Goal: Information Seeking & Learning: Compare options

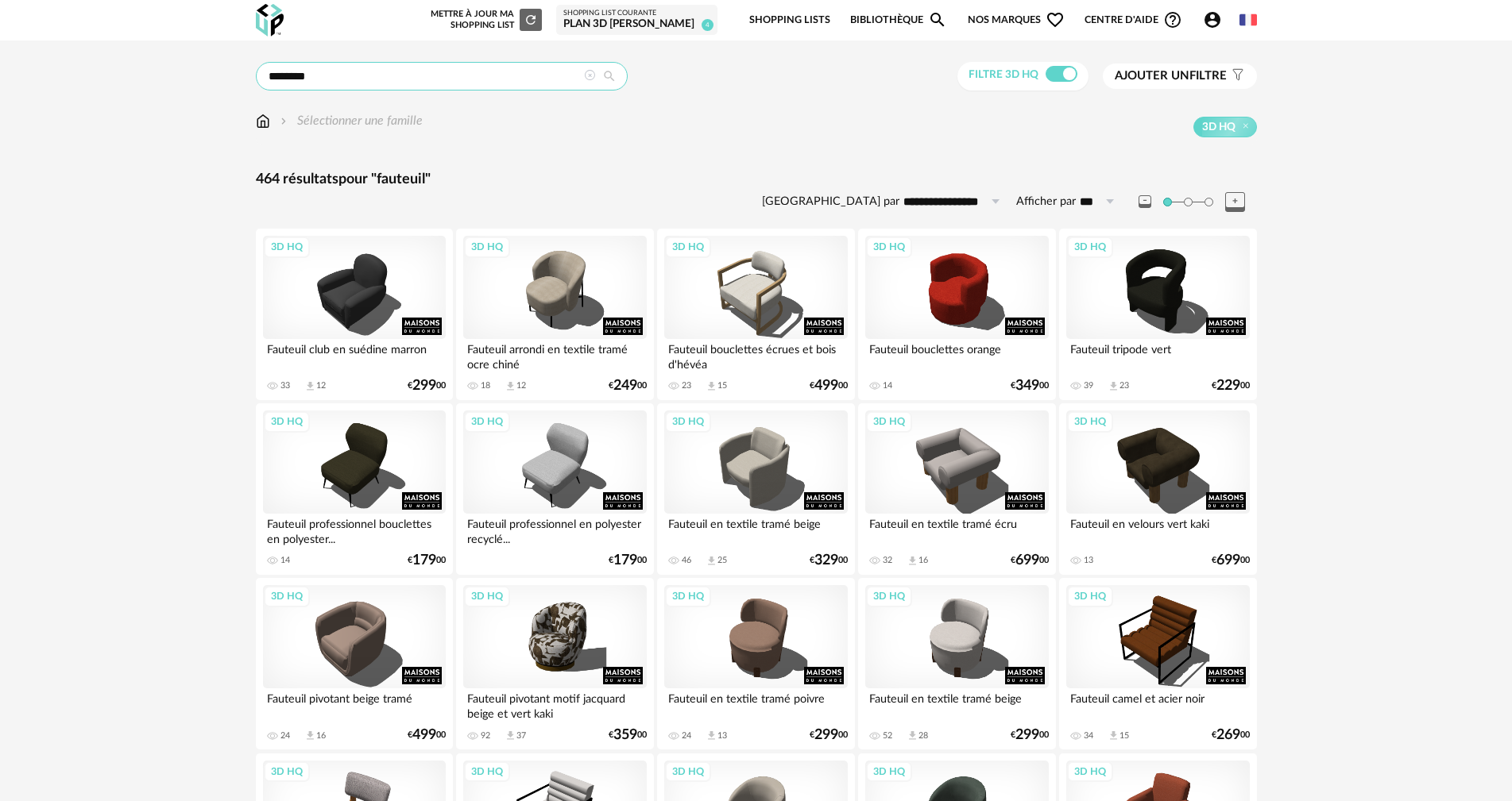
click at [333, 81] on input "********" at bounding box center [441, 76] width 372 height 29
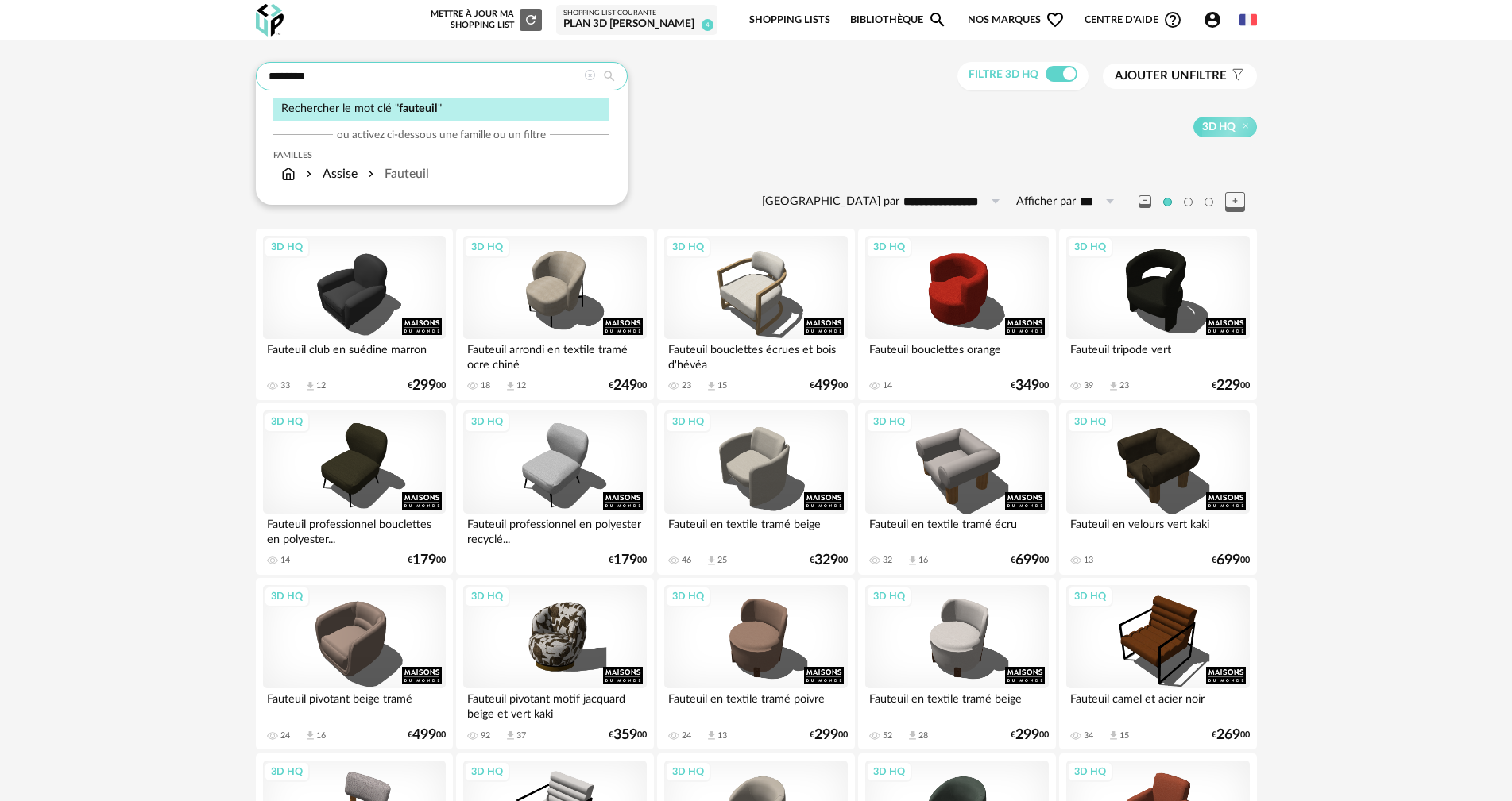
click at [339, 80] on input "********" at bounding box center [441, 76] width 372 height 29
type input "******"
type input "**********"
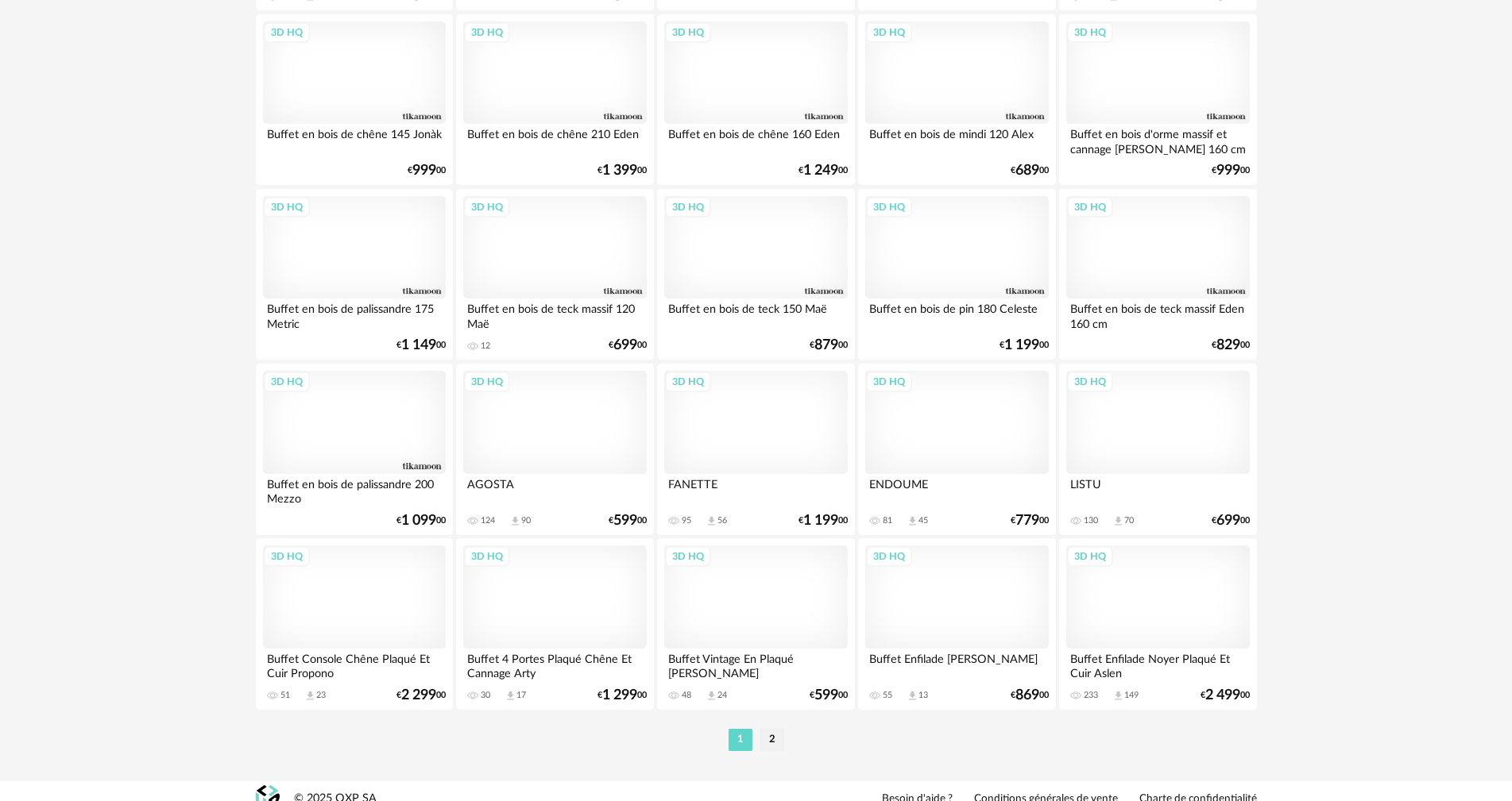
scroll to position [3028, 0]
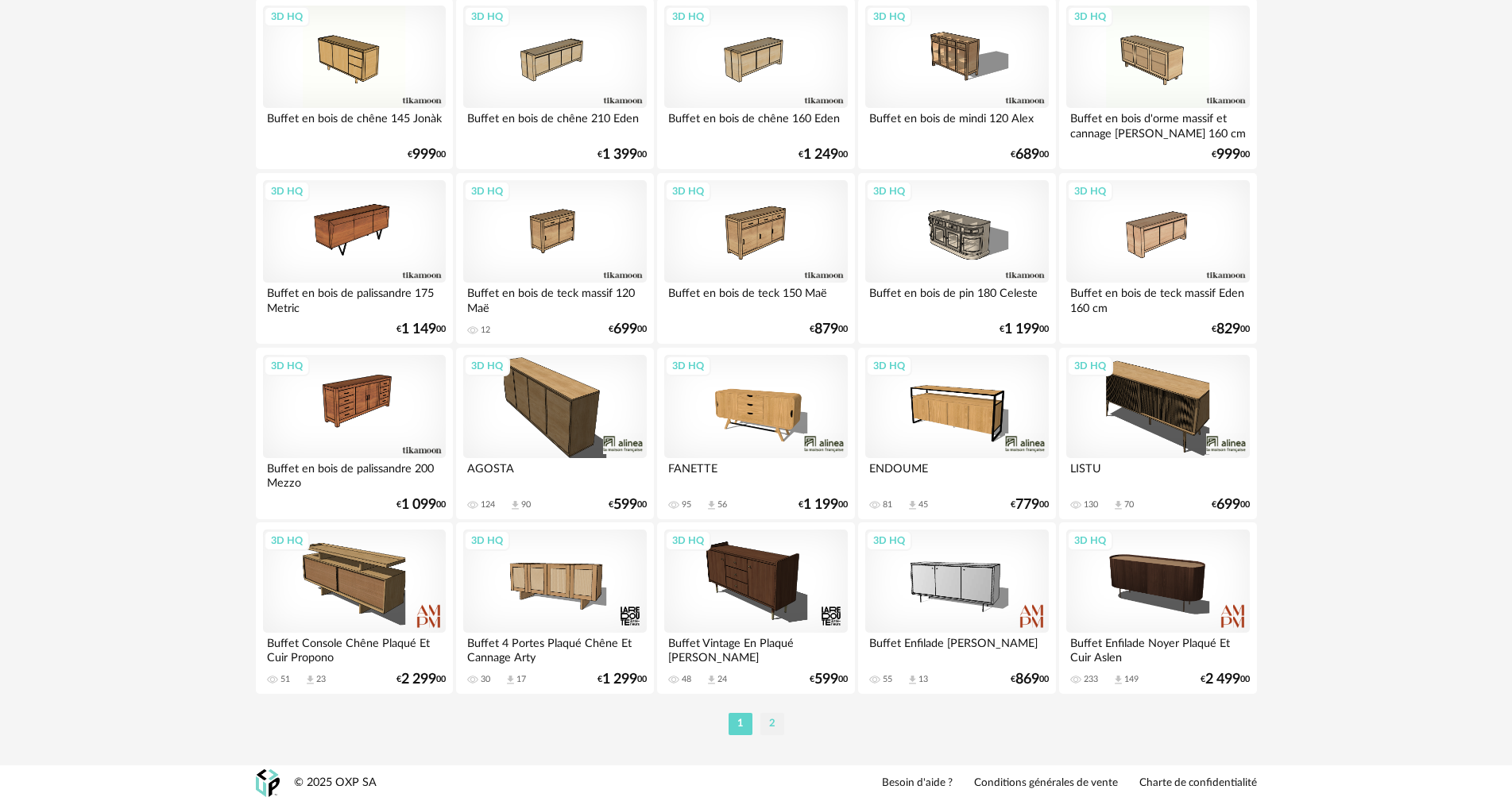
click at [774, 726] on li "2" at bounding box center [773, 724] width 24 height 22
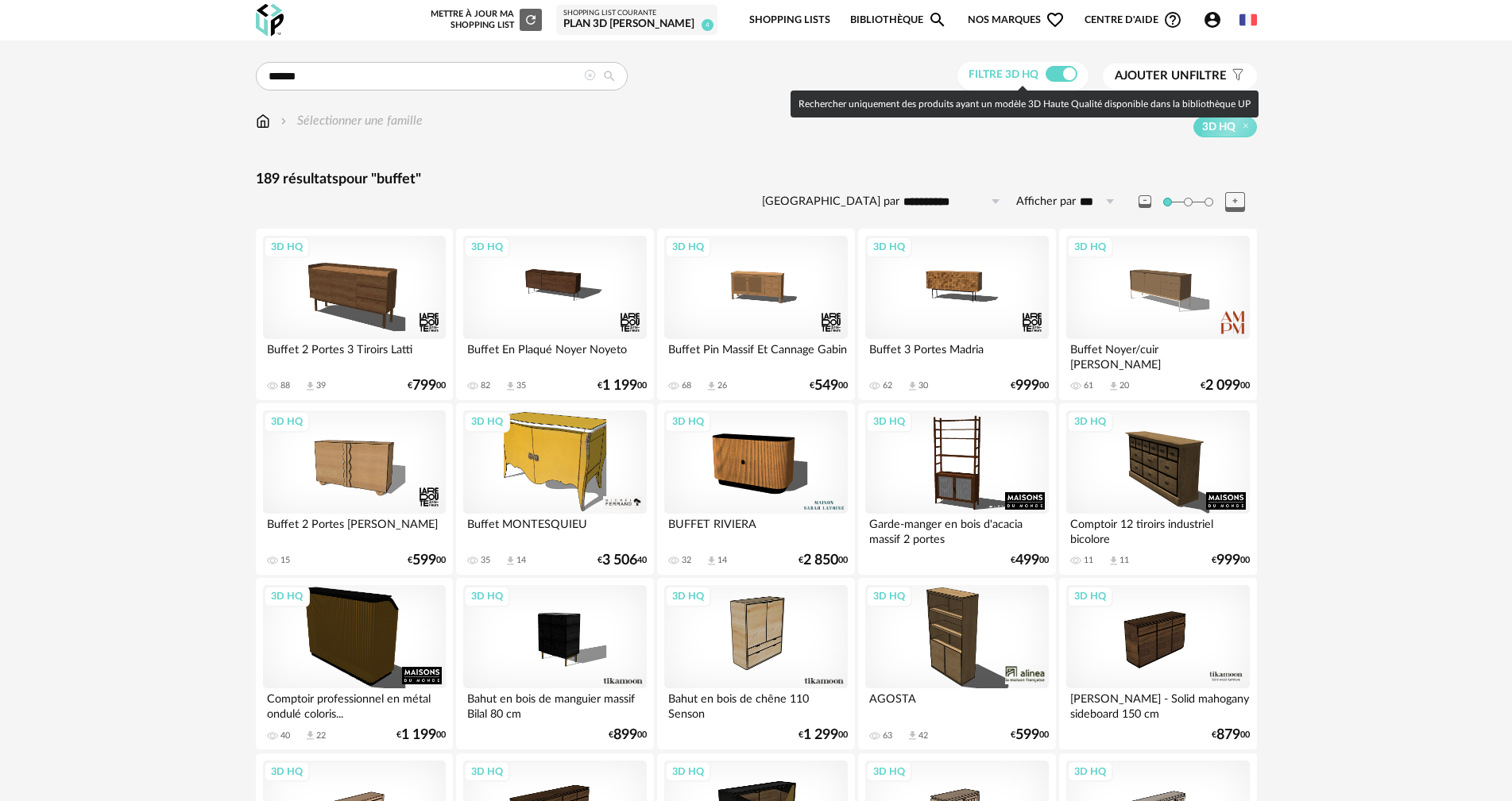
click at [1067, 69] on span at bounding box center [1062, 73] width 32 height 16
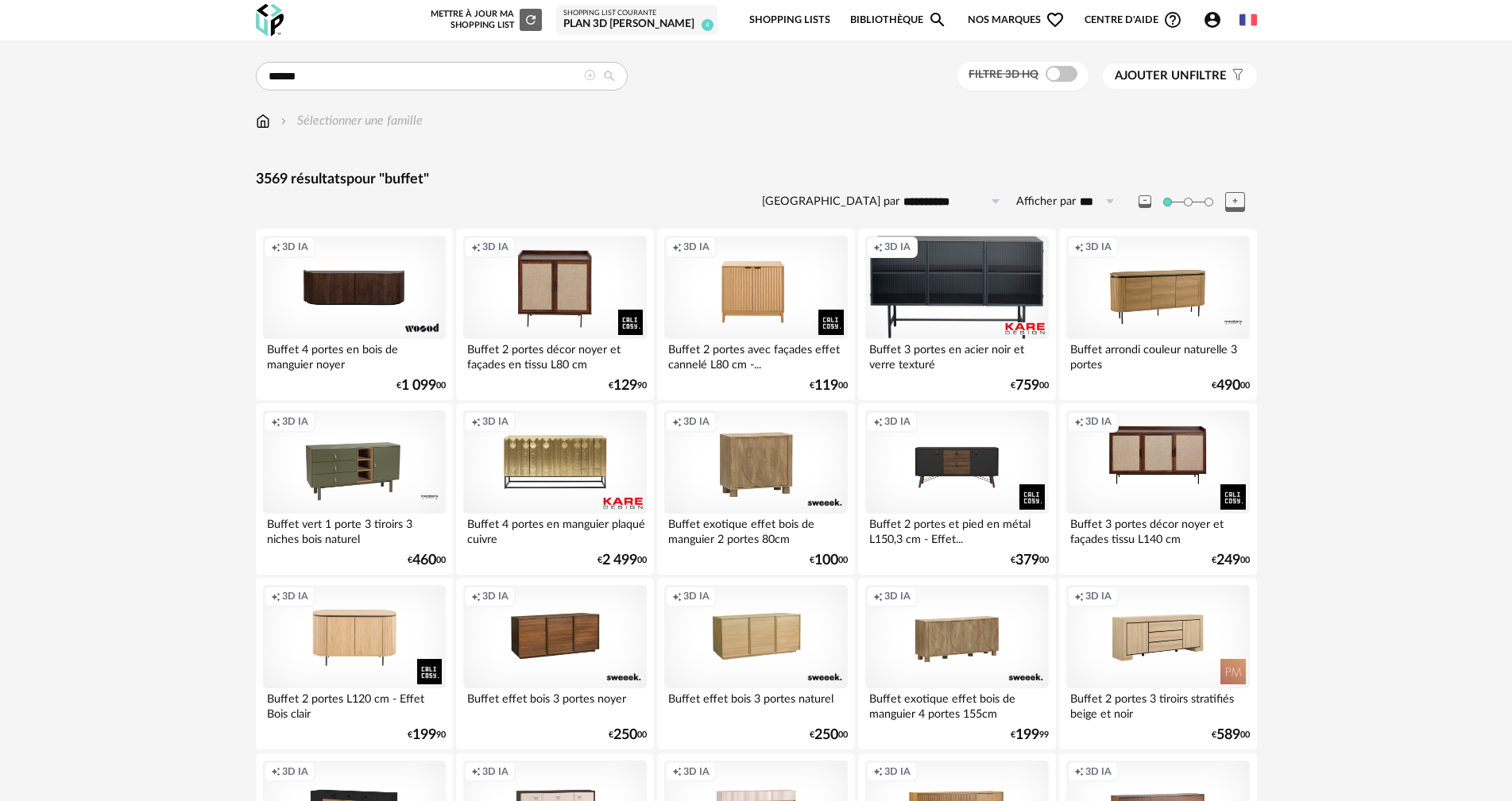
click at [1190, 77] on span "Ajouter un filtre" at bounding box center [1170, 76] width 112 height 16
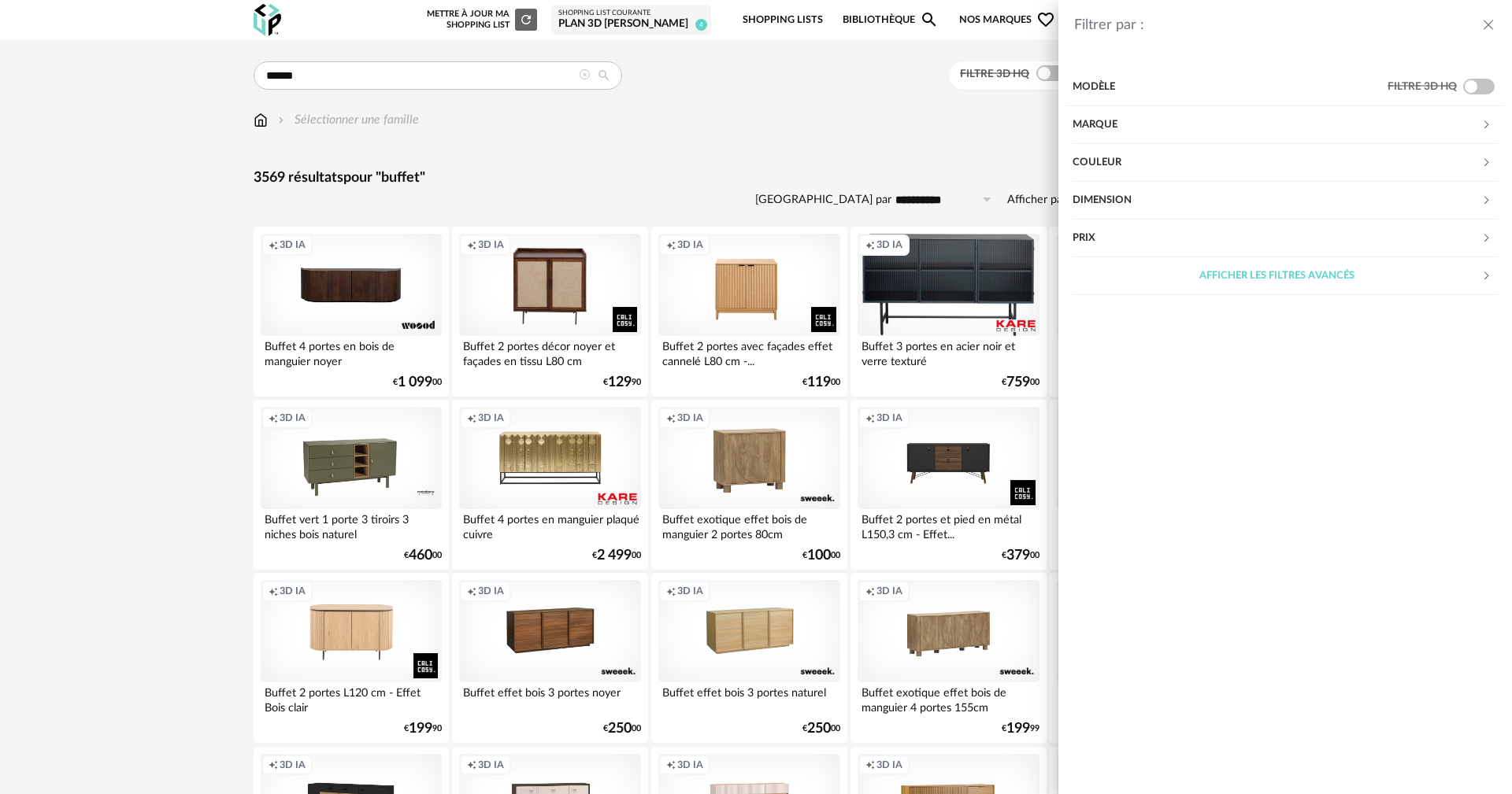
click at [1081, 233] on div "Prix" at bounding box center [1276, 238] width 409 height 38
click at [1461, 287] on input "text" at bounding box center [1465, 286] width 68 height 27
type input "***"
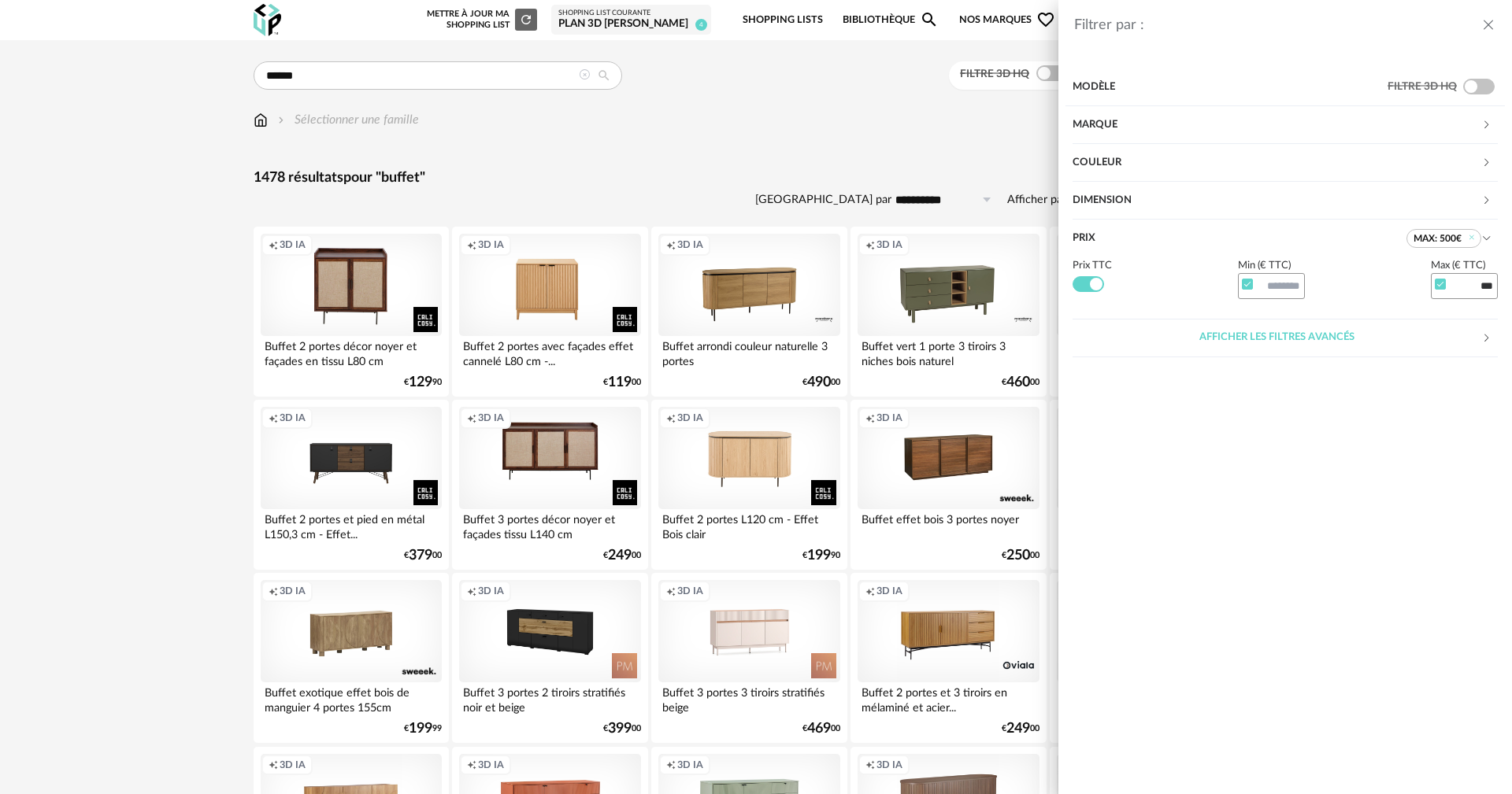
click at [828, 117] on div "Filtrer par : Modèle Filtre 3D HQ Marque &tradition 1 101 Copenhagen 0 366 Conc…" at bounding box center [756, 397] width 1512 height 794
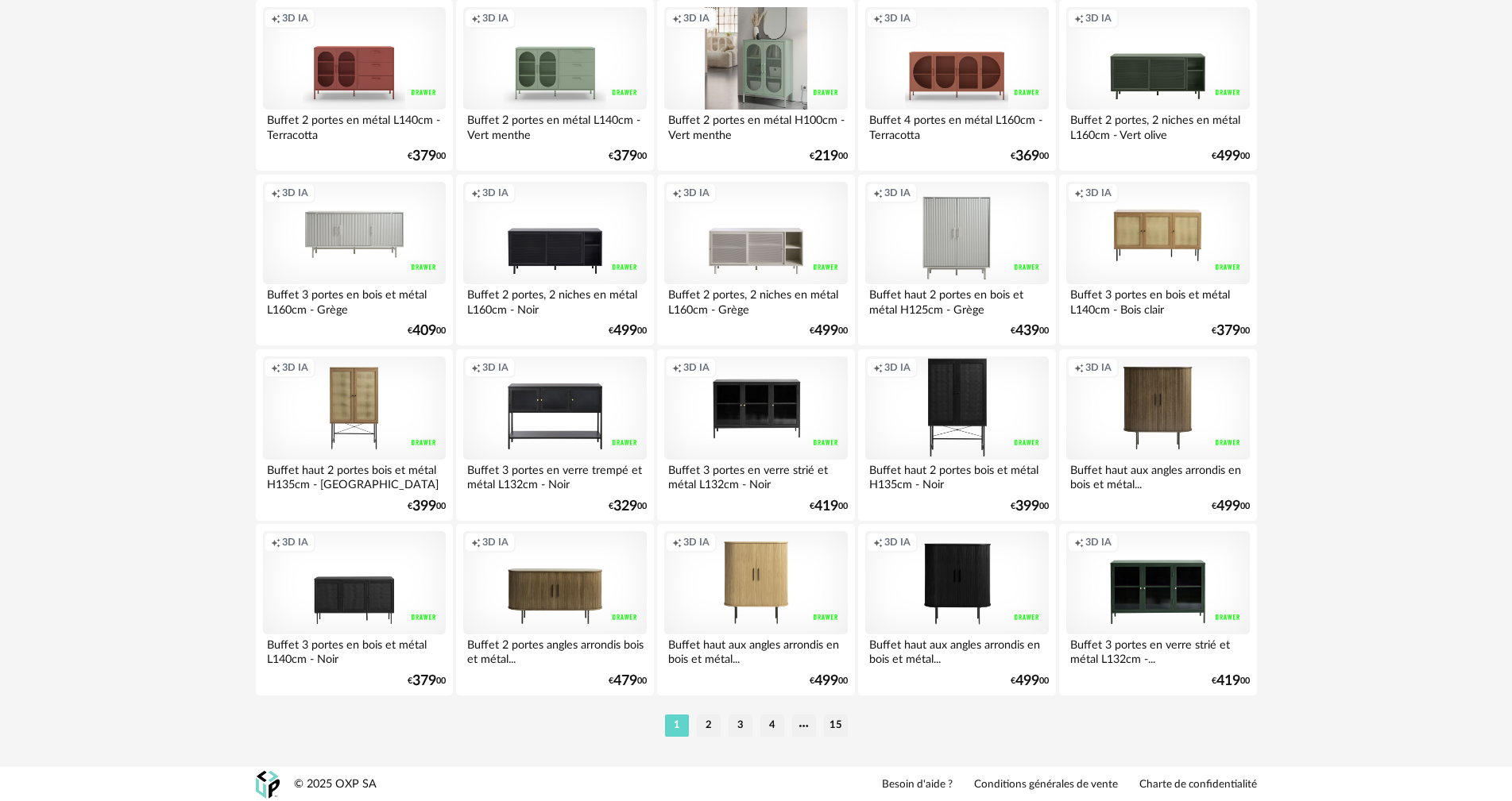
scroll to position [3028, 0]
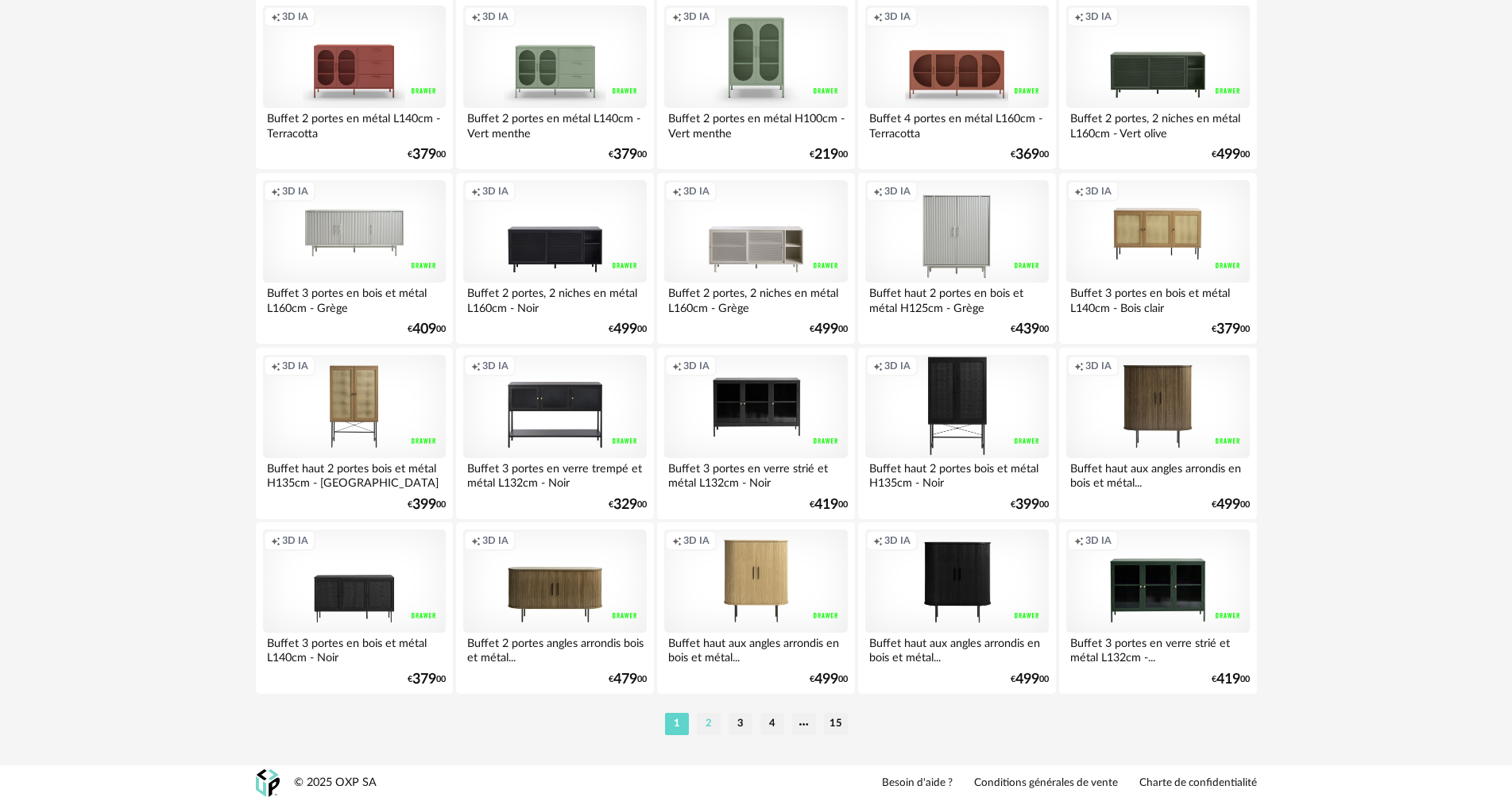
click at [709, 723] on li "2" at bounding box center [709, 724] width 24 height 22
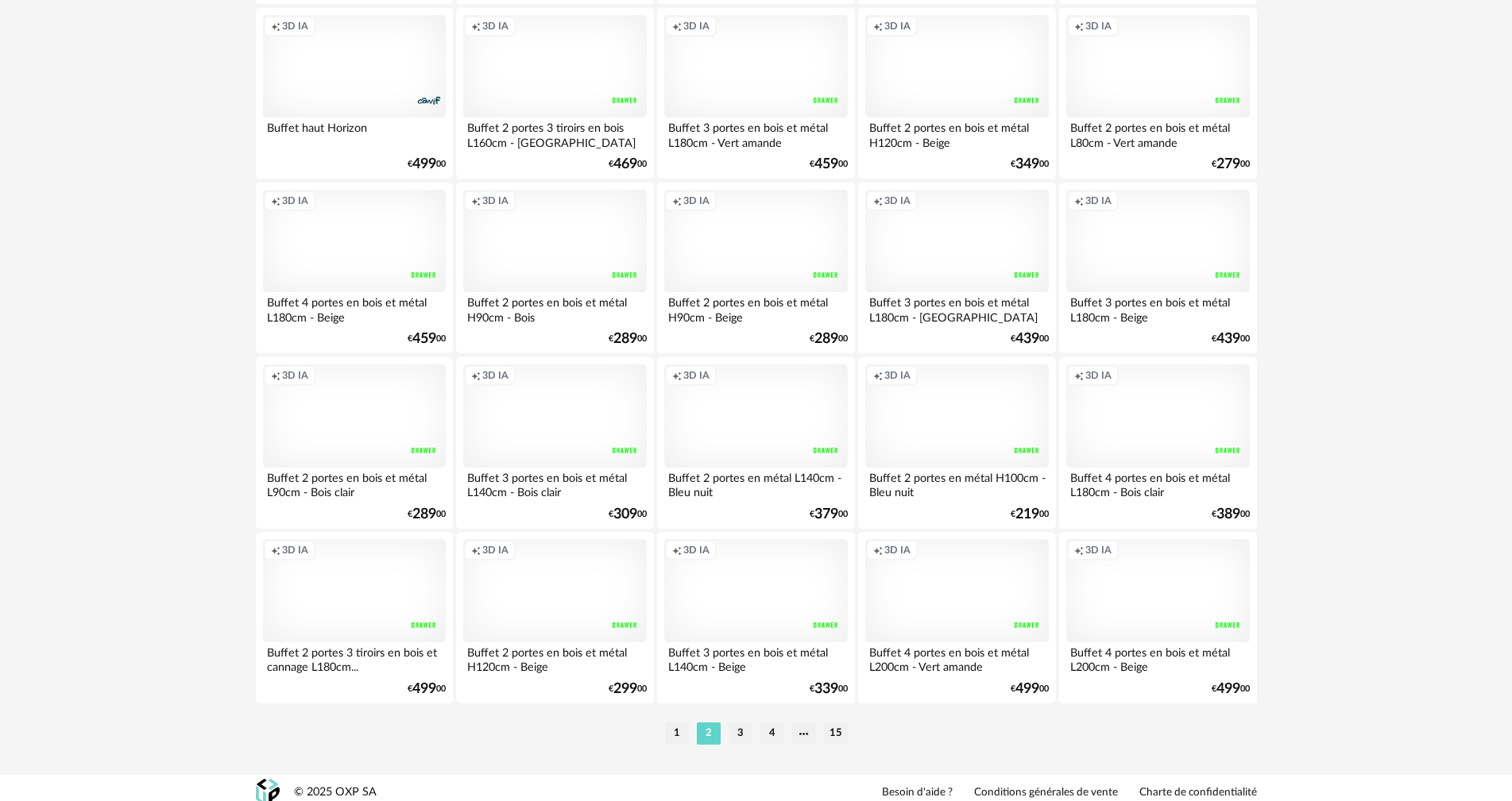
scroll to position [3028, 0]
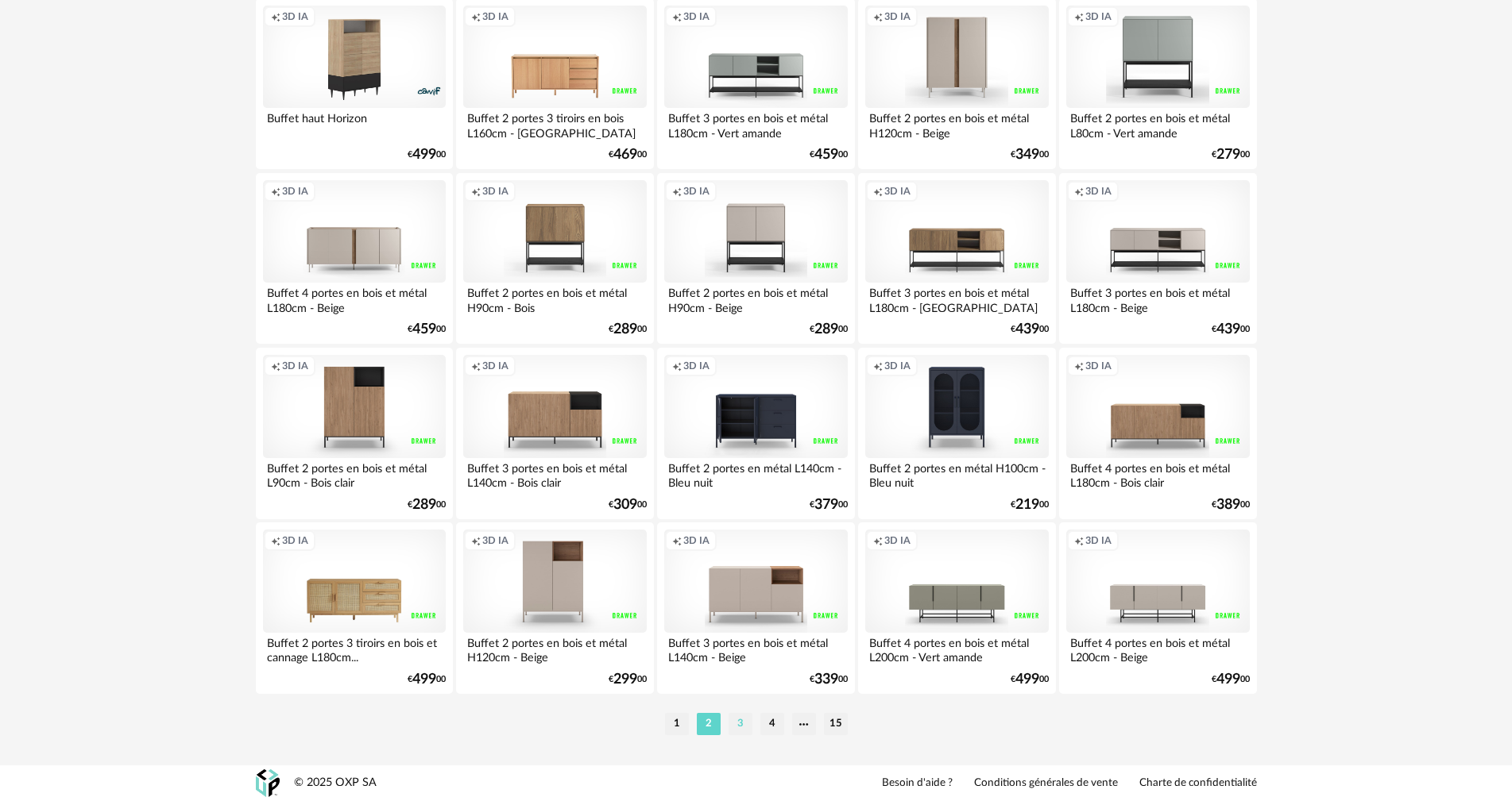
click at [737, 721] on li "3" at bounding box center [741, 724] width 24 height 22
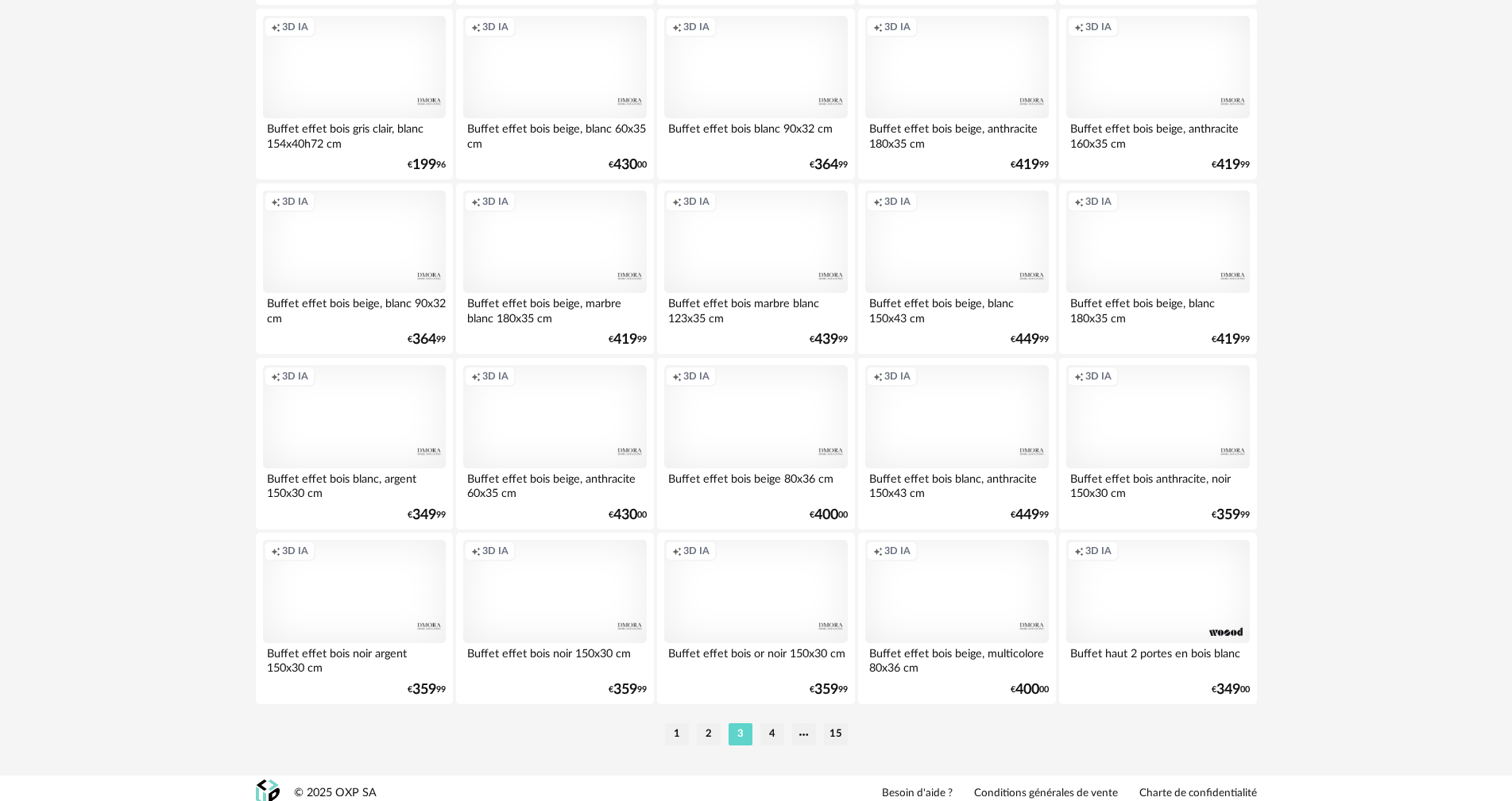
scroll to position [3028, 0]
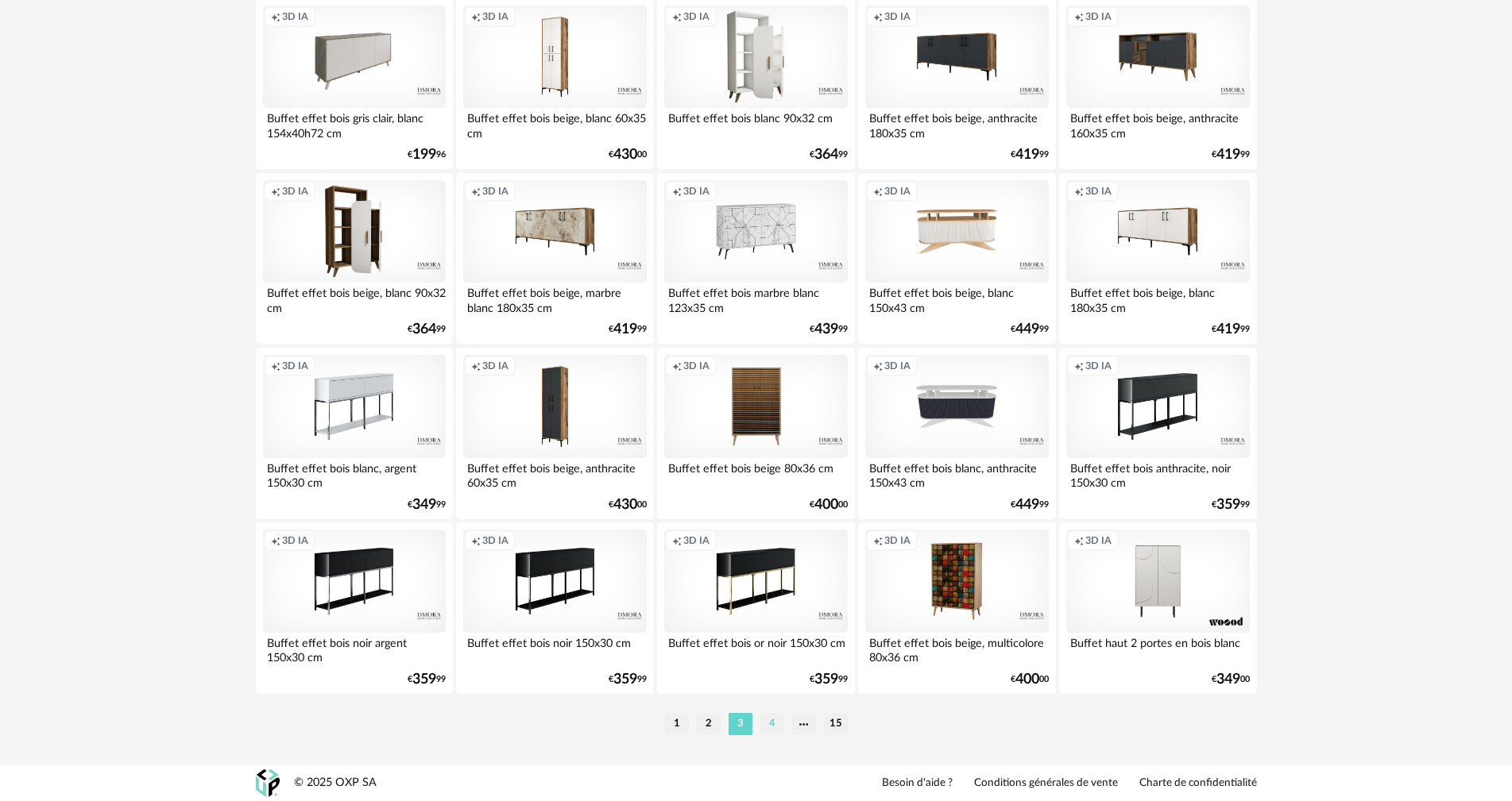
click at [774, 718] on li "4" at bounding box center [773, 724] width 24 height 22
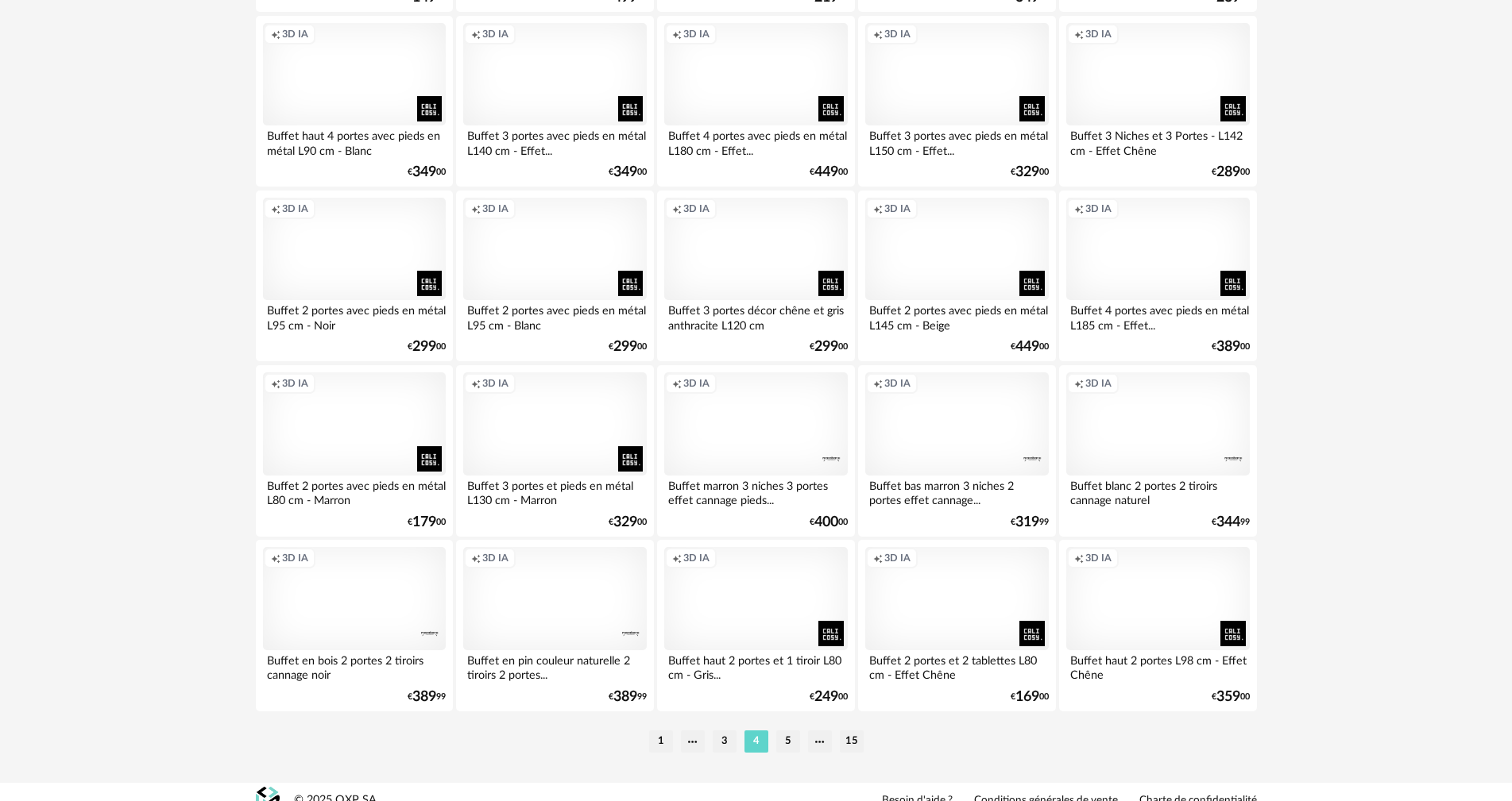
scroll to position [3028, 0]
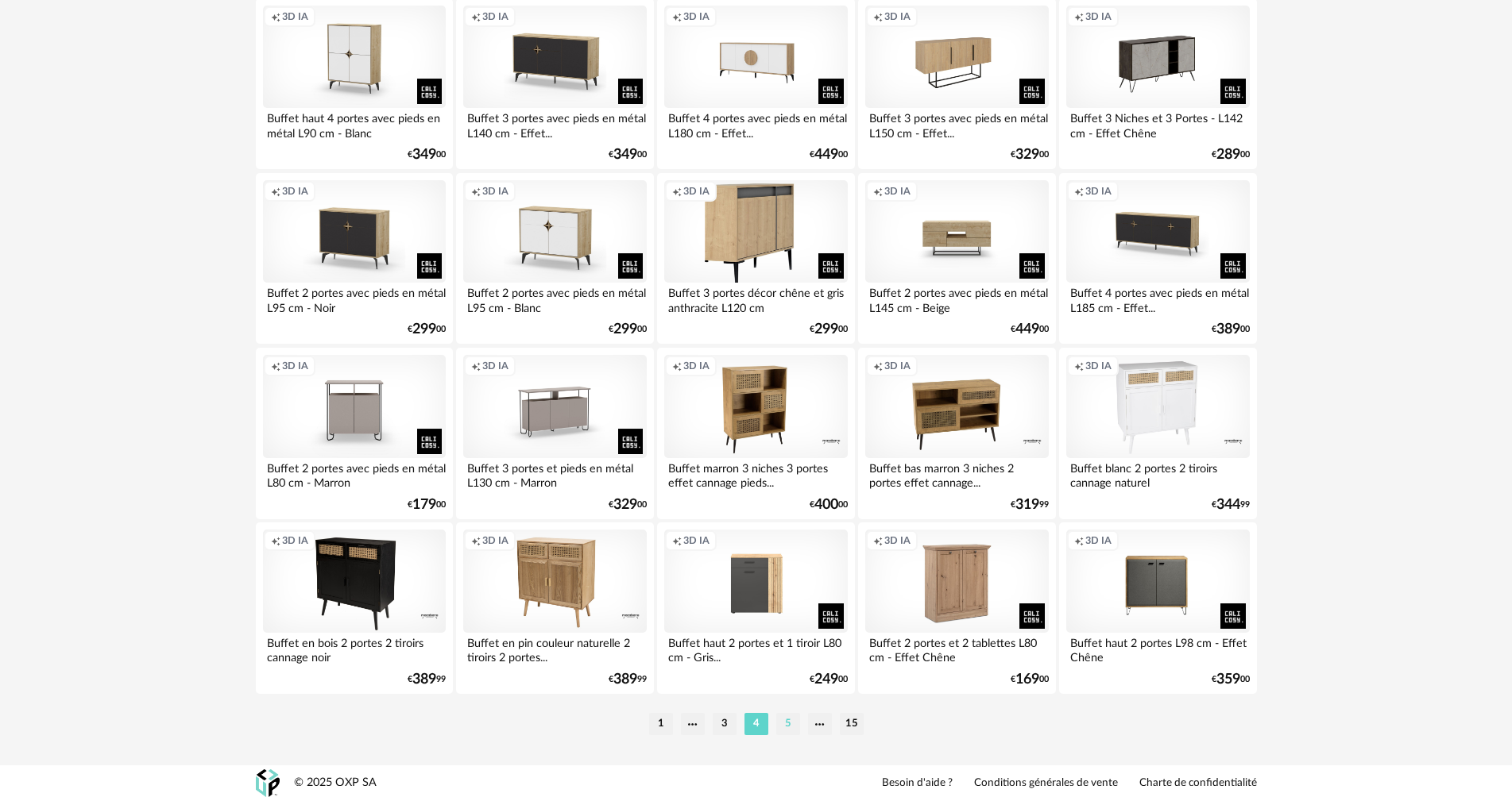
click at [791, 721] on li "5" at bounding box center [788, 724] width 24 height 22
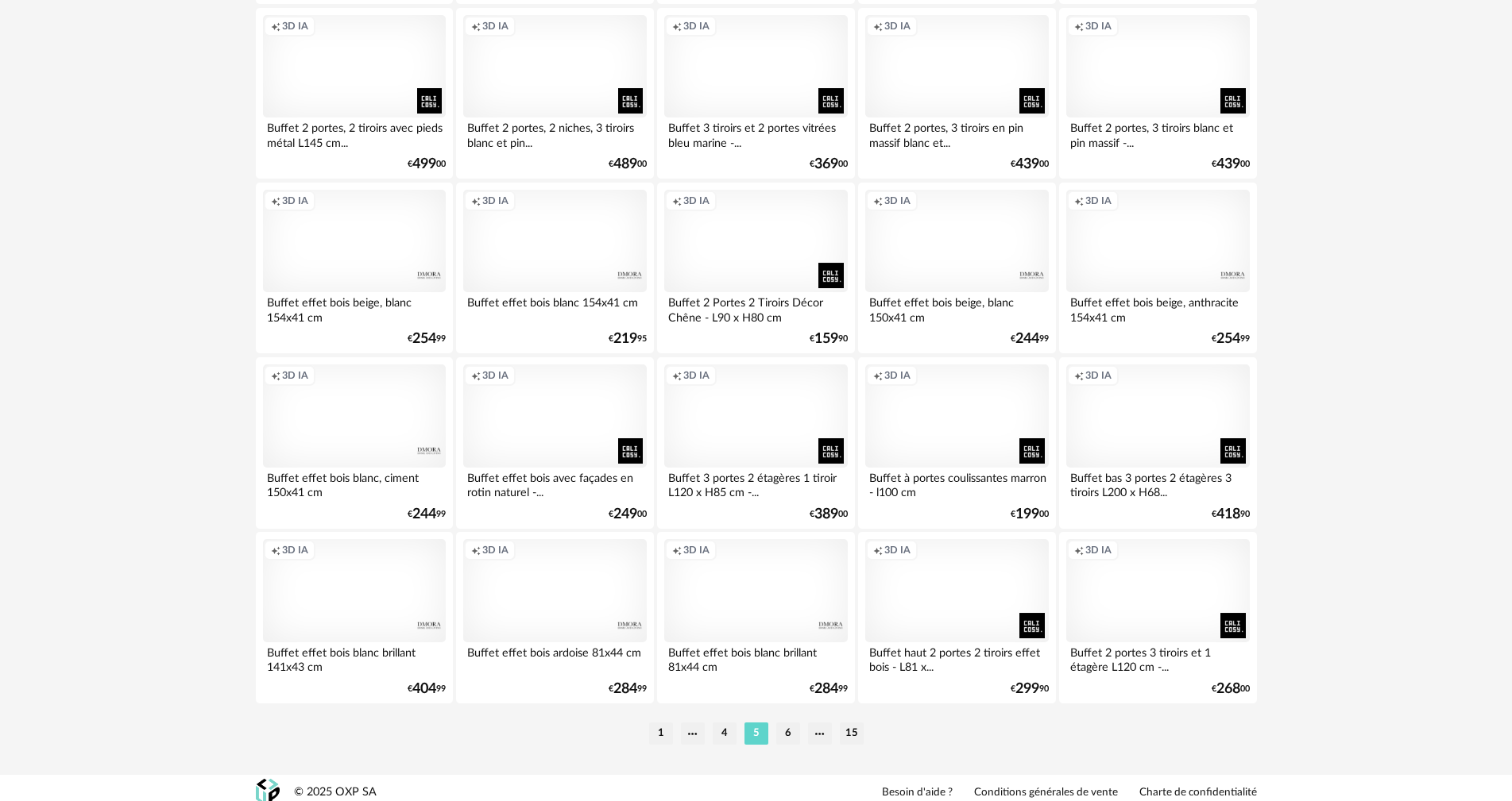
scroll to position [3028, 0]
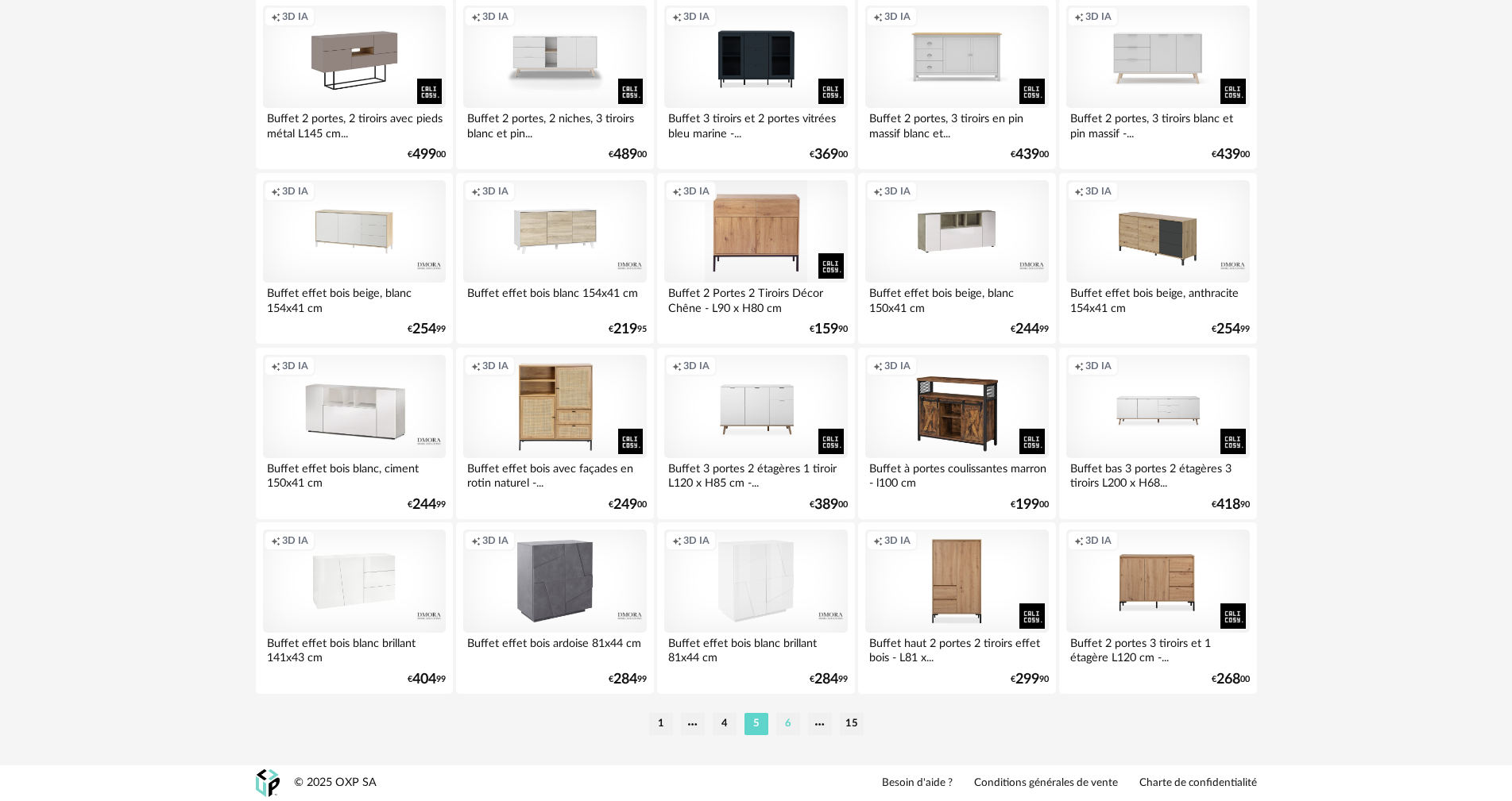
click at [777, 730] on li "6" at bounding box center [788, 724] width 24 height 22
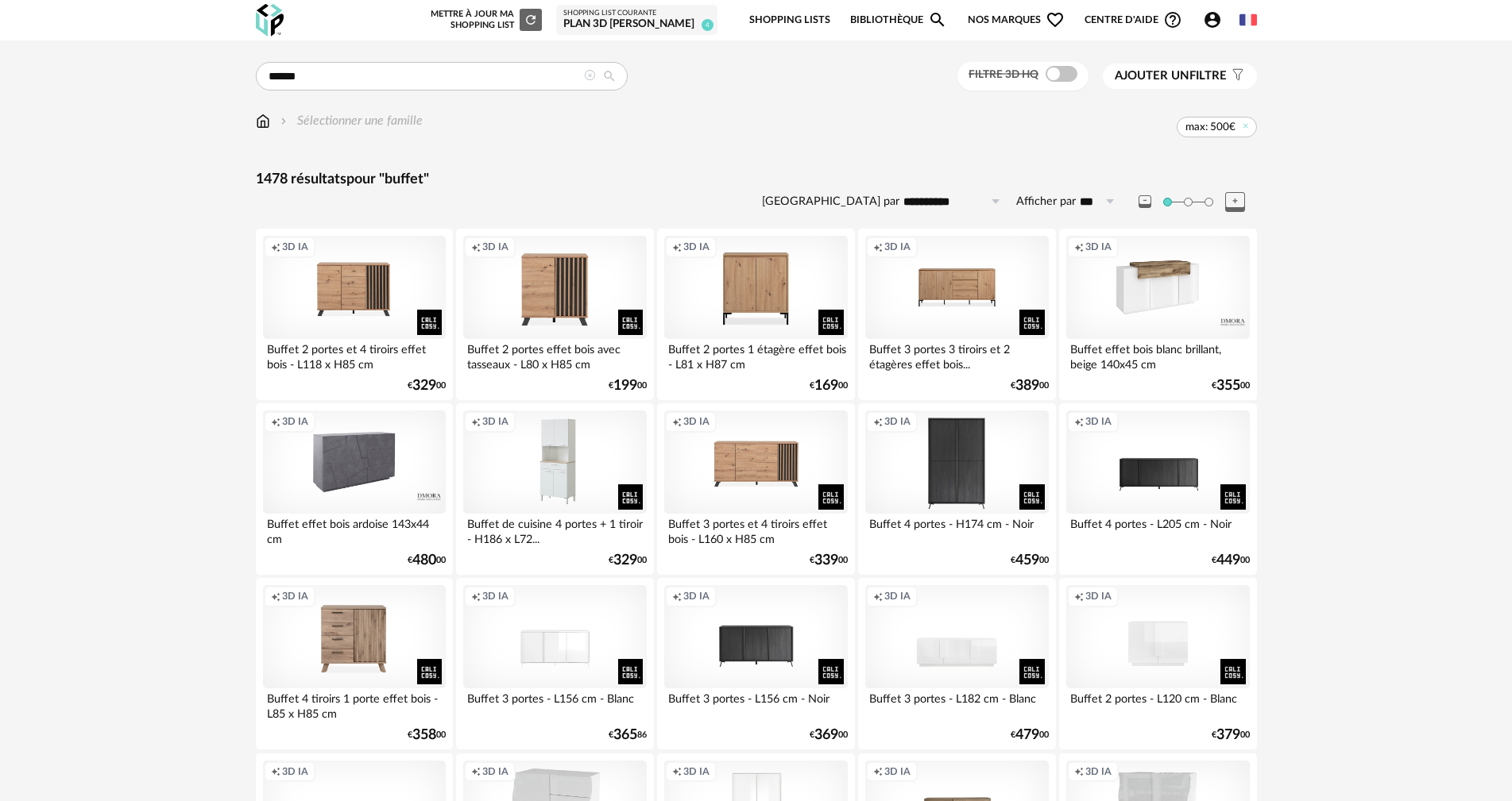
click at [1204, 75] on span "Ajouter un filtre" at bounding box center [1170, 76] width 112 height 16
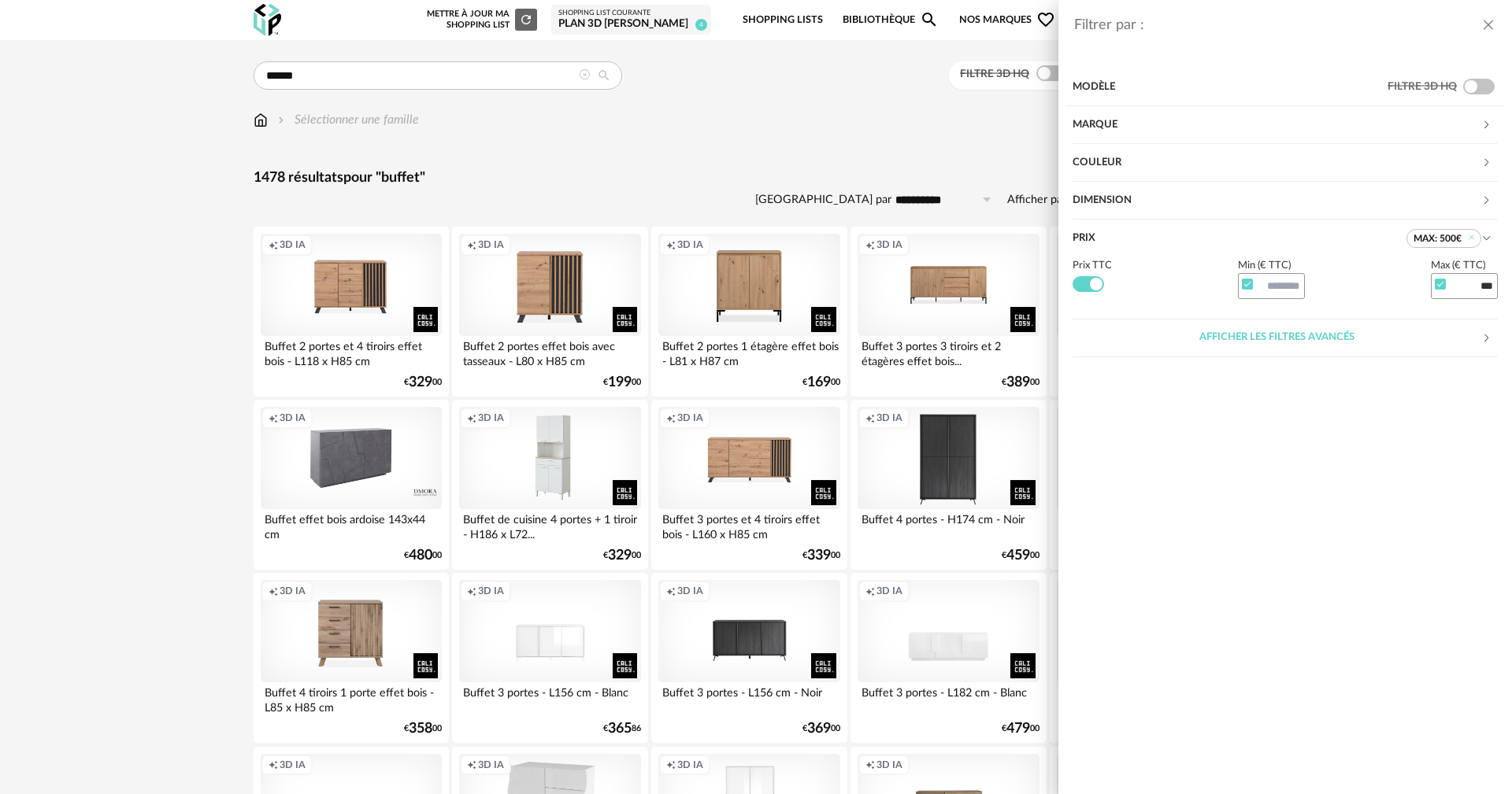
click at [1104, 193] on div "Dimension" at bounding box center [1276, 200] width 409 height 38
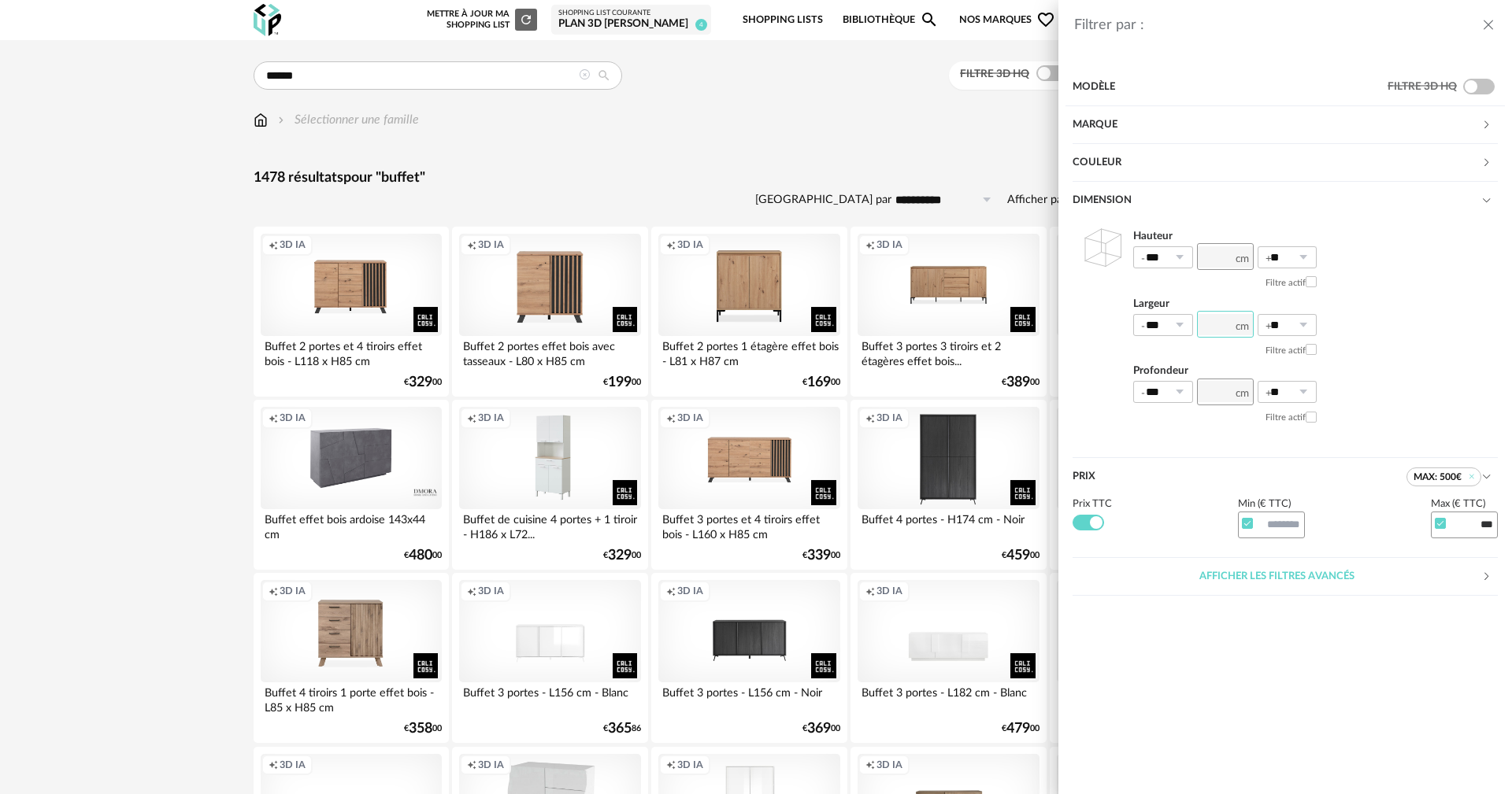
click at [1233, 330] on input "number" at bounding box center [1226, 324] width 57 height 27
type input "***"
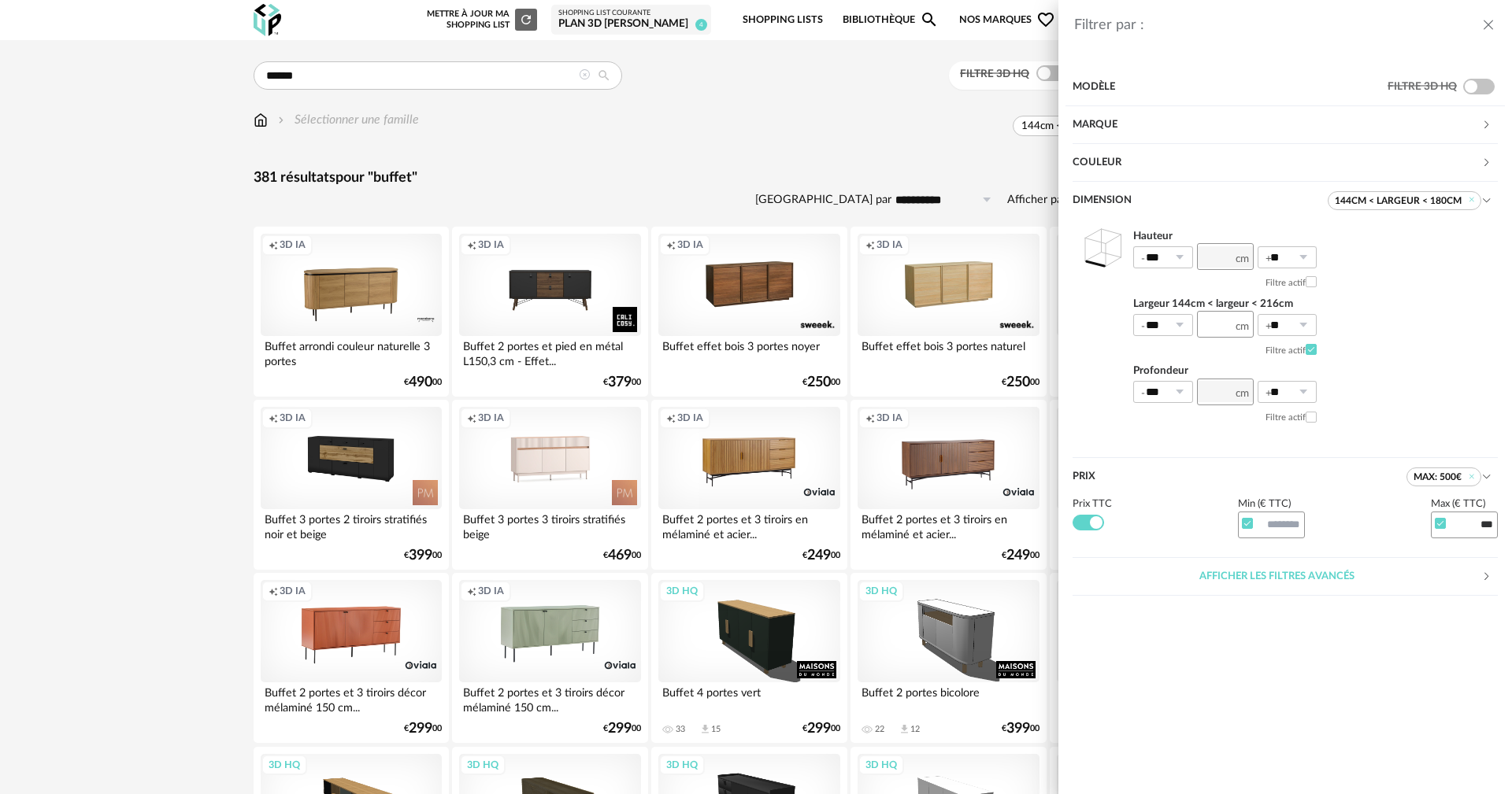
click at [600, 169] on div "Filtrer par : Modèle Filtre 3D HQ Marque &tradition 0 101 Copenhagen 0 366 Conc…" at bounding box center [756, 397] width 1512 height 794
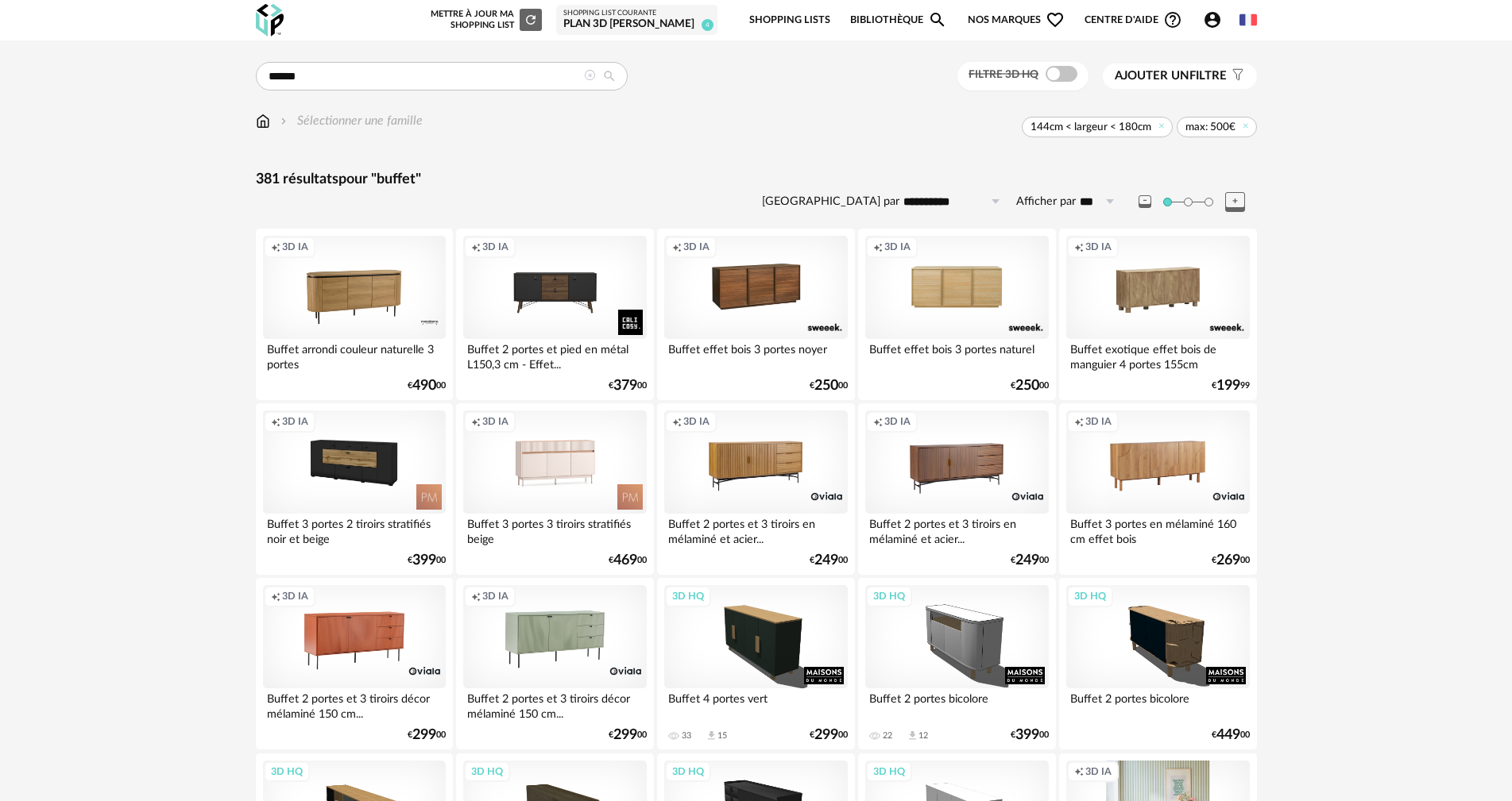
click at [992, 305] on div "Creation icon 3D IA" at bounding box center [956, 288] width 183 height 104
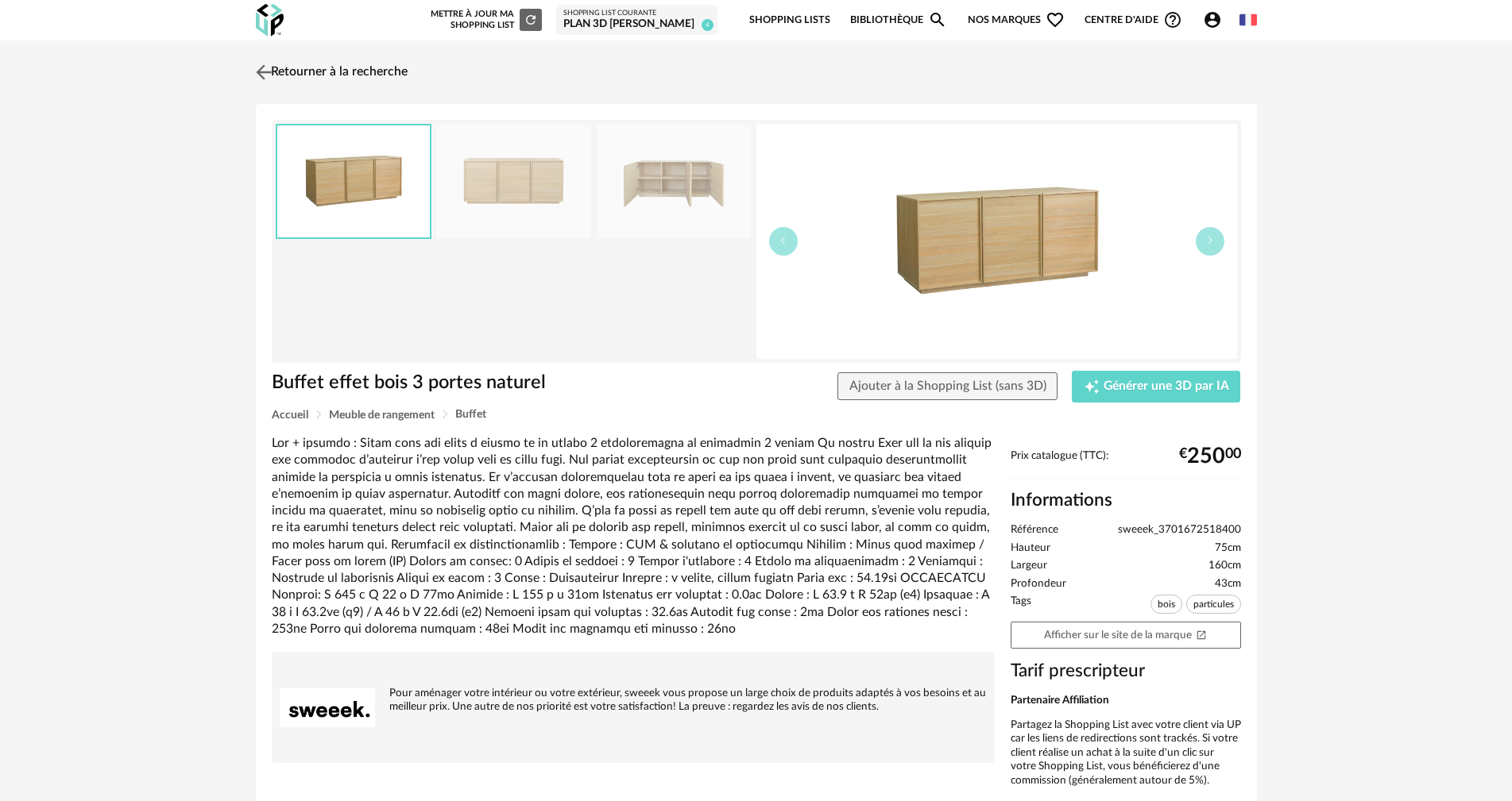
click at [273, 69] on img at bounding box center [263, 71] width 23 height 23
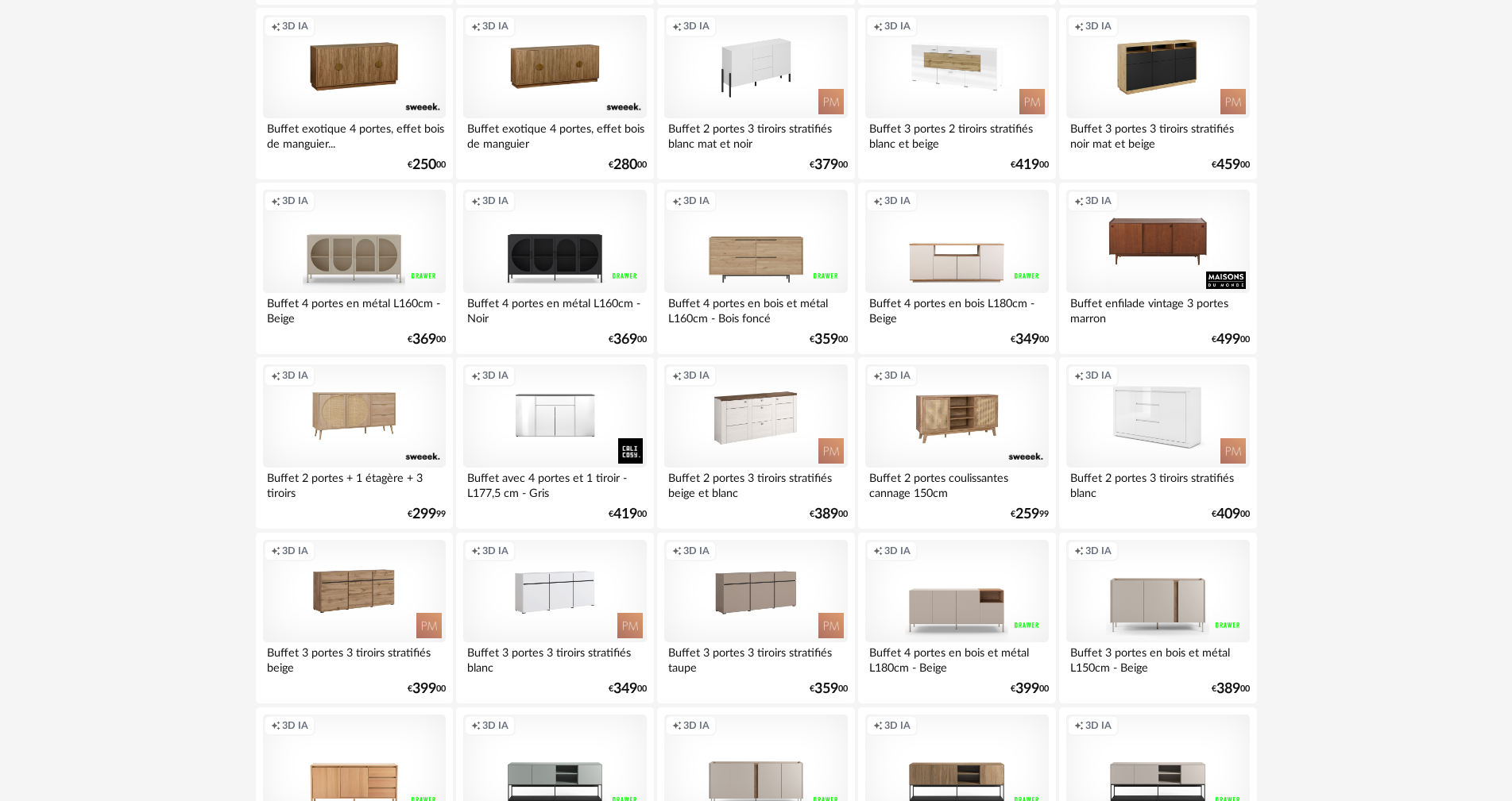
scroll to position [1985, 0]
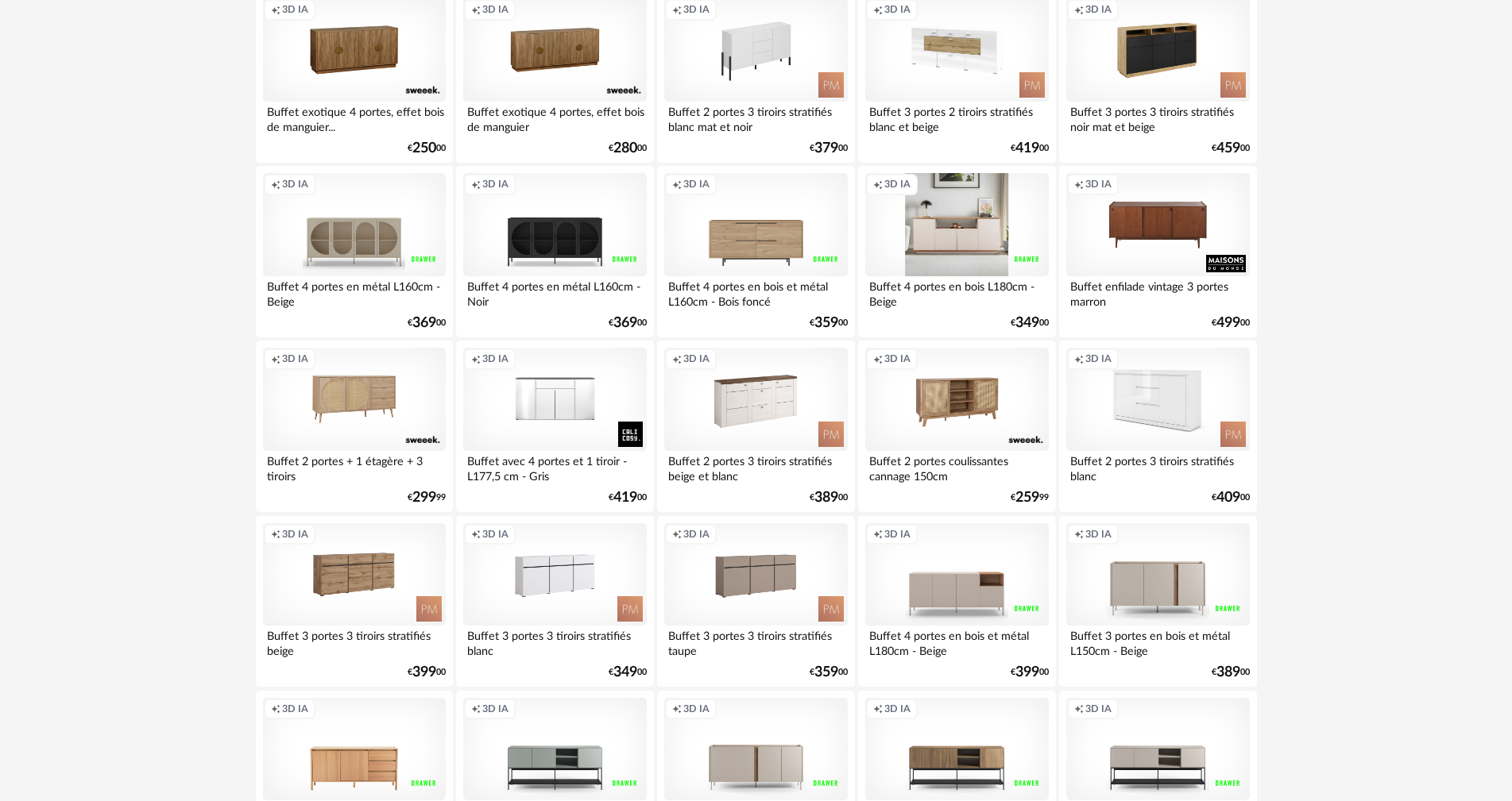
click at [965, 263] on div "Creation icon 3D IA" at bounding box center [956, 225] width 183 height 104
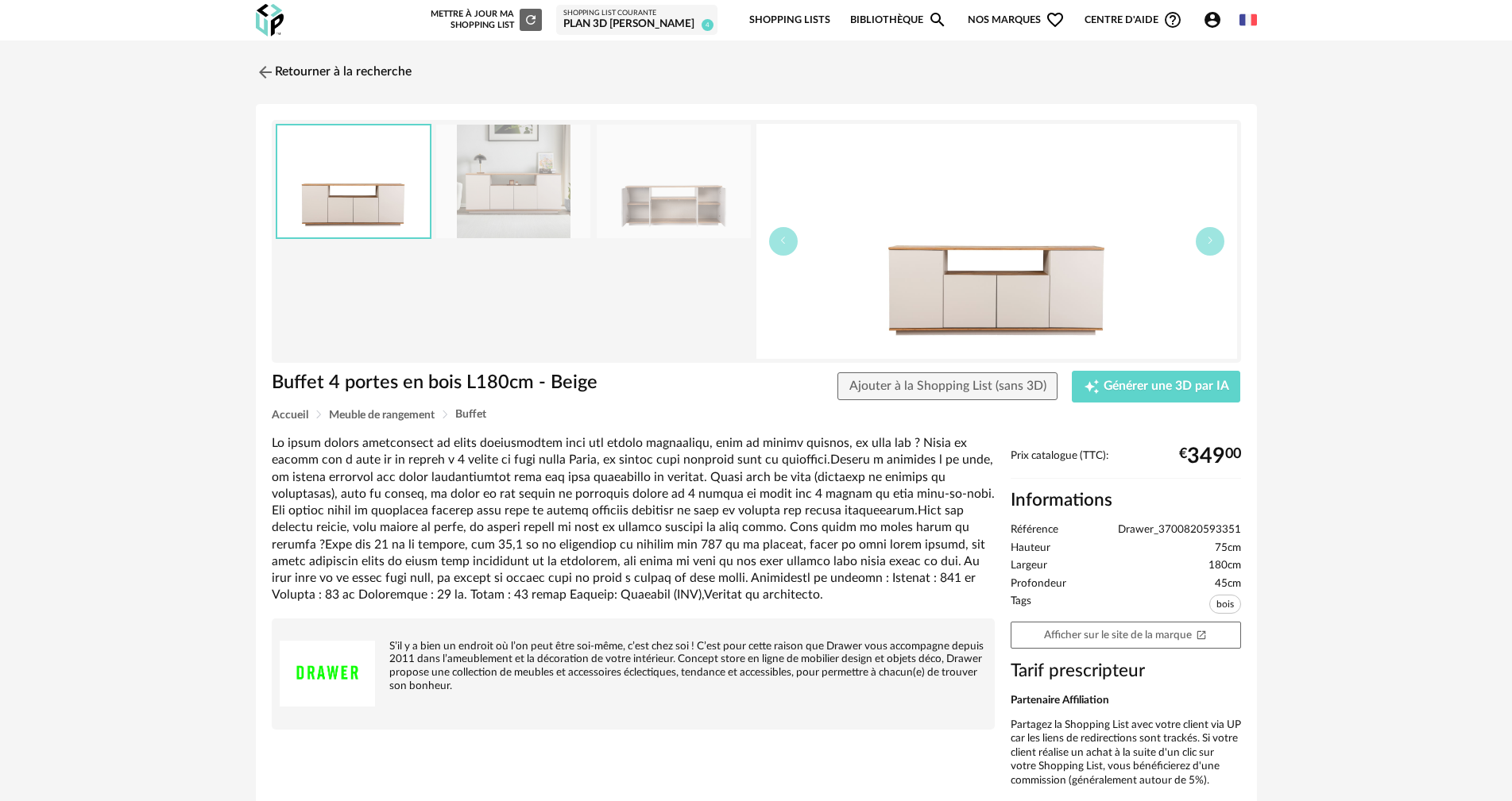
click at [657, 195] on img at bounding box center [674, 181] width 154 height 114
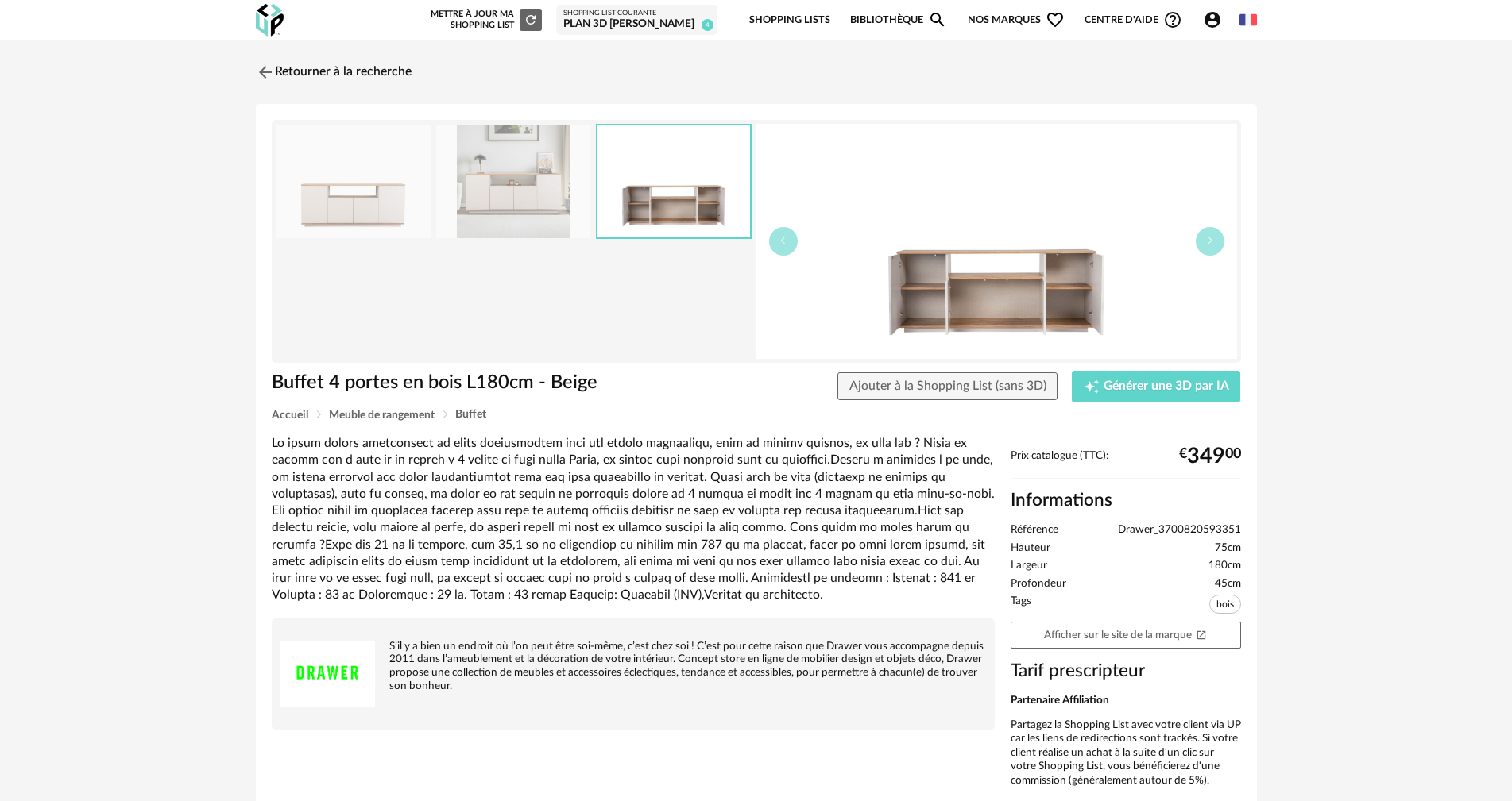
click at [479, 196] on img at bounding box center [513, 181] width 154 height 114
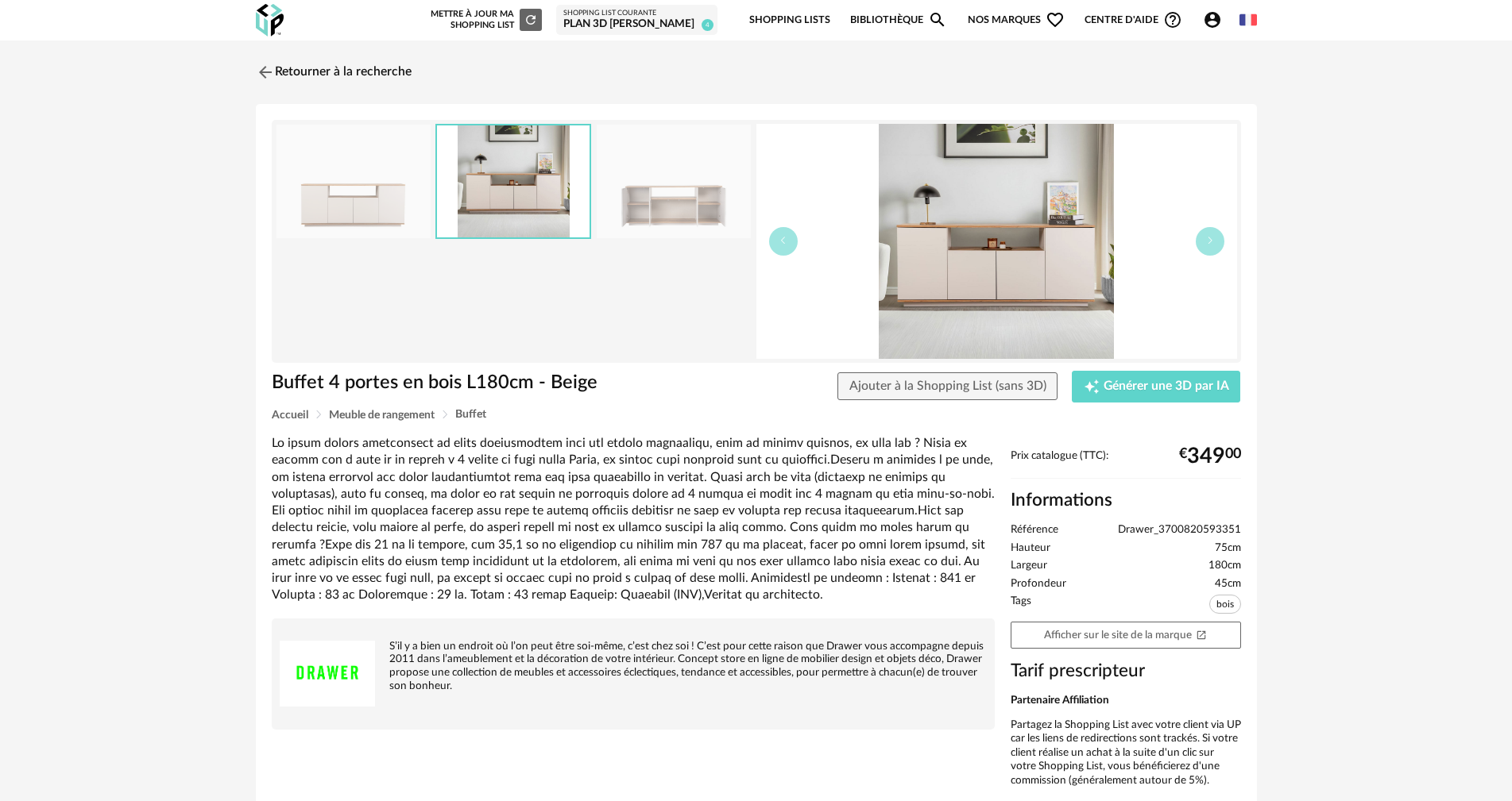
click at [399, 198] on img at bounding box center [354, 181] width 154 height 114
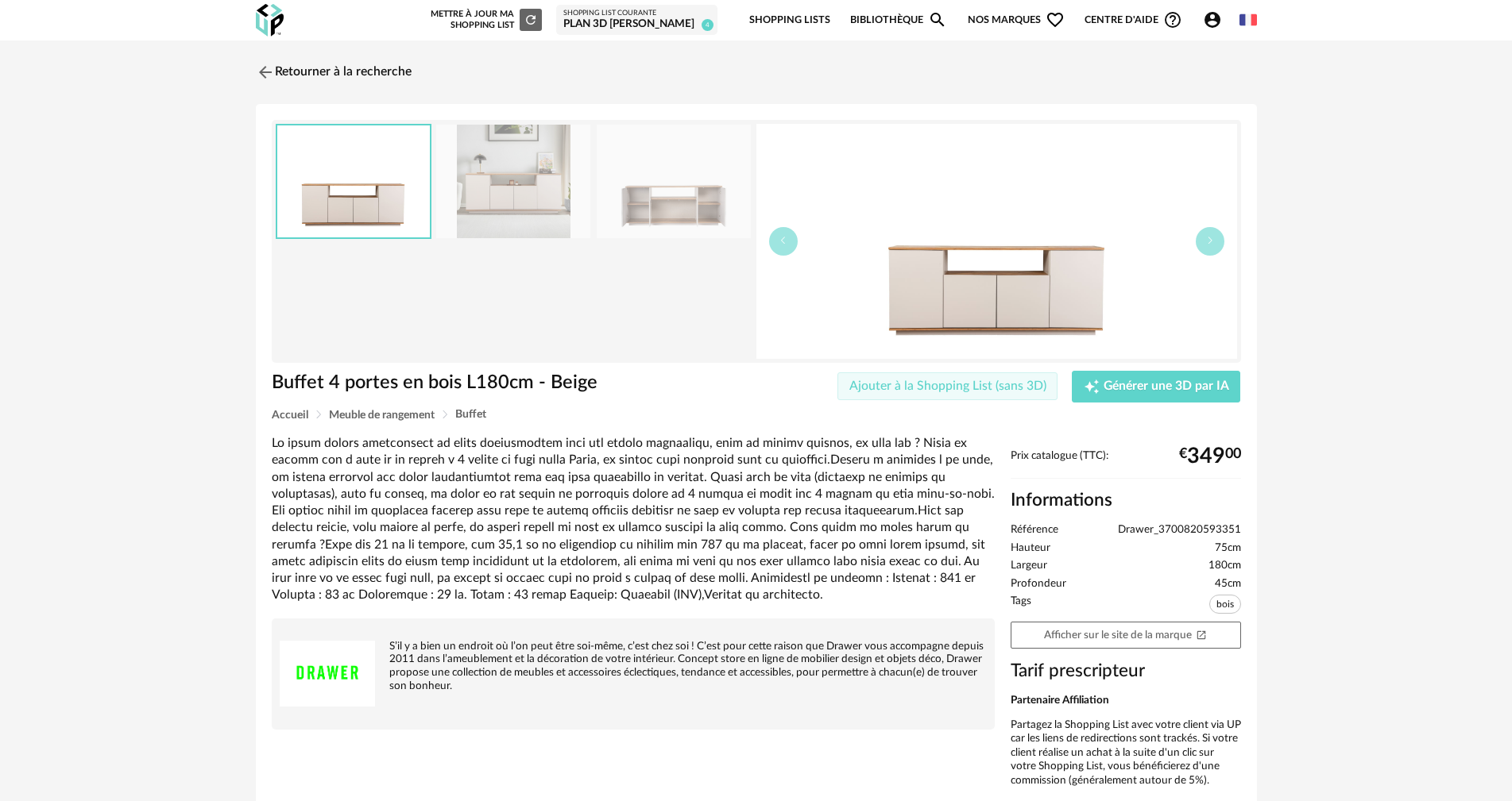
click at [909, 391] on span "Ajouter à la Shopping List (sans 3D)" at bounding box center [948, 386] width 197 height 13
click at [298, 62] on link "Retourner à la recherche" at bounding box center [330, 72] width 156 height 35
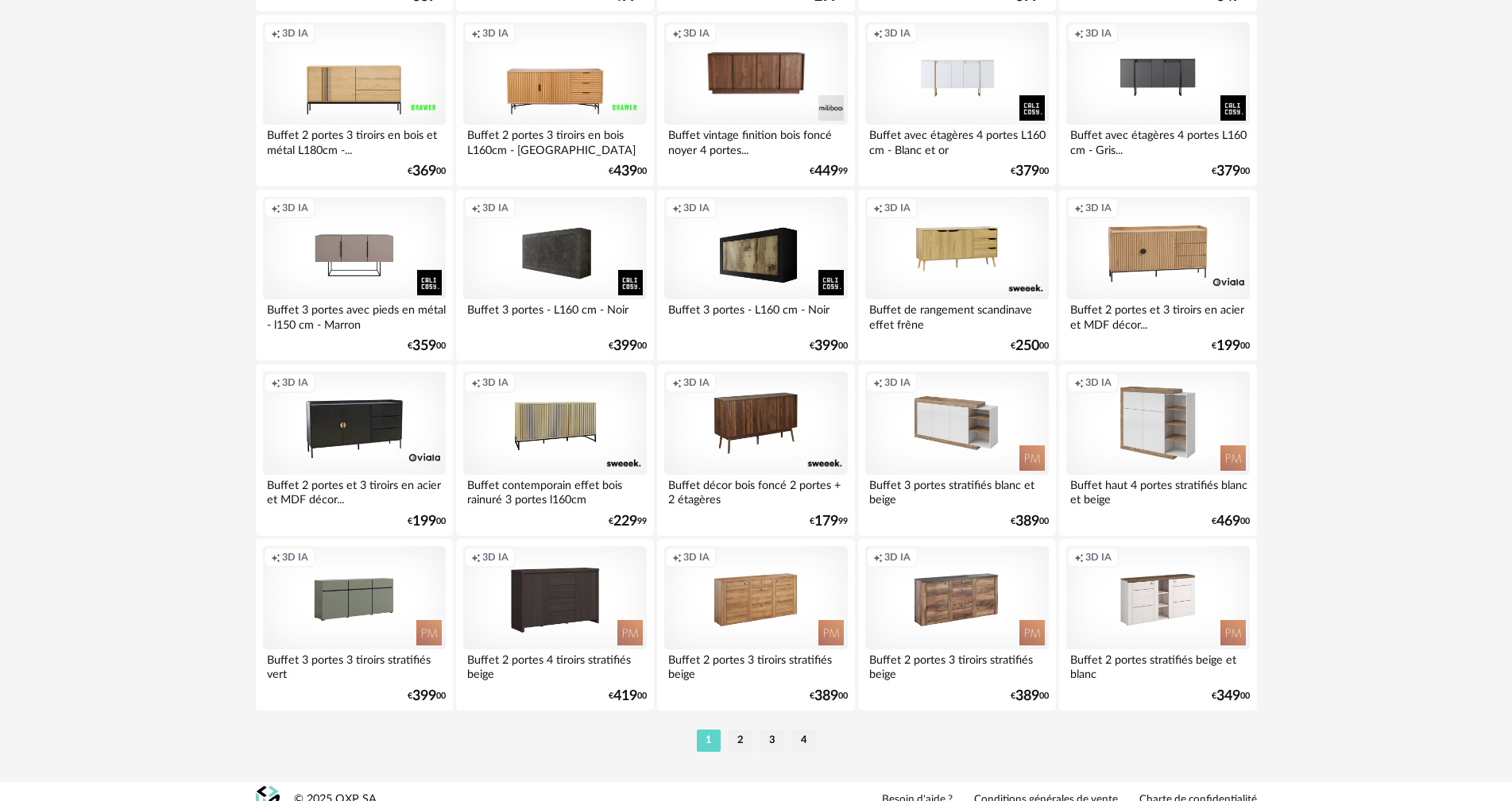
scroll to position [3028, 0]
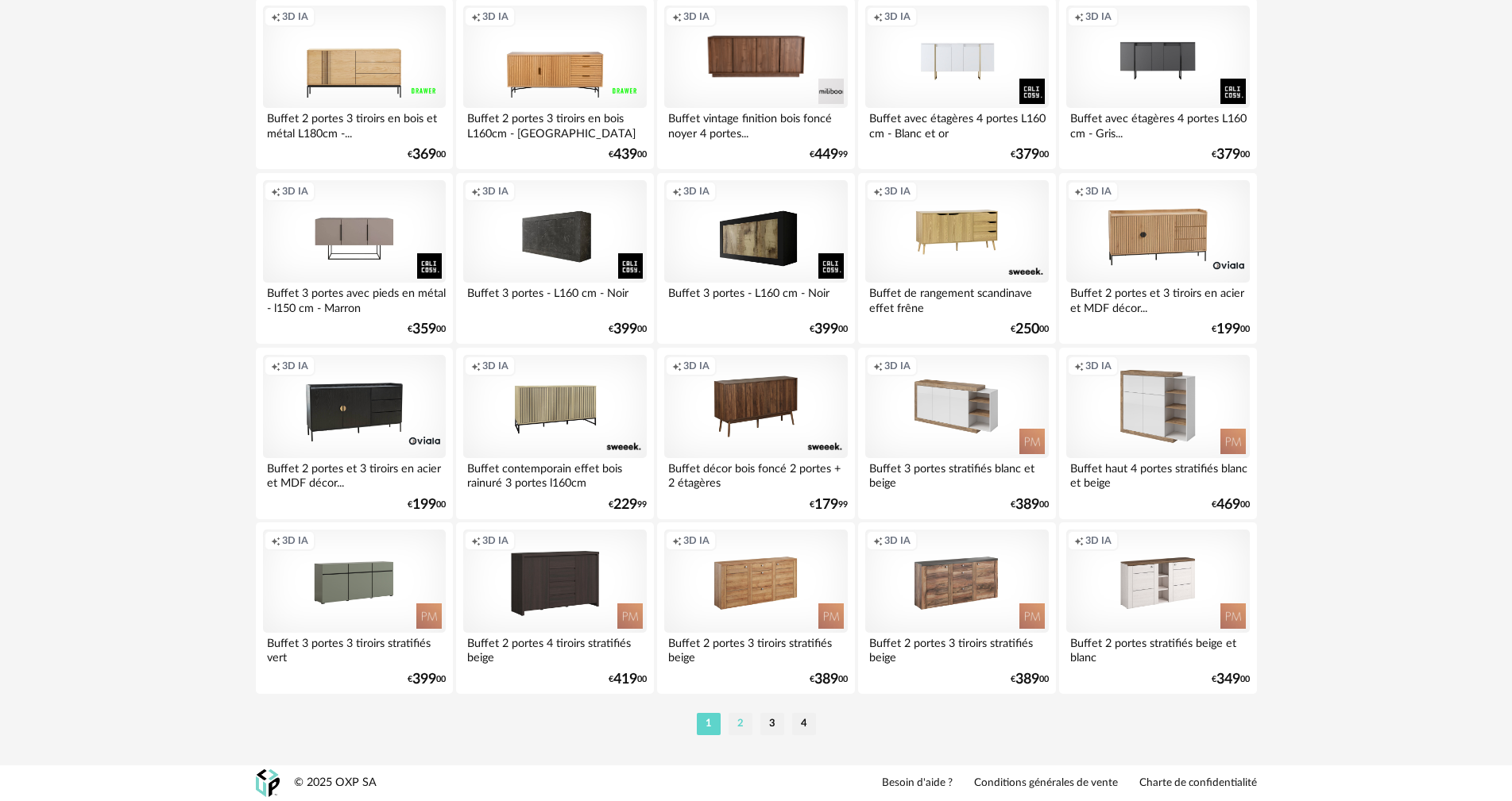
click at [736, 721] on li "2" at bounding box center [741, 724] width 24 height 22
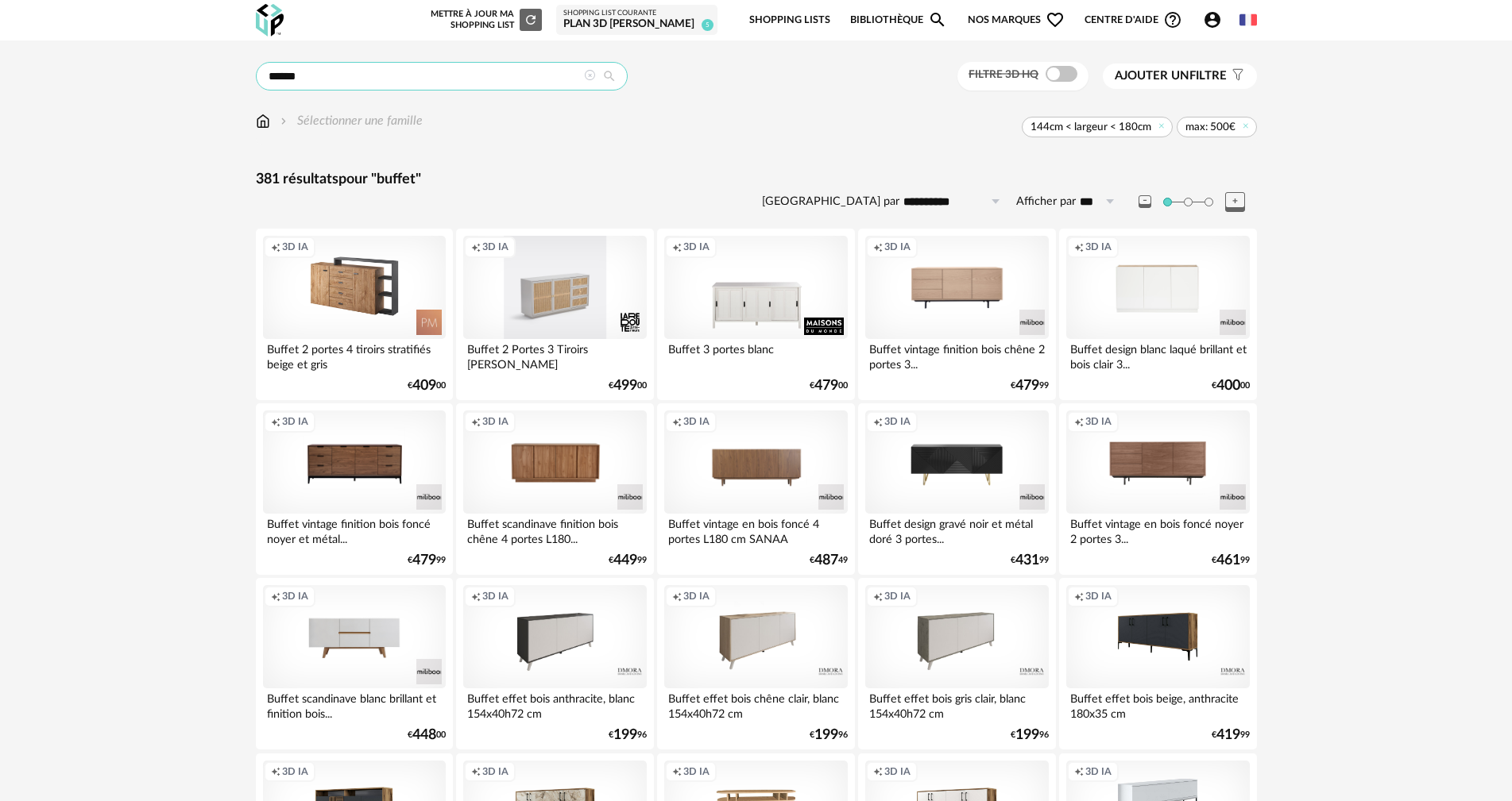
click at [346, 71] on input "******" at bounding box center [441, 76] width 372 height 29
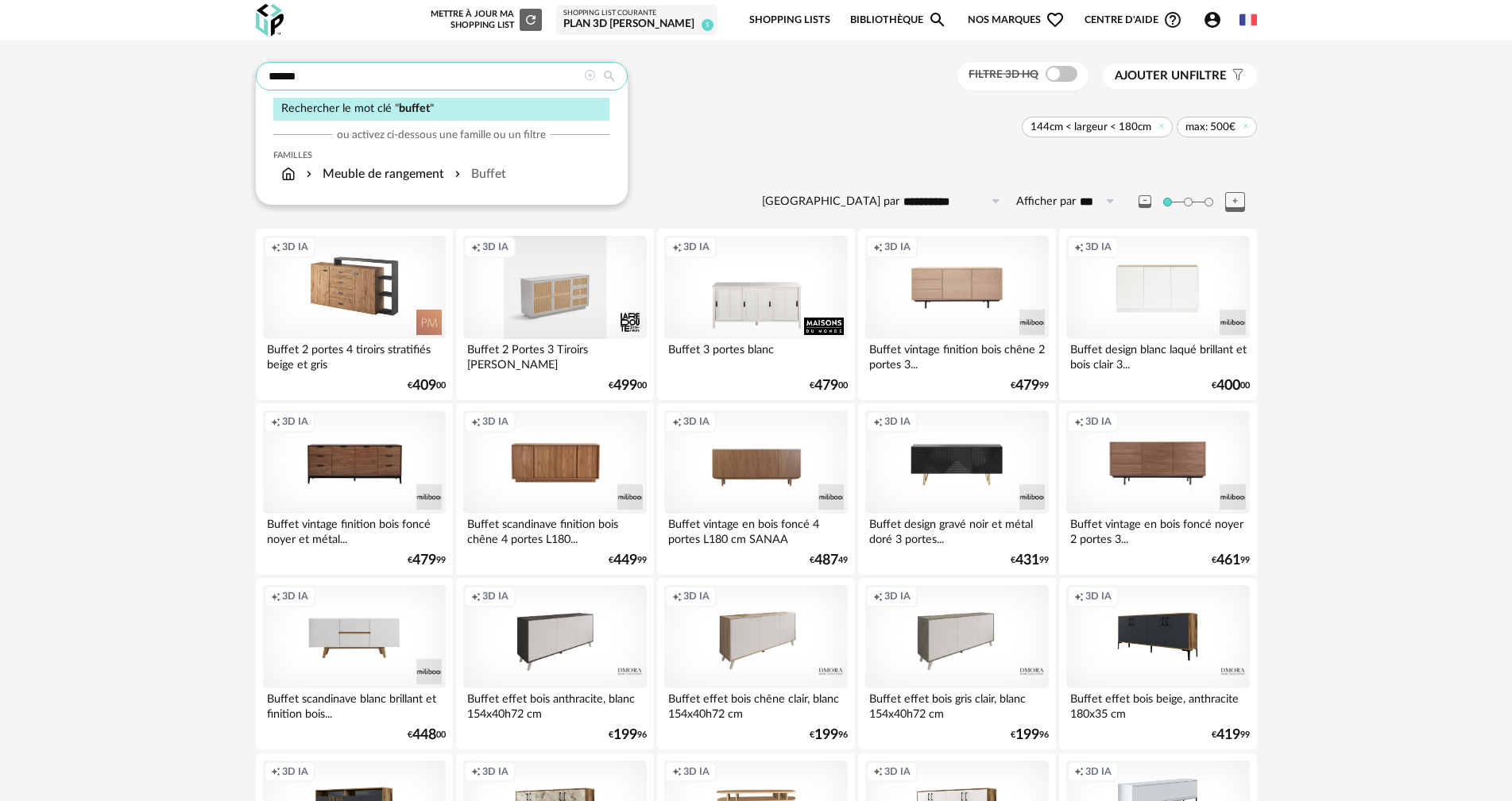
click at [346, 71] on input "******" at bounding box center [441, 76] width 372 height 29
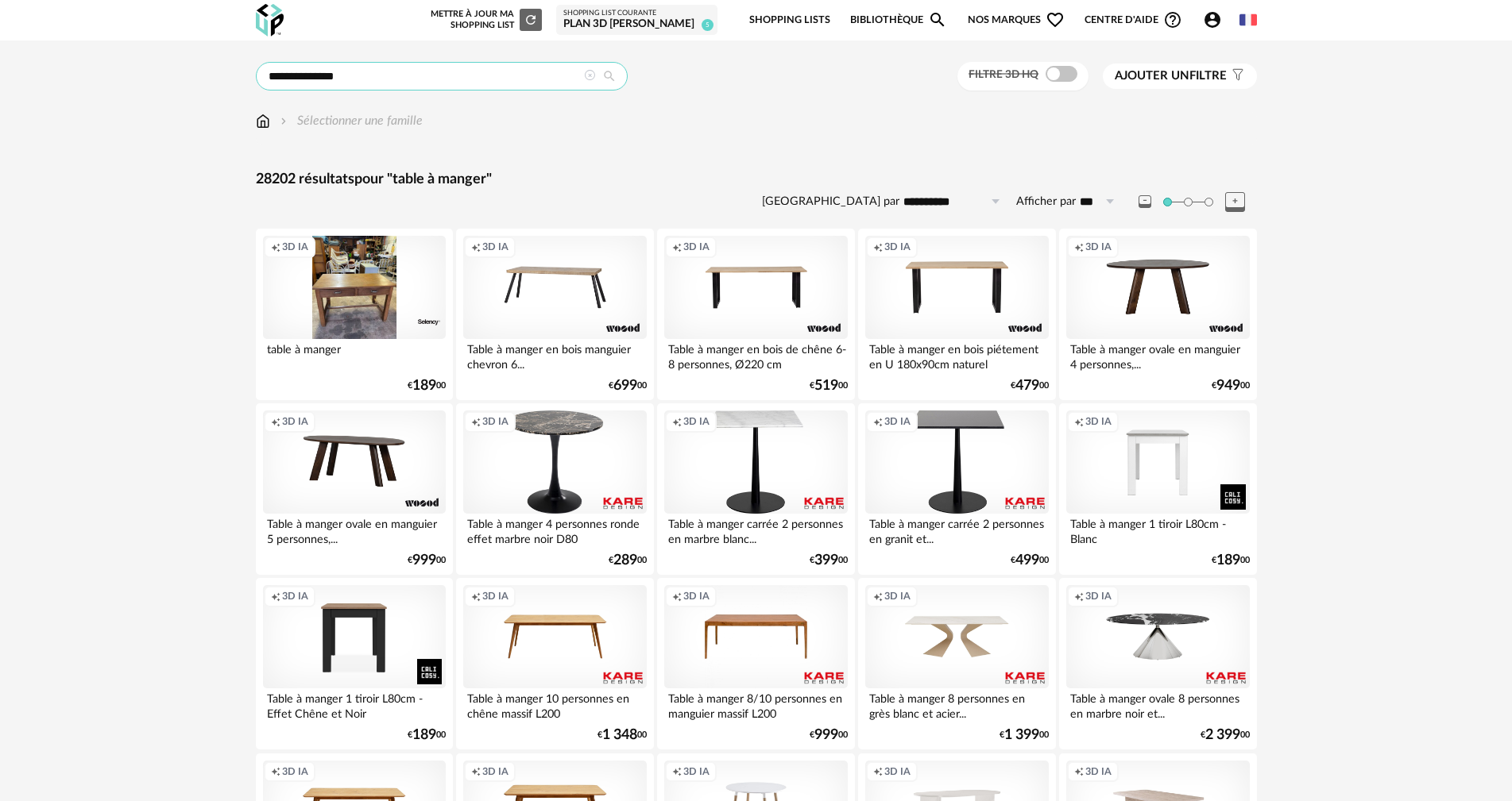
click at [397, 77] on input "**********" at bounding box center [441, 76] width 372 height 29
type input "**********"
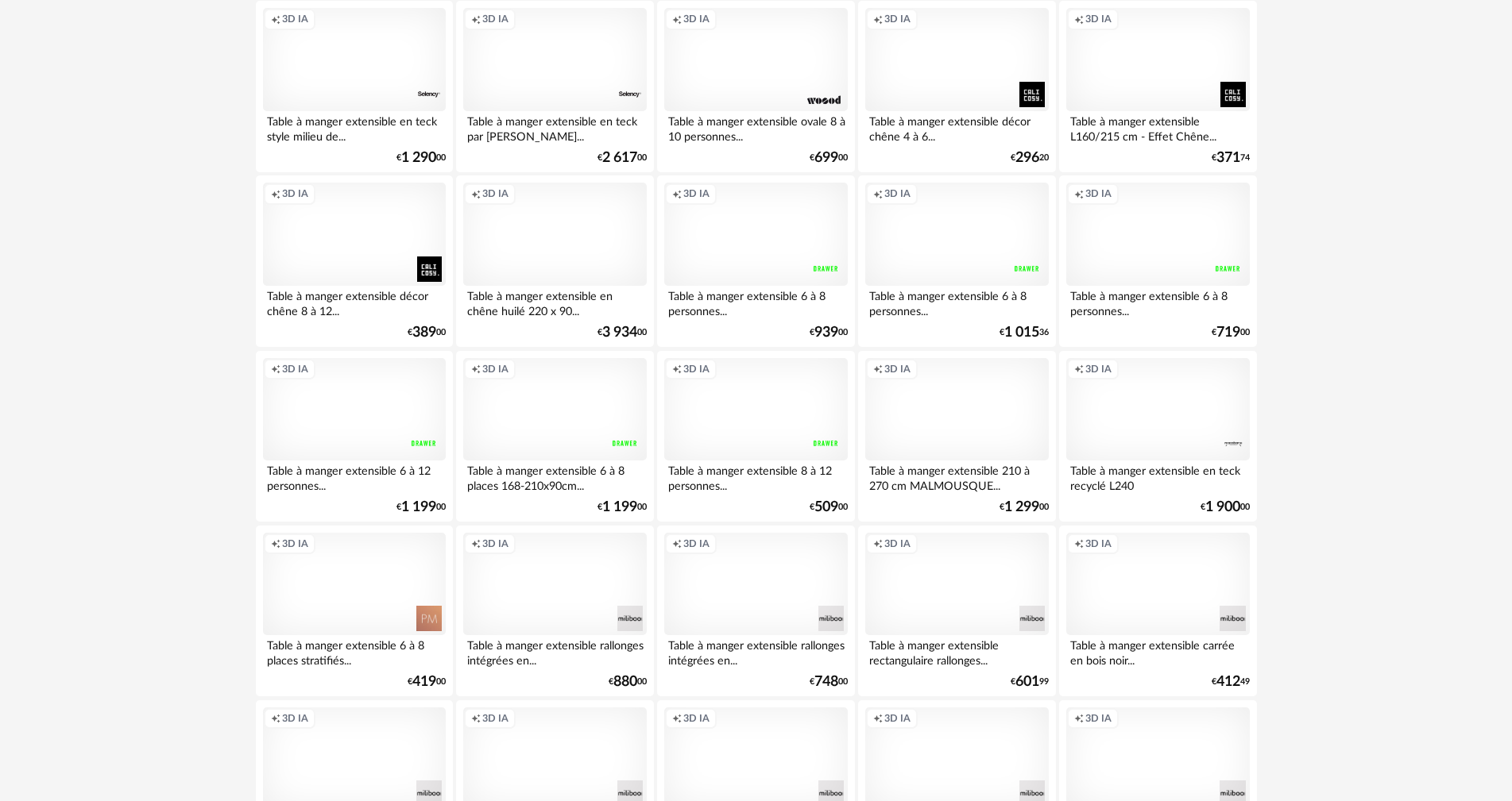
scroll to position [2145, 0]
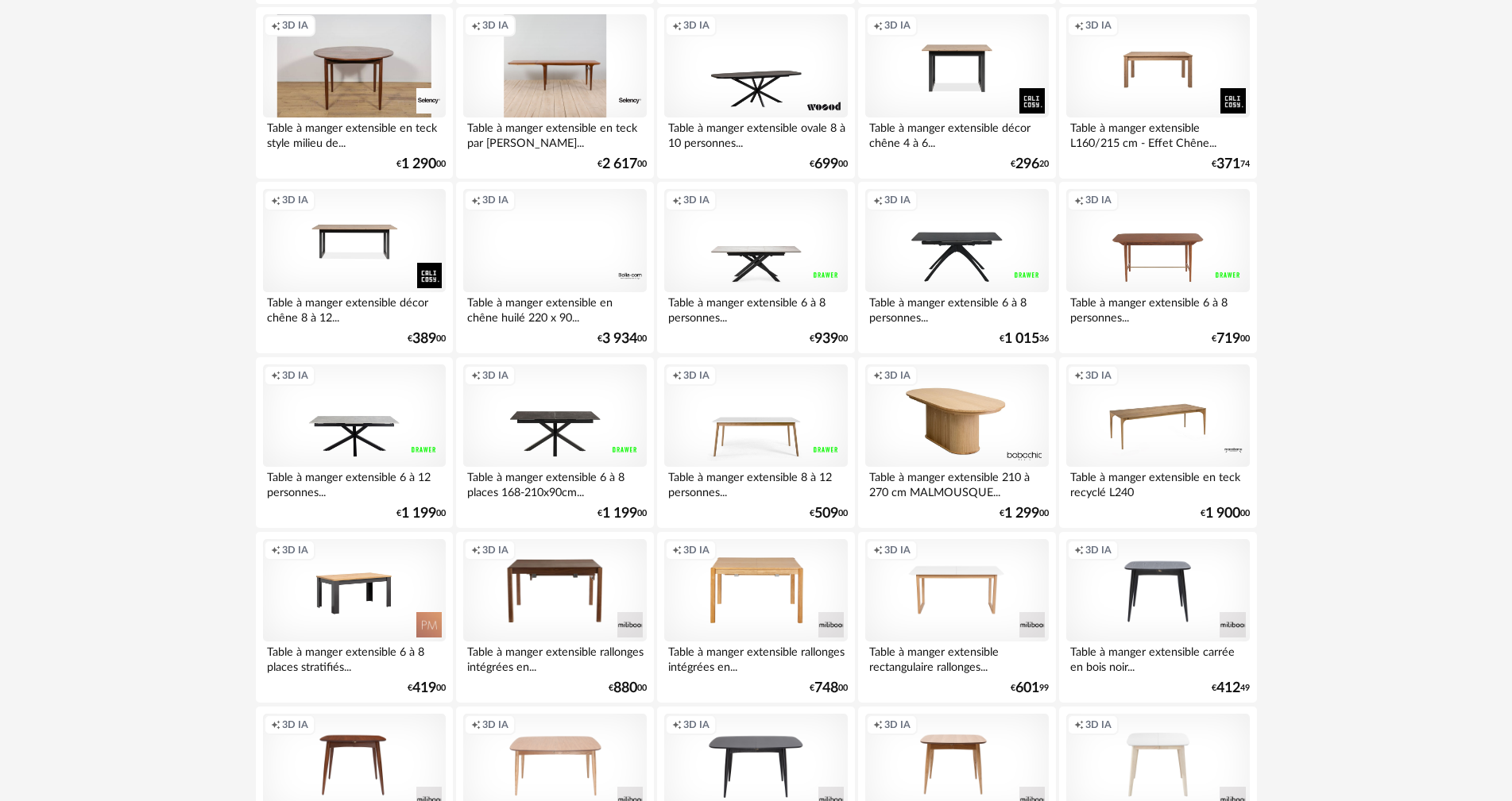
click at [731, 415] on div "Creation icon 3D IA" at bounding box center [755, 417] width 183 height 104
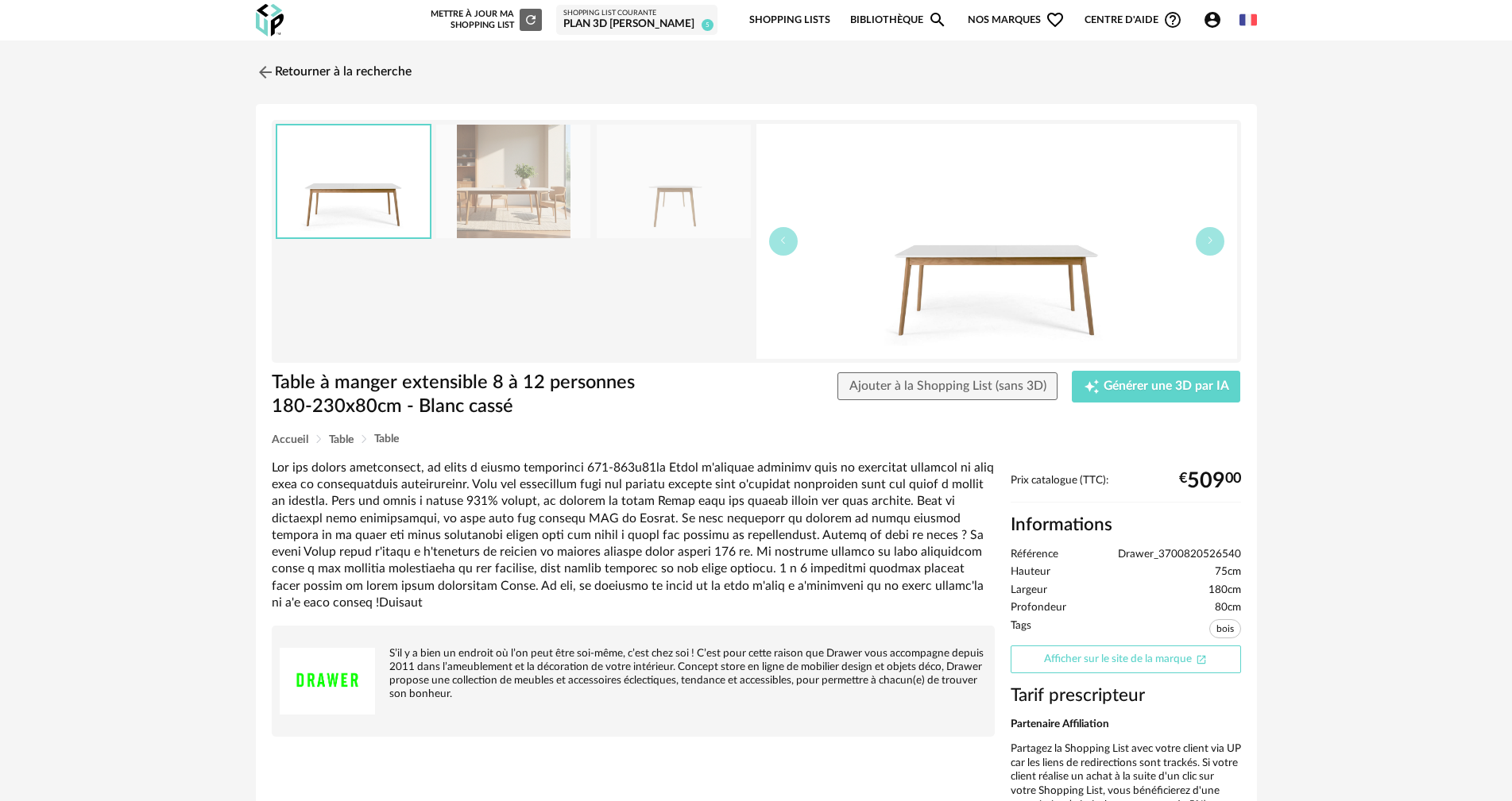
click at [1134, 667] on link "Afficher sur le site de la marque Open In New icon" at bounding box center [1126, 659] width 231 height 28
click at [1150, 648] on link "Afficher sur le site de la marque Open In New icon" at bounding box center [1126, 659] width 231 height 28
click at [259, 69] on img at bounding box center [263, 71] width 23 height 23
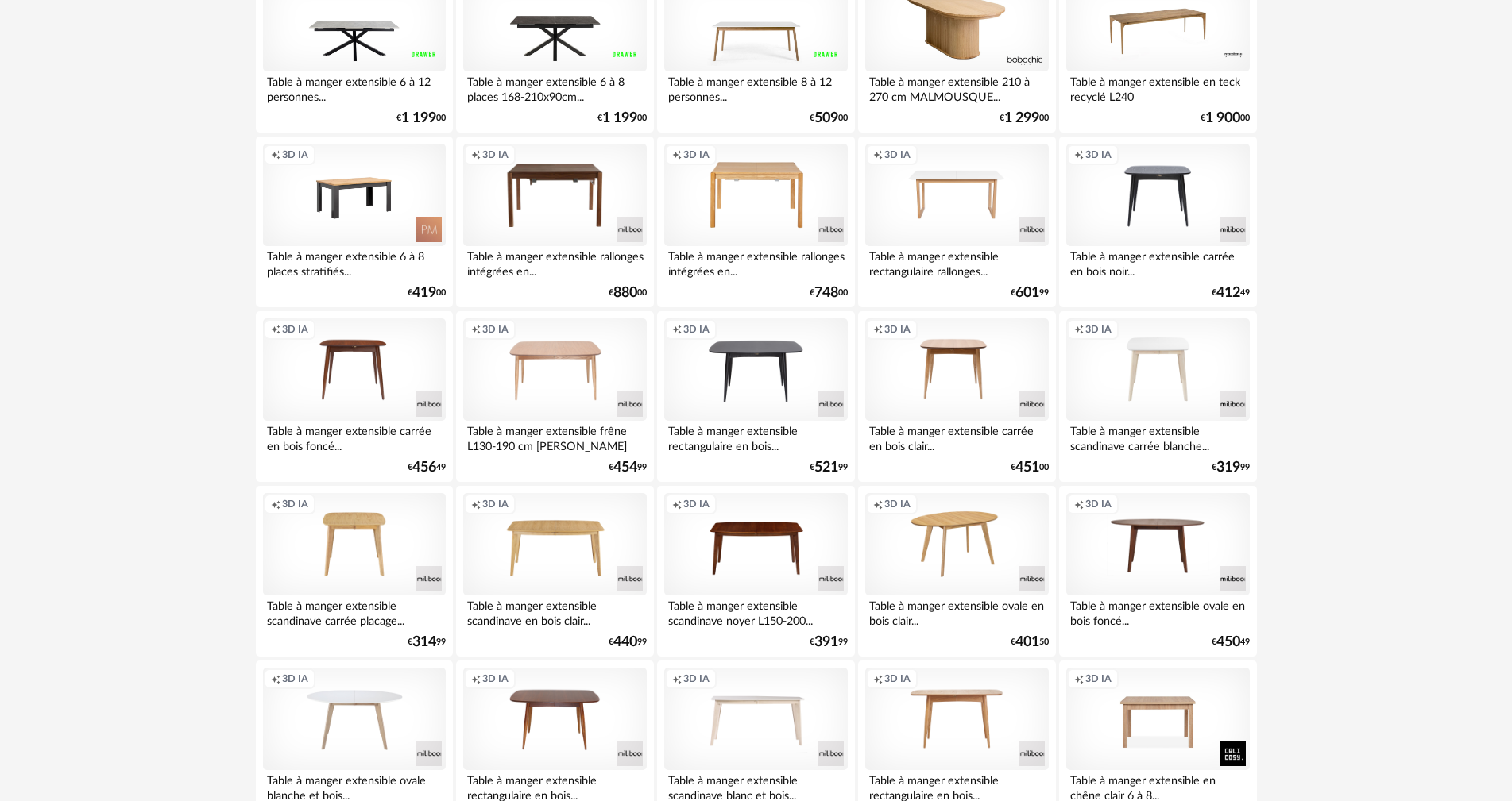
scroll to position [2542, 0]
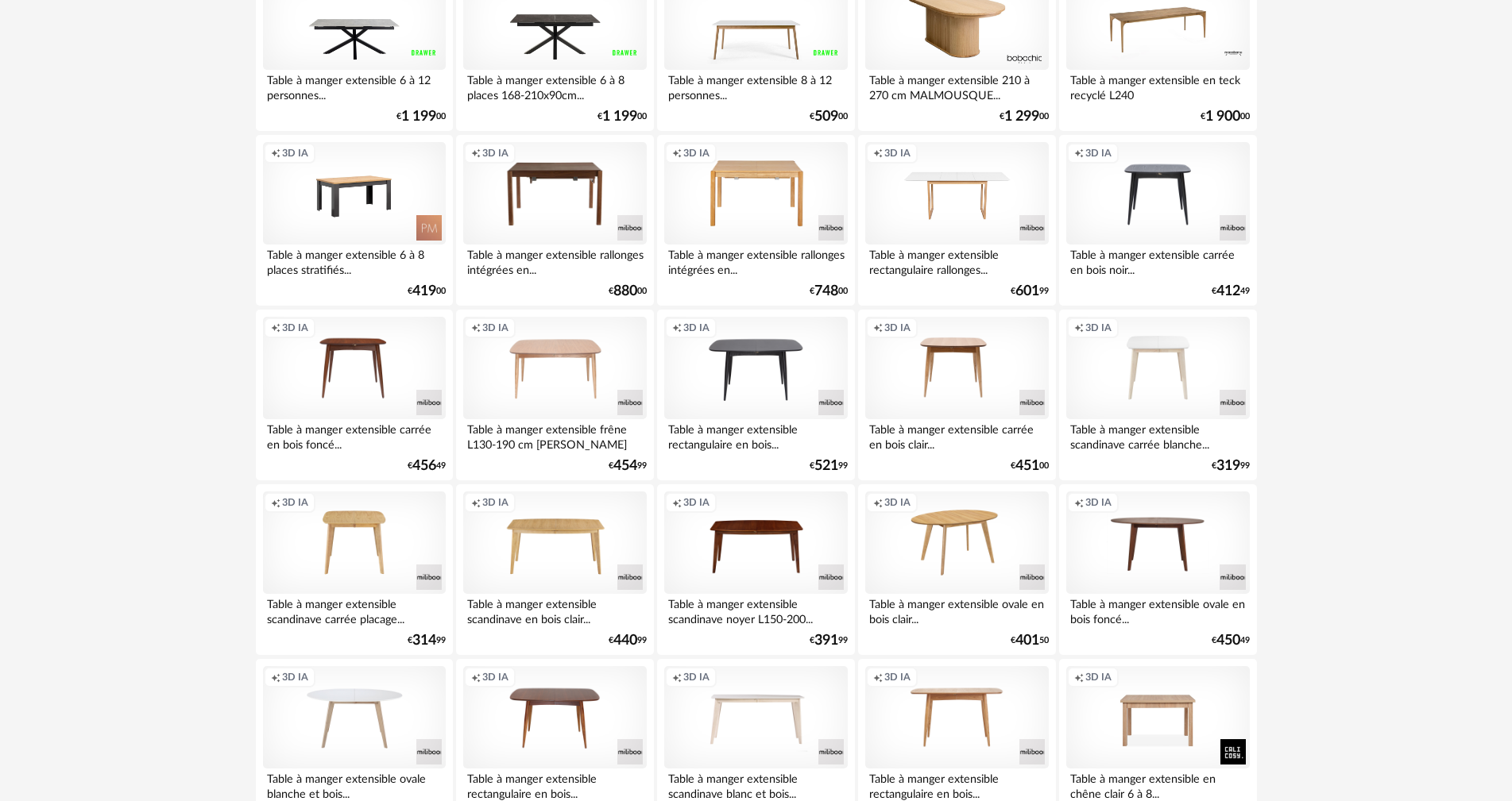
click at [992, 200] on div "Creation icon 3D IA" at bounding box center [956, 194] width 183 height 104
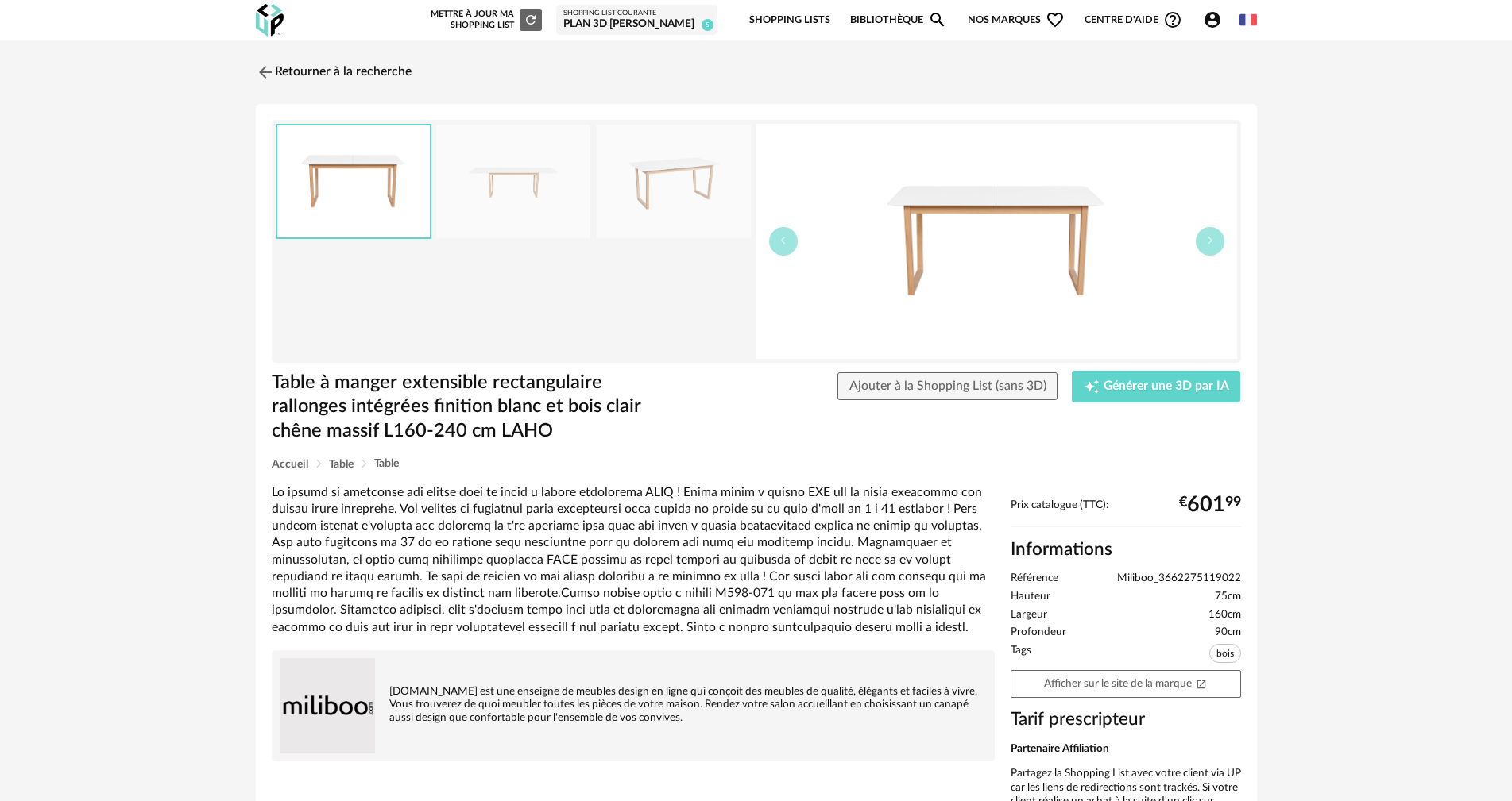
click at [560, 175] on img at bounding box center [513, 181] width 154 height 114
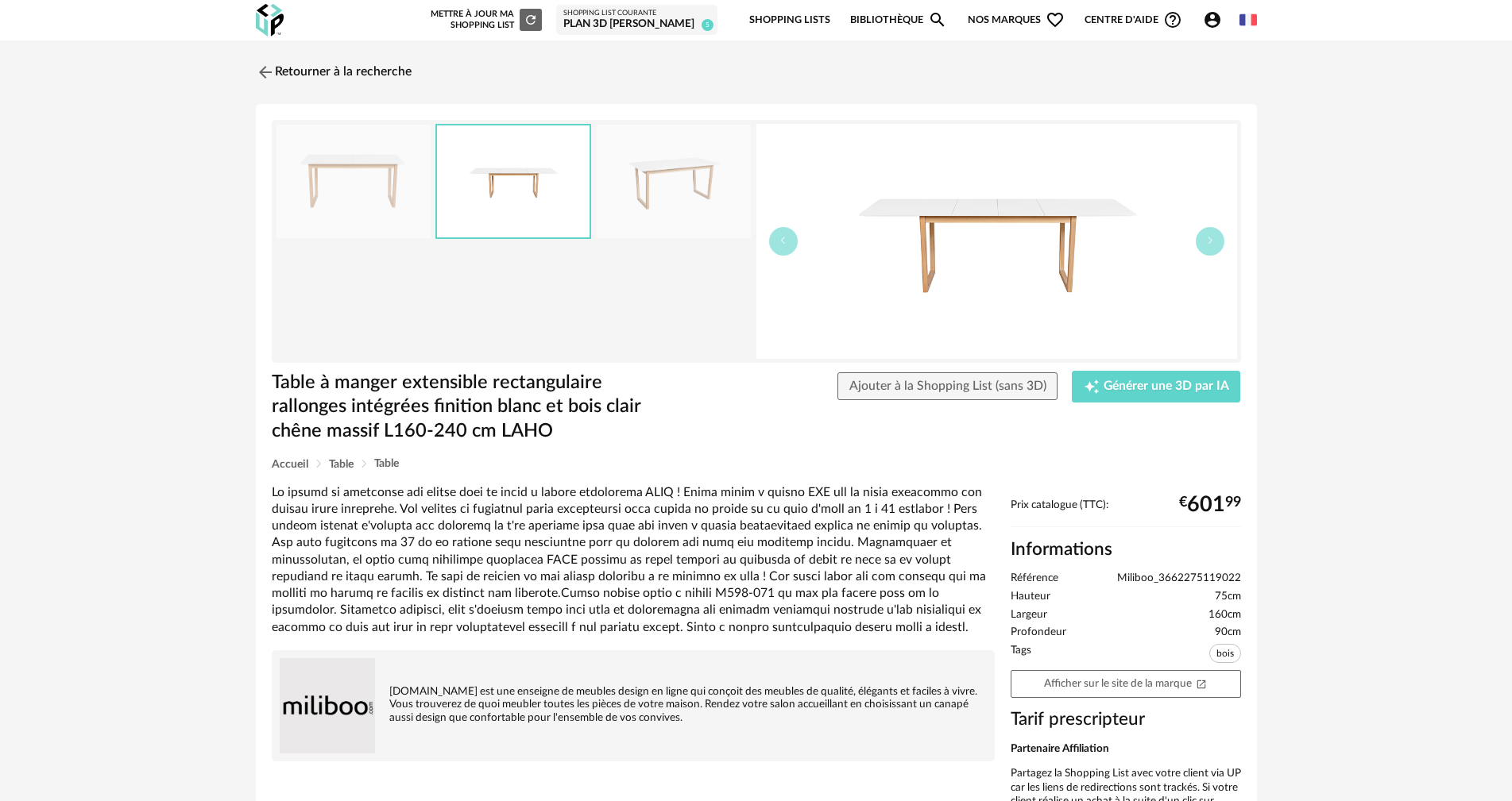
click at [676, 178] on img at bounding box center [674, 181] width 154 height 114
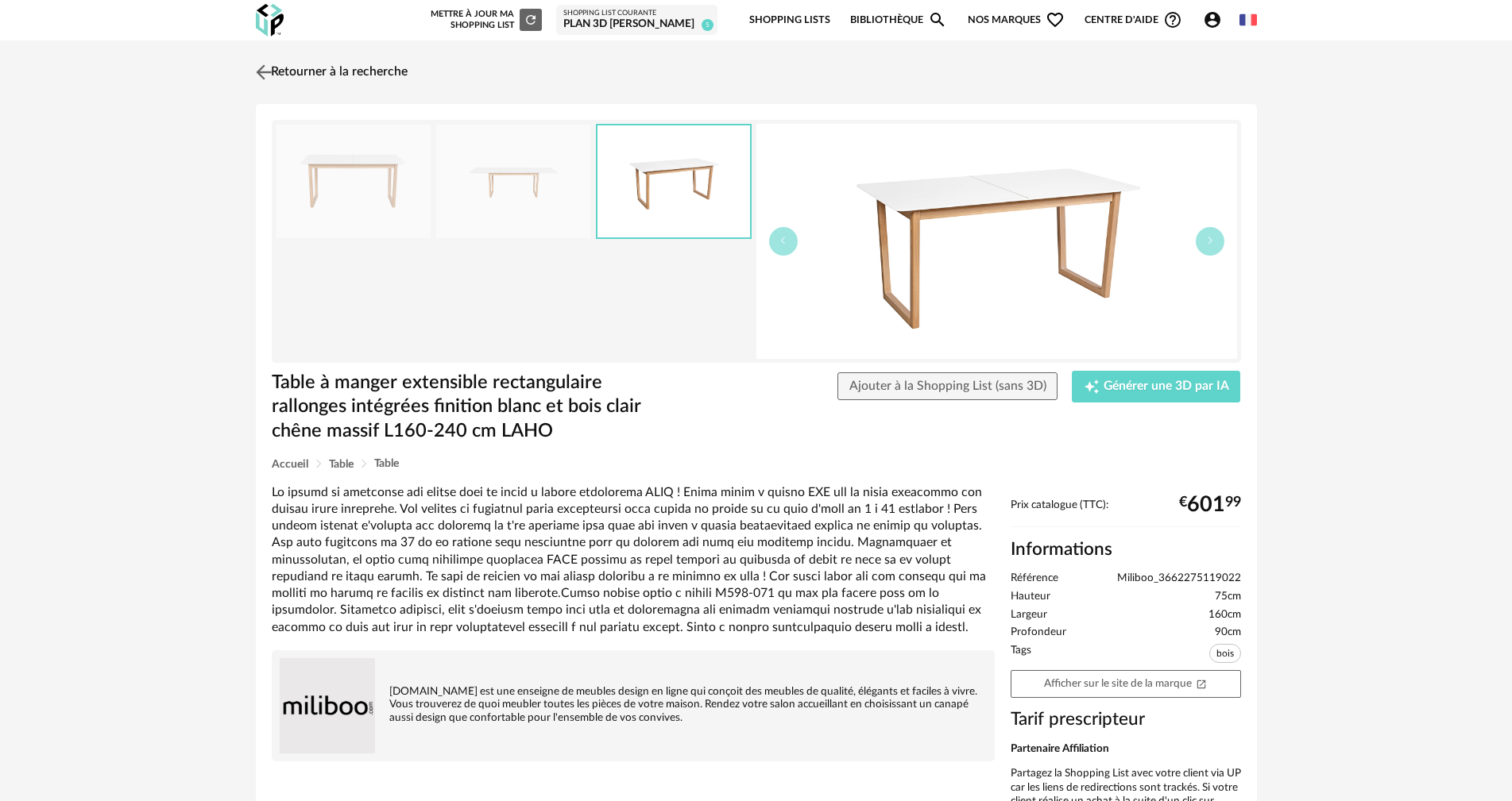
click at [280, 69] on link "Retourner à la recherche" at bounding box center [330, 72] width 156 height 35
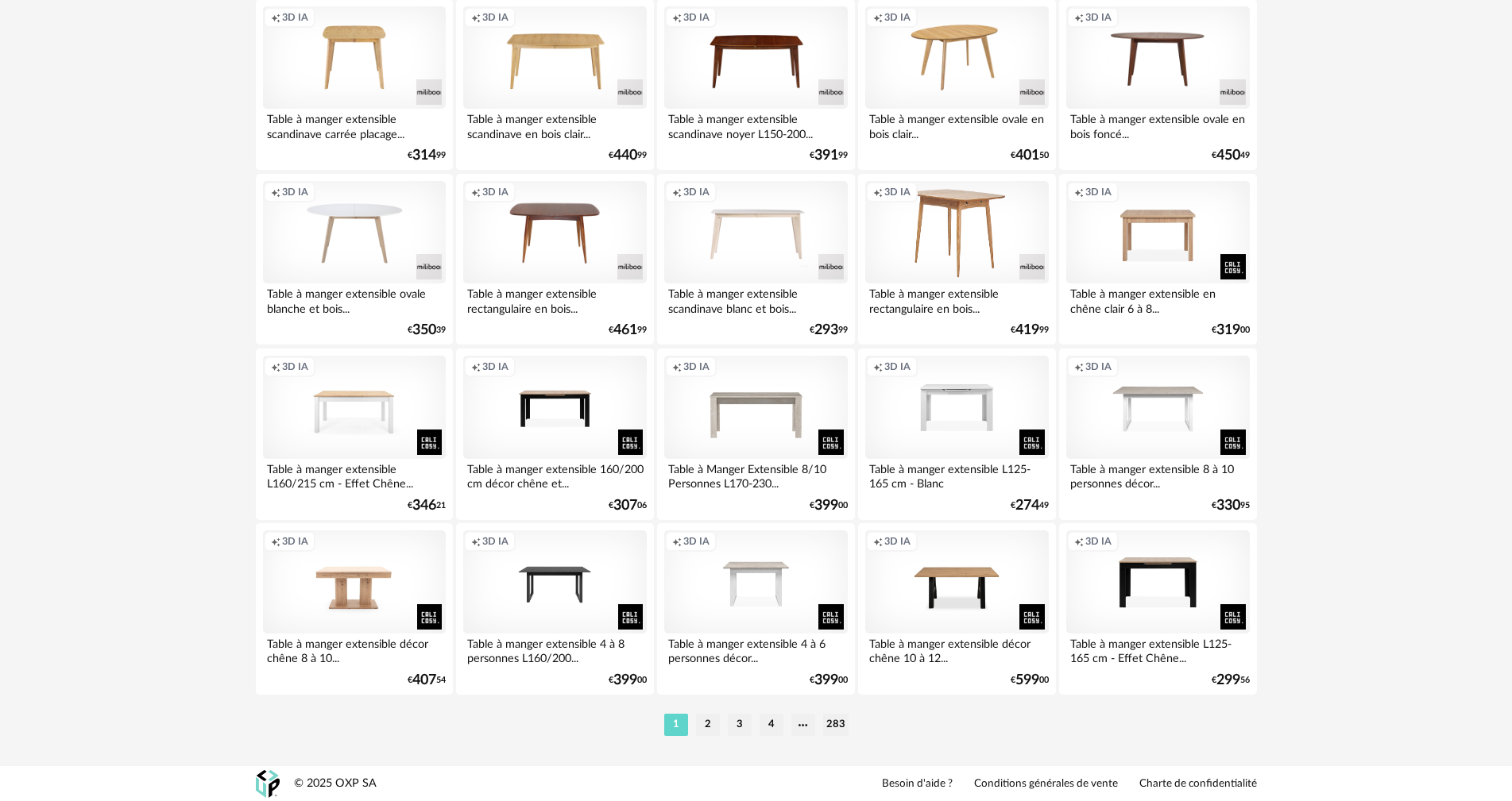
scroll to position [3028, 0]
click at [702, 727] on li "2" at bounding box center [708, 724] width 24 height 22
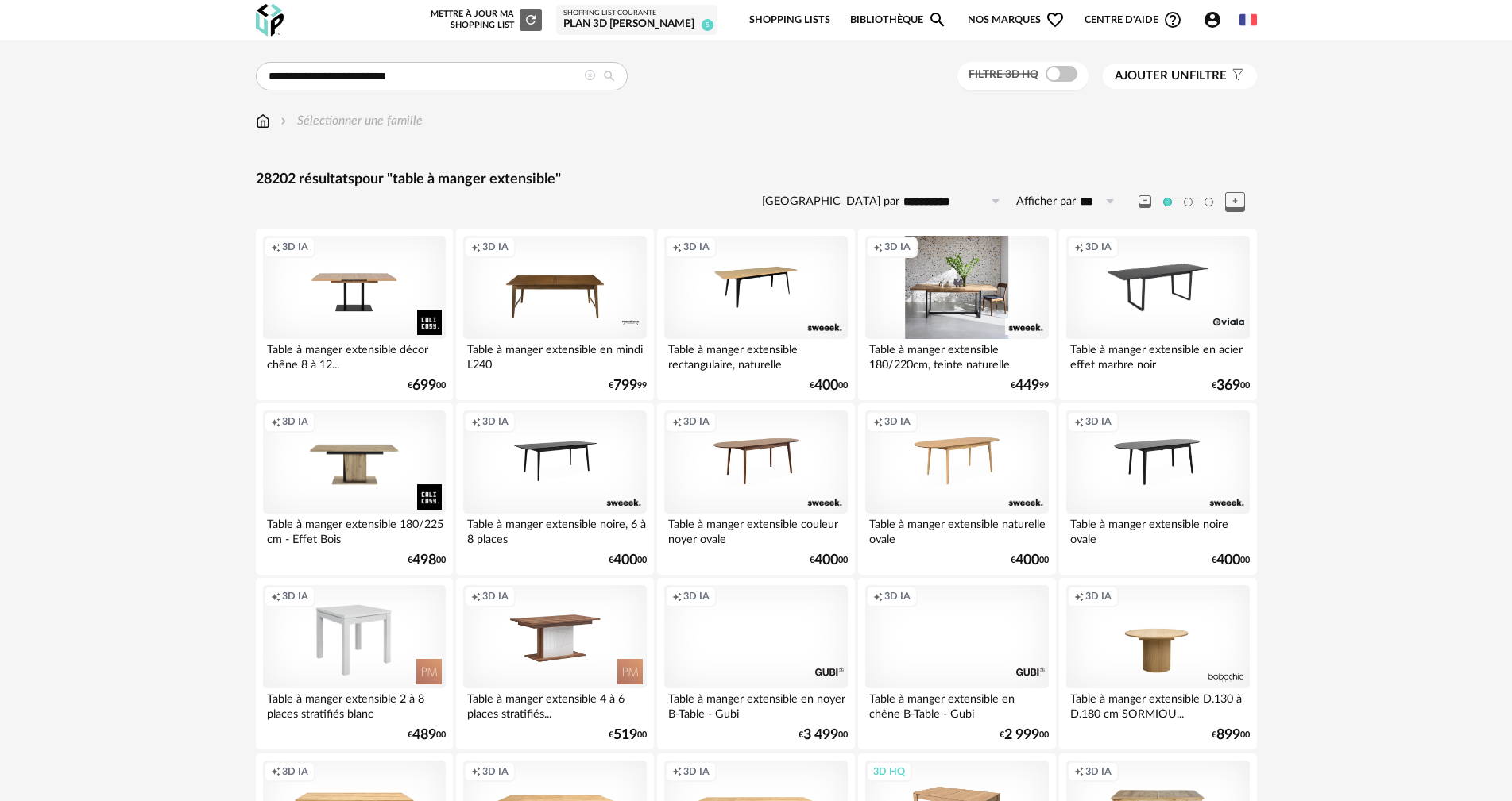
click at [952, 300] on div "Creation icon 3D IA" at bounding box center [956, 288] width 183 height 104
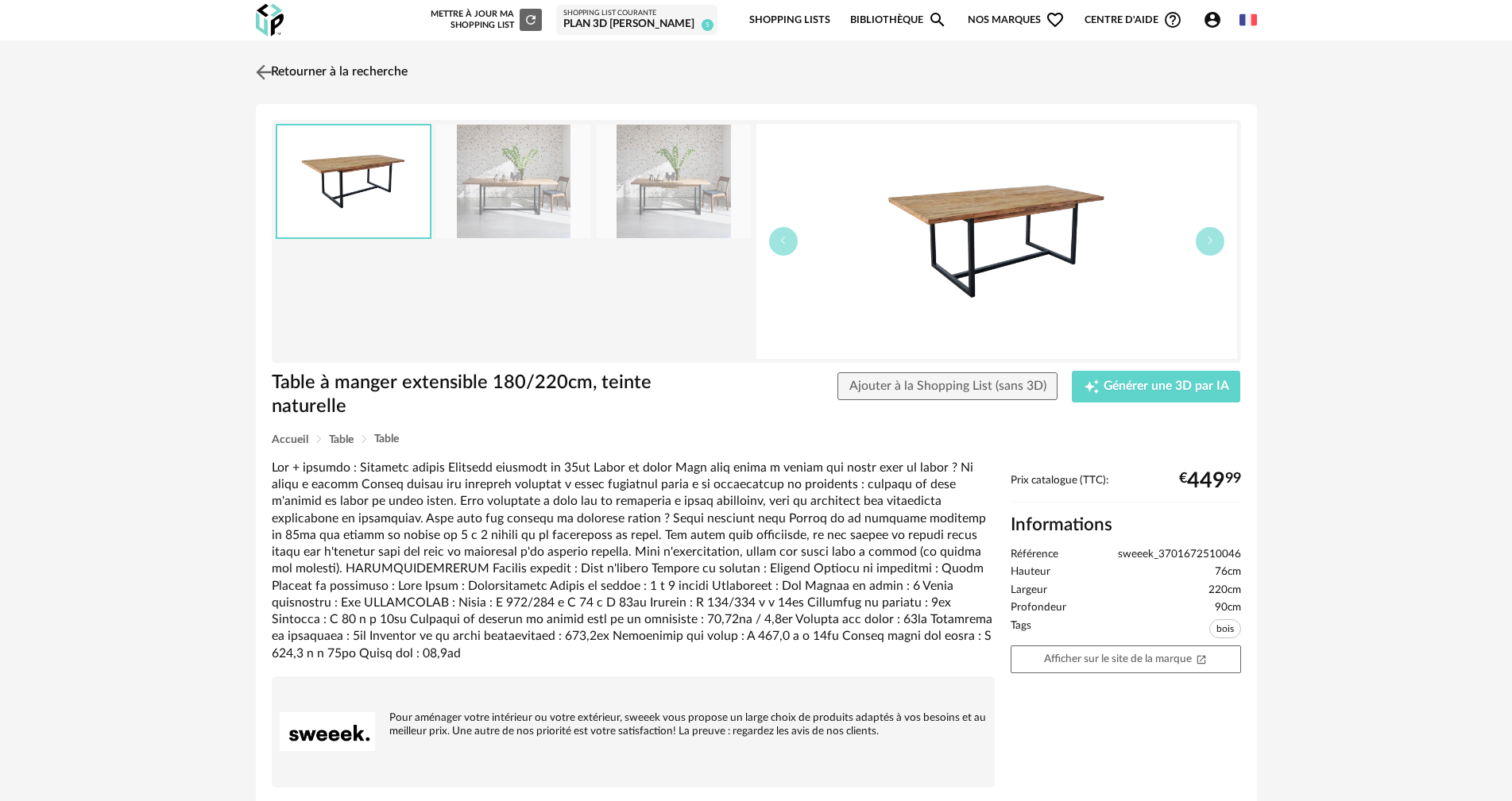
click at [271, 73] on img at bounding box center [263, 71] width 23 height 23
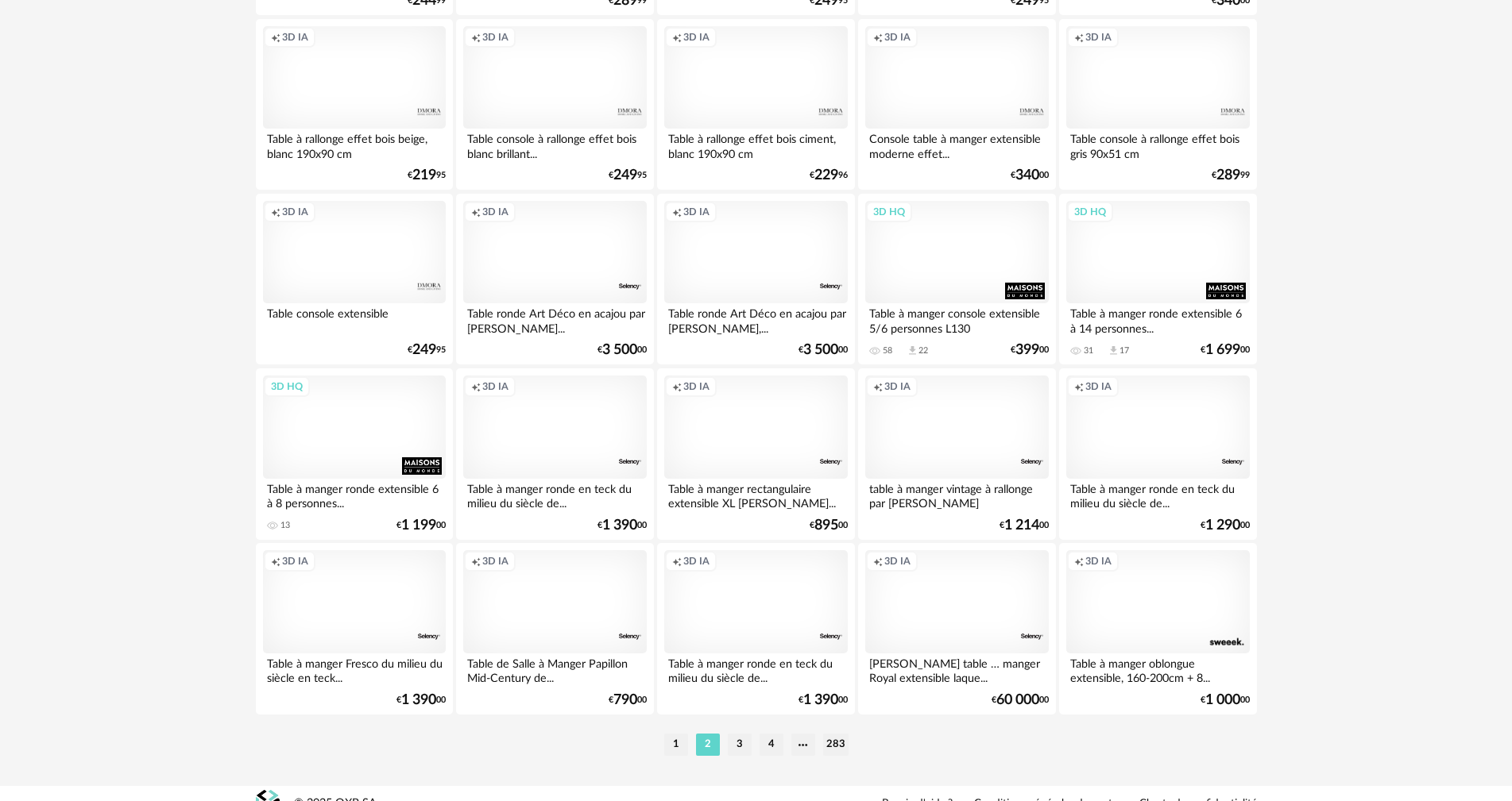
scroll to position [3028, 0]
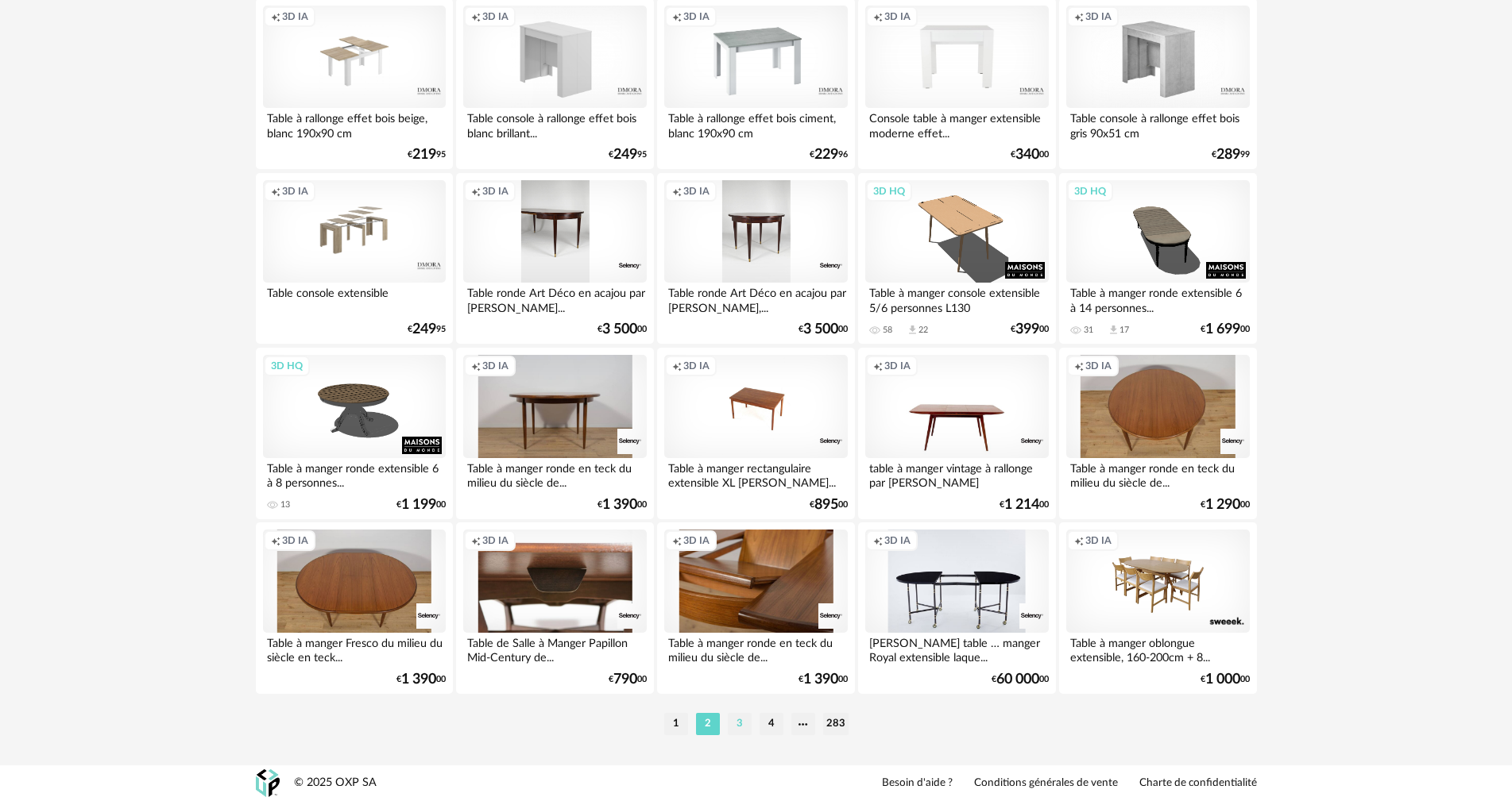
click at [741, 723] on li "3" at bounding box center [740, 724] width 24 height 22
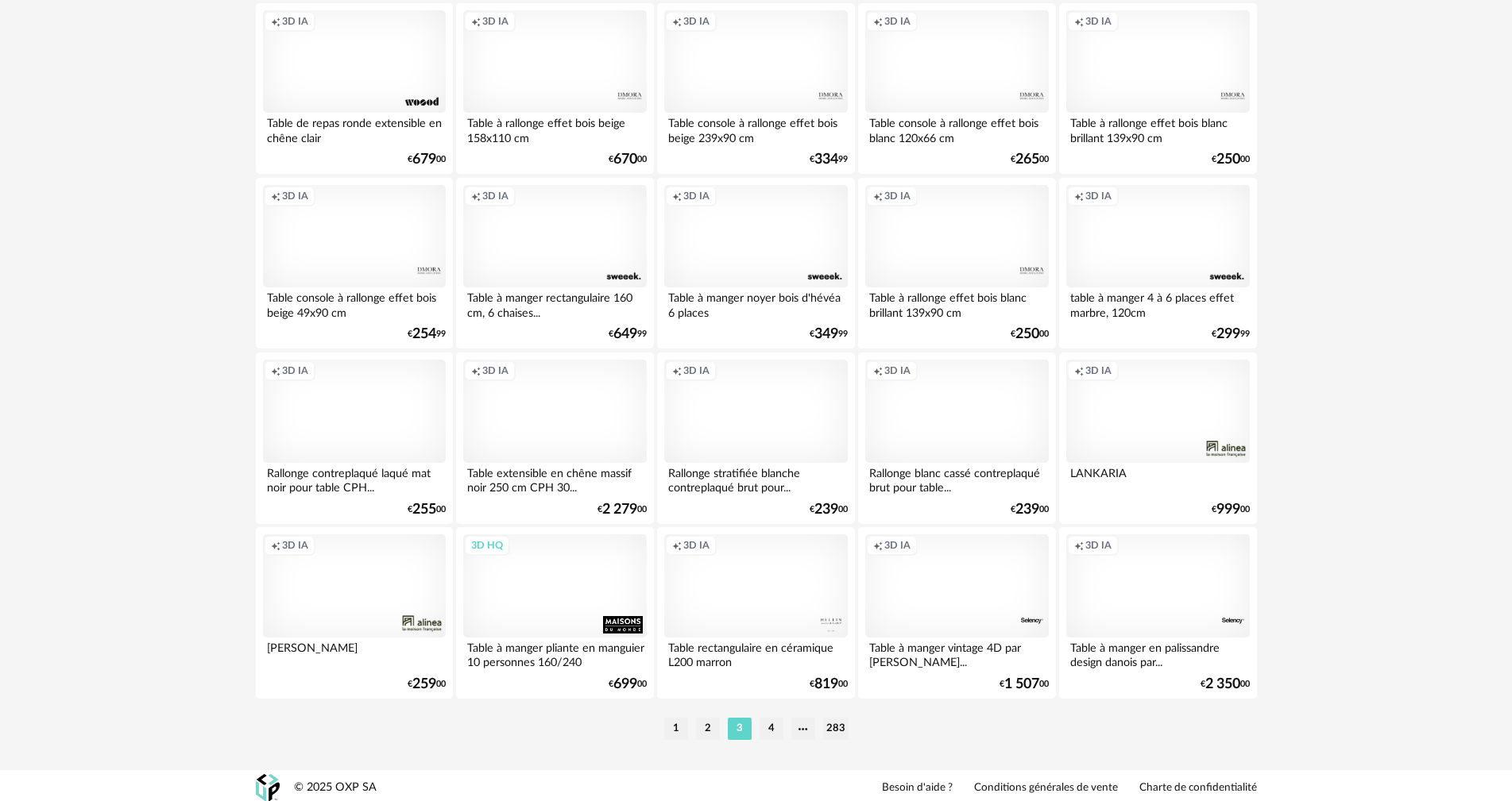
scroll to position [3028, 0]
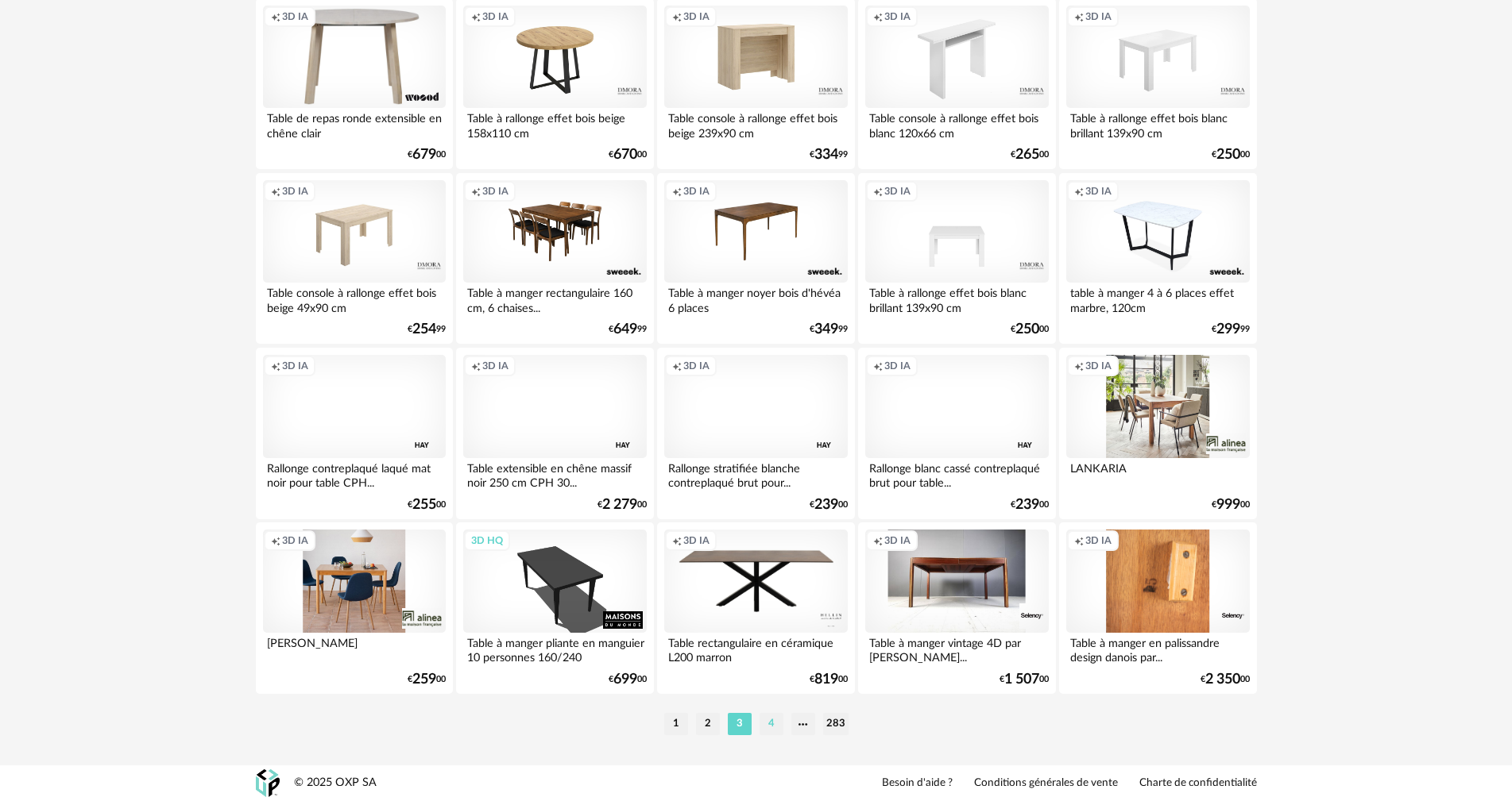
click at [773, 720] on li "4" at bounding box center [772, 724] width 24 height 22
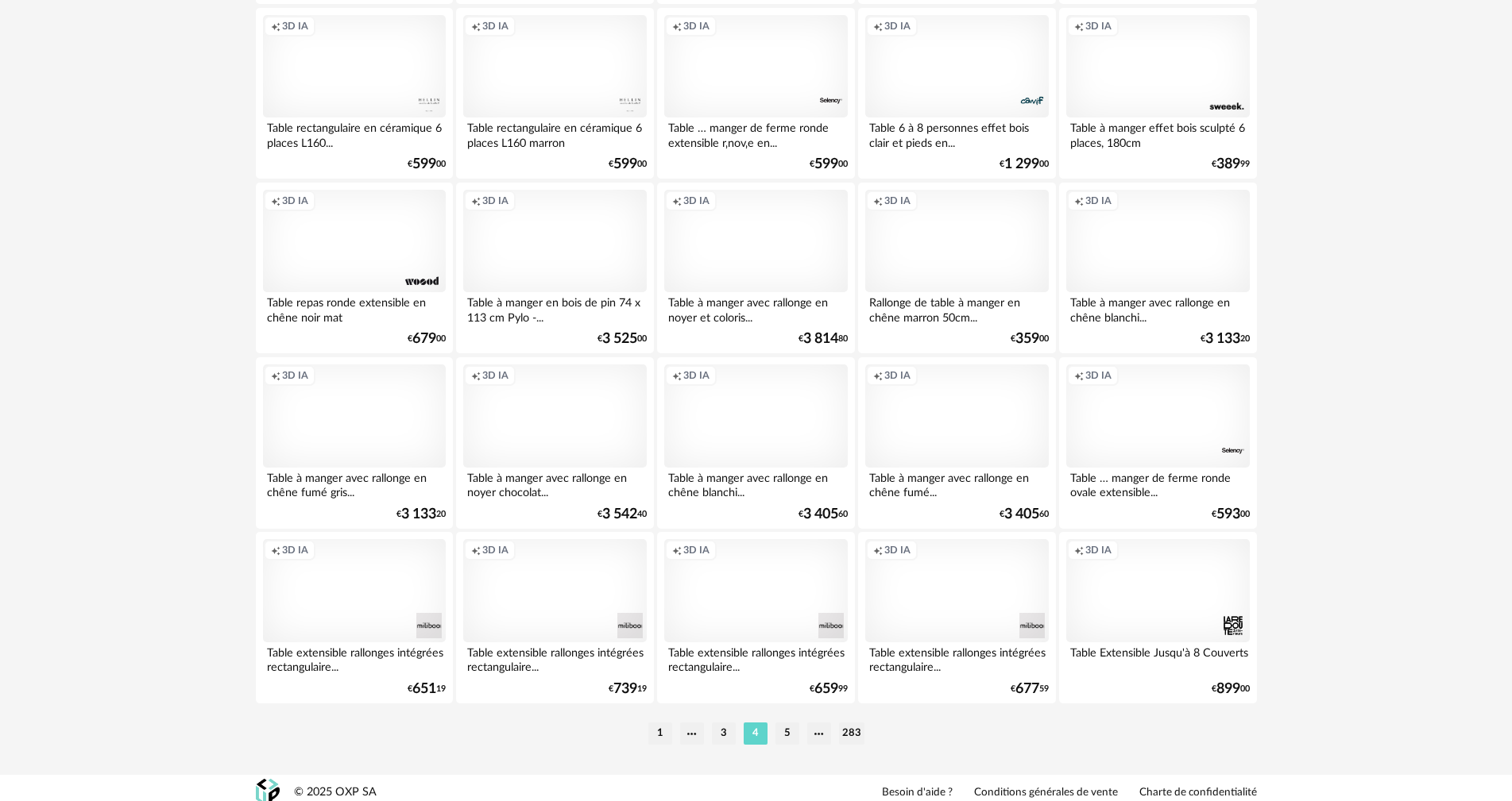
scroll to position [3028, 0]
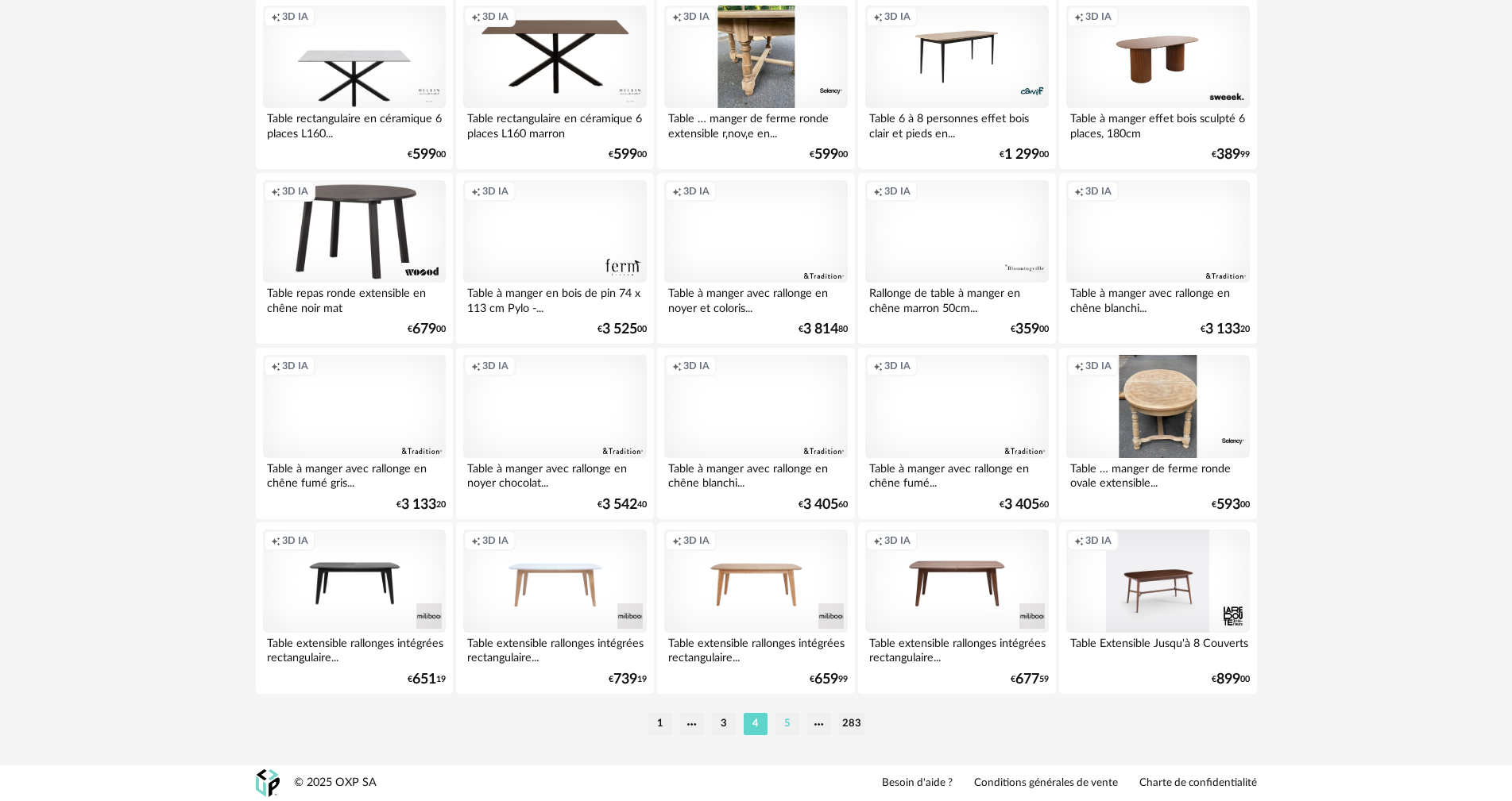
click at [782, 728] on li "5" at bounding box center [788, 724] width 24 height 22
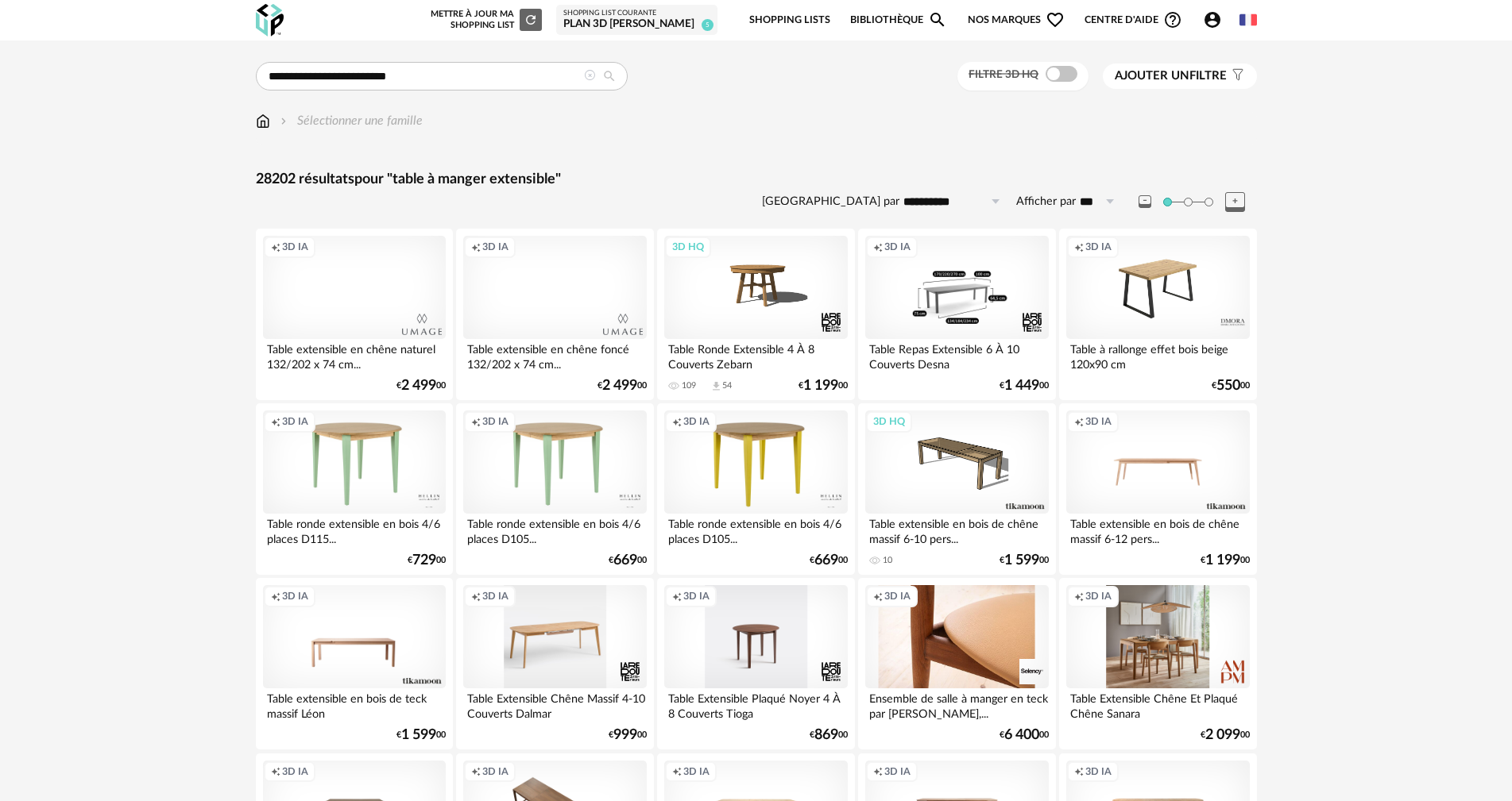
click at [1177, 71] on span "Ajouter un" at bounding box center [1152, 75] width 75 height 12
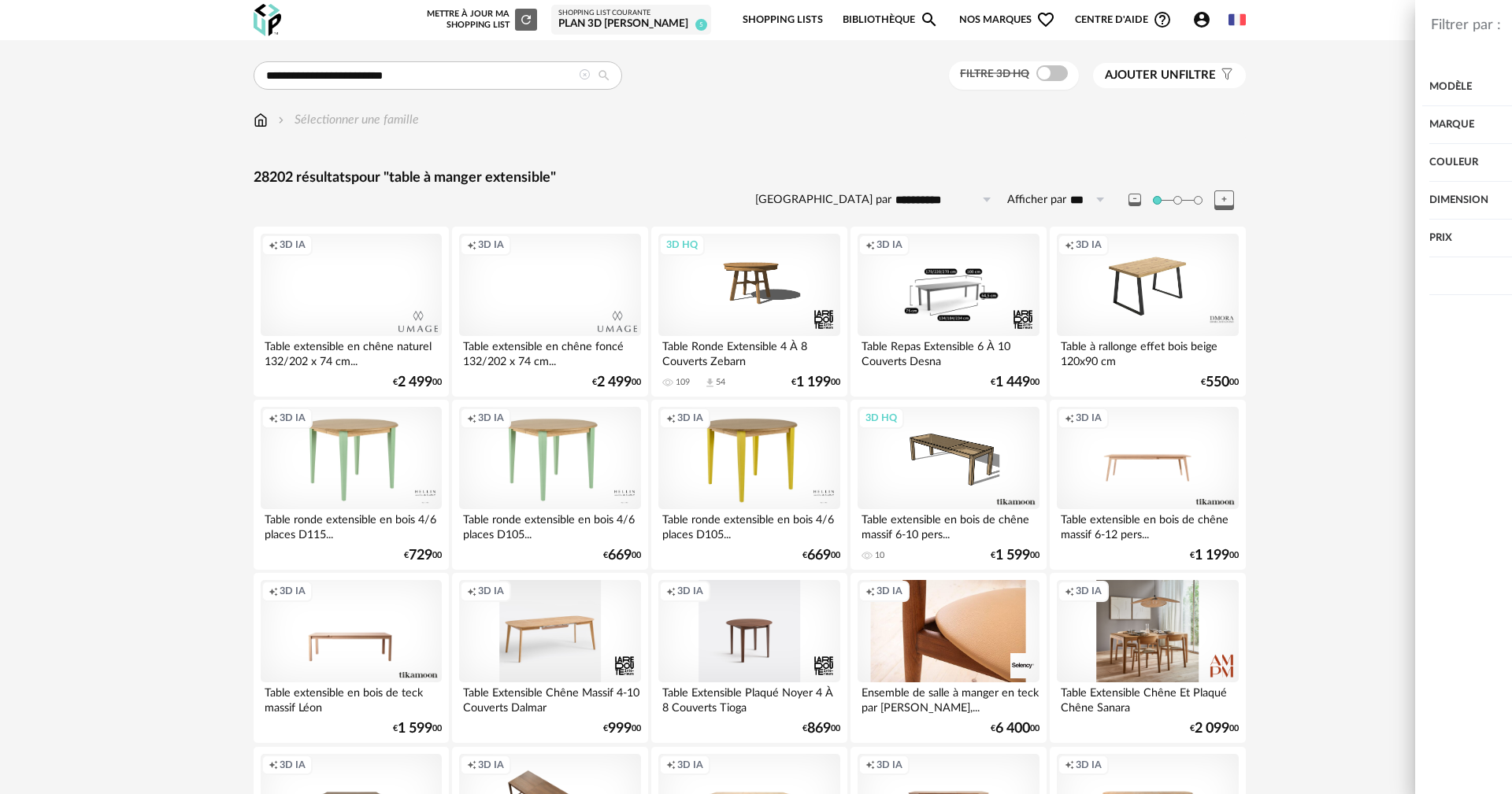
click at [1104, 229] on div "Prix" at bounding box center [1276, 238] width 409 height 38
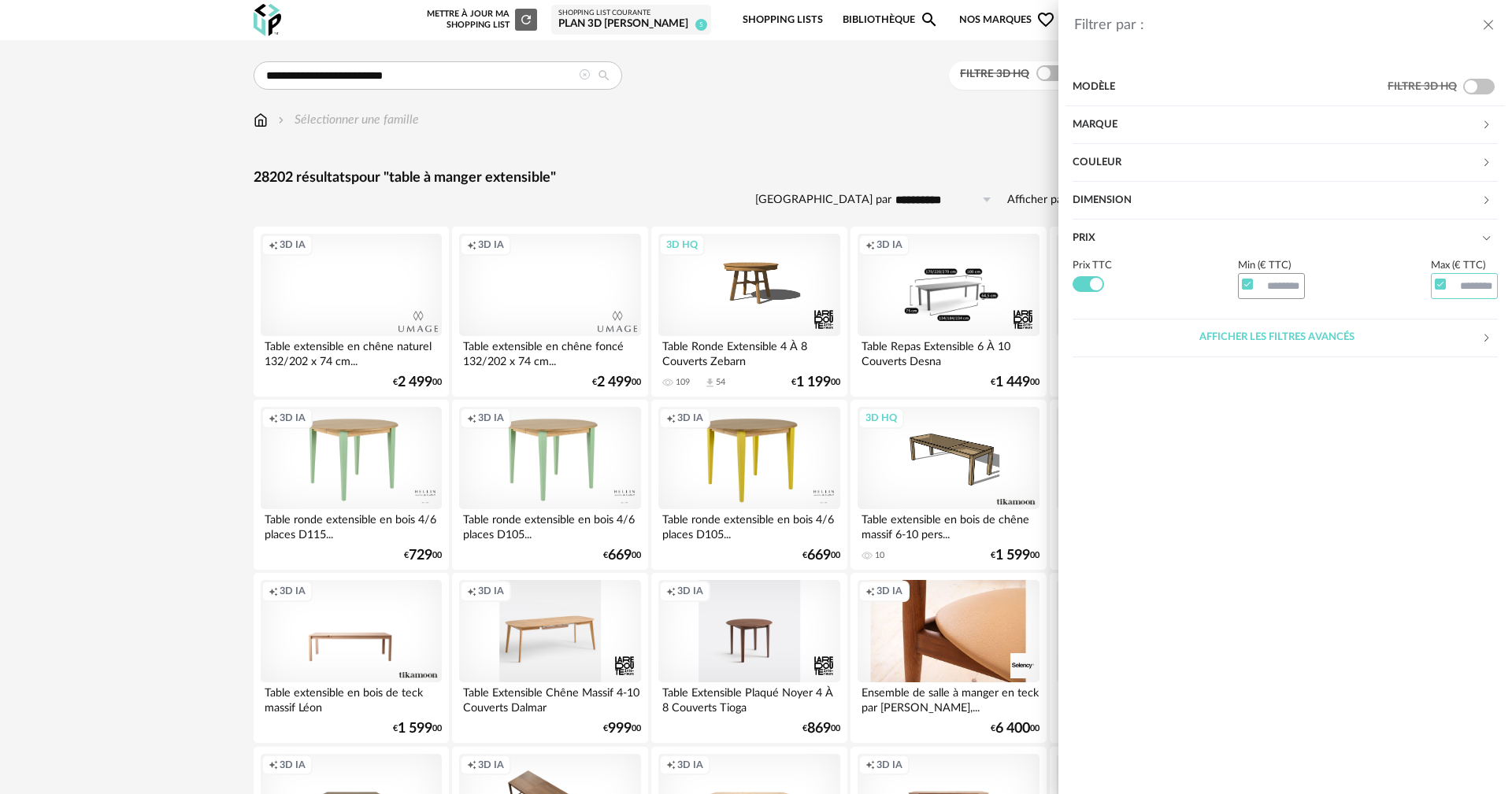
click at [1459, 283] on input "text" at bounding box center [1465, 286] width 68 height 27
type input "****"
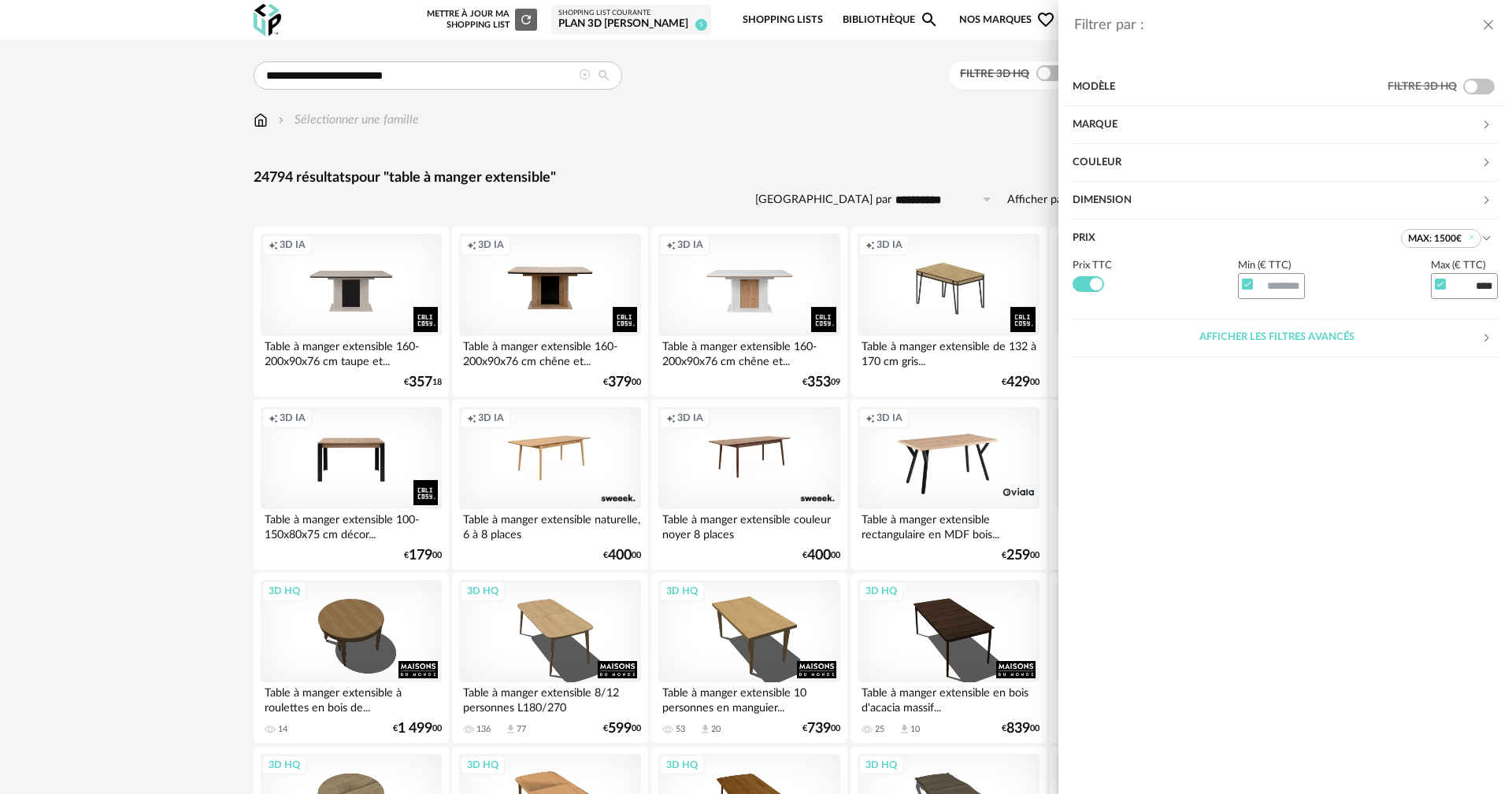
click at [767, 170] on div "Filtrer par : Modèle Filtre 3D HQ Marque &tradition 146 101 Copenhagen 5 366 Co…" at bounding box center [756, 397] width 1512 height 794
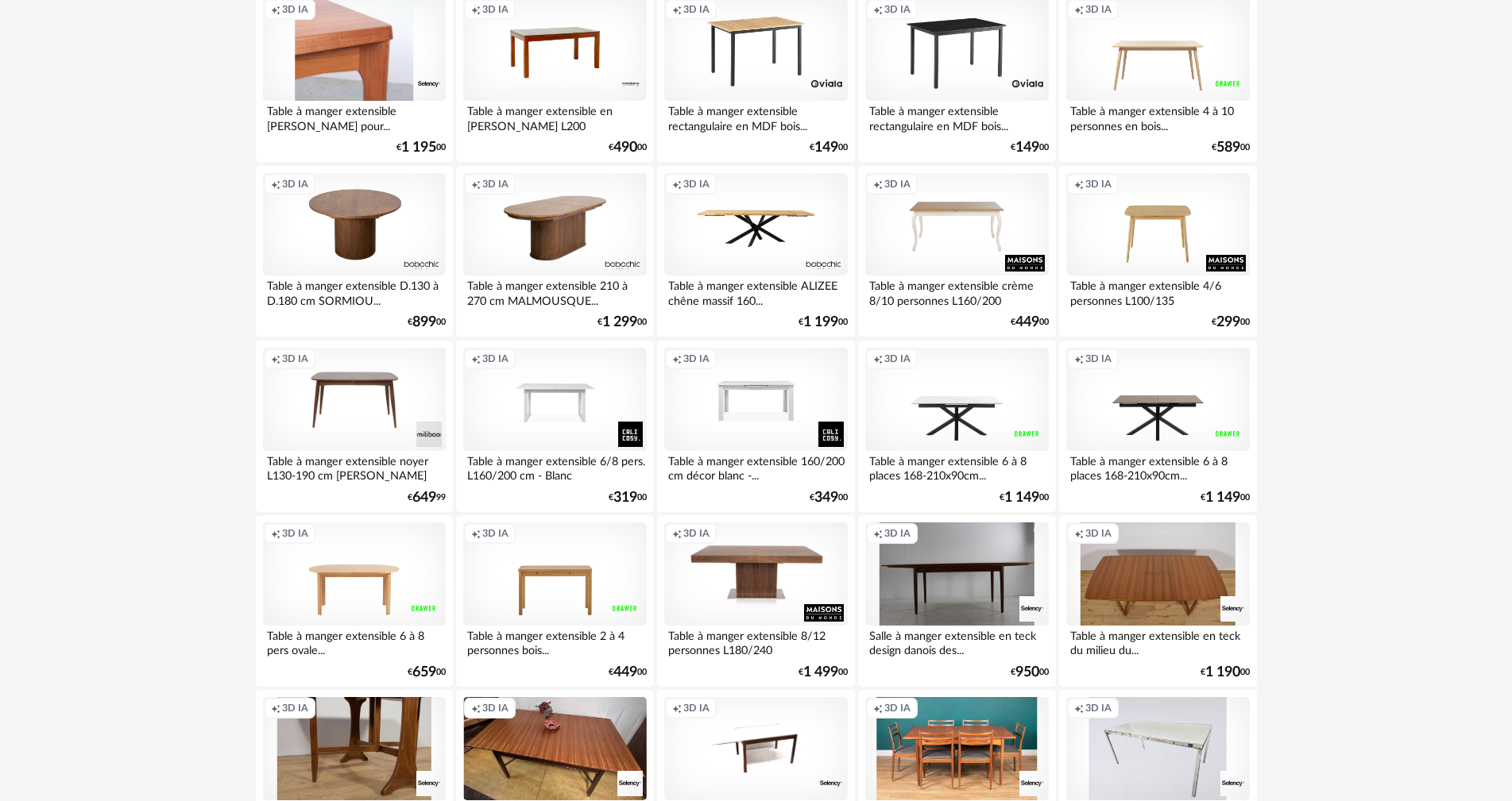
scroll to position [1827, 0]
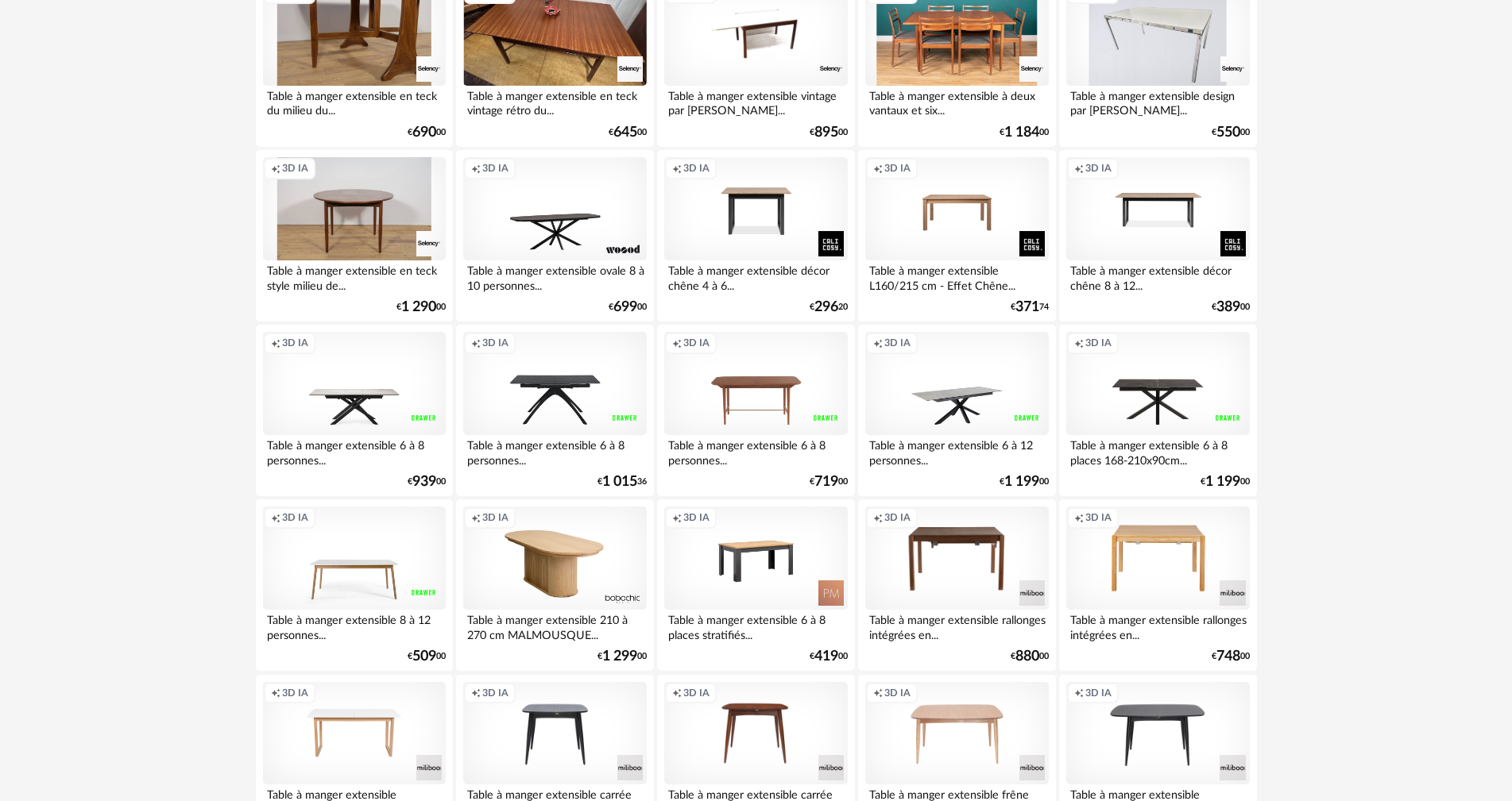
click at [970, 405] on div "Creation icon 3D IA" at bounding box center [956, 384] width 183 height 104
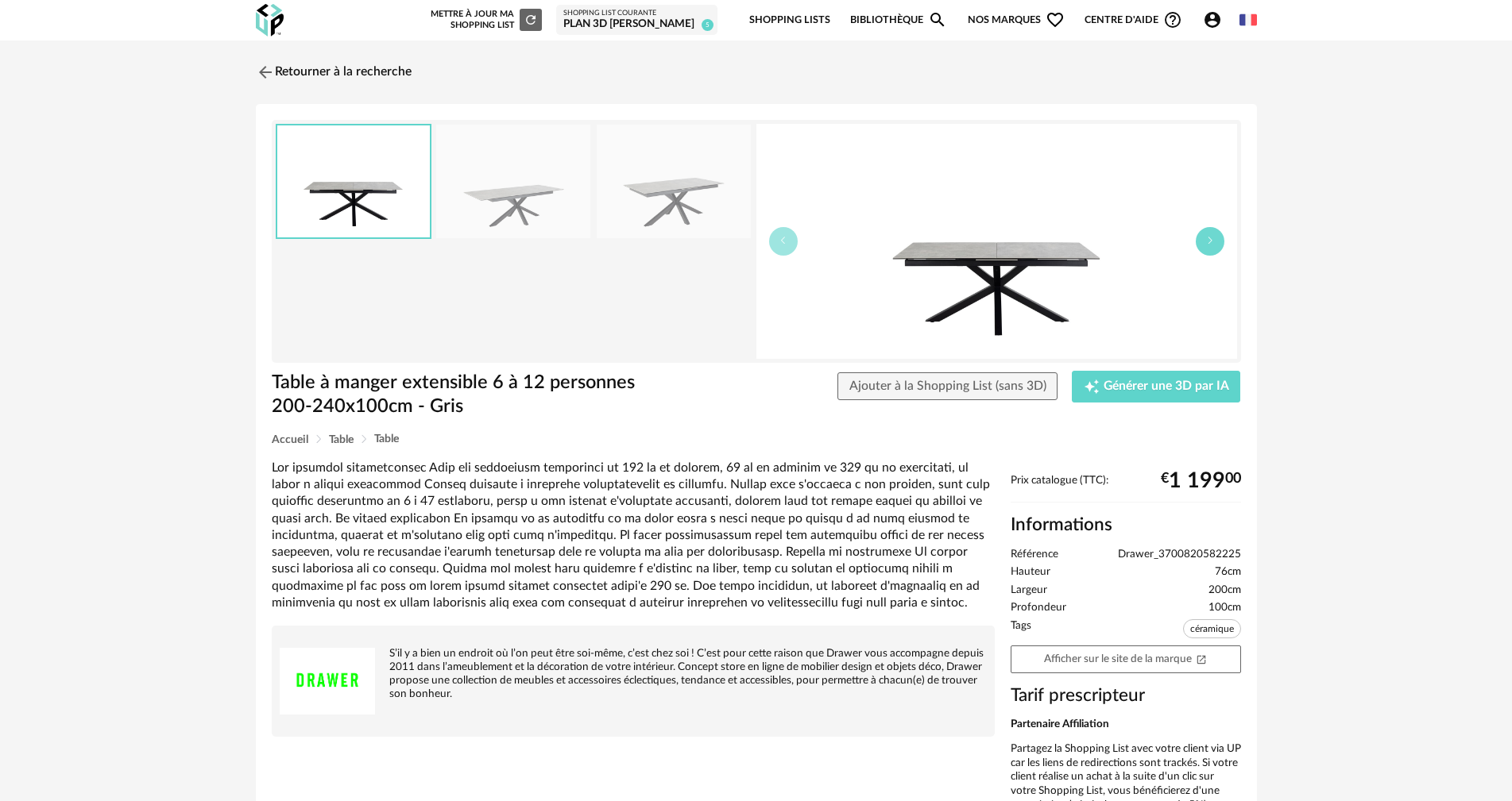
click at [1199, 250] on button "button" at bounding box center [1210, 241] width 29 height 29
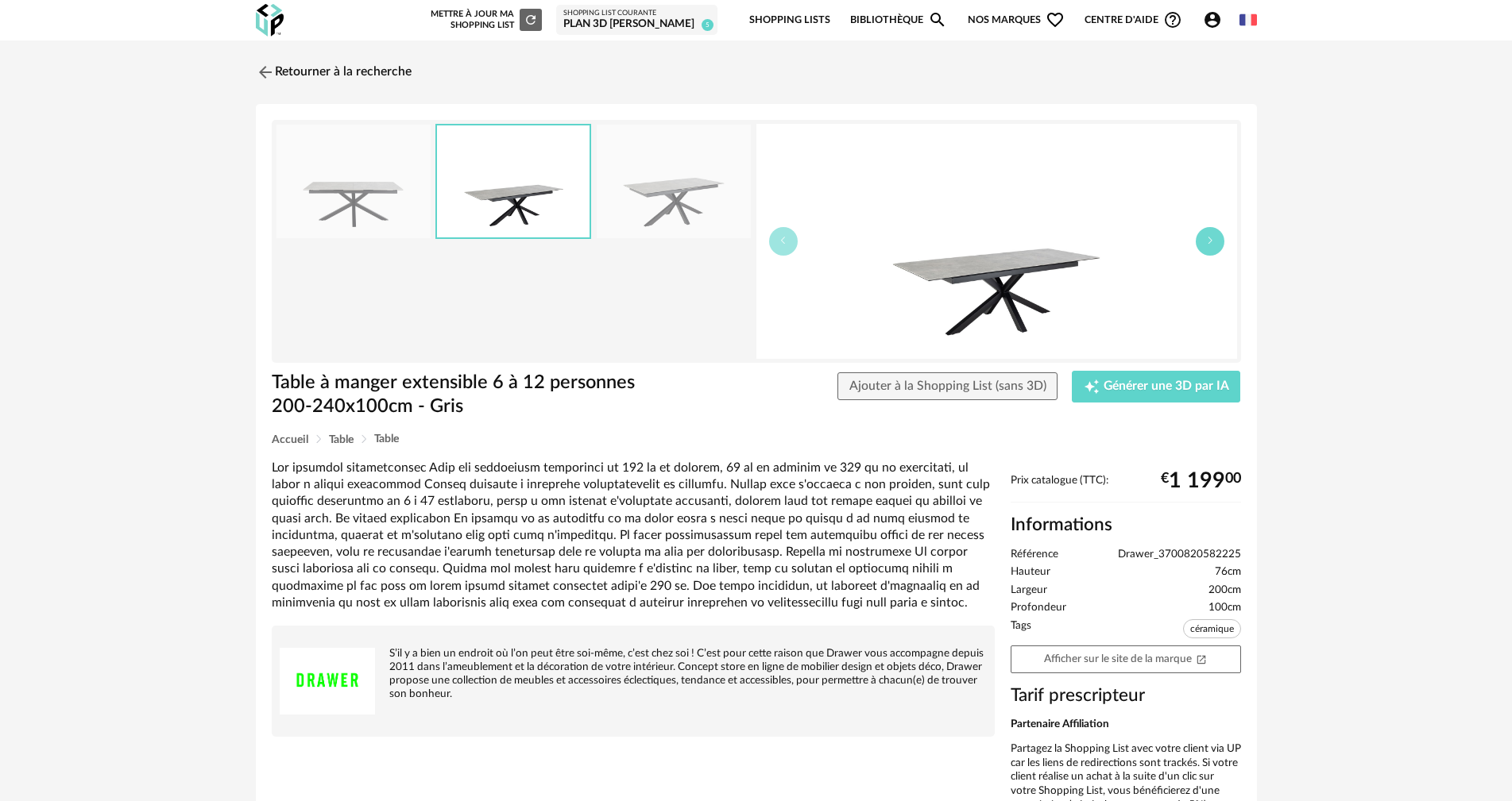
click at [1207, 243] on icon "button" at bounding box center [1210, 241] width 9 height 9
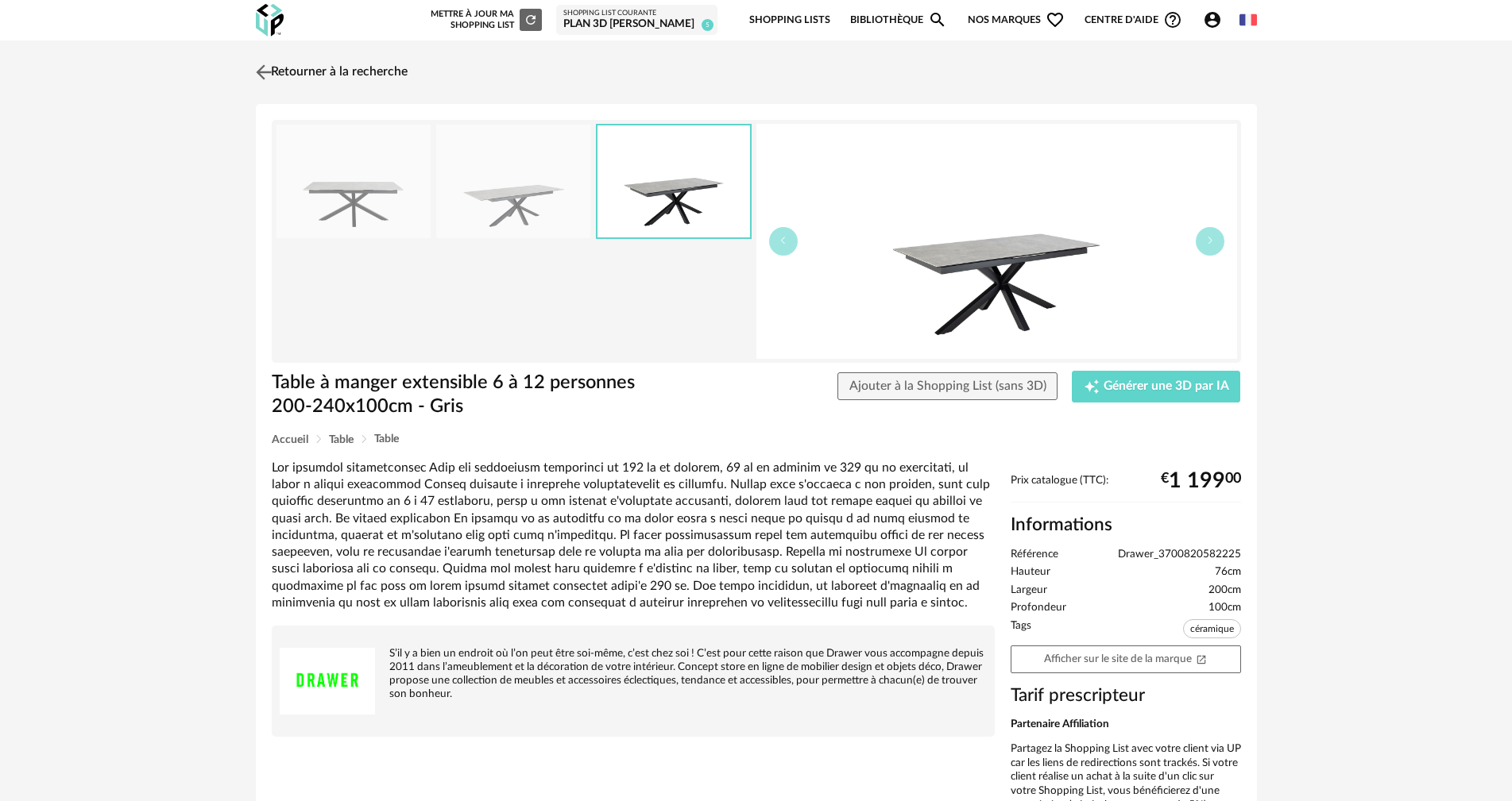
click at [264, 73] on img at bounding box center [263, 71] width 23 height 23
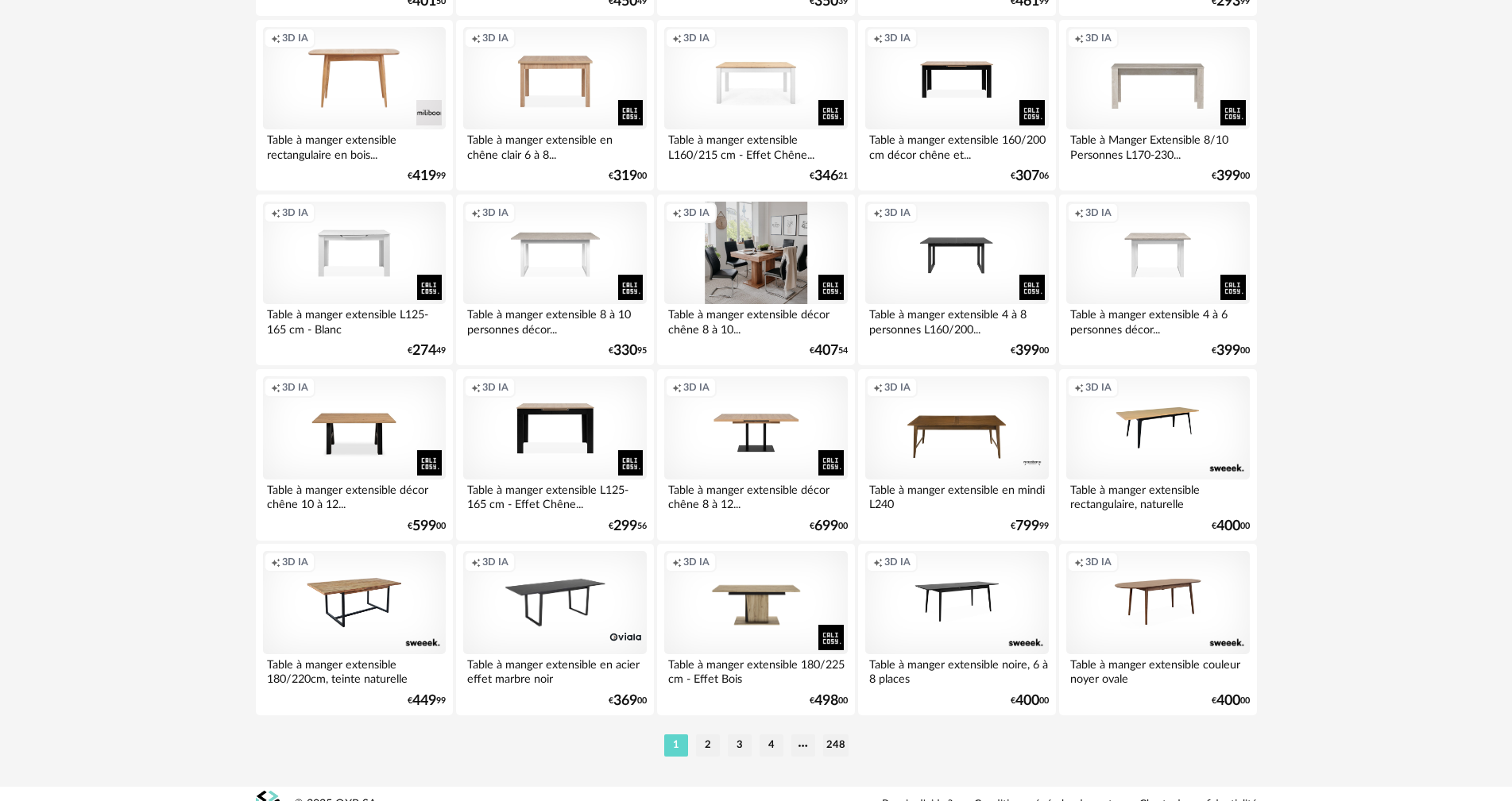
scroll to position [3019, 0]
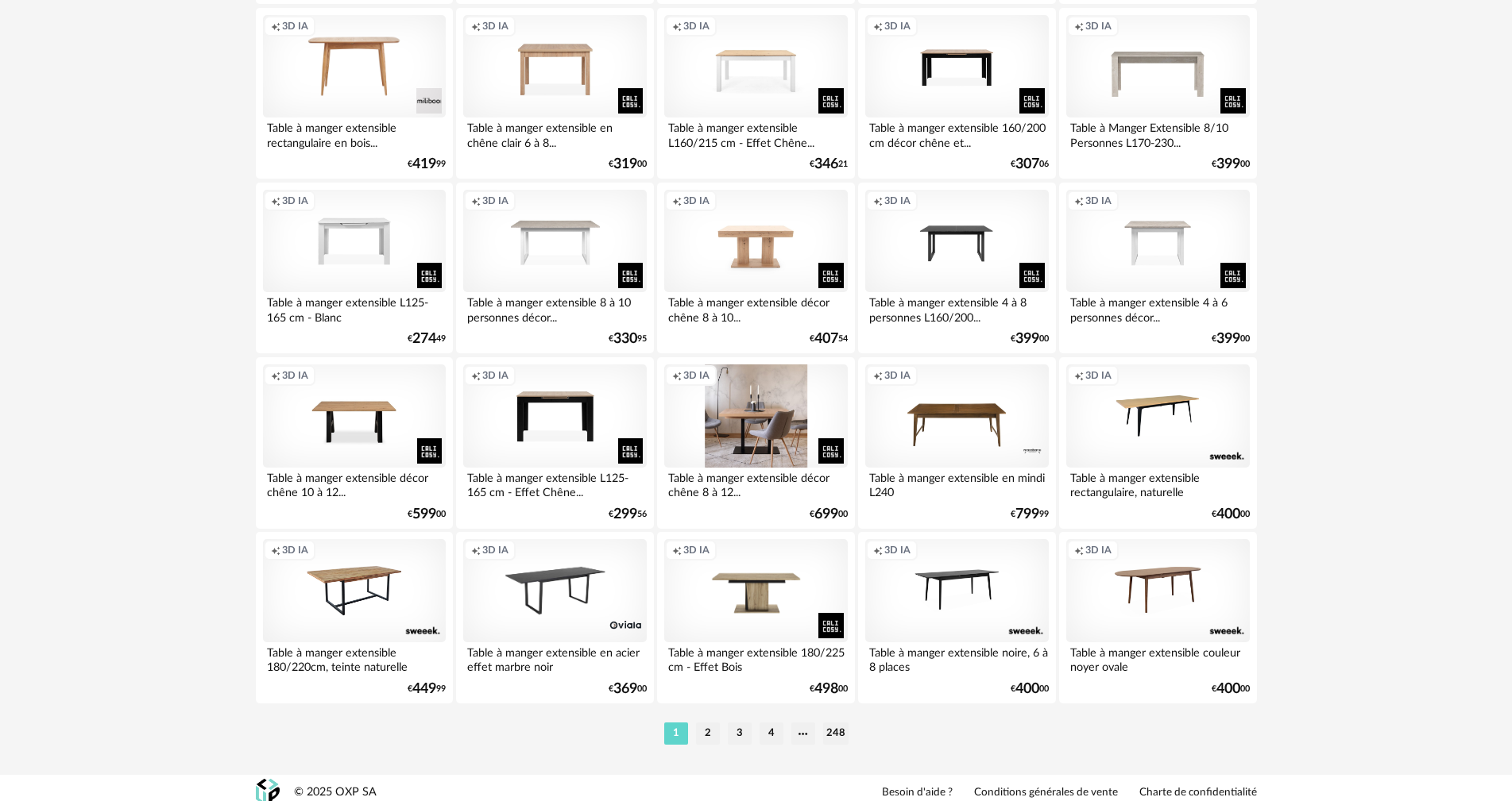
click at [737, 434] on div "Creation icon 3D IA" at bounding box center [755, 417] width 183 height 104
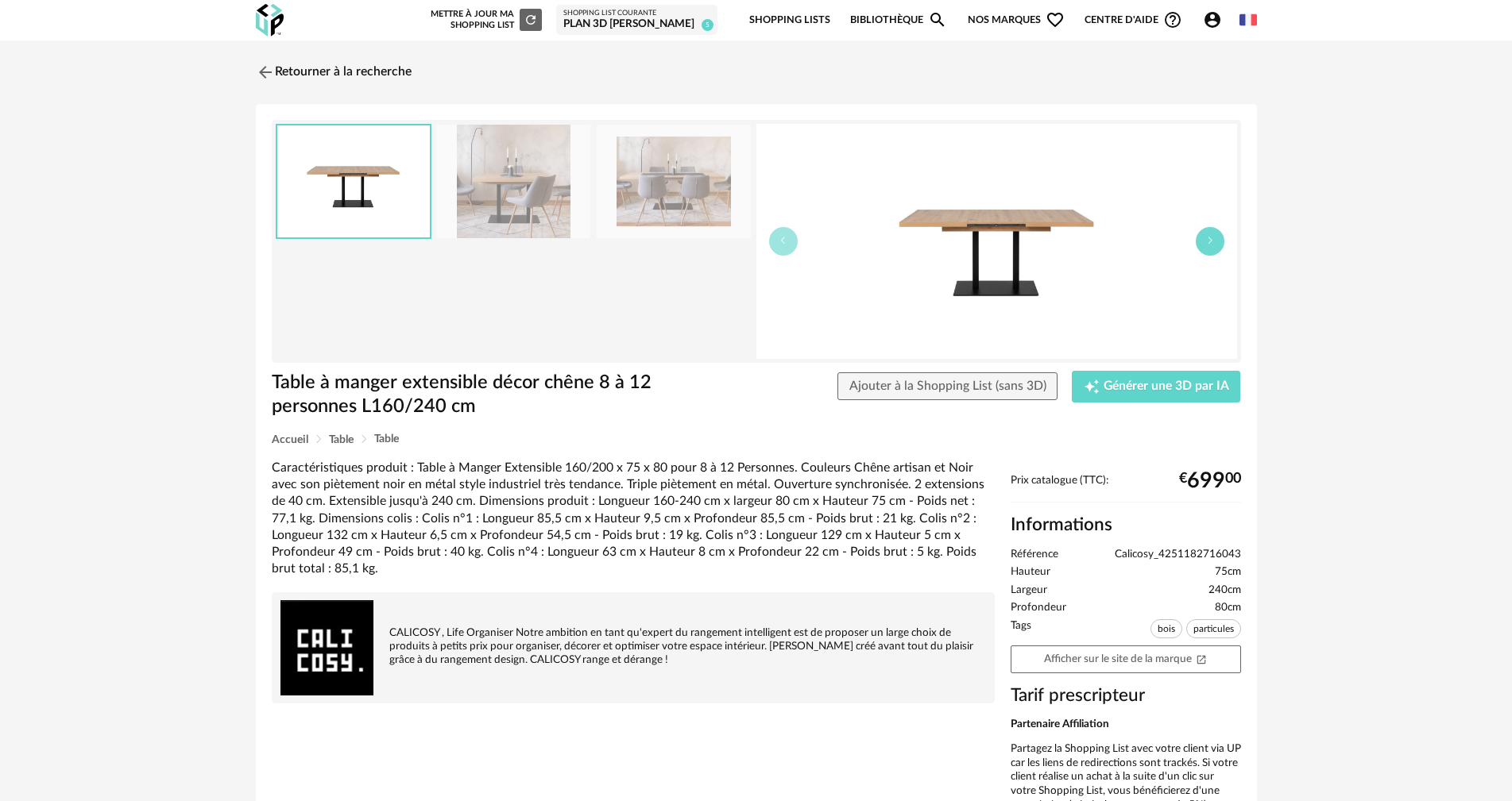
click at [1212, 242] on icon "button" at bounding box center [1210, 241] width 9 height 9
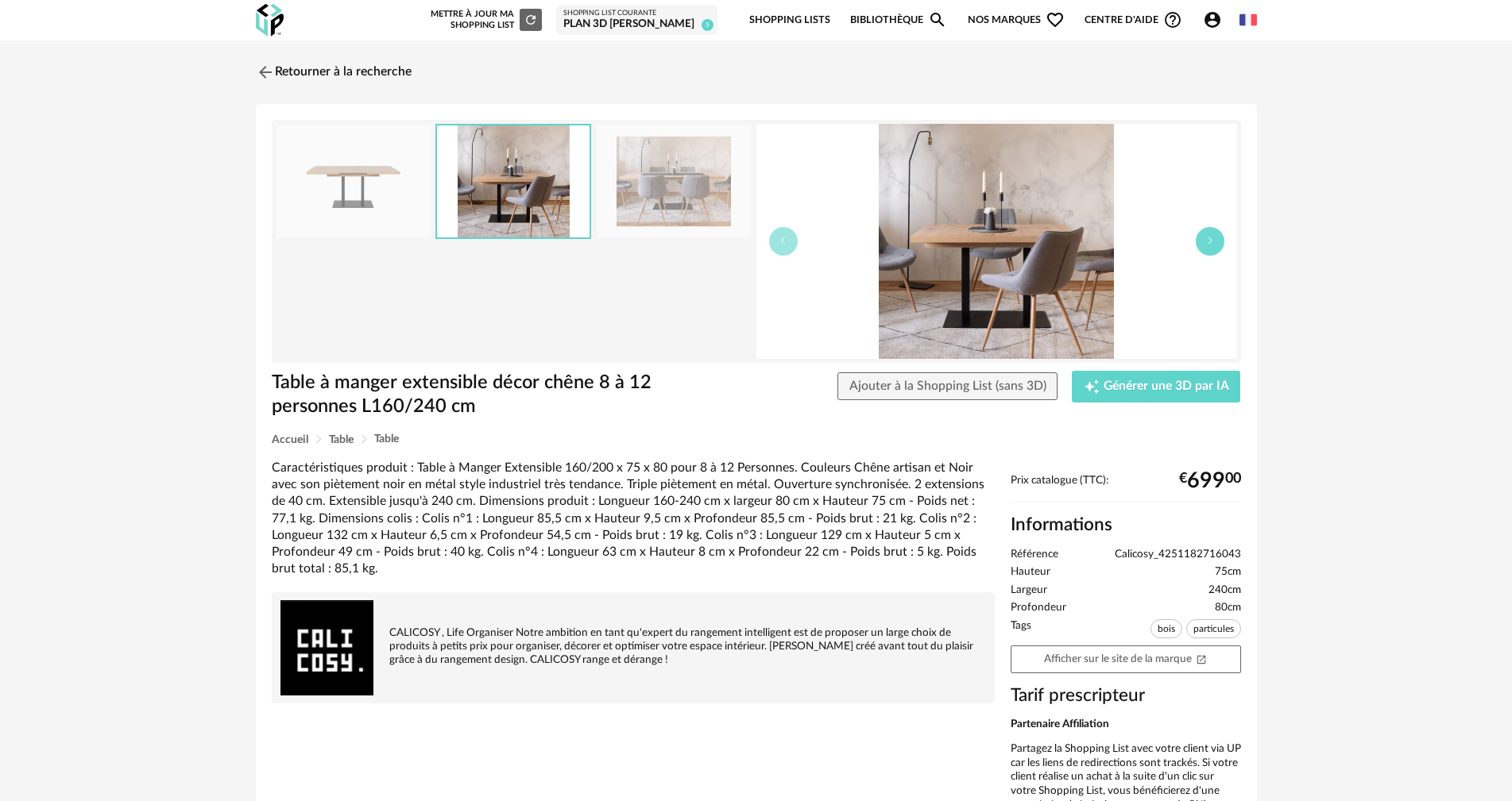
click at [1212, 242] on icon "button" at bounding box center [1210, 241] width 9 height 9
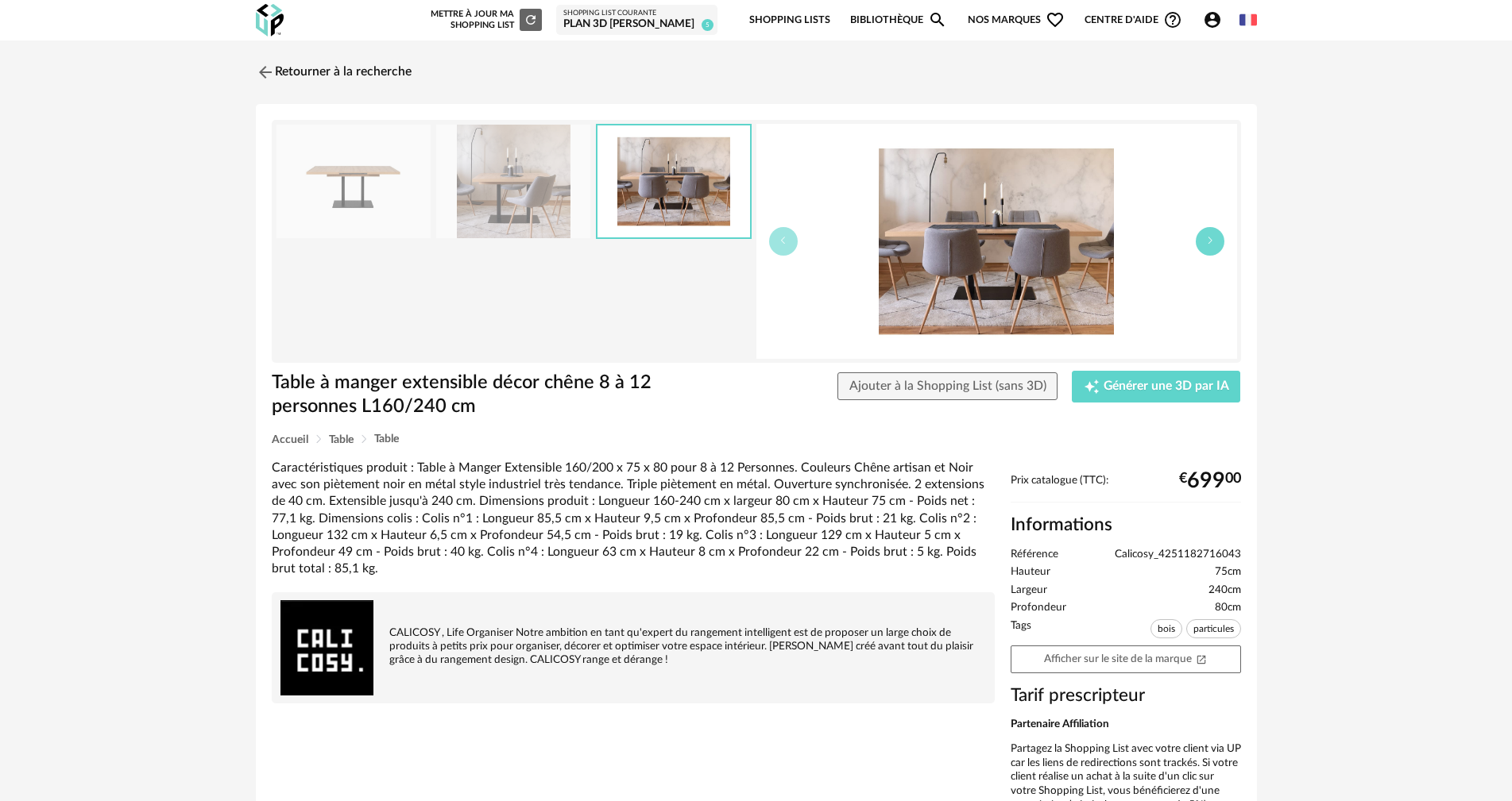
click at [1212, 242] on icon "button" at bounding box center [1210, 241] width 9 height 9
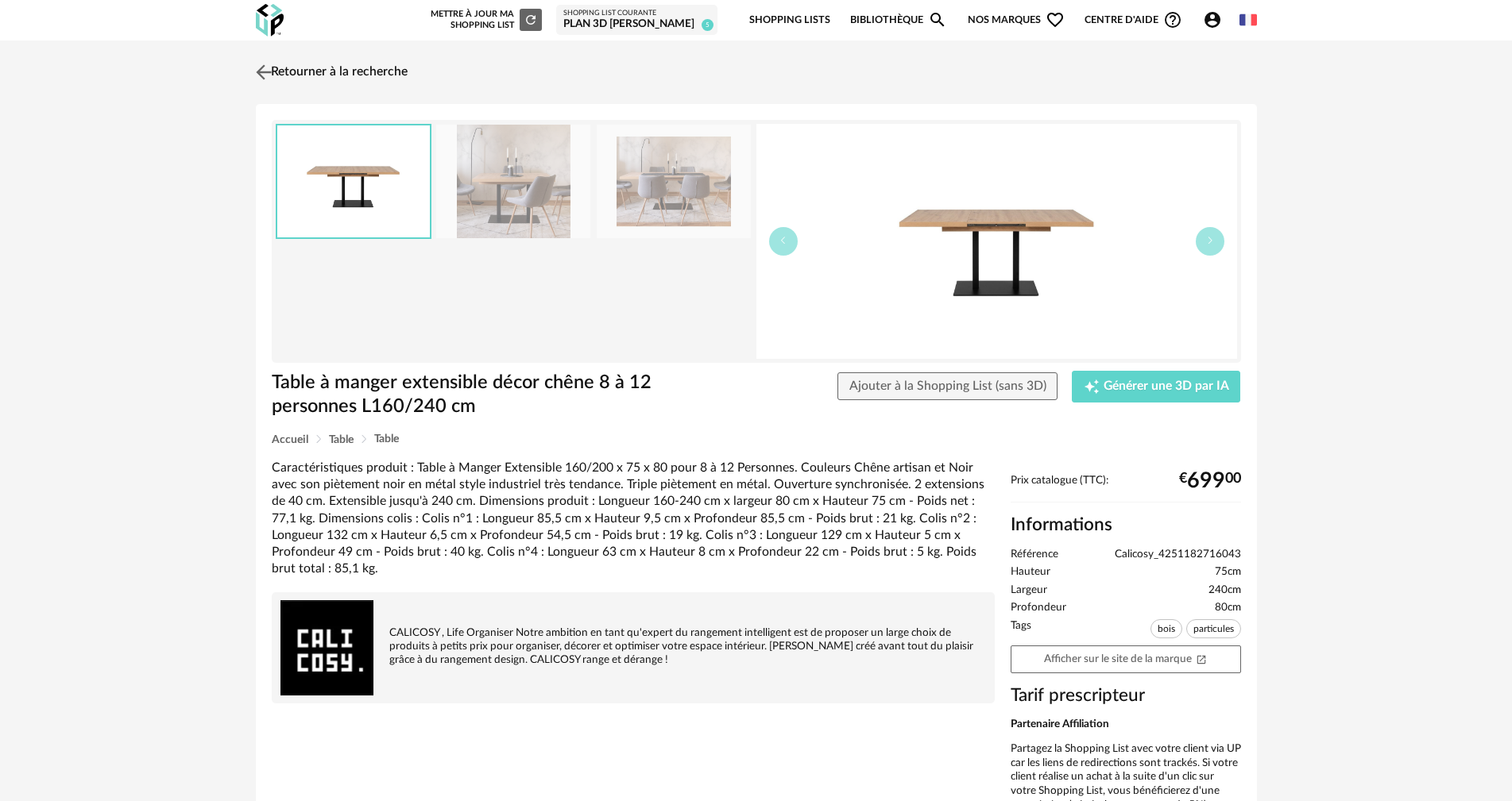
click at [271, 76] on img at bounding box center [263, 71] width 23 height 23
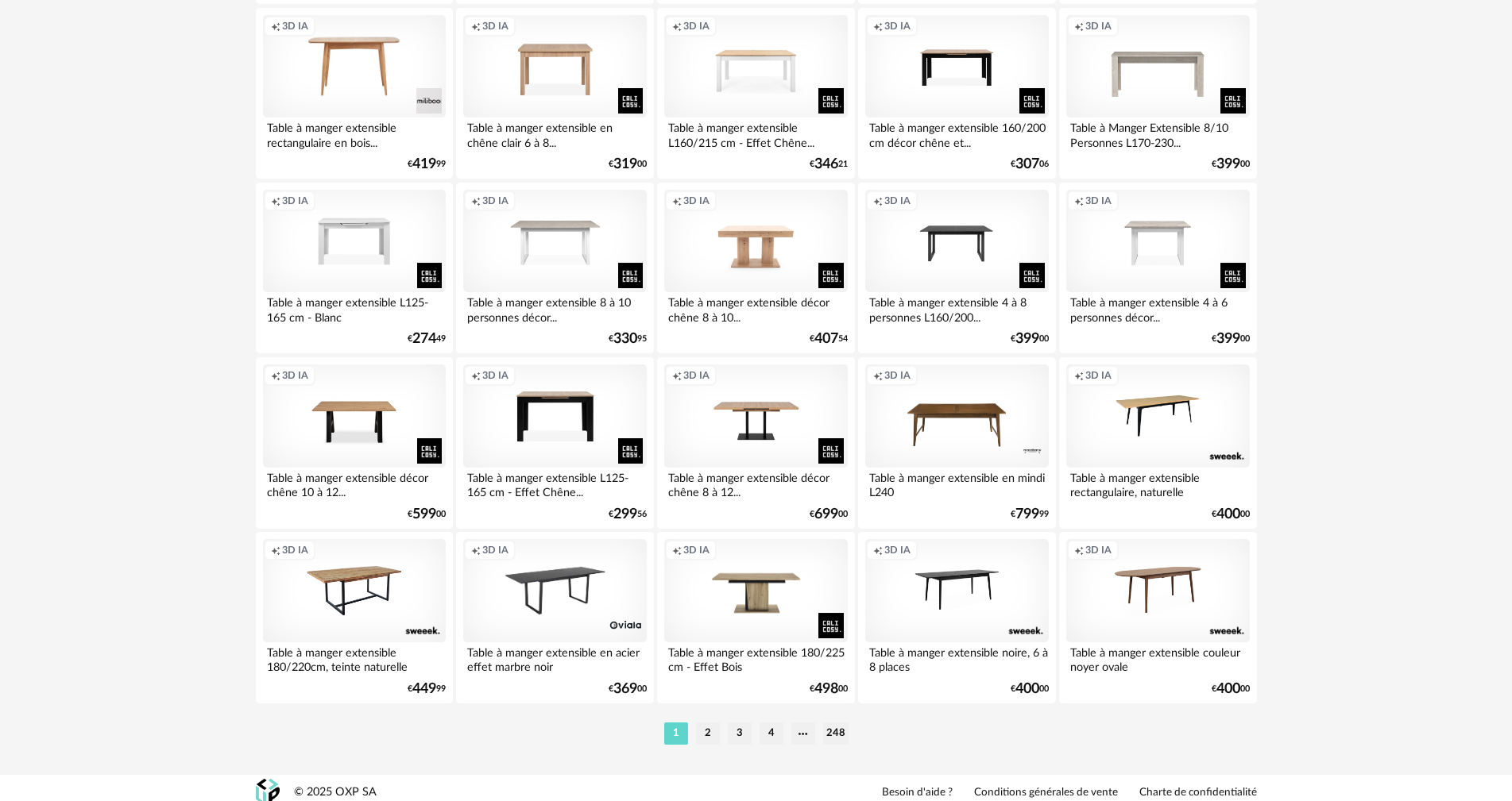
scroll to position [3028, 0]
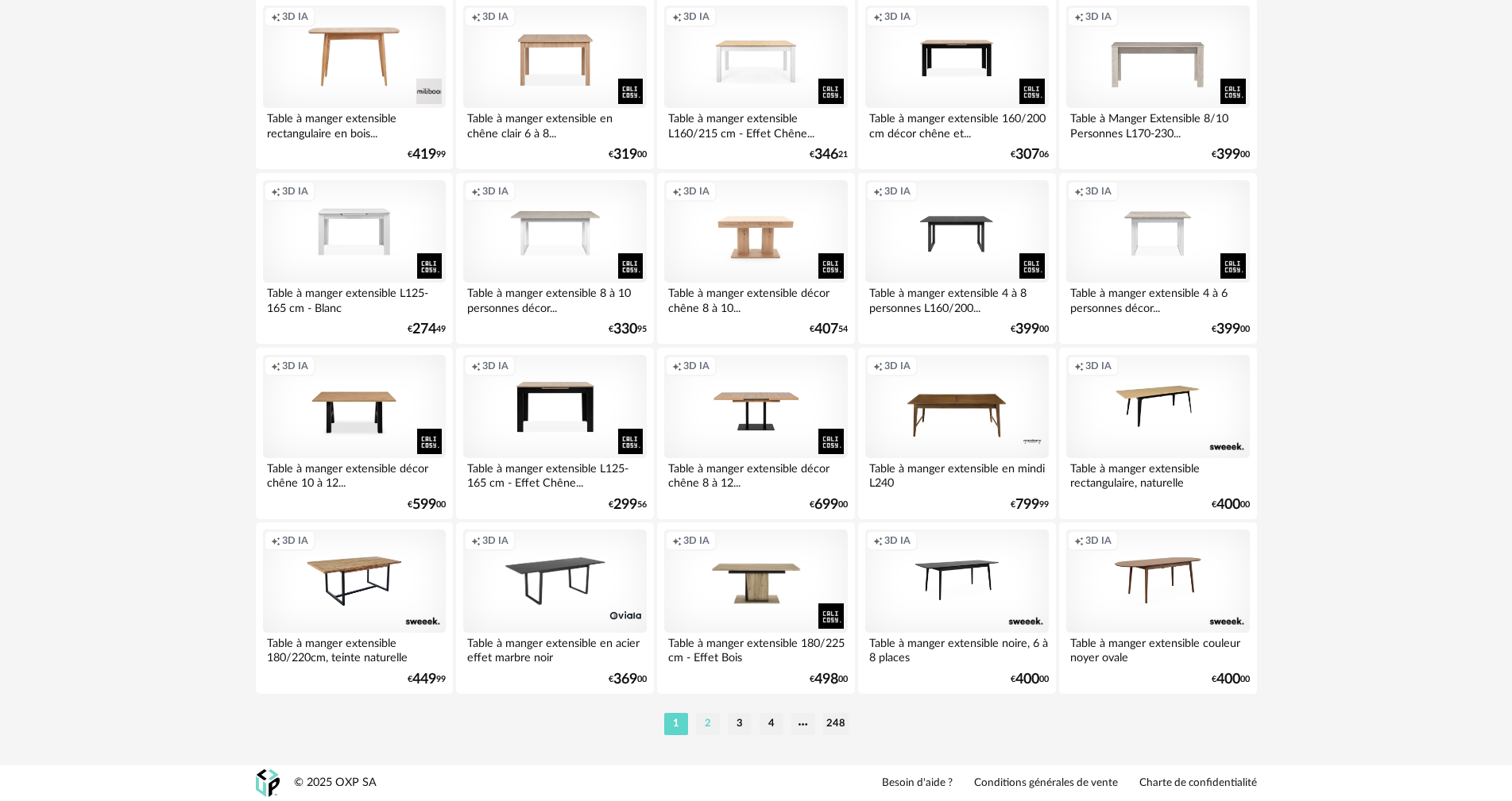
click at [712, 727] on li "2" at bounding box center [708, 724] width 24 height 22
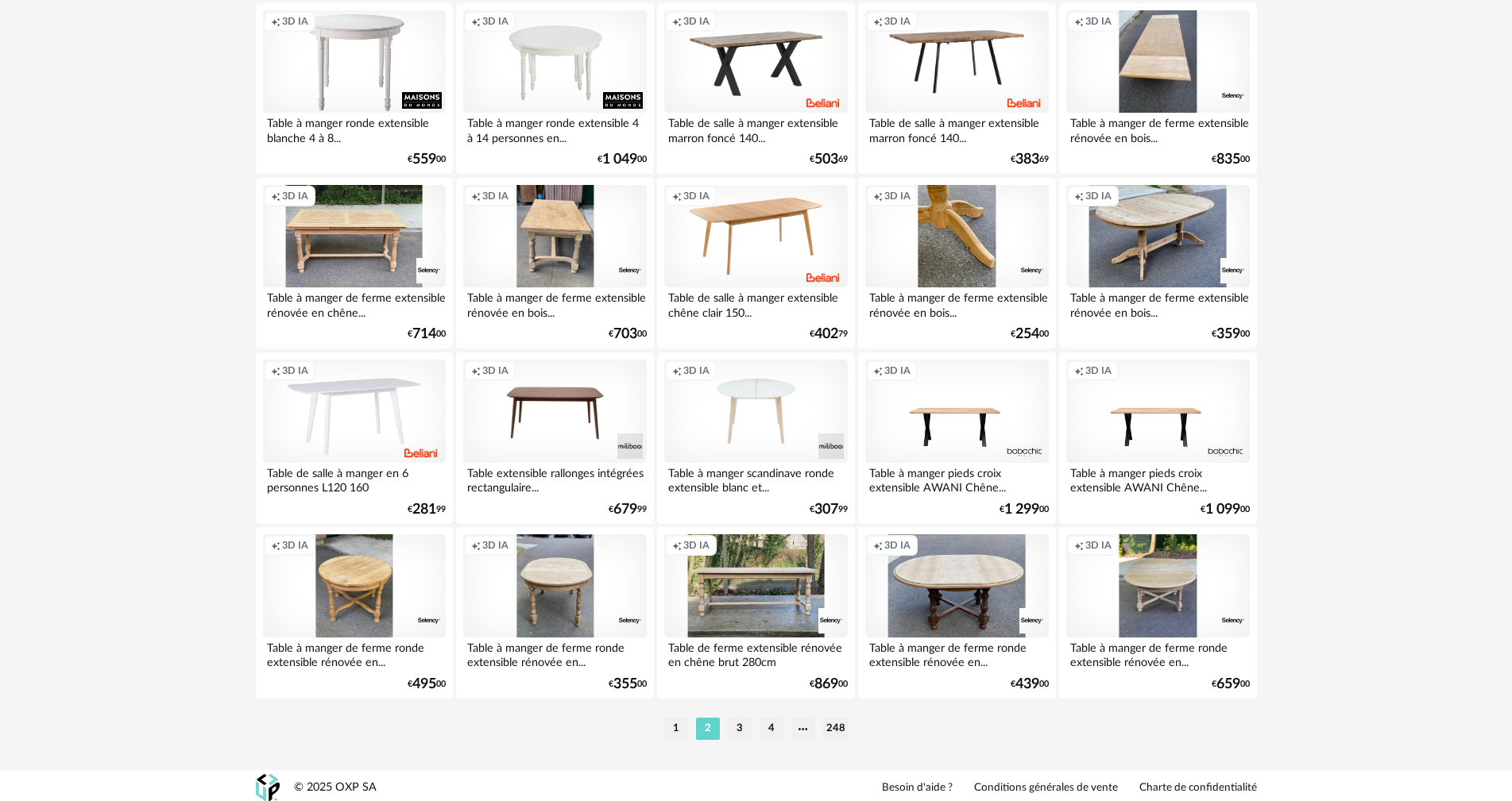
scroll to position [3028, 0]
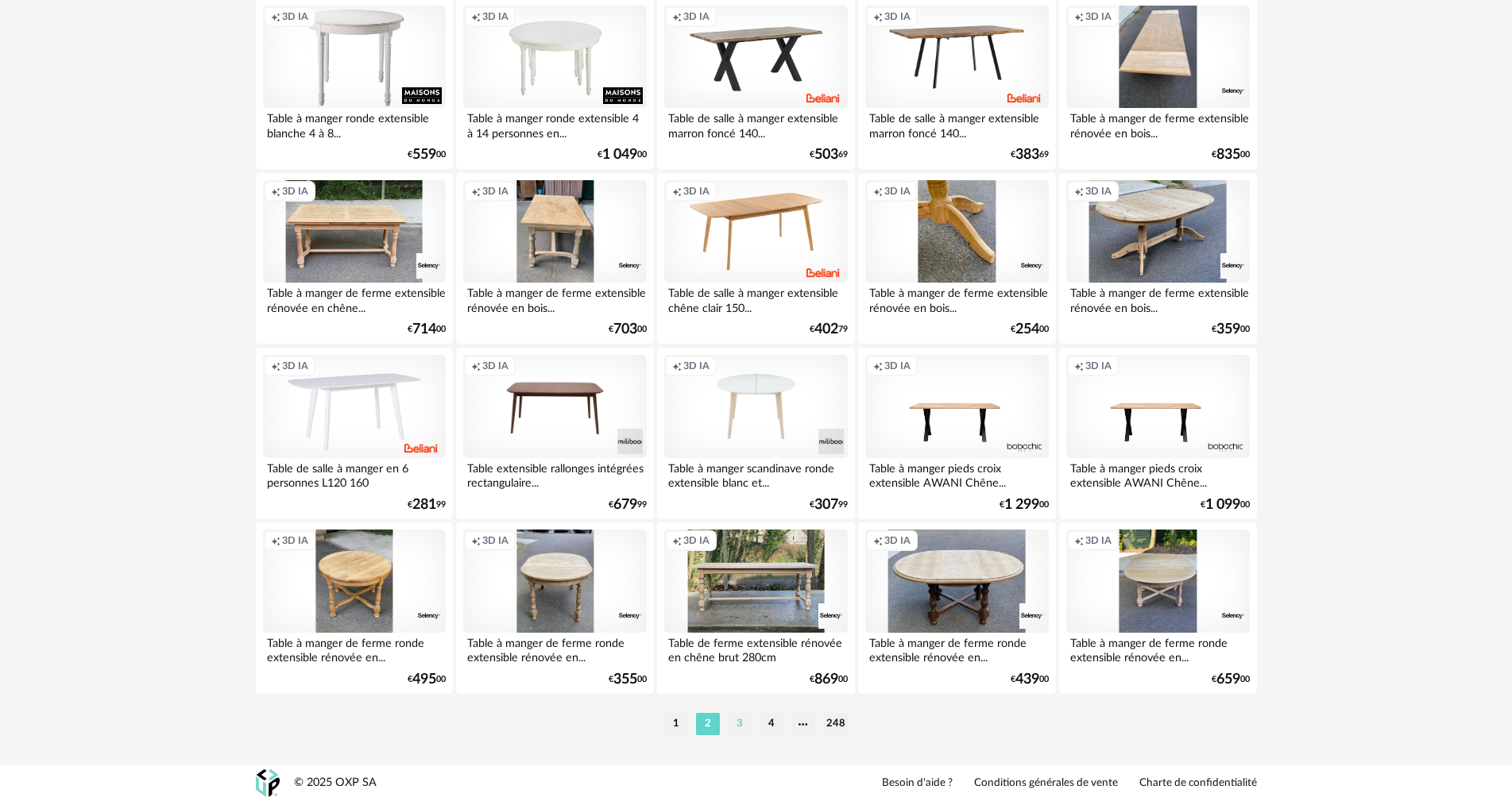
click at [735, 726] on li "3" at bounding box center [740, 724] width 24 height 22
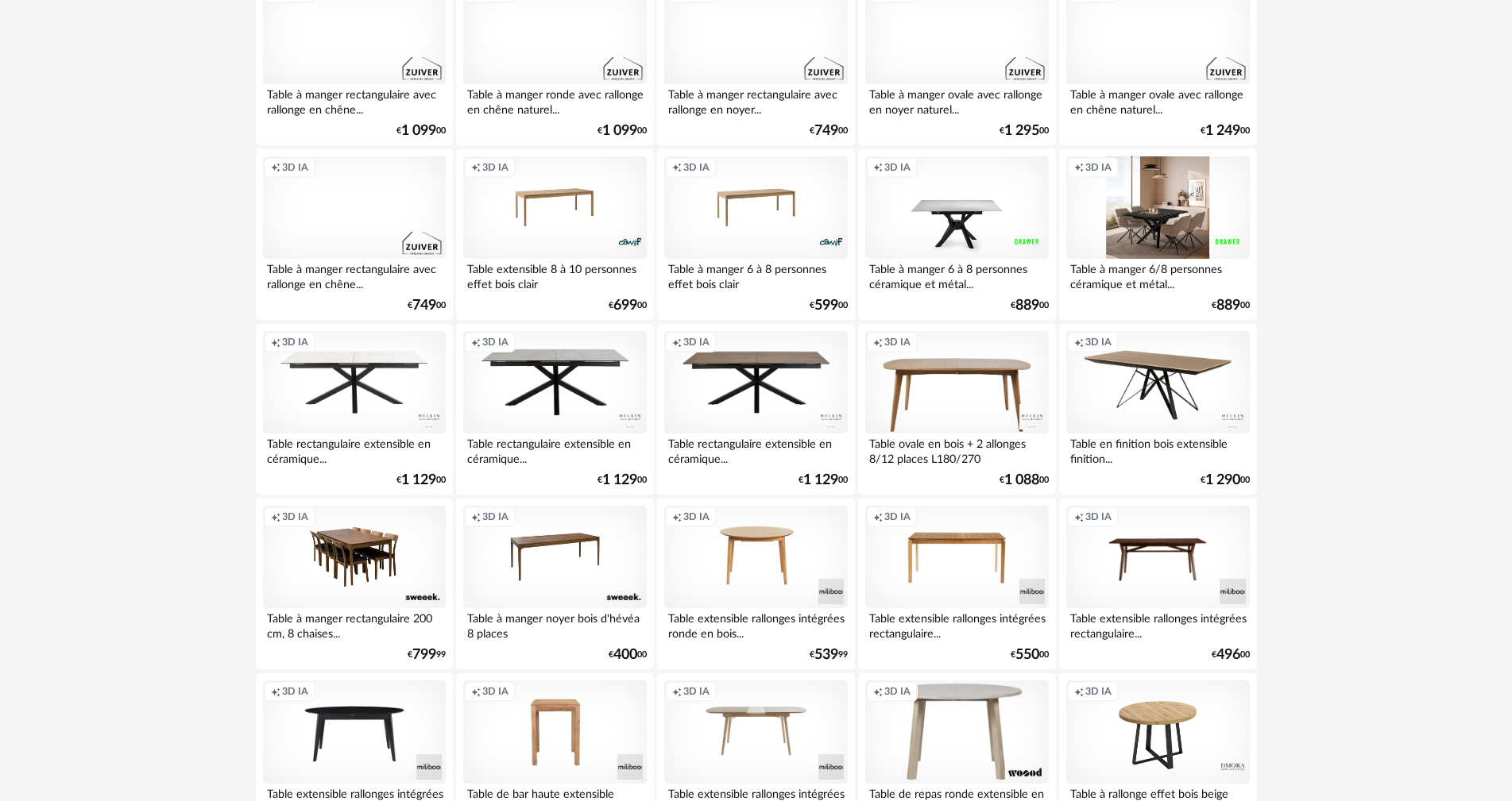
scroll to position [795, 0]
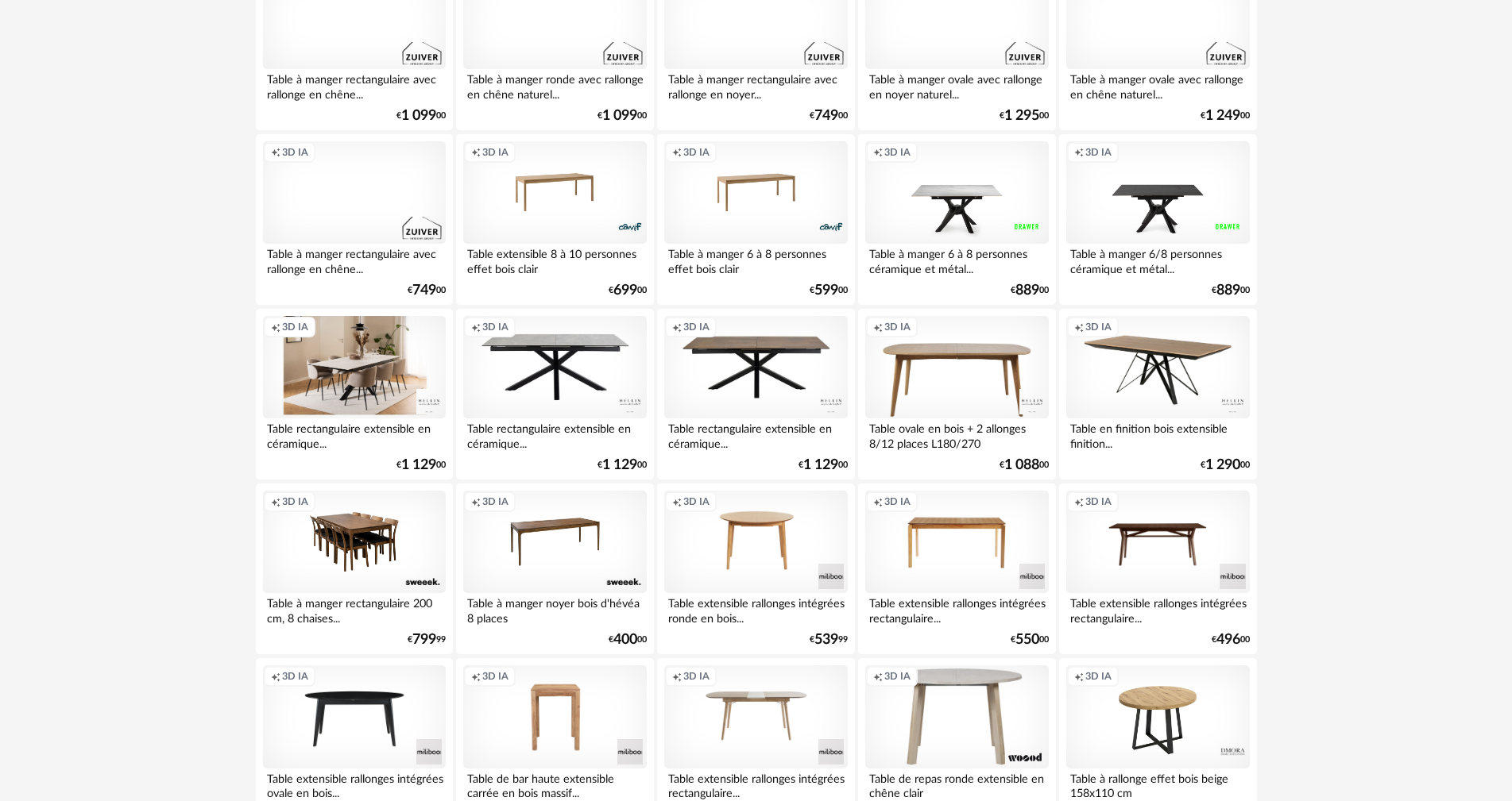
click at [378, 366] on div "Creation icon 3D IA" at bounding box center [354, 368] width 183 height 104
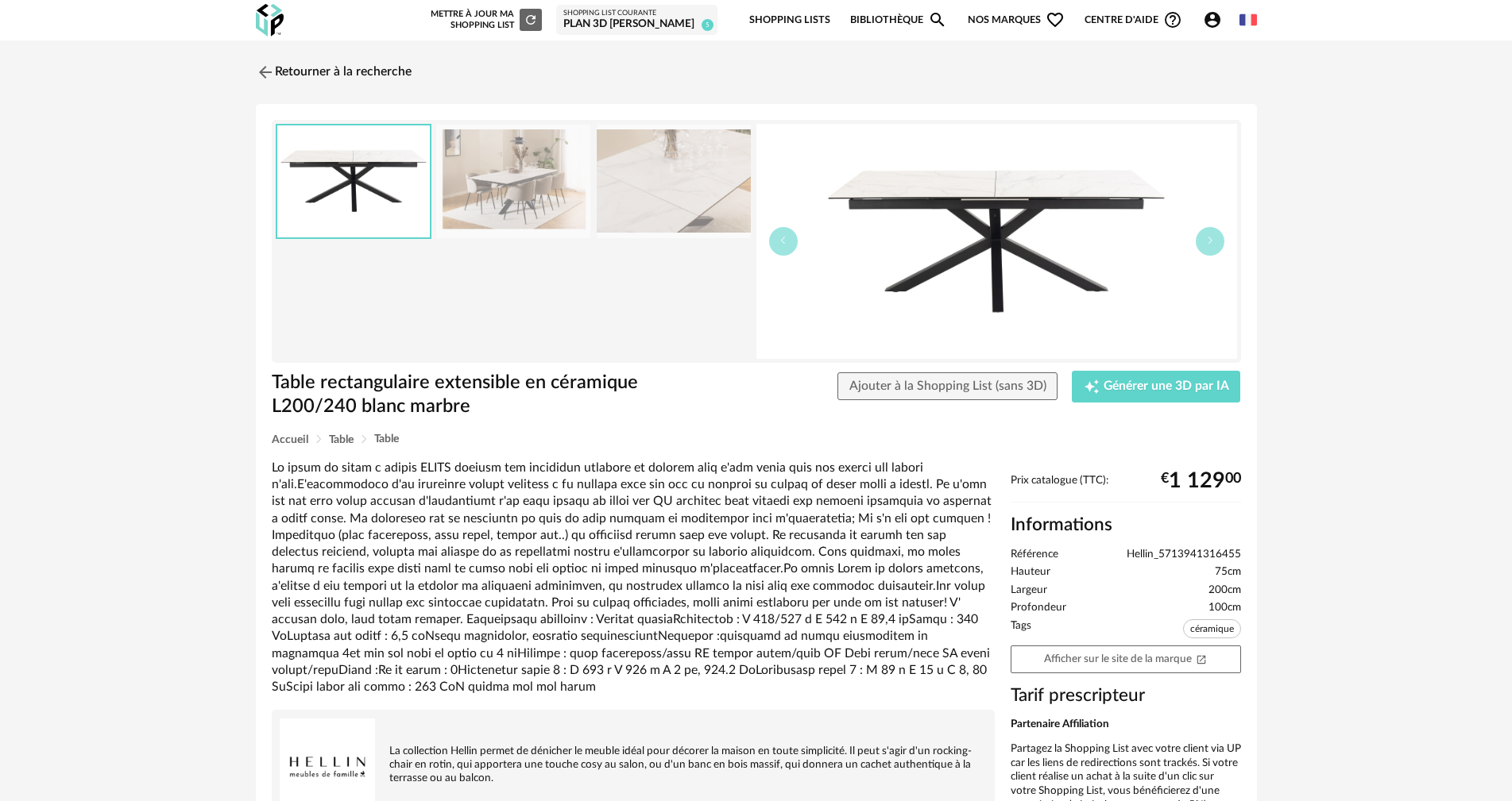
click at [669, 198] on img at bounding box center [674, 181] width 154 height 114
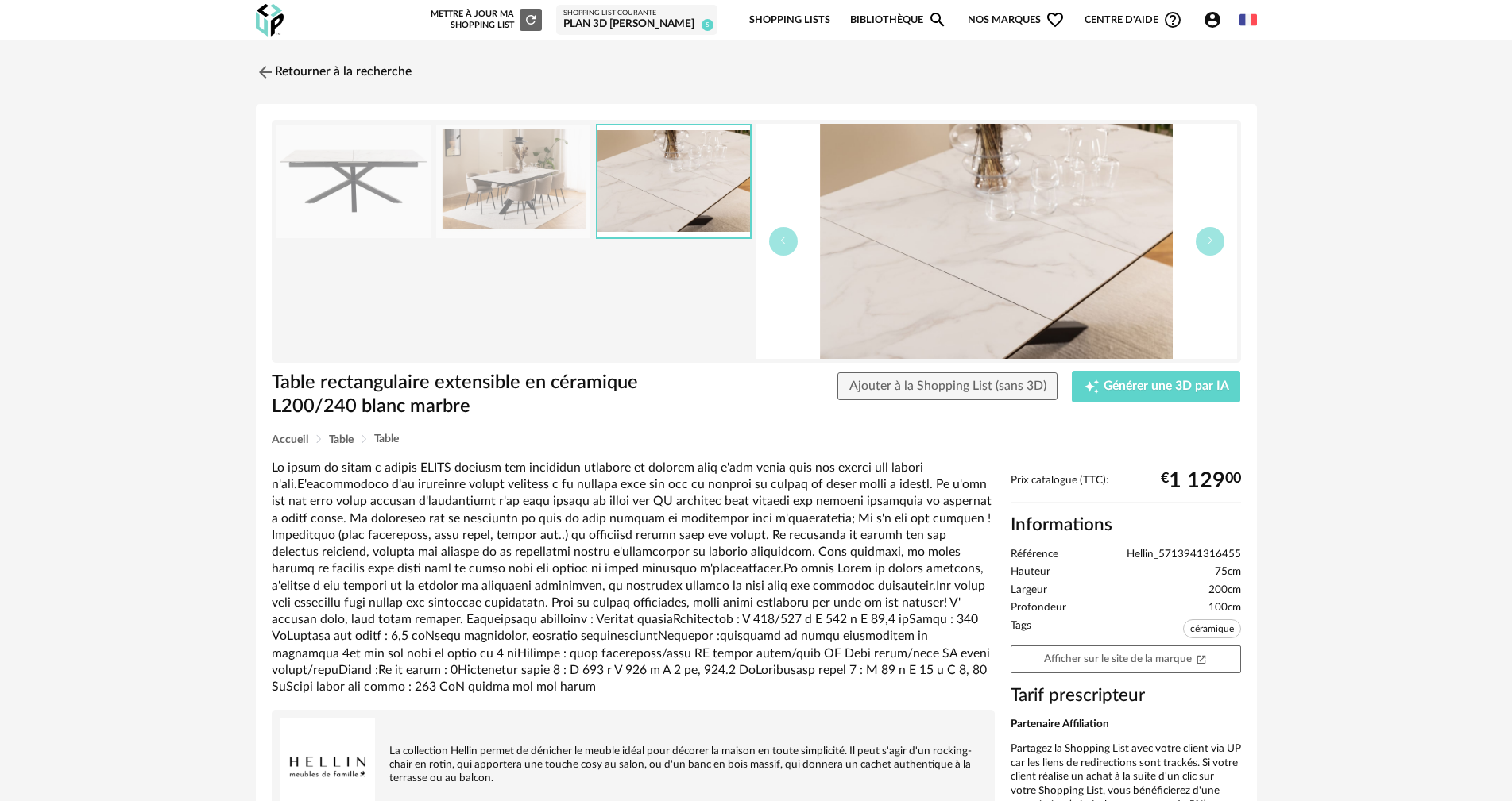
click at [375, 181] on img at bounding box center [354, 181] width 154 height 114
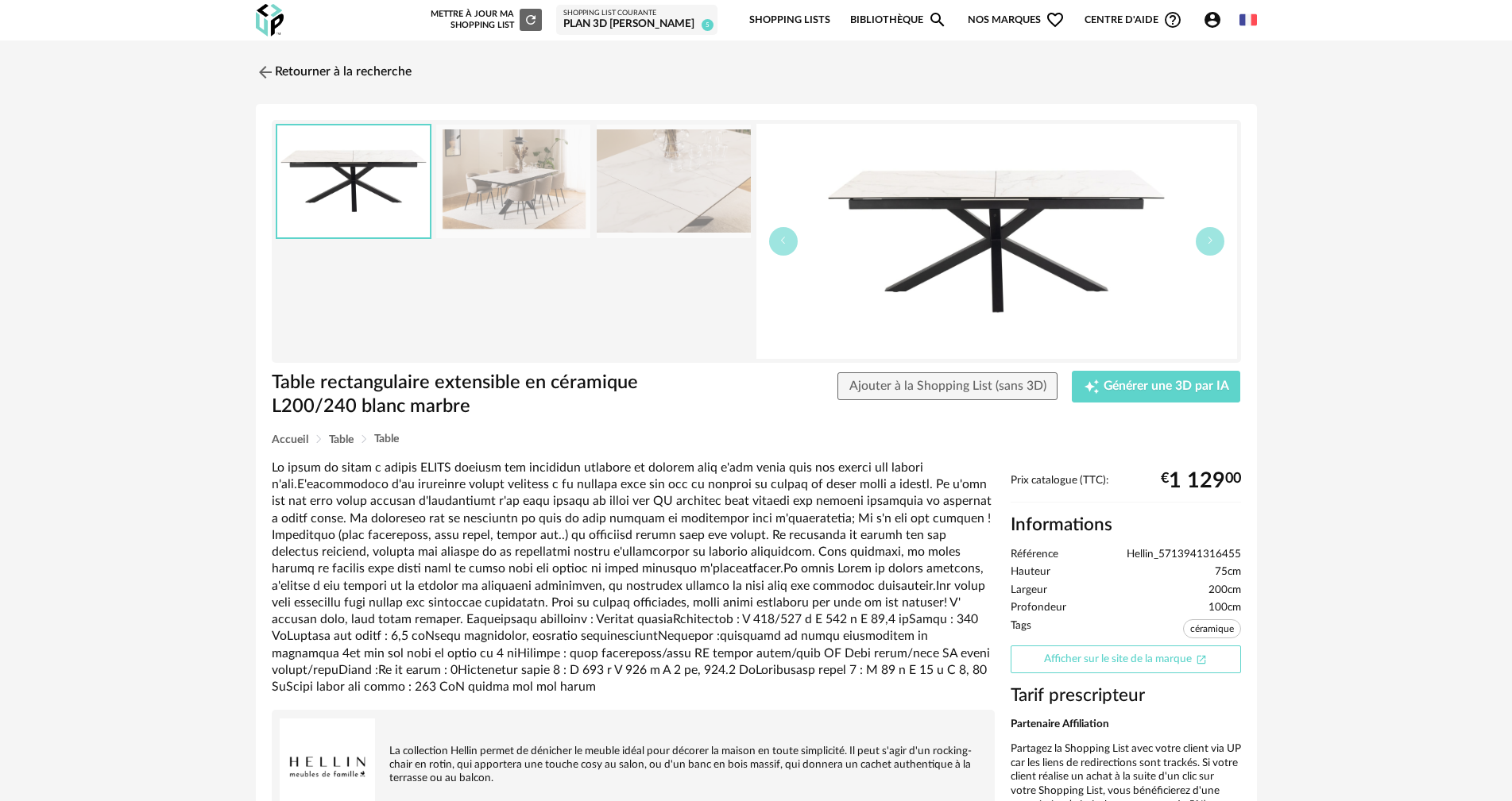
click at [1098, 667] on link "Afficher sur le site de la marque Open In New icon" at bounding box center [1126, 659] width 231 height 28
click at [266, 71] on img at bounding box center [263, 71] width 23 height 23
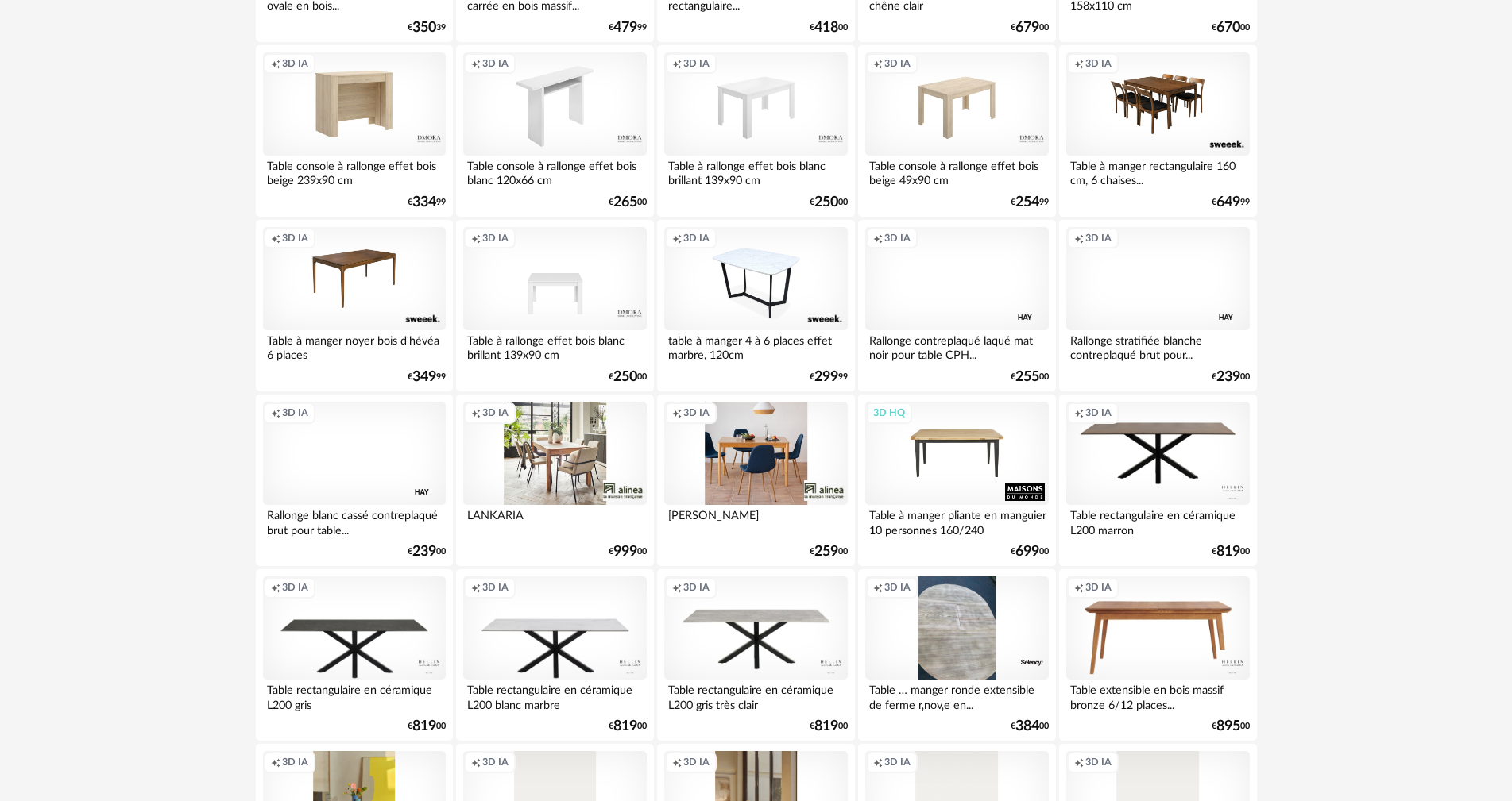
scroll to position [1589, 0]
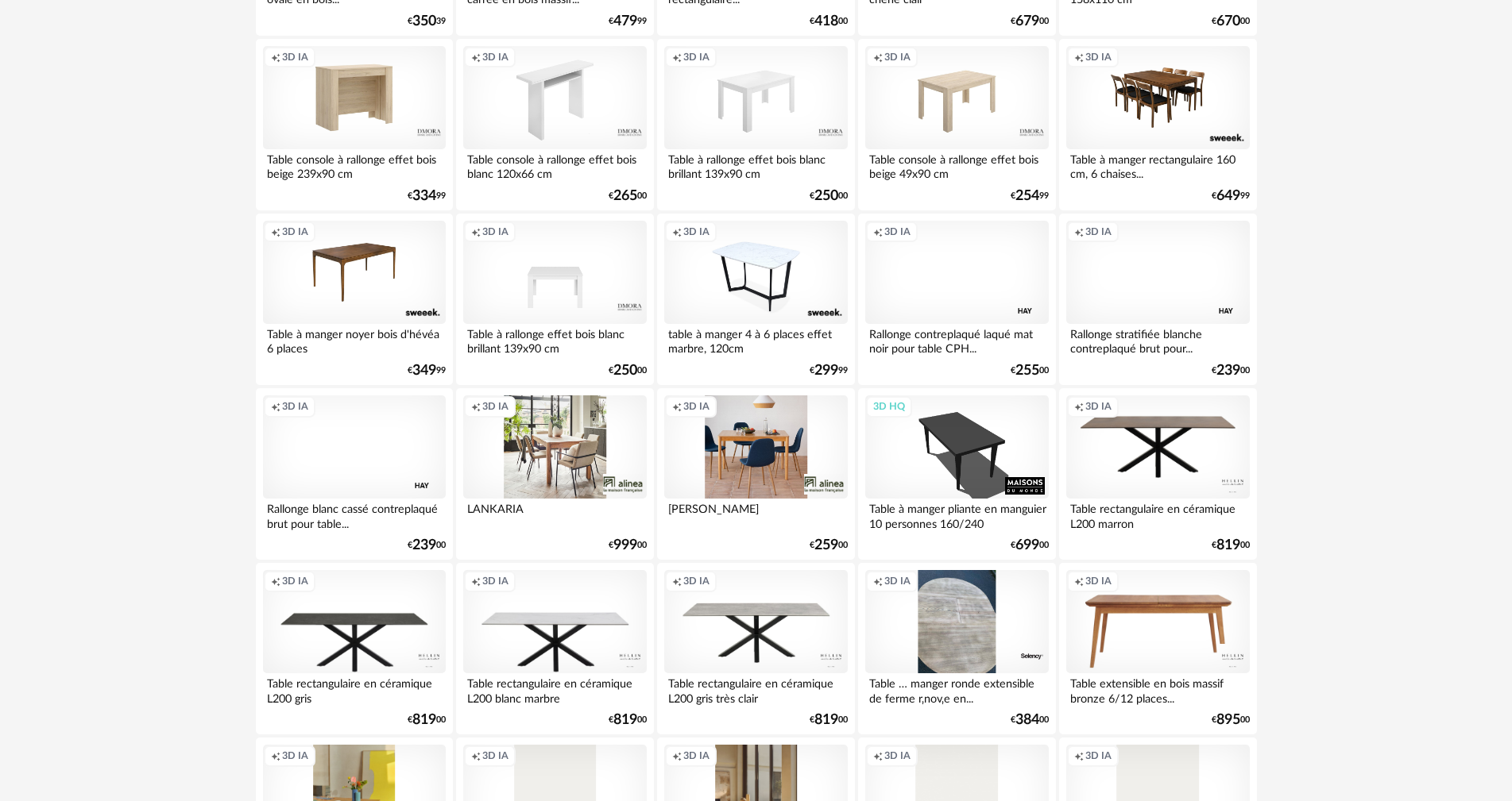
click at [532, 446] on div "Creation icon 3D IA" at bounding box center [554, 447] width 183 height 104
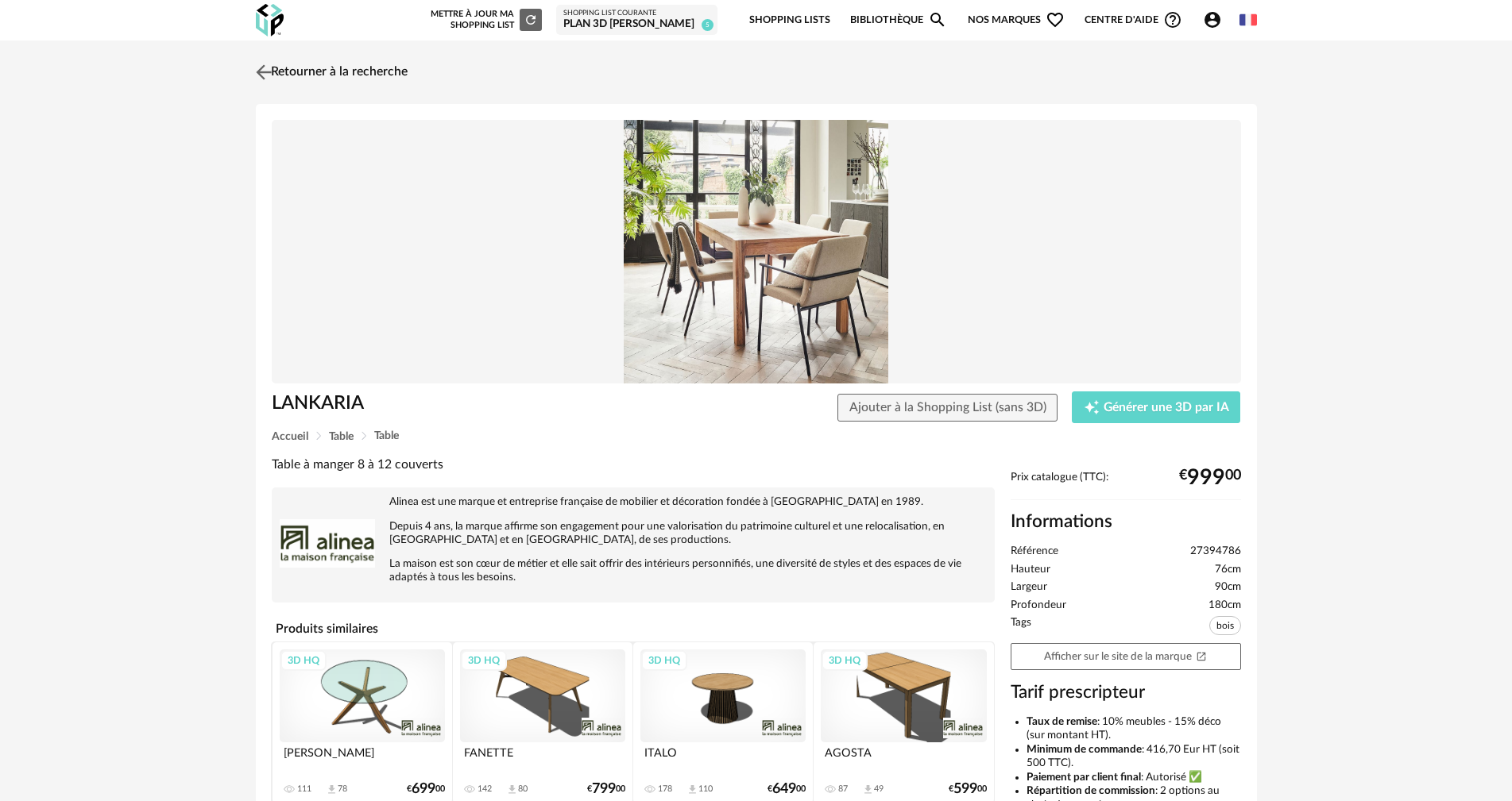
click at [264, 75] on img at bounding box center [263, 71] width 23 height 23
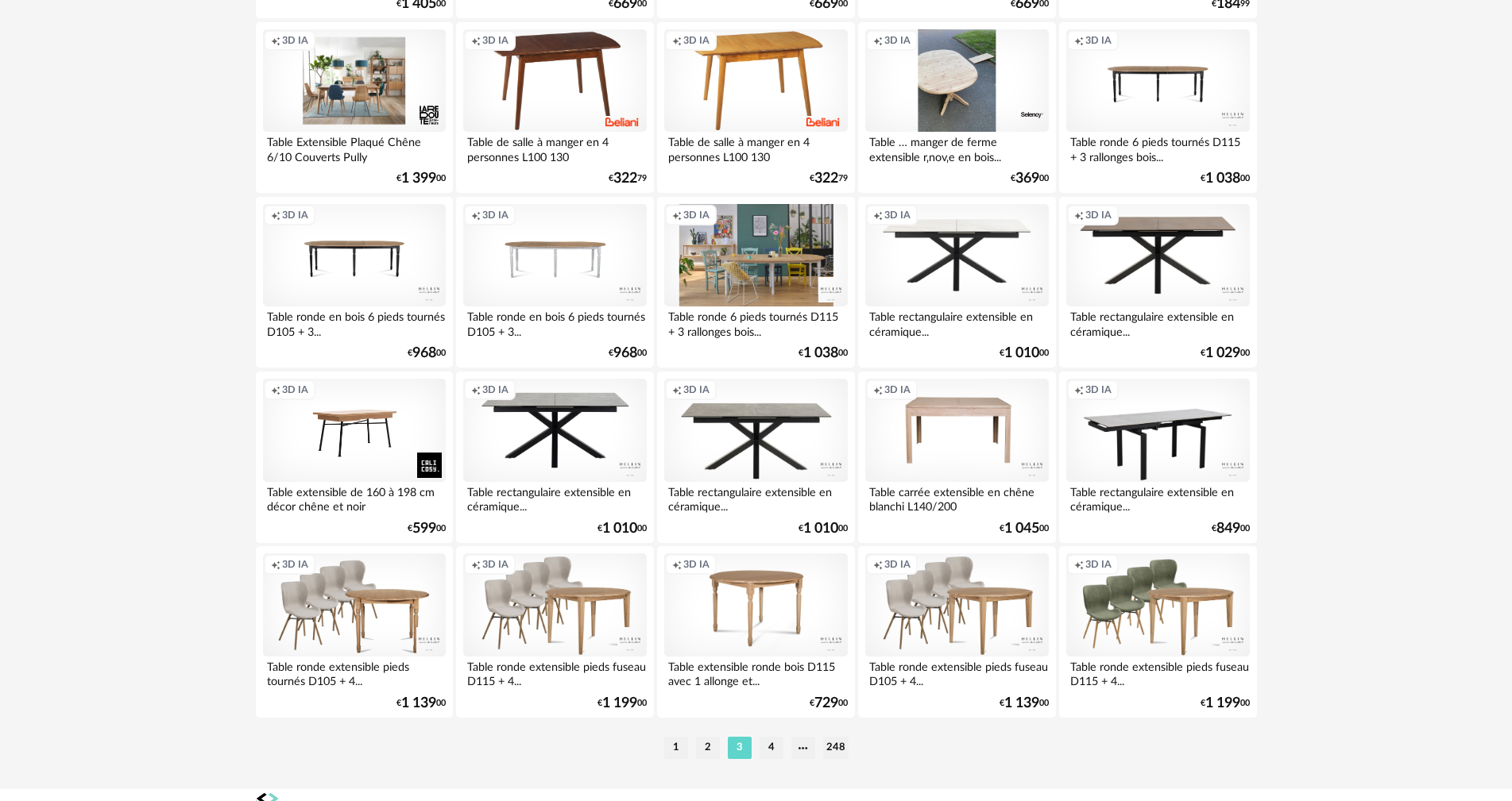
scroll to position [3019, 0]
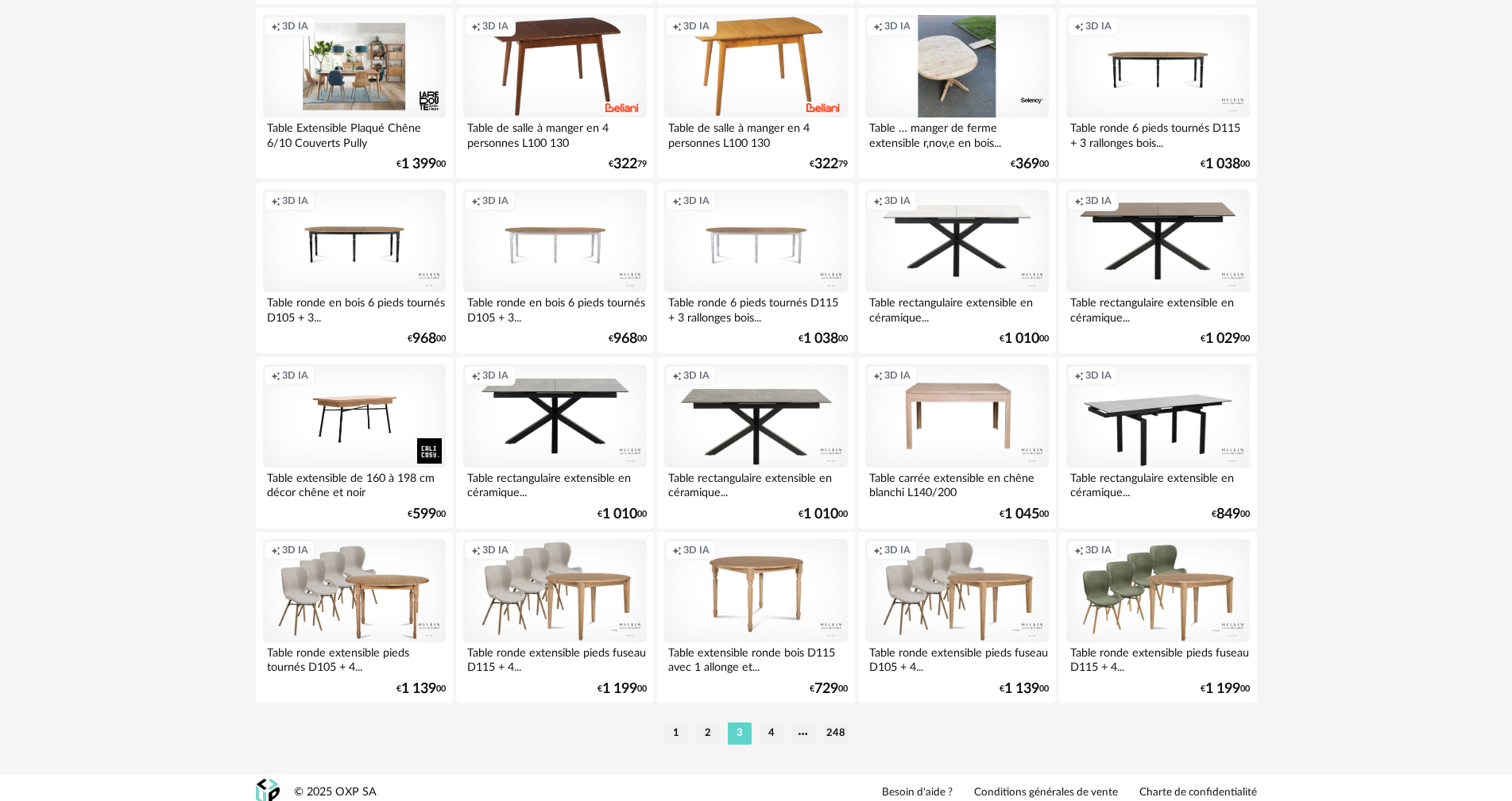
click at [765, 735] on li "4" at bounding box center [772, 734] width 24 height 22
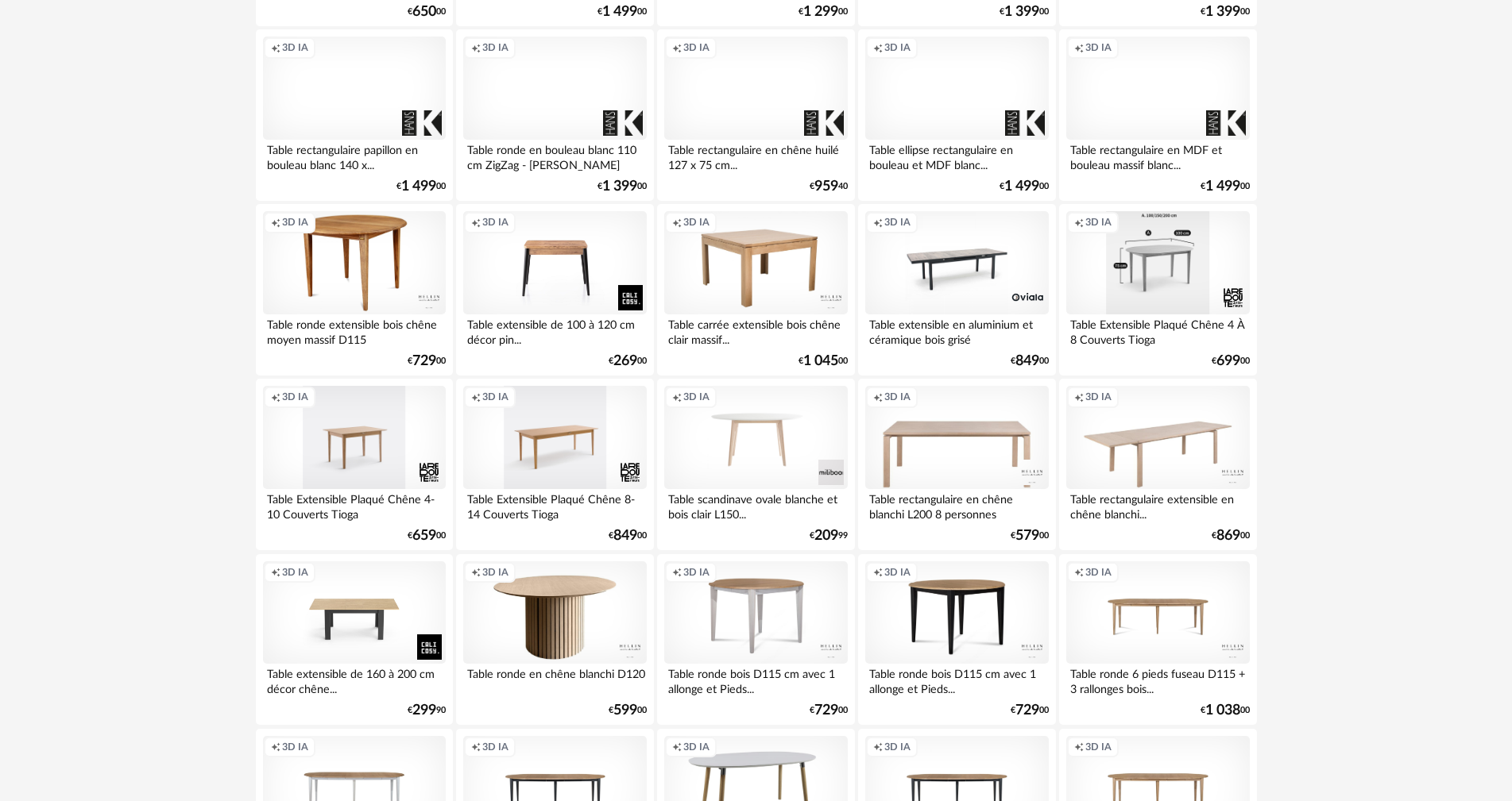
scroll to position [1985, 0]
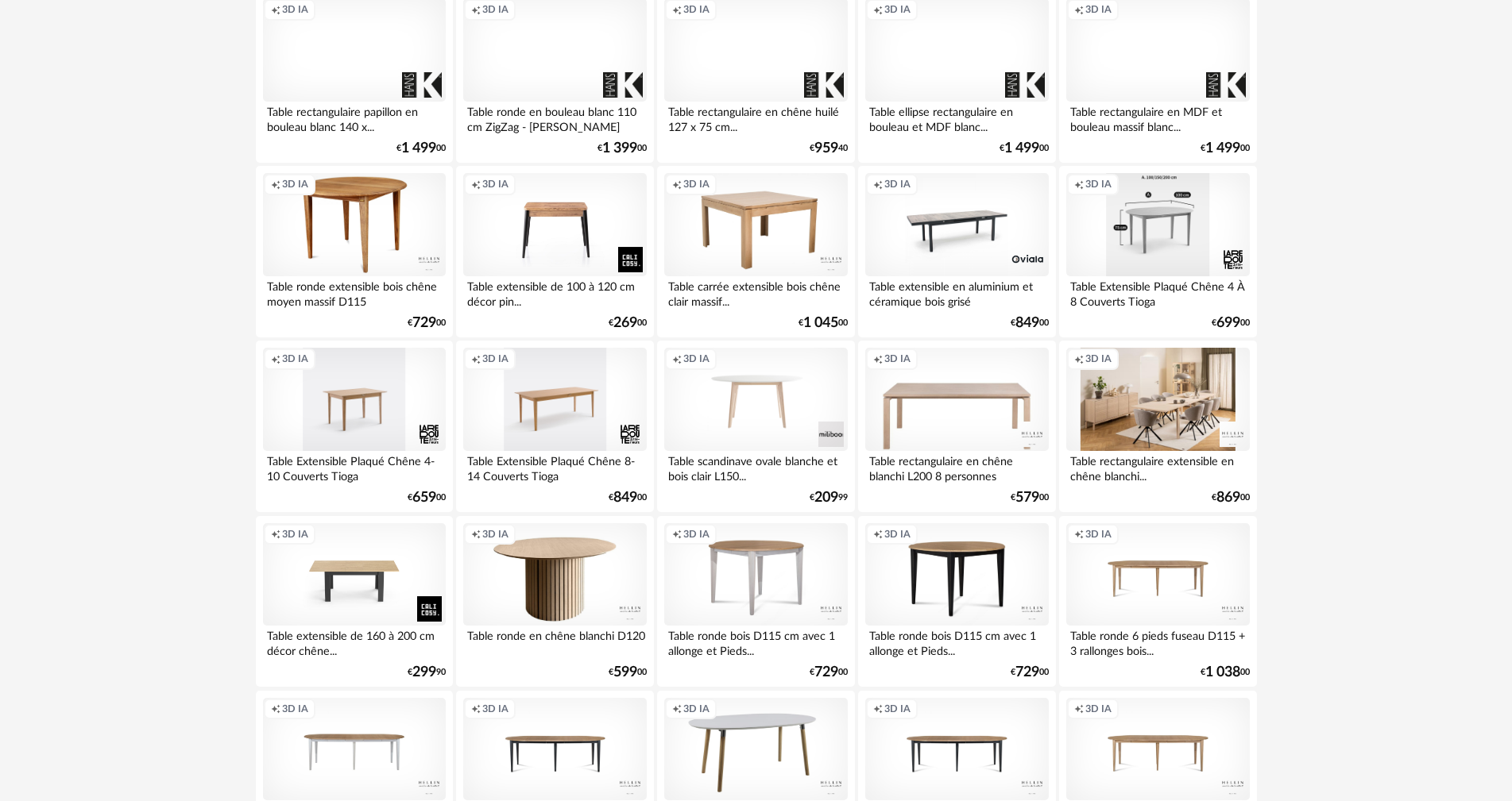
click at [1149, 427] on div "Creation icon 3D IA" at bounding box center [1157, 400] width 183 height 104
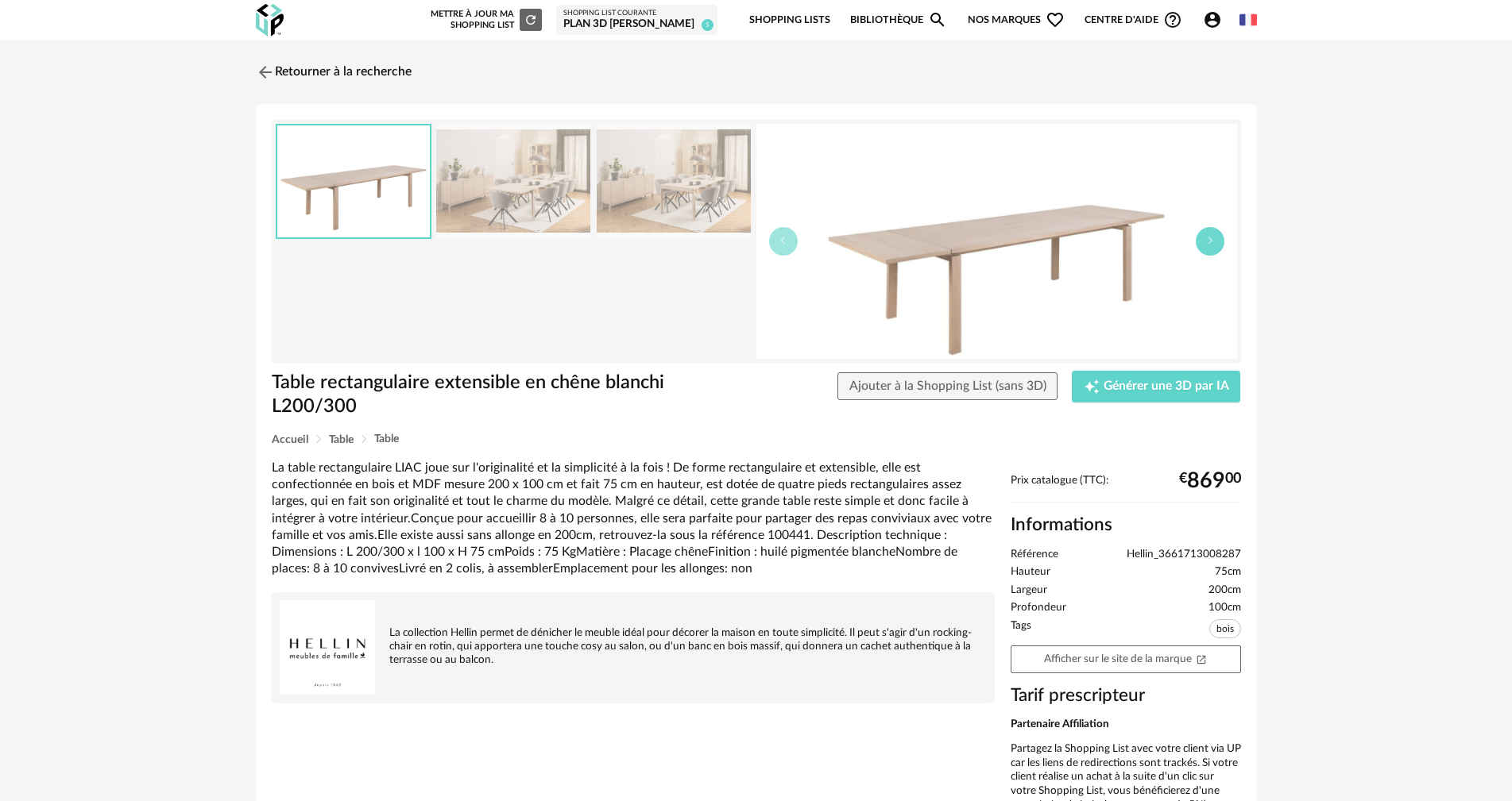
click at [1210, 247] on button "button" at bounding box center [1210, 241] width 29 height 29
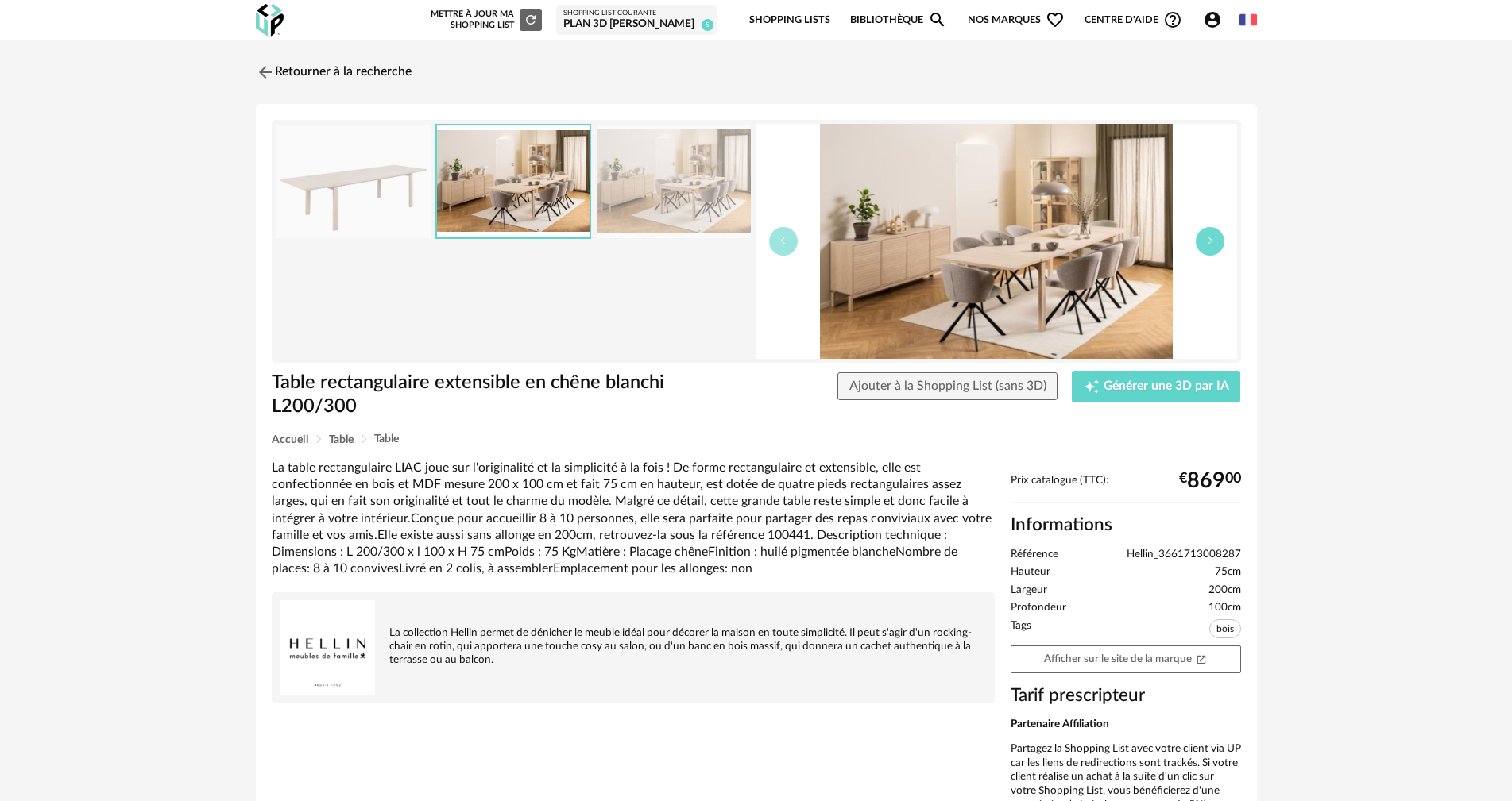
click at [1210, 244] on icon "button" at bounding box center [1210, 241] width 9 height 9
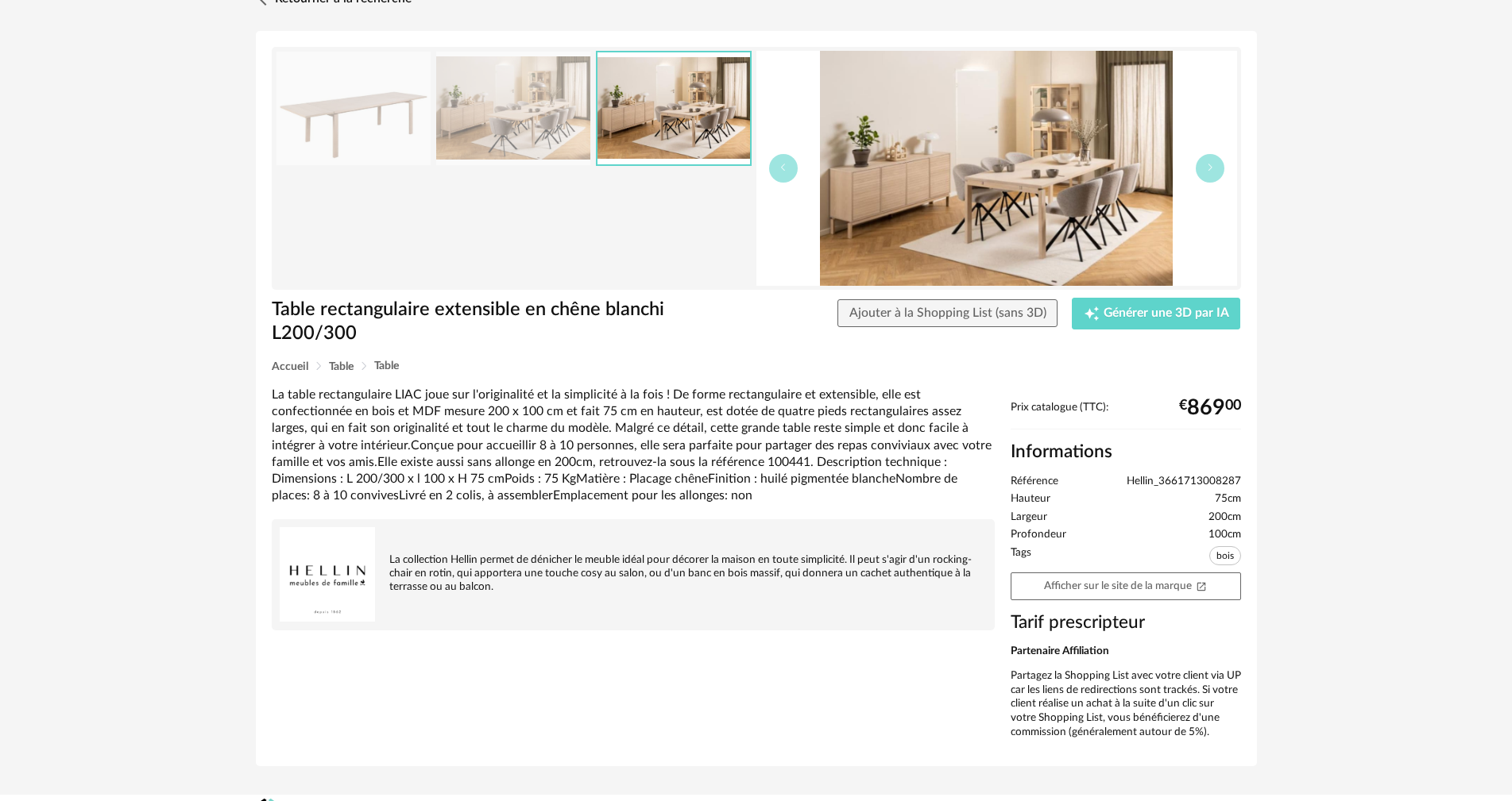
scroll to position [80, 0]
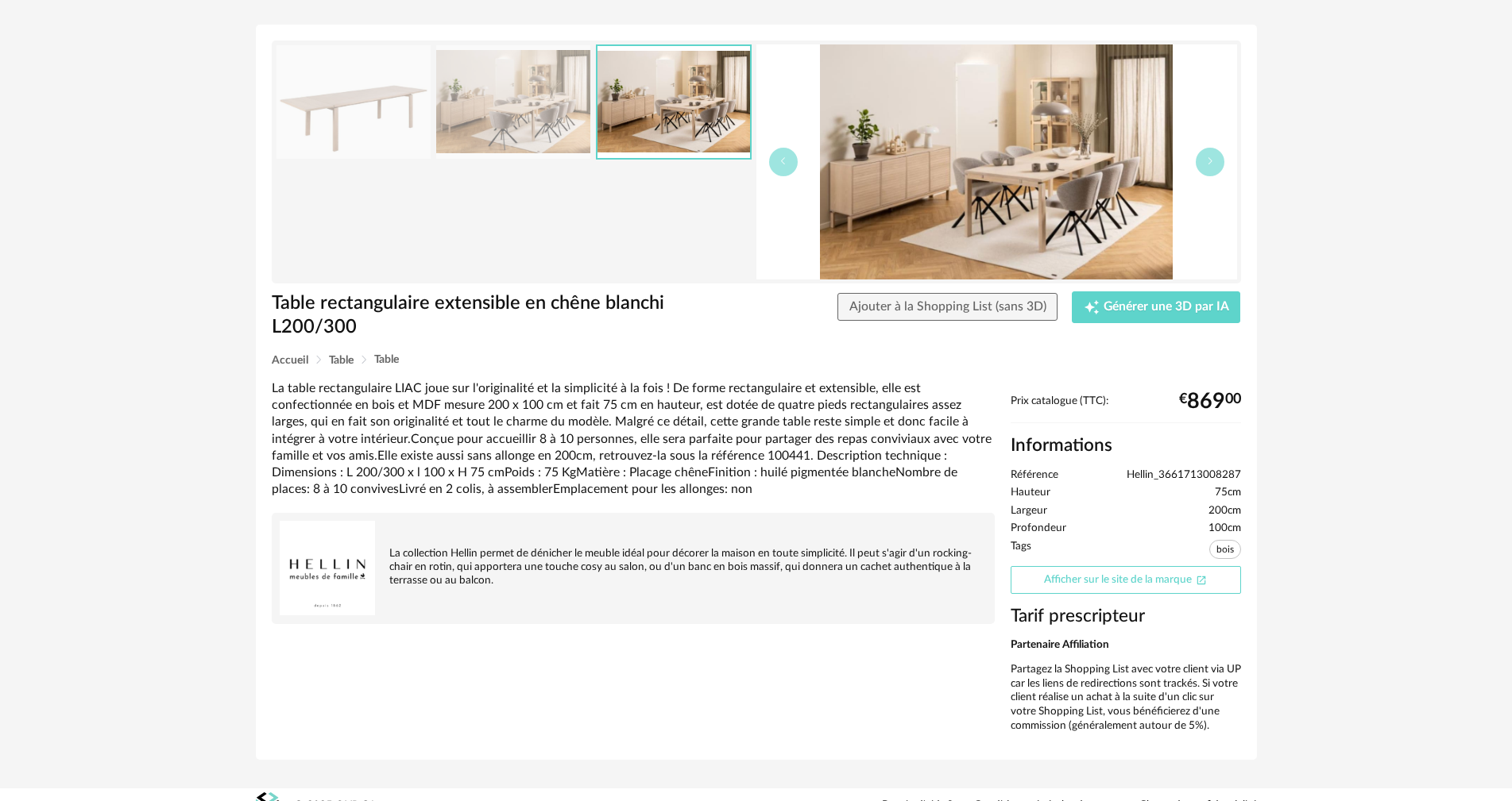
click at [1100, 576] on link "Afficher sur le site de la marque Open In New icon" at bounding box center [1126, 581] width 231 height 28
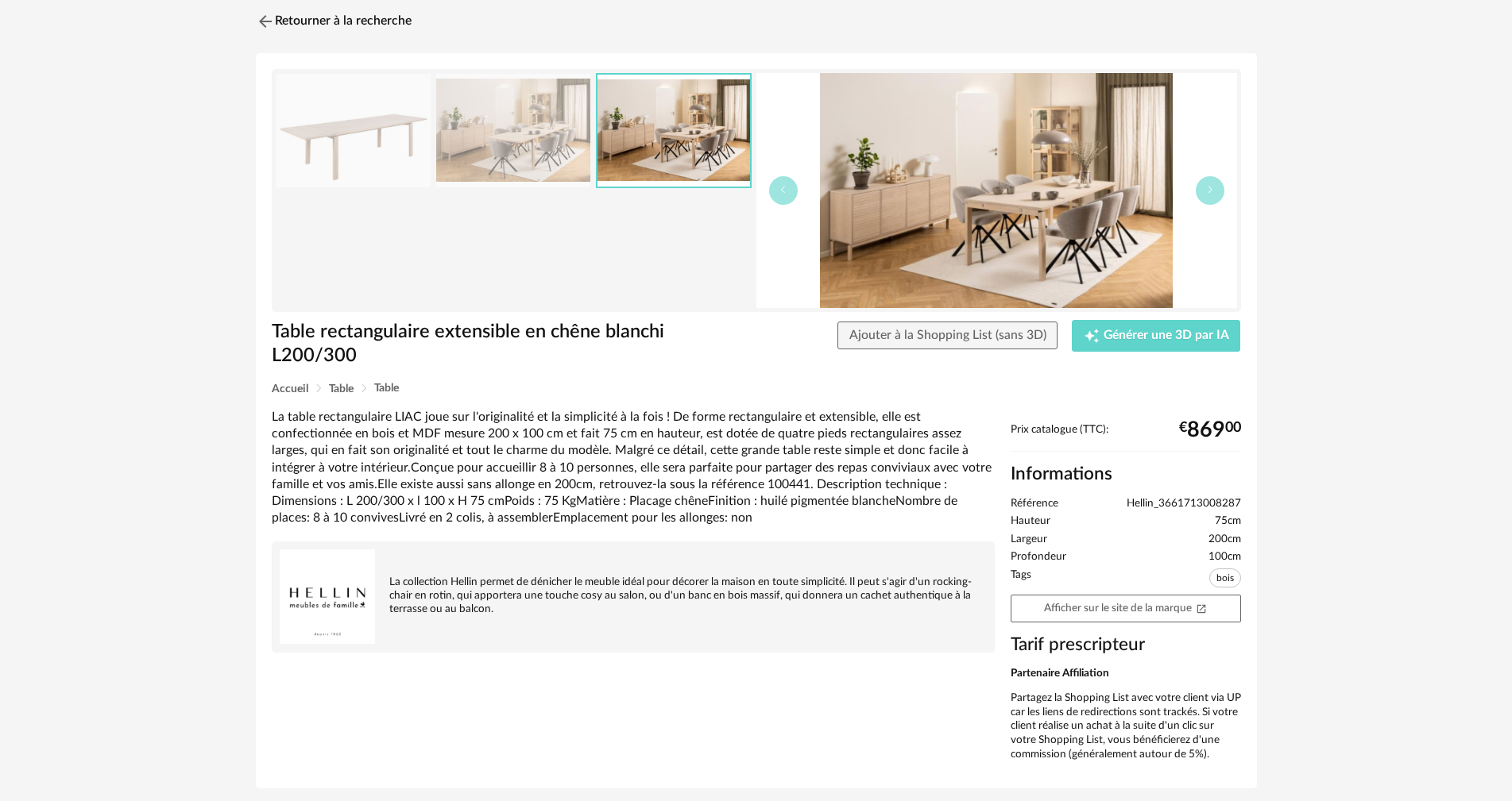
scroll to position [0, 0]
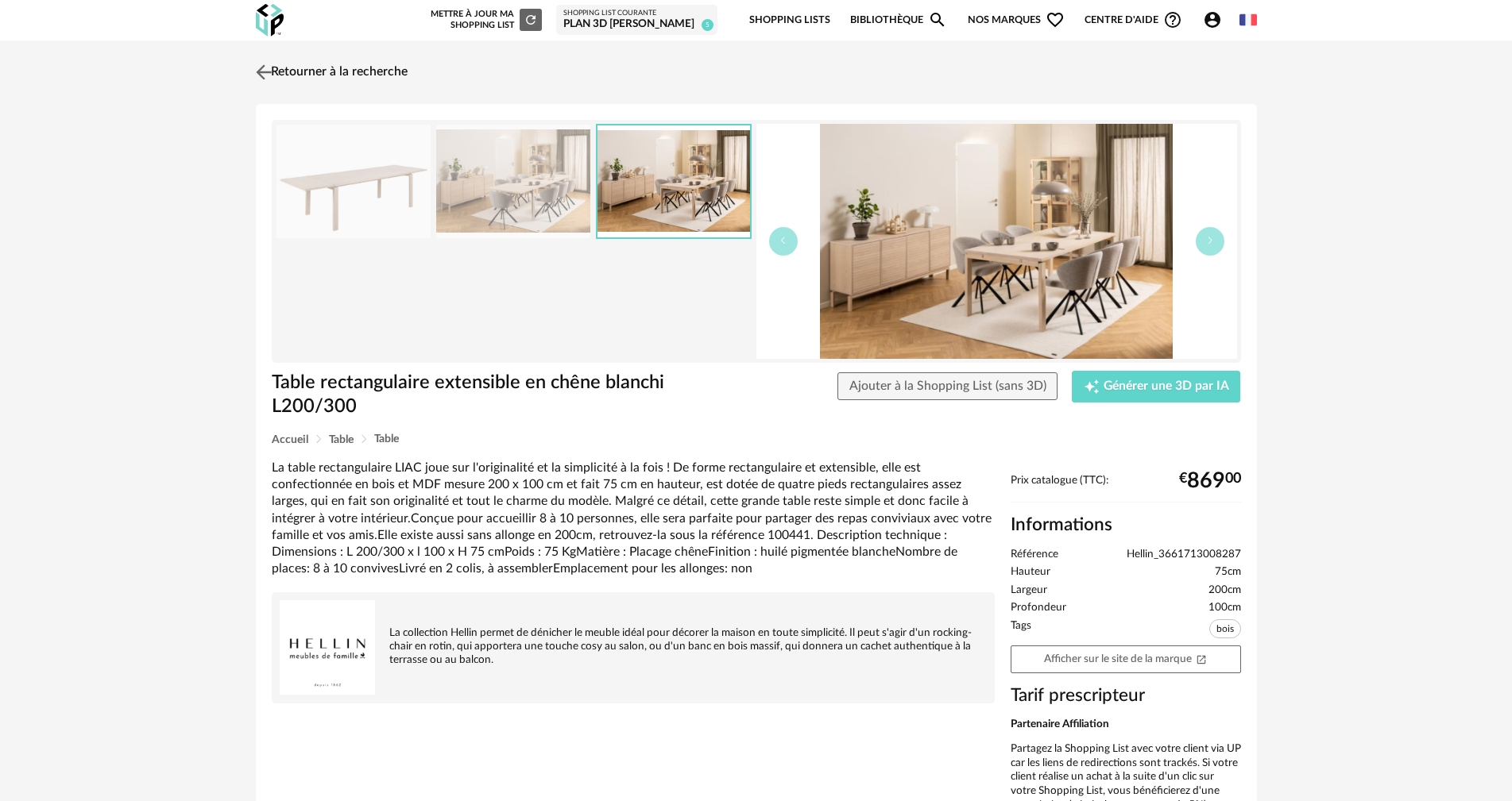
click at [271, 64] on img at bounding box center [263, 71] width 23 height 23
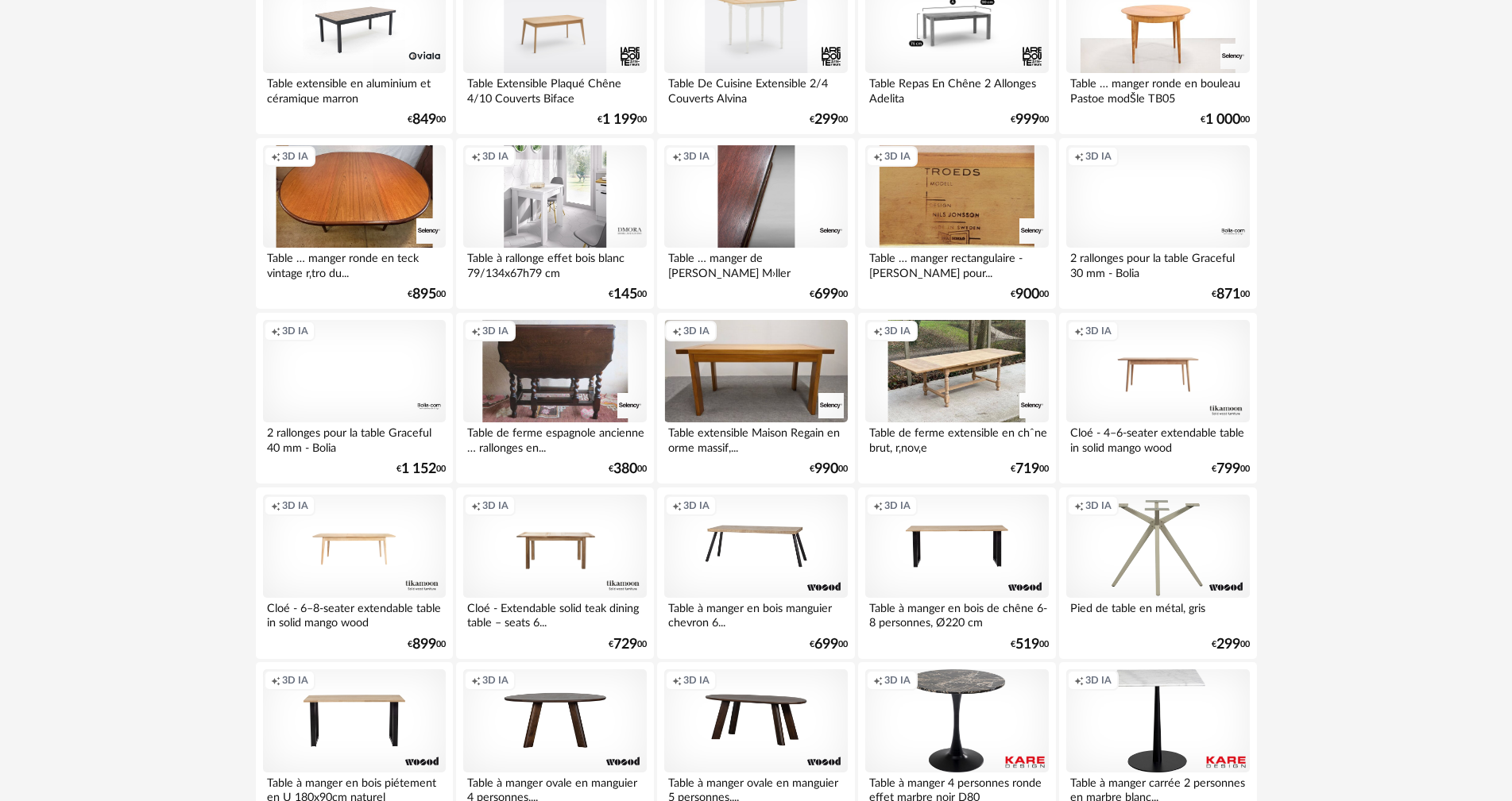
scroll to position [3019, 0]
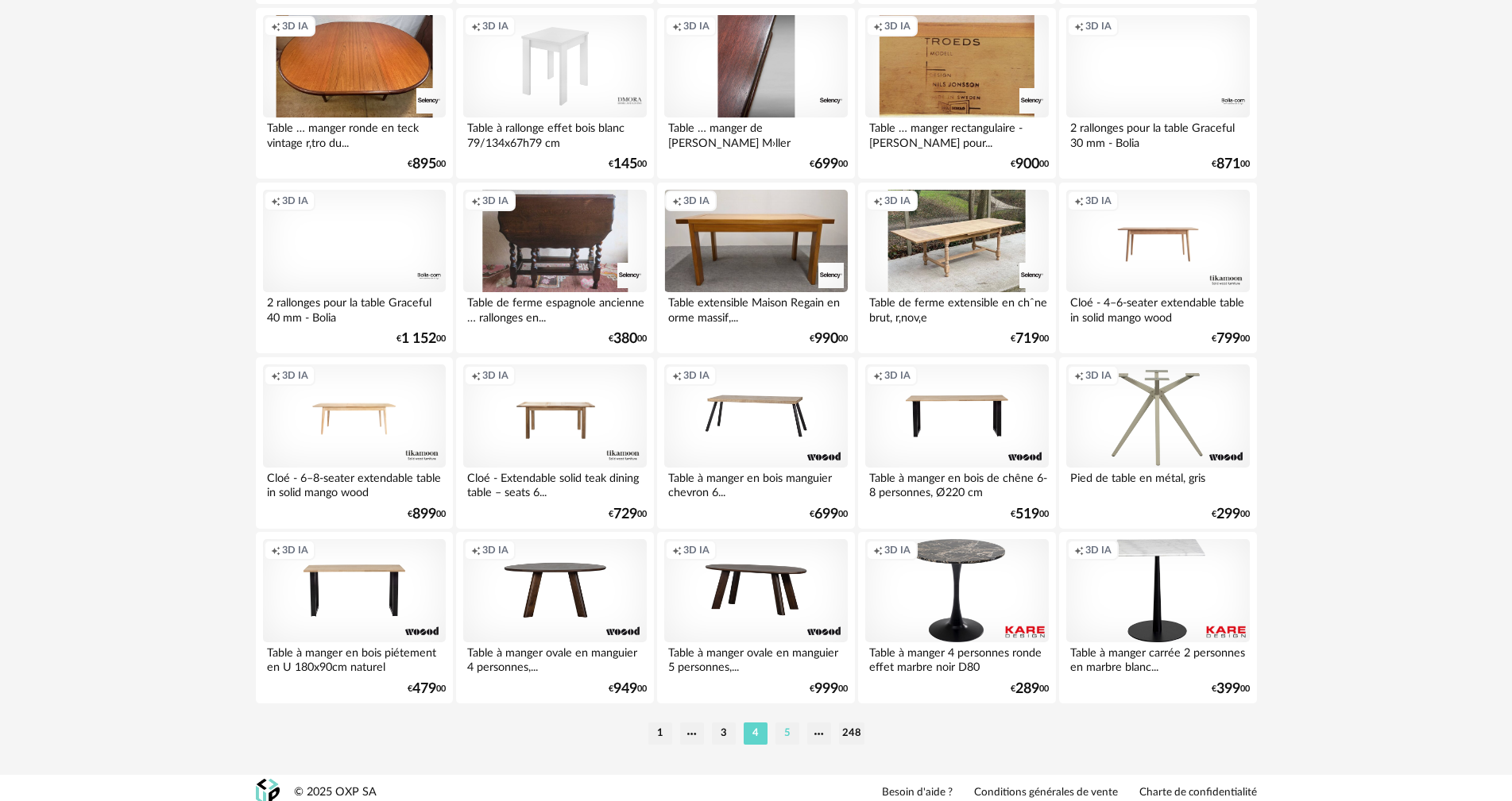
click at [784, 735] on li "5" at bounding box center [788, 734] width 24 height 22
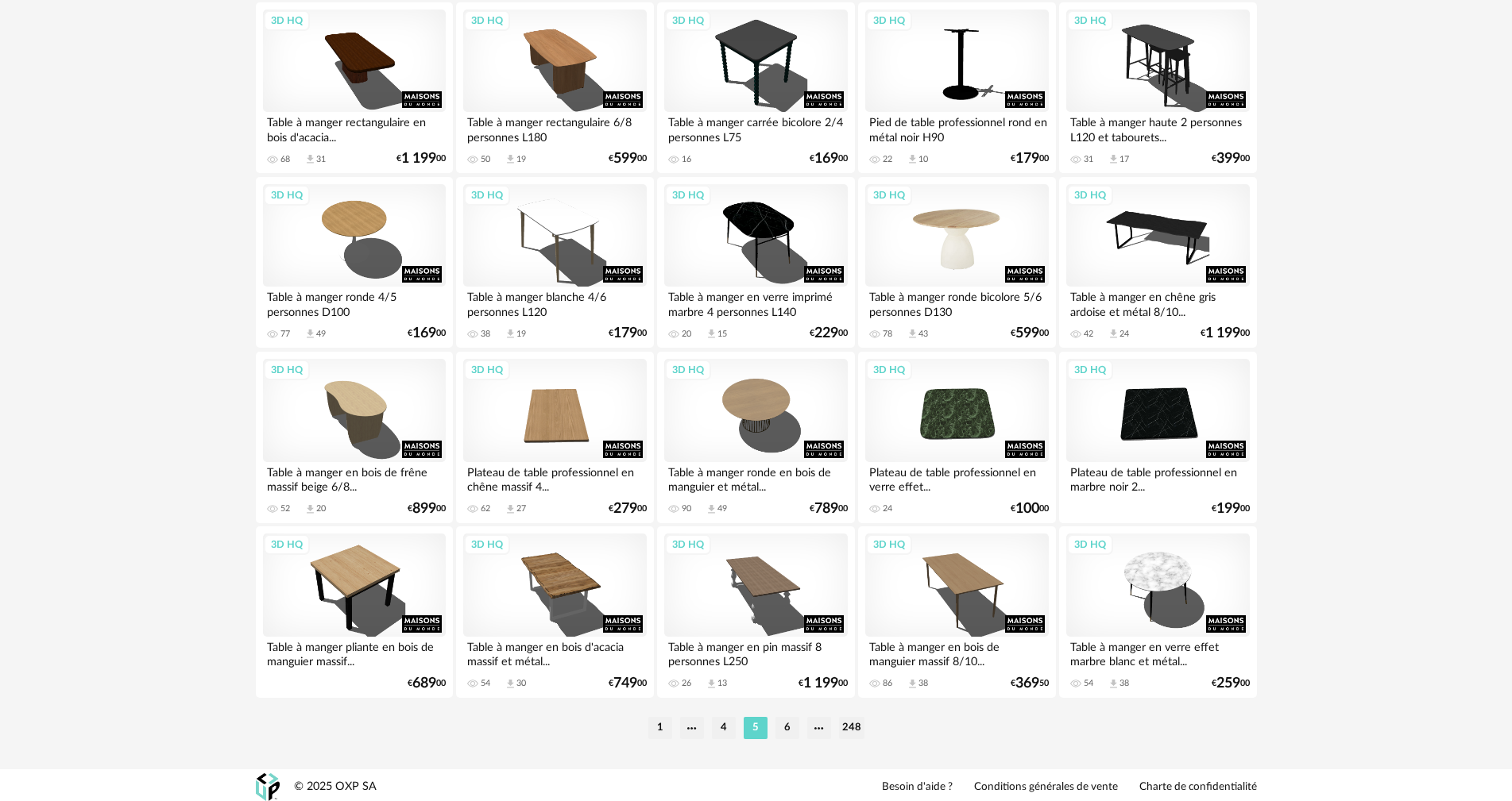
scroll to position [3028, 0]
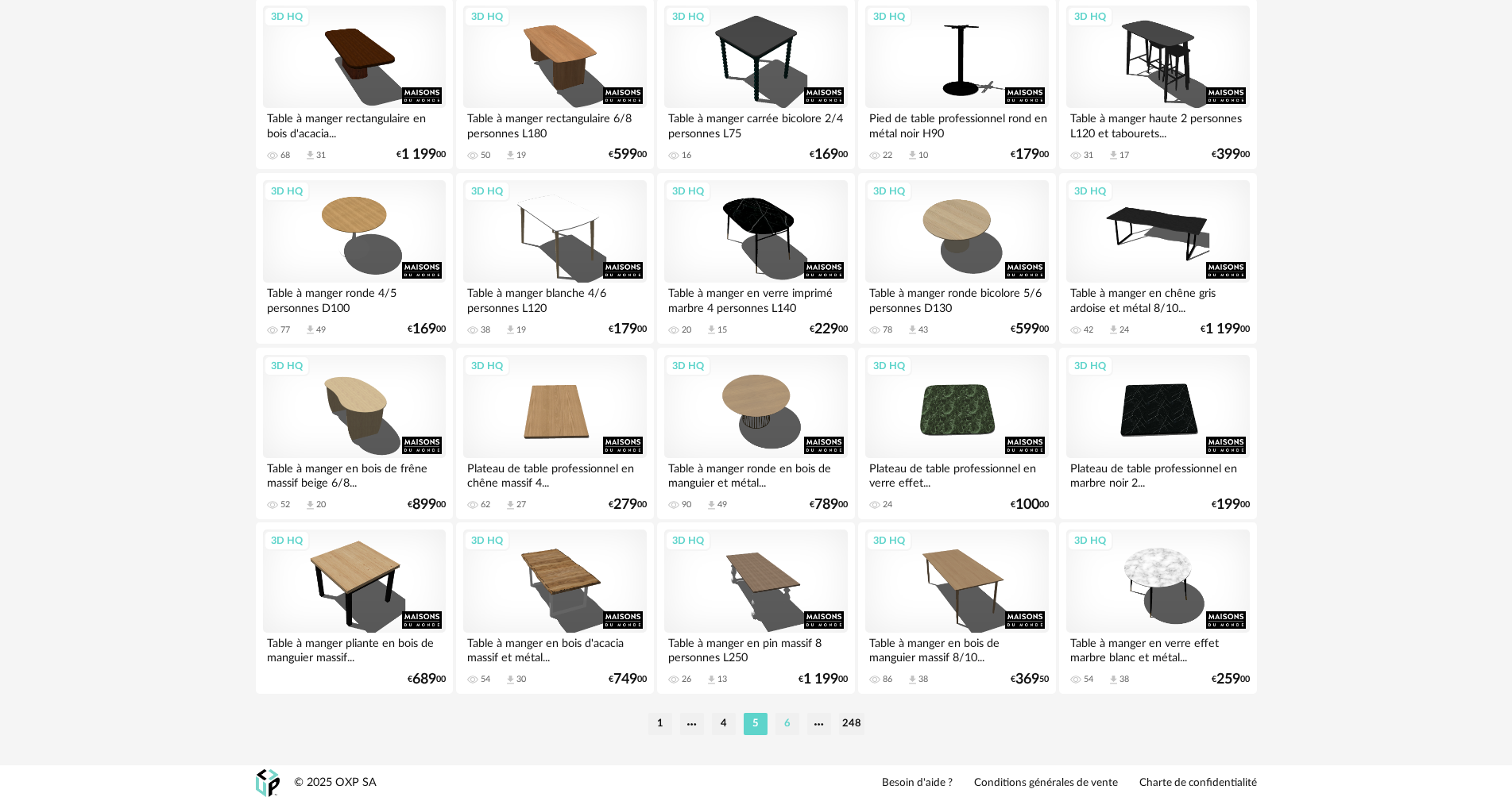
click at [788, 713] on li "6" at bounding box center [788, 724] width 24 height 22
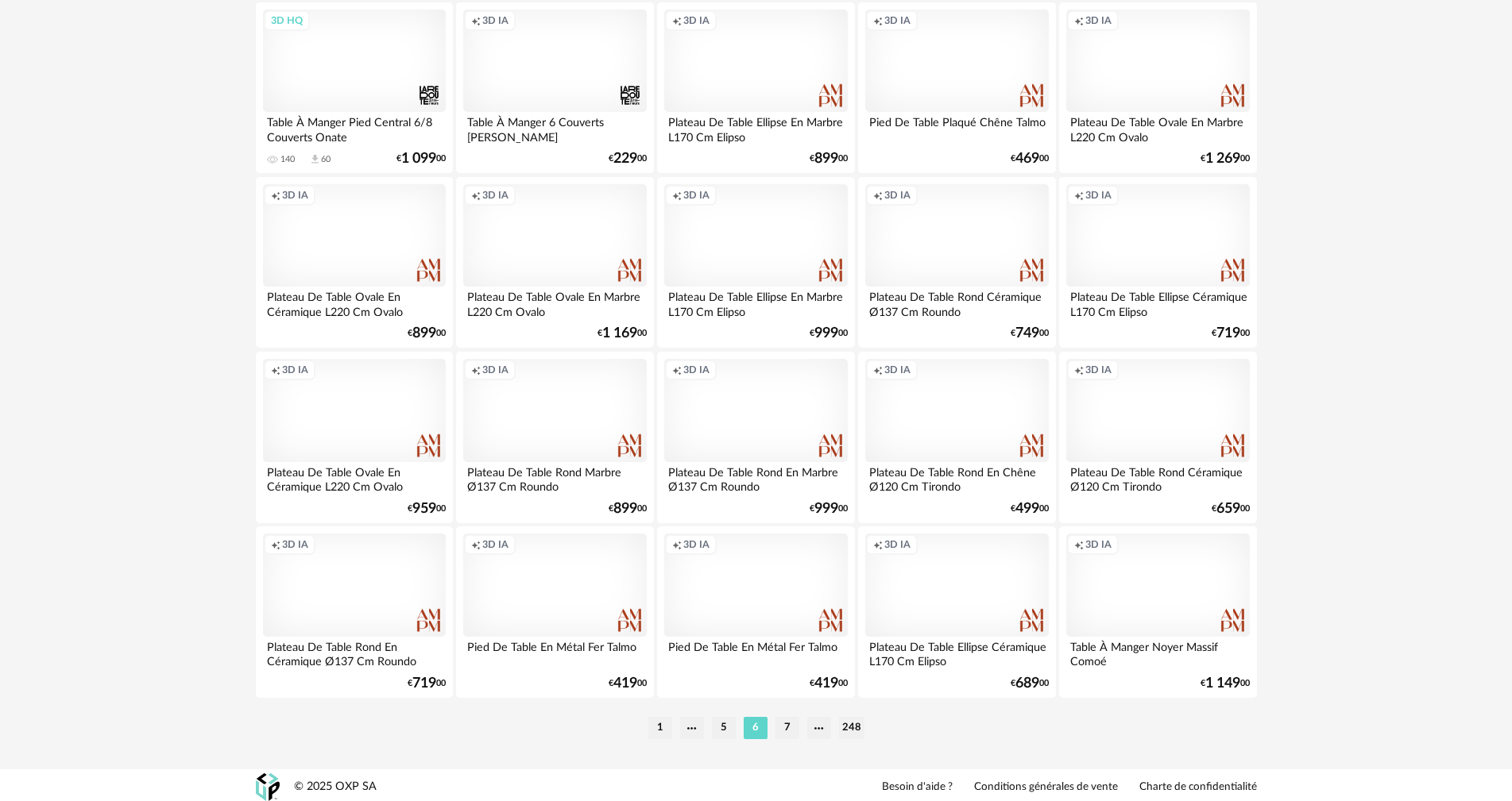
scroll to position [3028, 0]
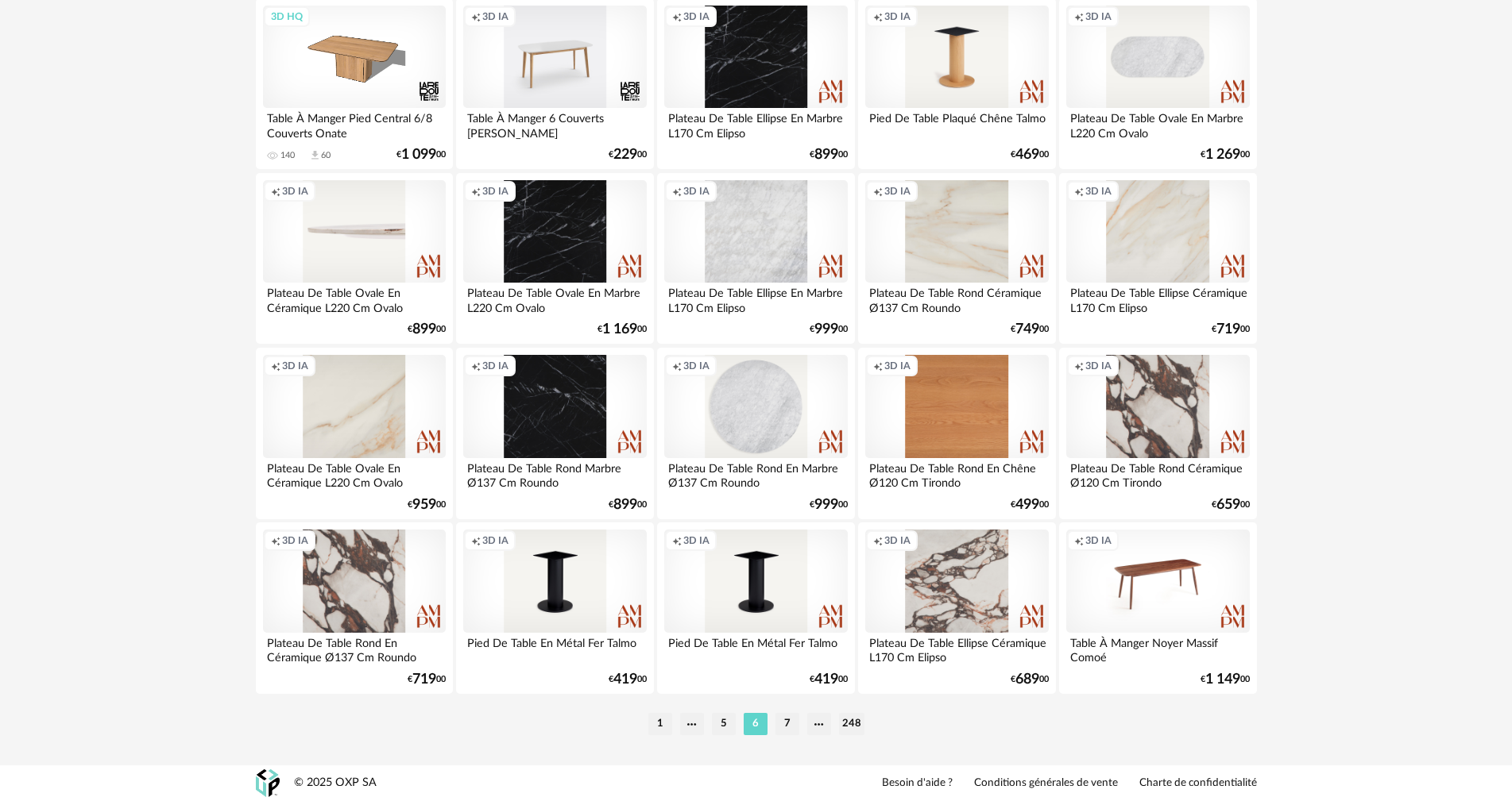
click at [782, 727] on li "7" at bounding box center [788, 724] width 24 height 22
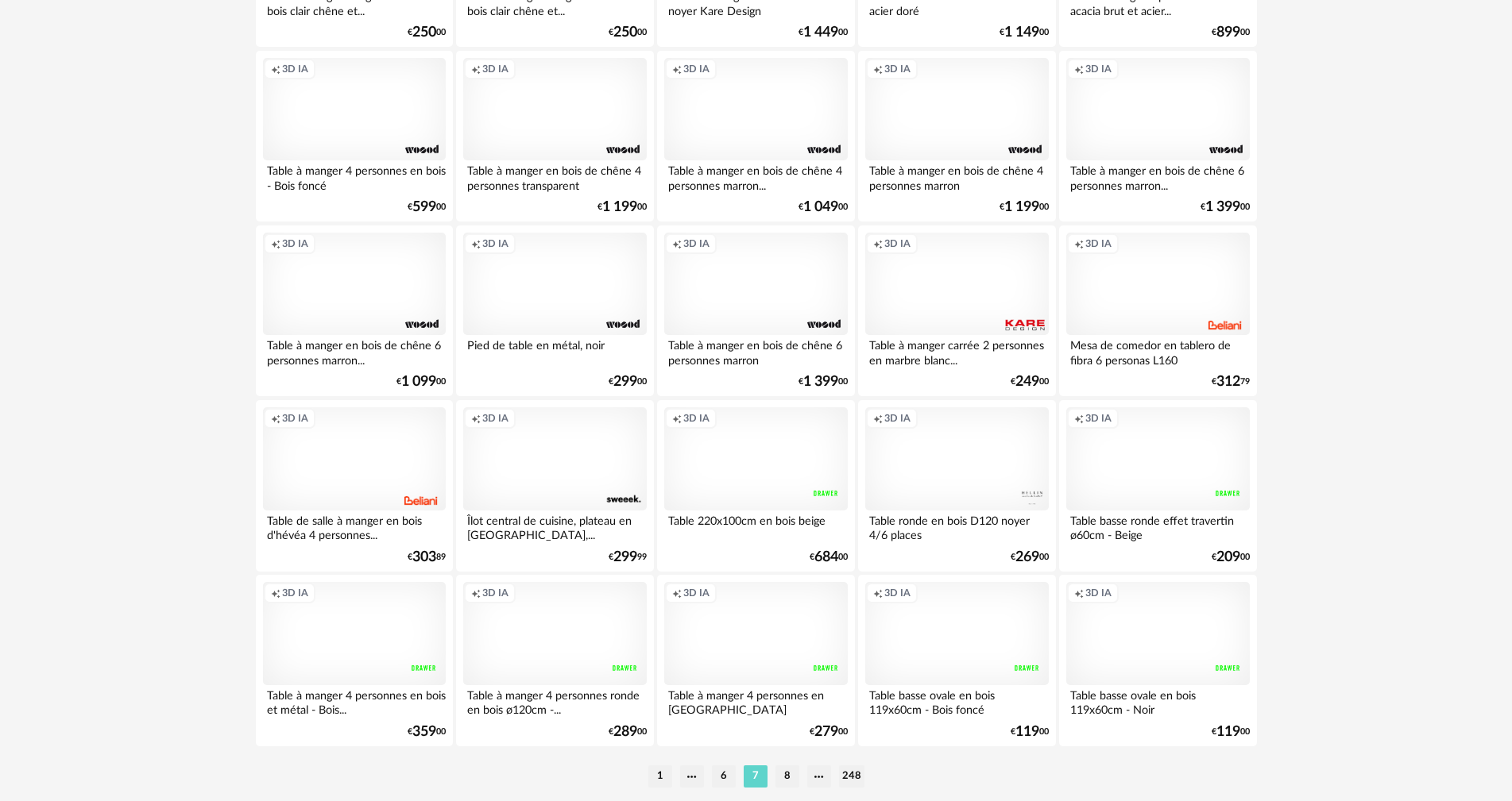
scroll to position [3028, 0]
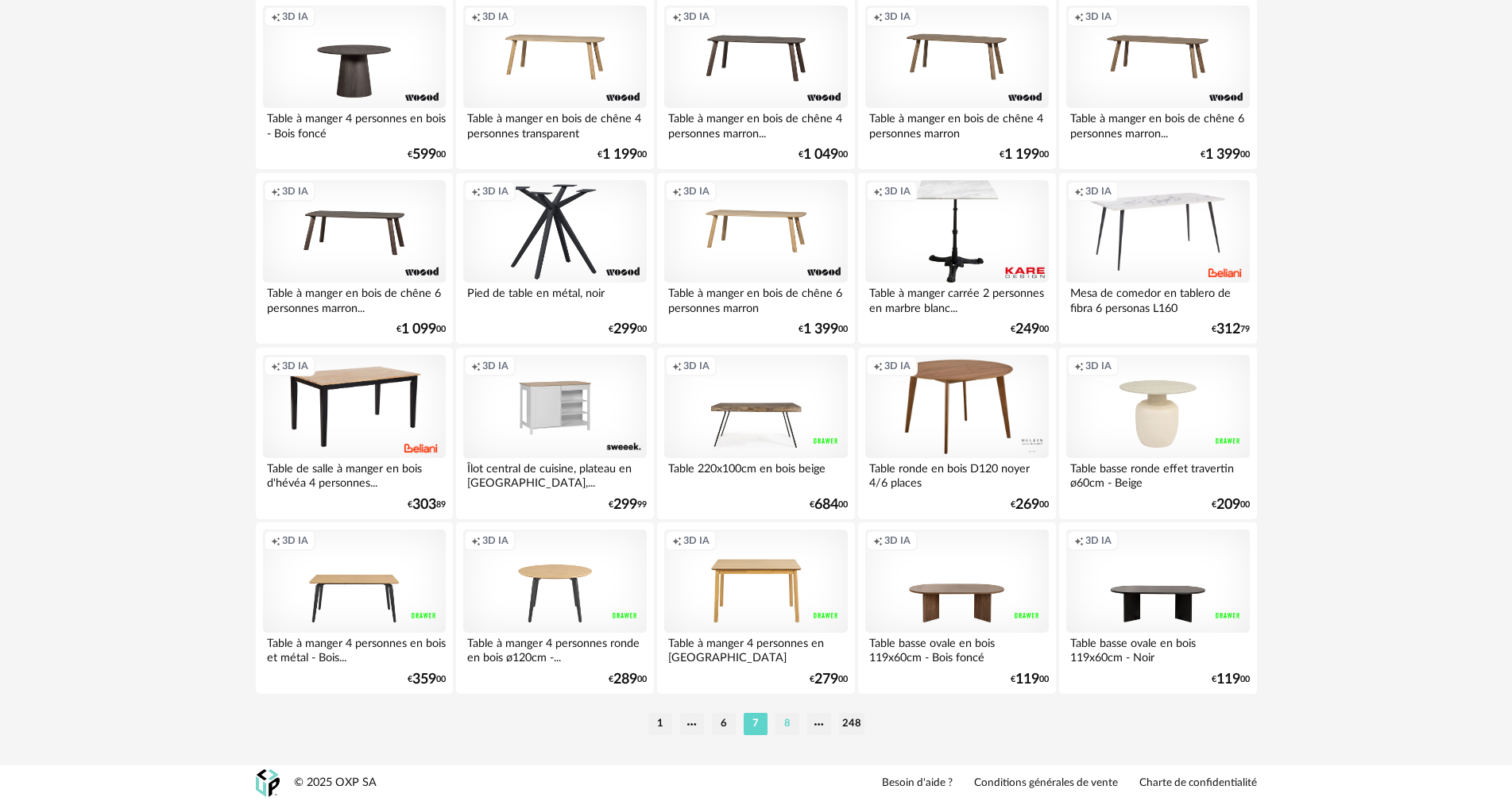
click at [788, 726] on li "8" at bounding box center [788, 724] width 24 height 22
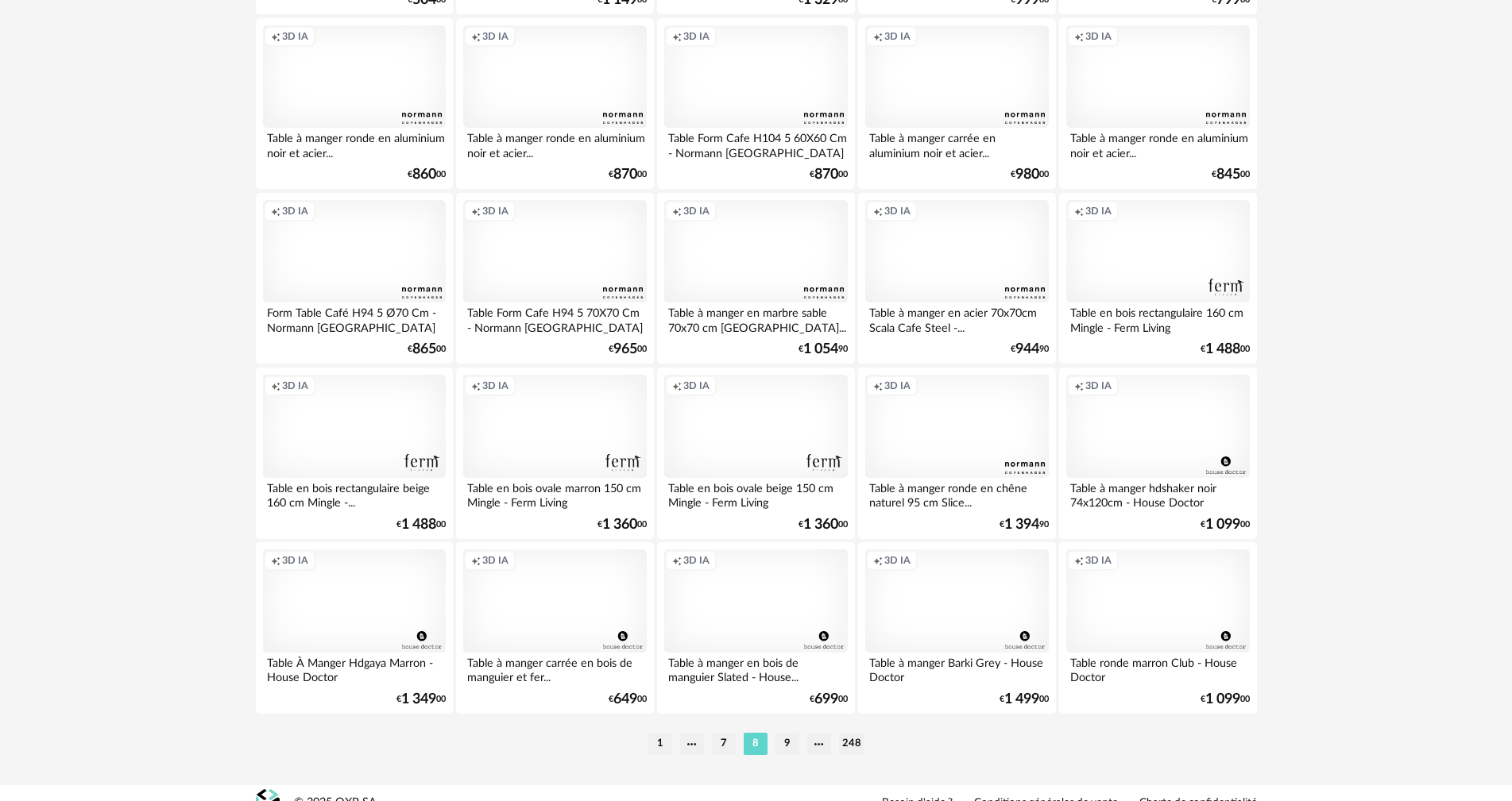
scroll to position [3028, 0]
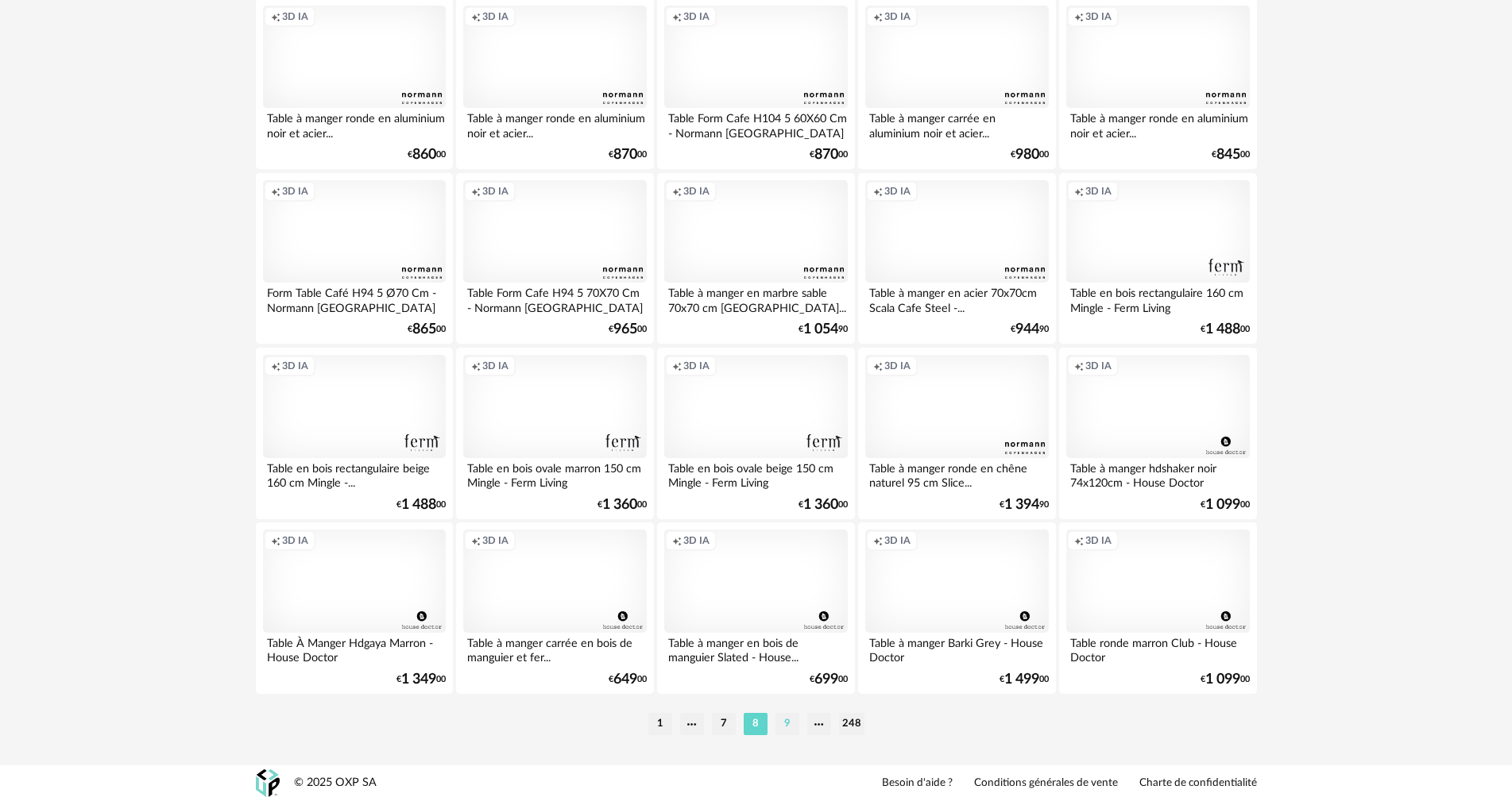
click at [789, 720] on li "9" at bounding box center [788, 724] width 24 height 22
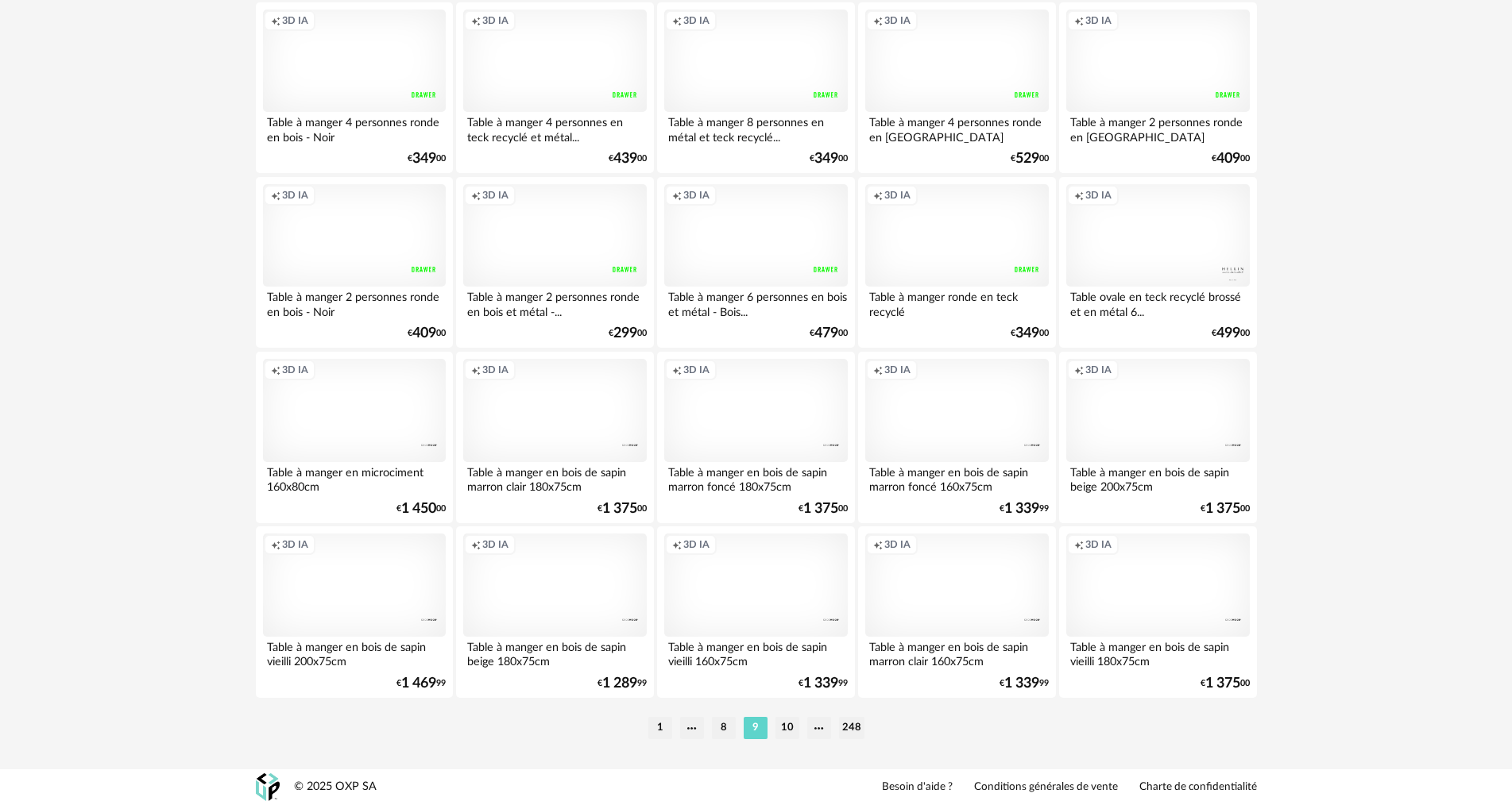
scroll to position [3028, 0]
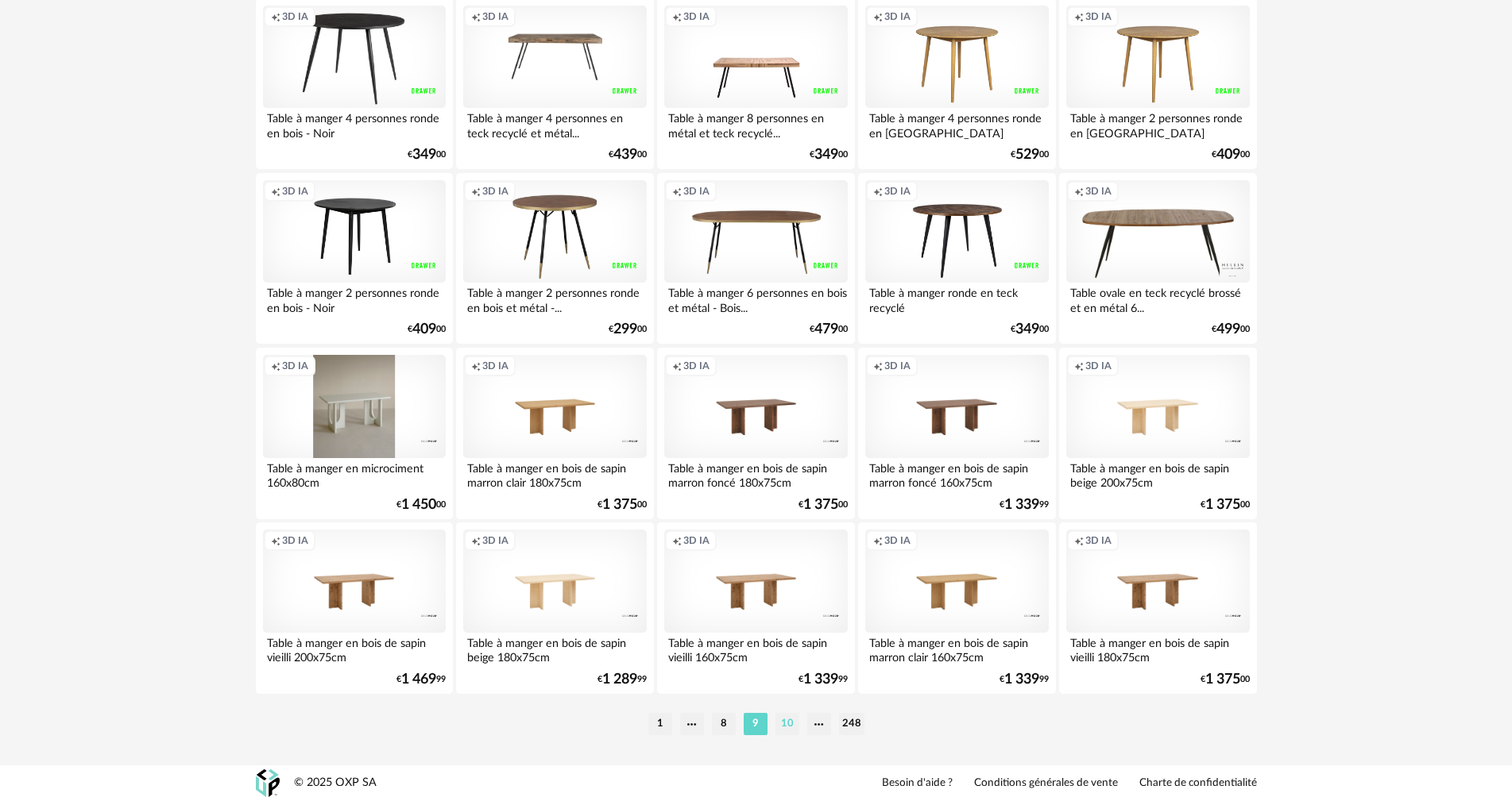
click at [788, 724] on li "10" at bounding box center [788, 724] width 24 height 22
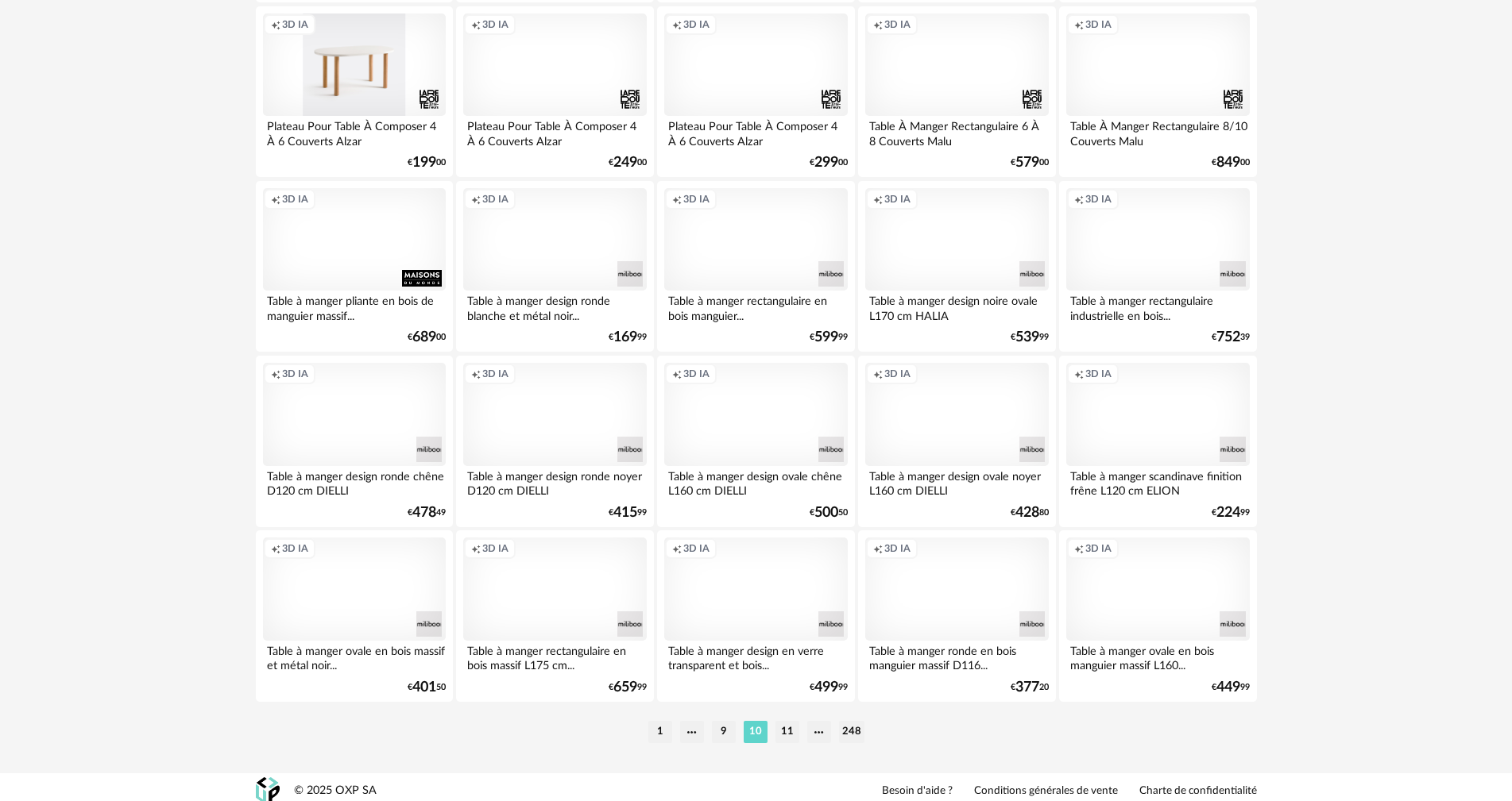
scroll to position [3028, 0]
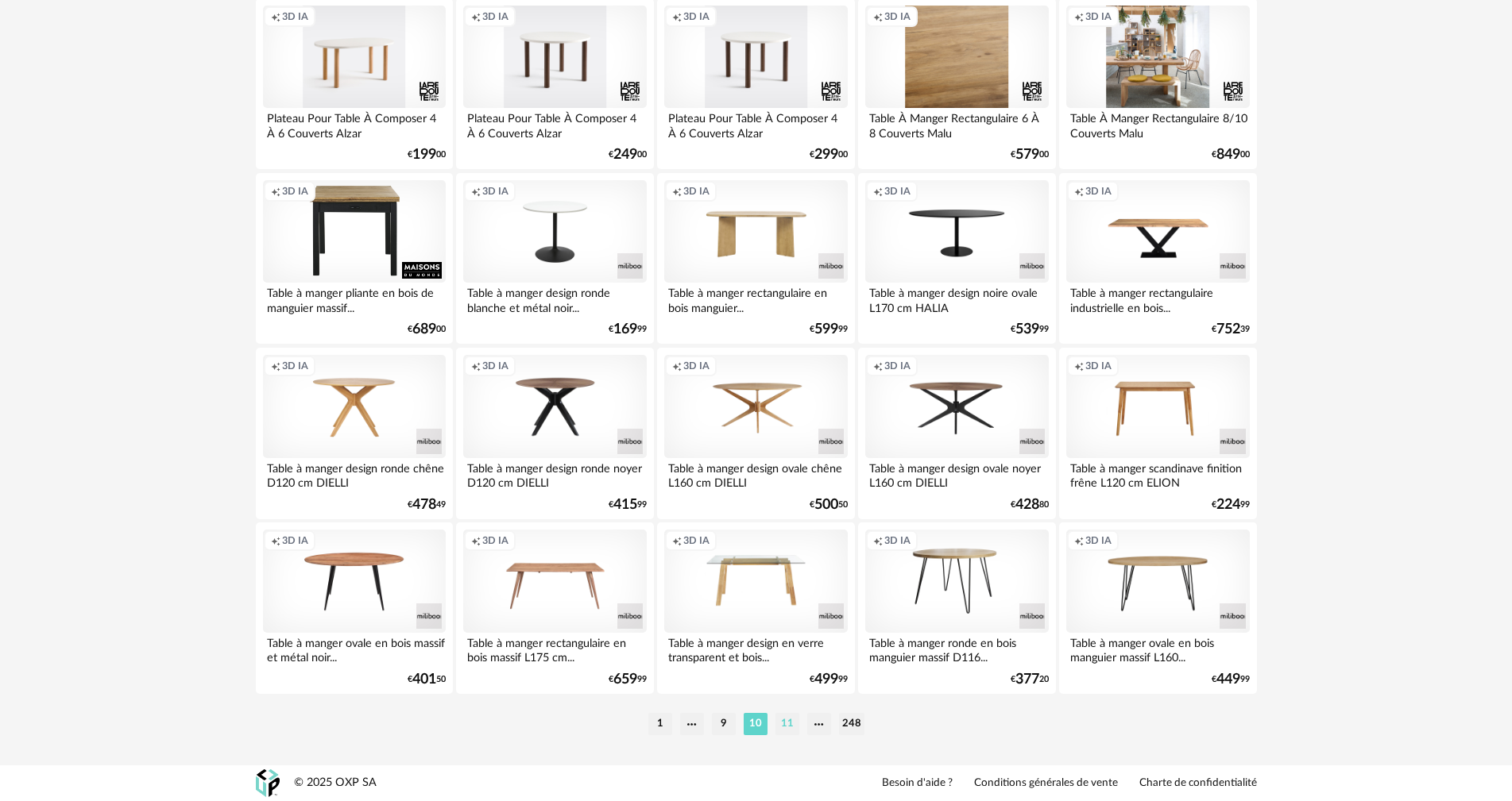
click at [788, 726] on li "11" at bounding box center [788, 724] width 24 height 22
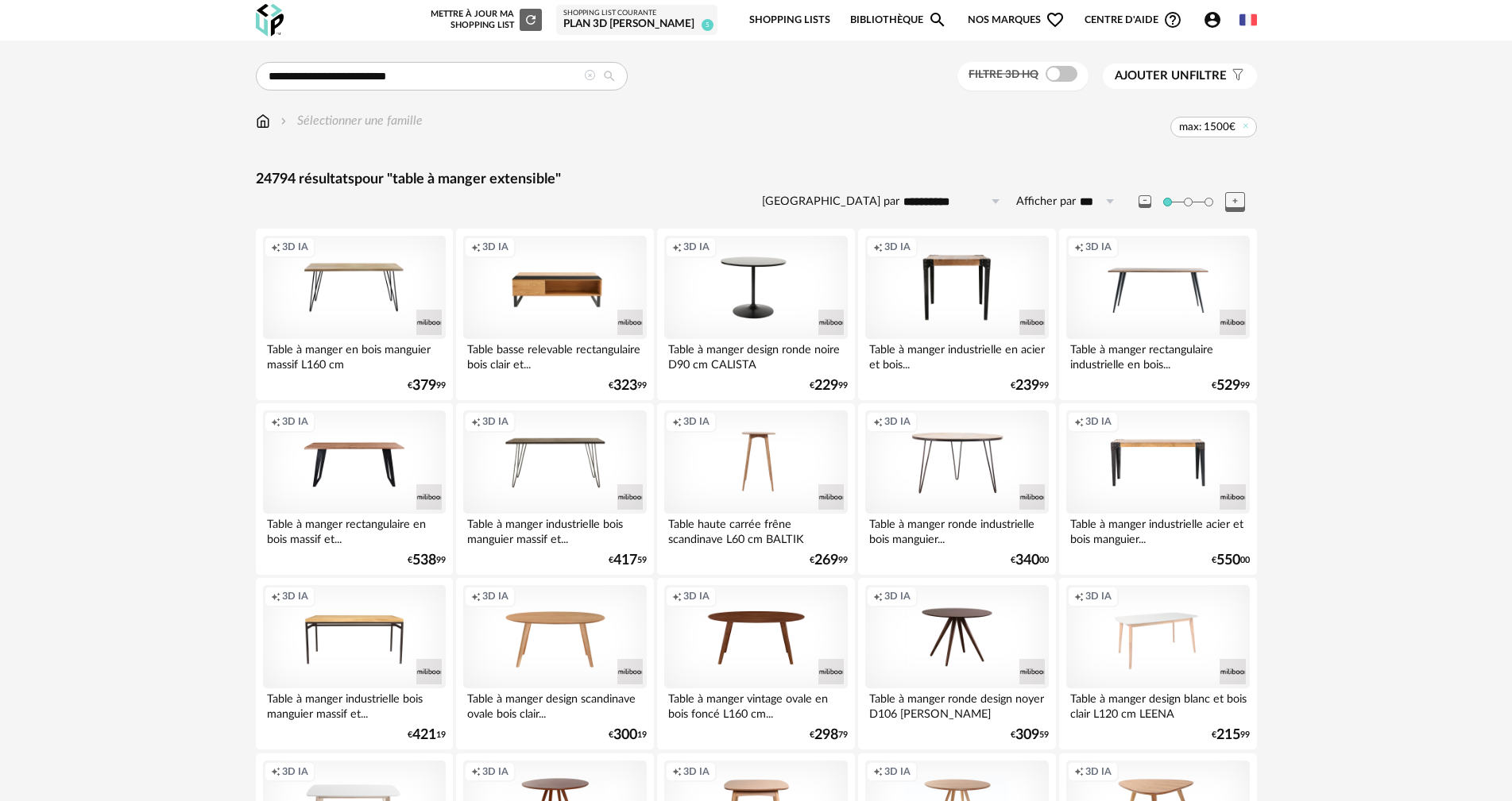
click at [1206, 71] on span "Ajouter un filtre" at bounding box center [1170, 76] width 112 height 16
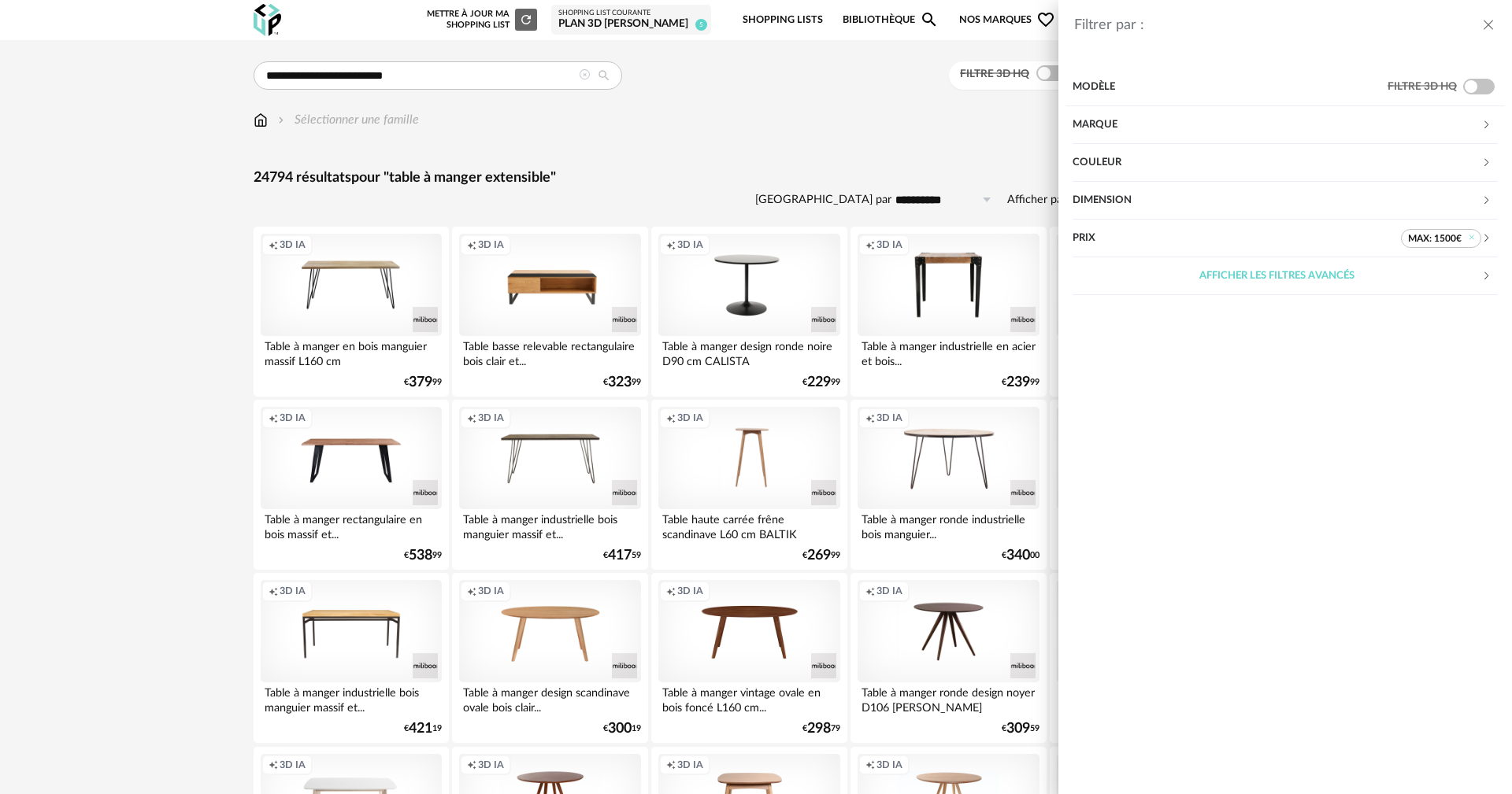
click at [1117, 162] on div "Couleur" at bounding box center [1276, 162] width 409 height 38
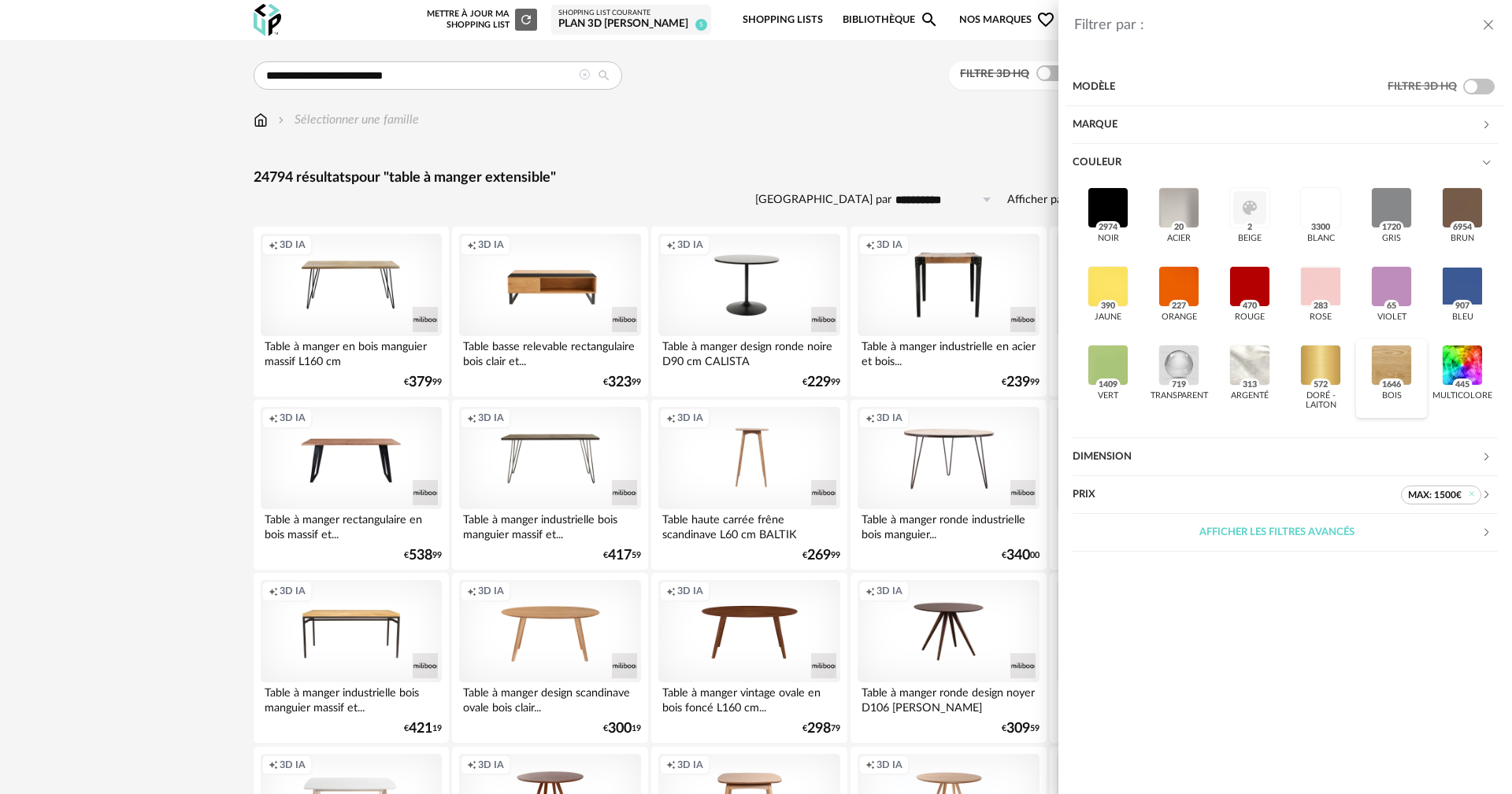
click at [1391, 366] on div at bounding box center [1391, 365] width 41 height 41
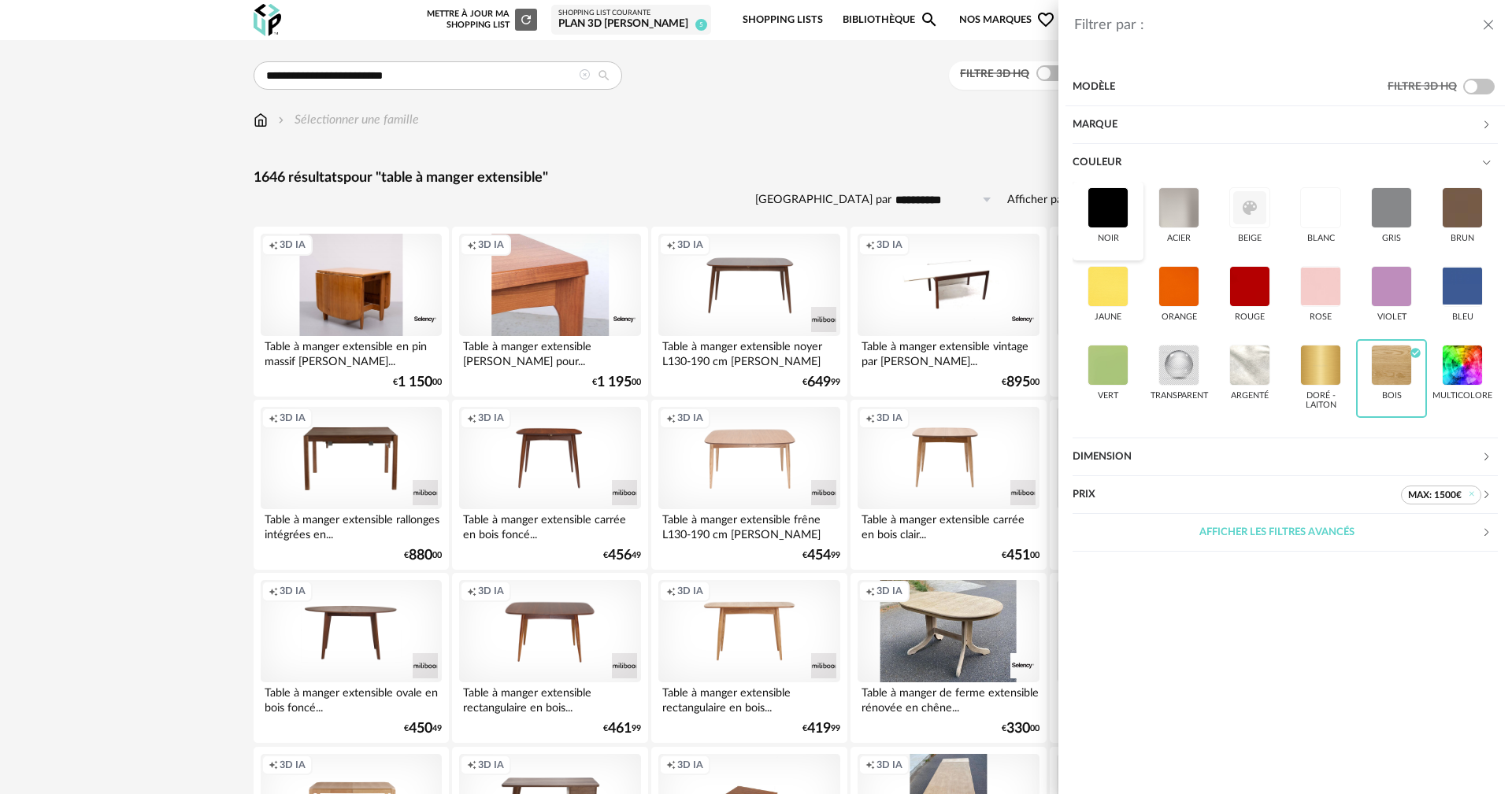
click at [1112, 216] on div at bounding box center [1108, 207] width 41 height 41
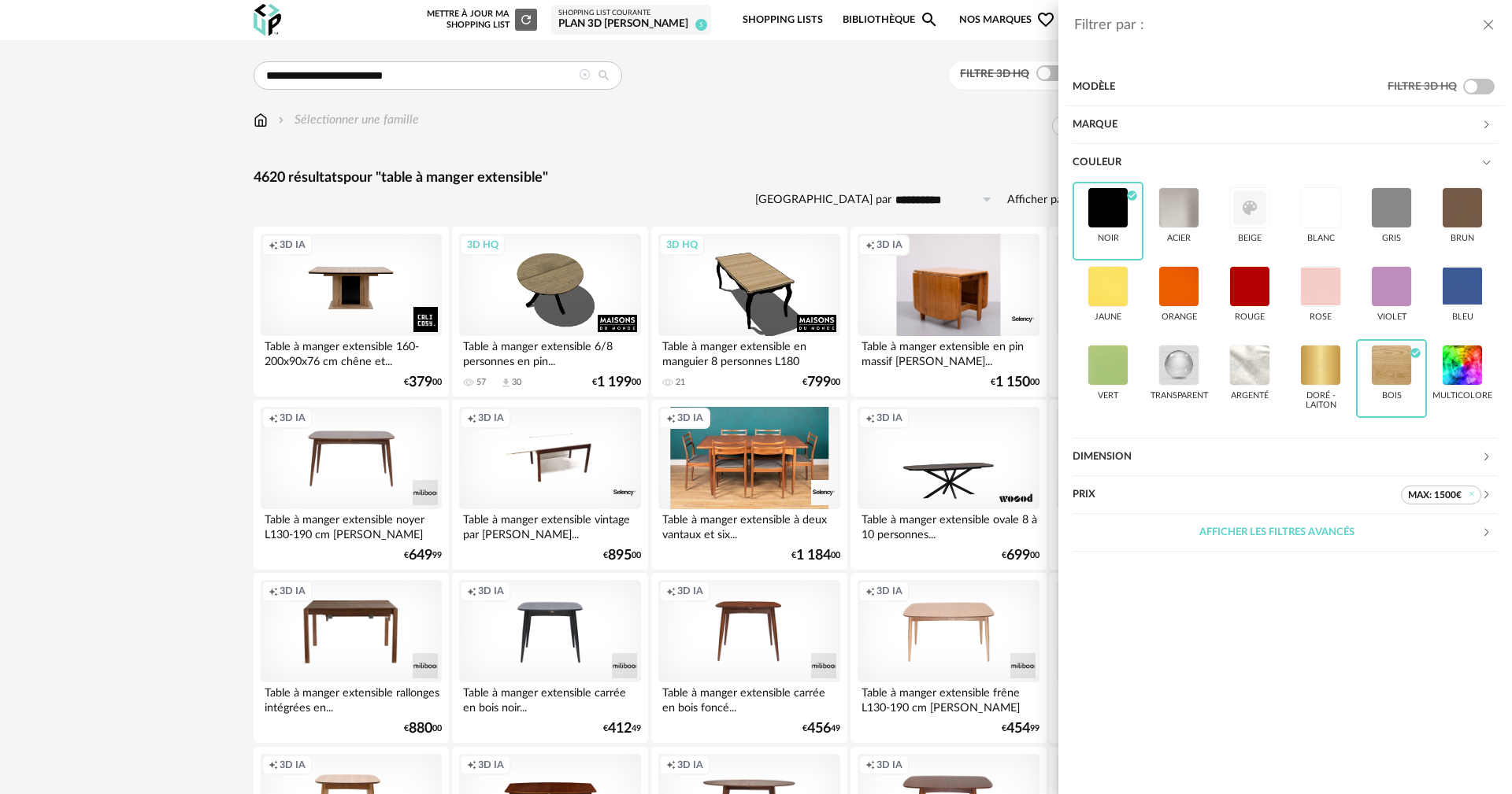
click at [719, 94] on div "Filtrer par : Modèle Filtre 3D HQ Marque &tradition 40 101 Copenhagen 1 366 Con…" at bounding box center [756, 397] width 1512 height 794
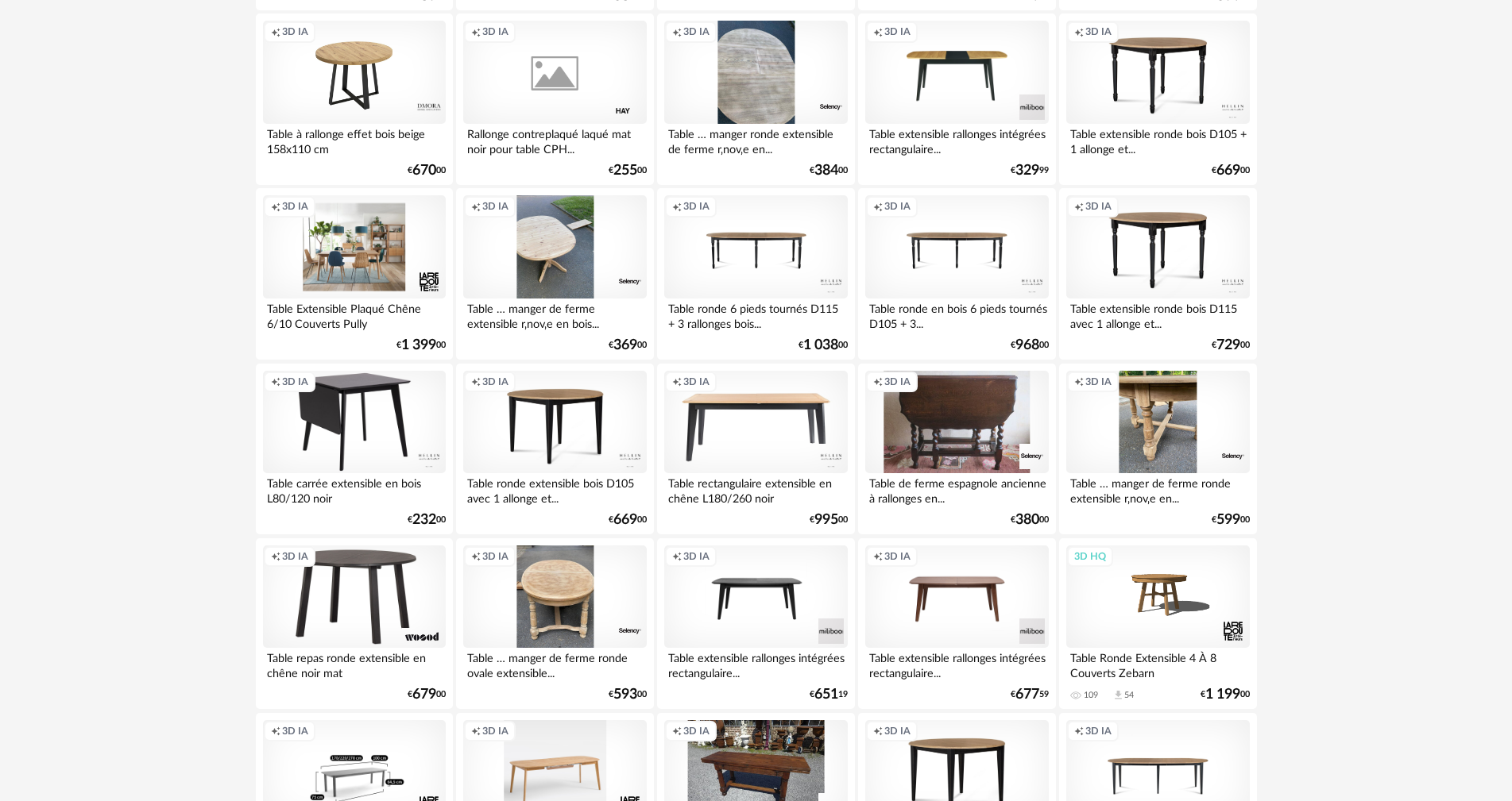
scroll to position [2145, 0]
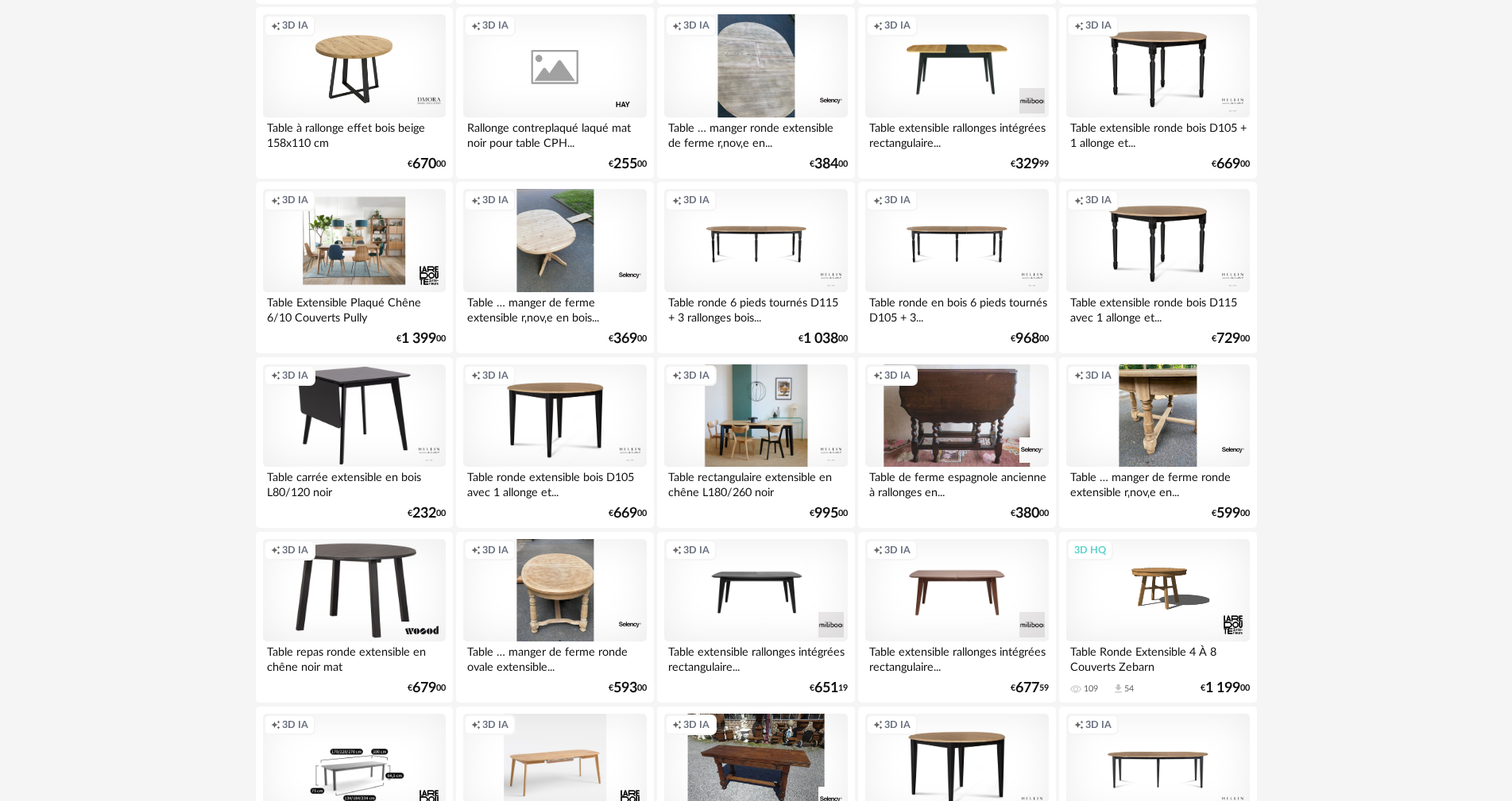
click at [753, 415] on div "Creation icon 3D IA" at bounding box center [755, 417] width 183 height 104
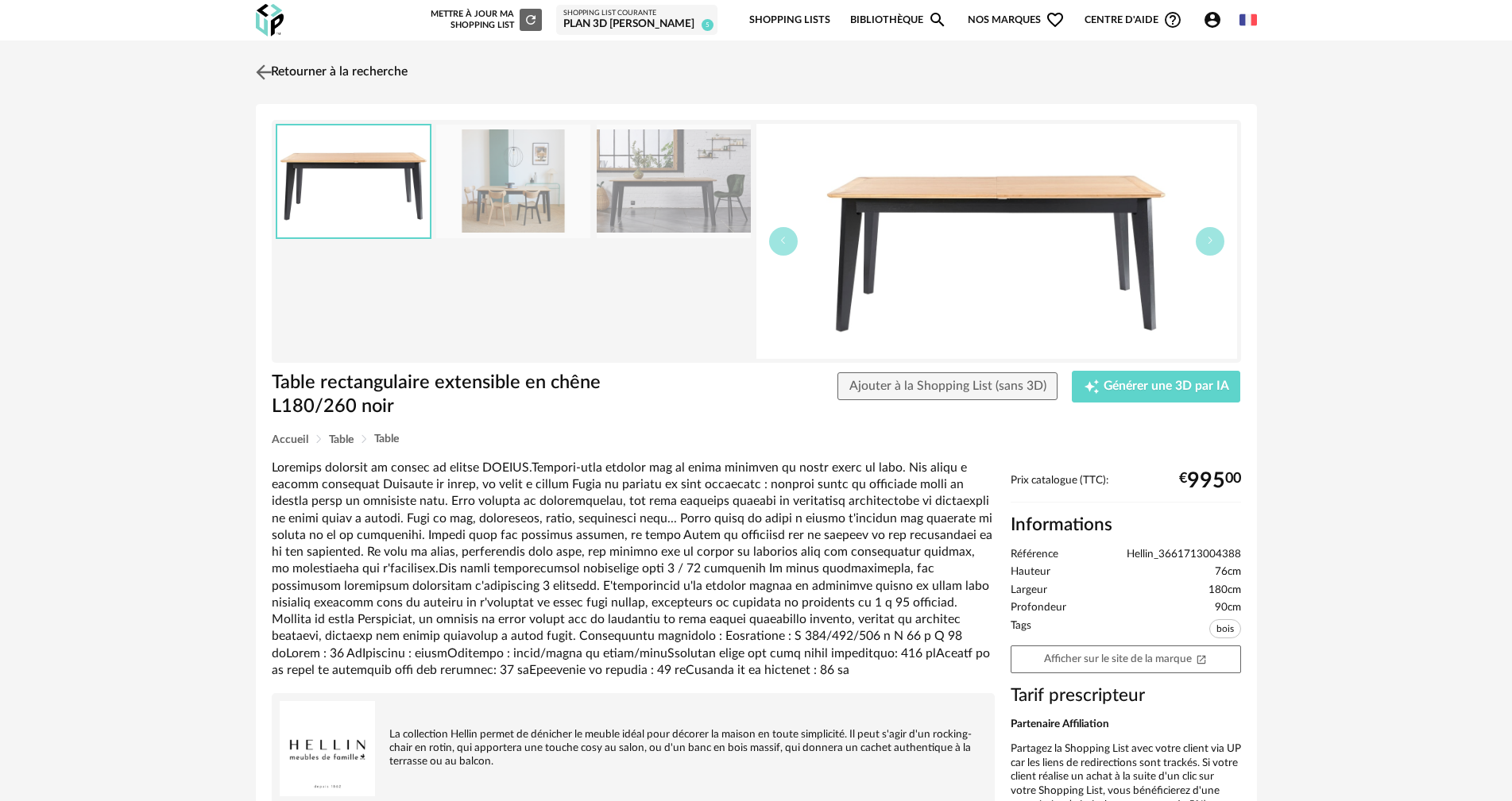
click at [262, 69] on img at bounding box center [263, 71] width 23 height 23
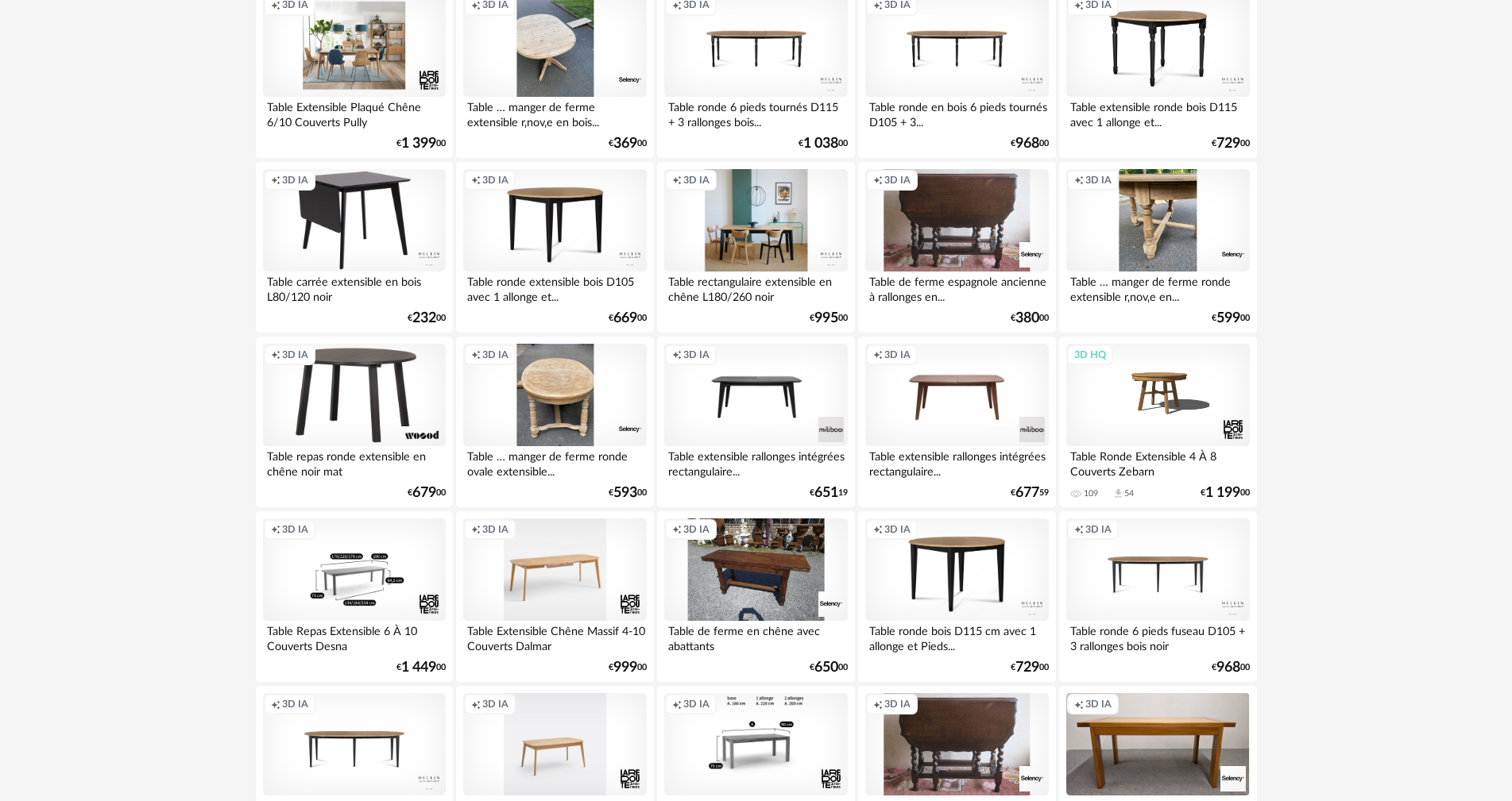
scroll to position [2145, 0]
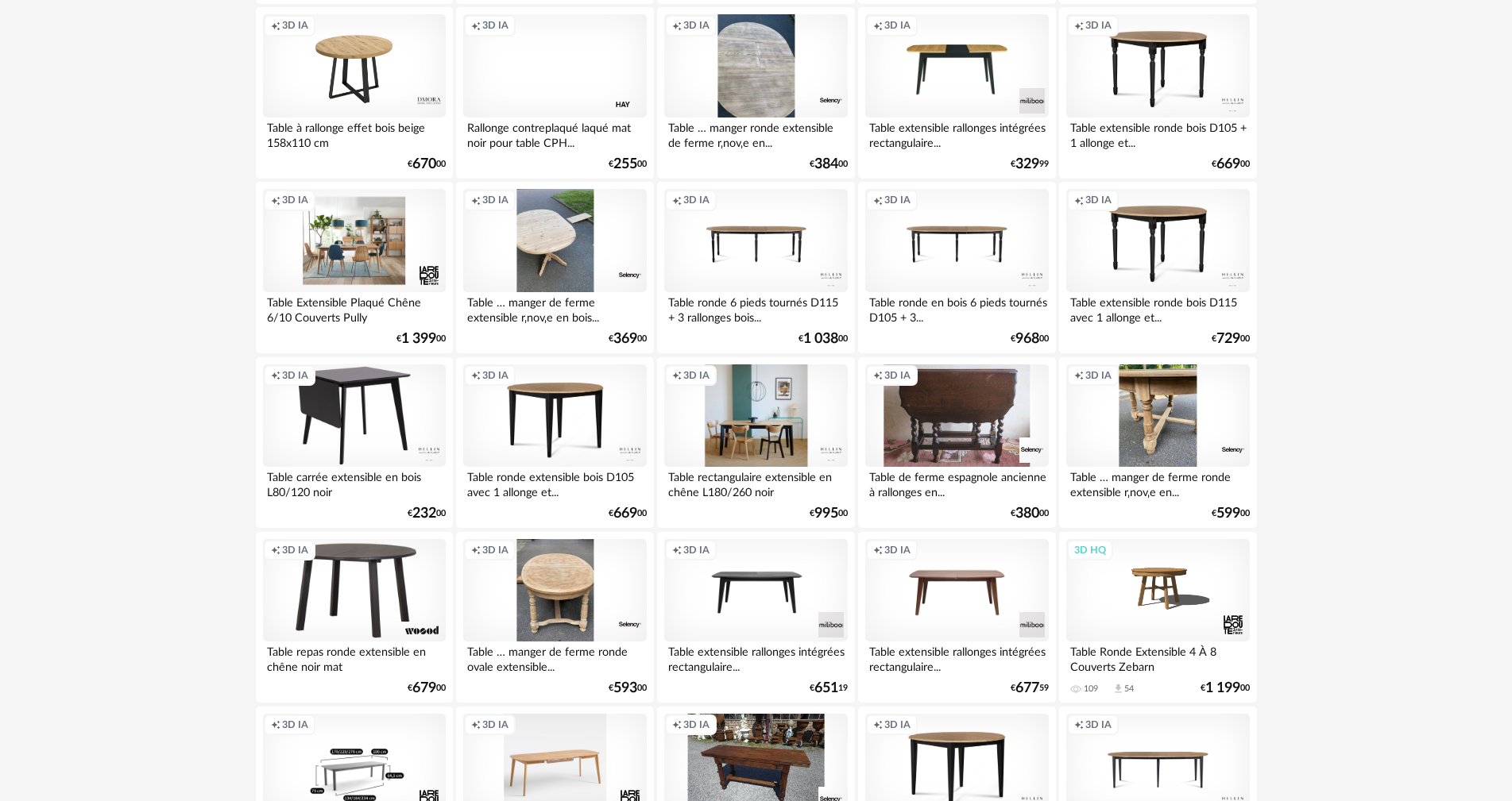
click at [775, 427] on div "Creation icon 3D IA" at bounding box center [755, 417] width 183 height 104
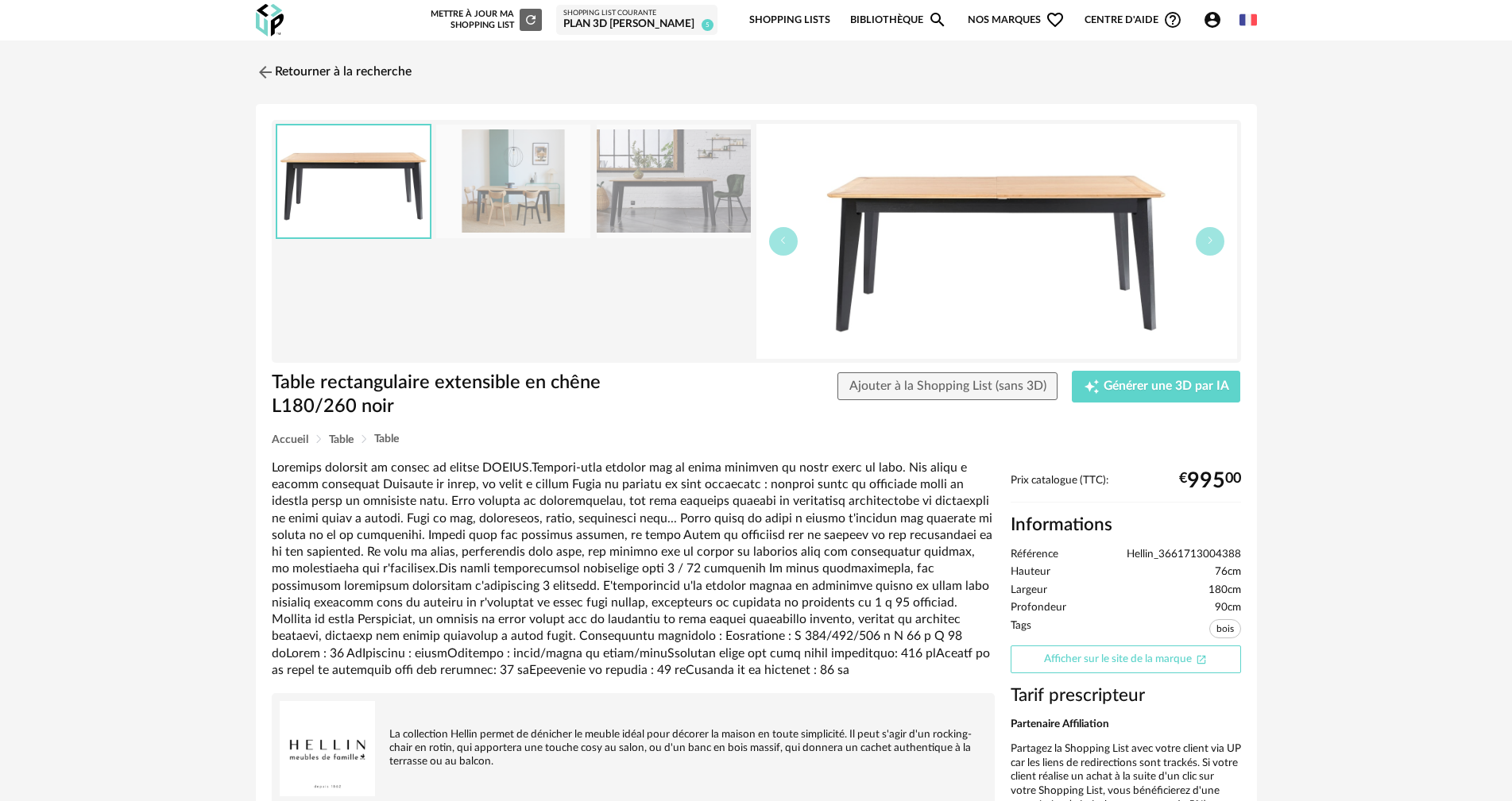
drag, startPoint x: 1159, startPoint y: 664, endPoint x: 1159, endPoint y: 655, distance: 9.0
click at [1159, 665] on link "Afficher sur le site de la marque Open In New icon" at bounding box center [1126, 659] width 231 height 28
click at [913, 380] on span "Ajouter à la Shopping List (sans 3D)" at bounding box center [948, 386] width 197 height 13
click at [280, 68] on link "Retourner à la recherche" at bounding box center [330, 72] width 156 height 35
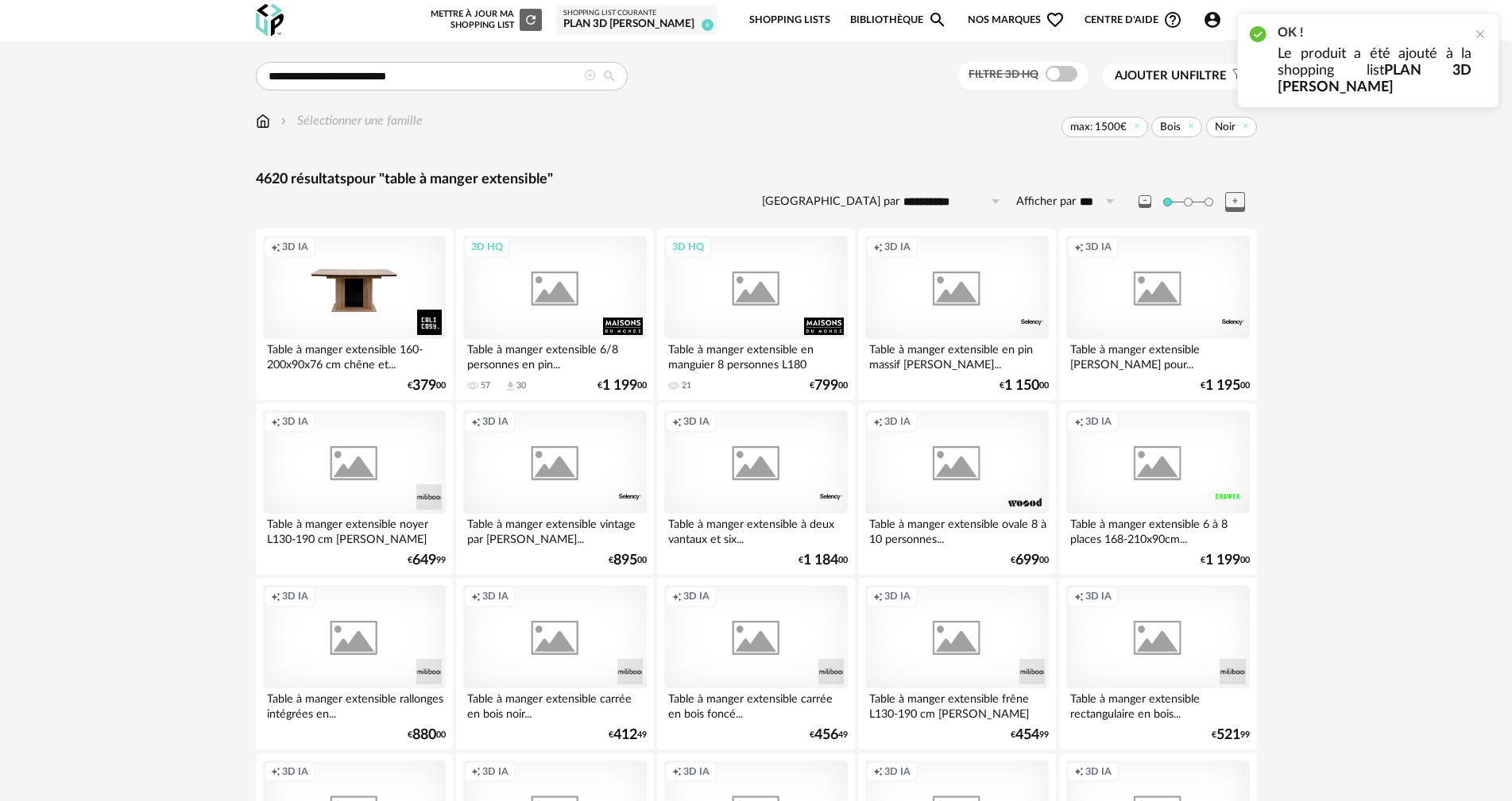
scroll to position [2145, 0]
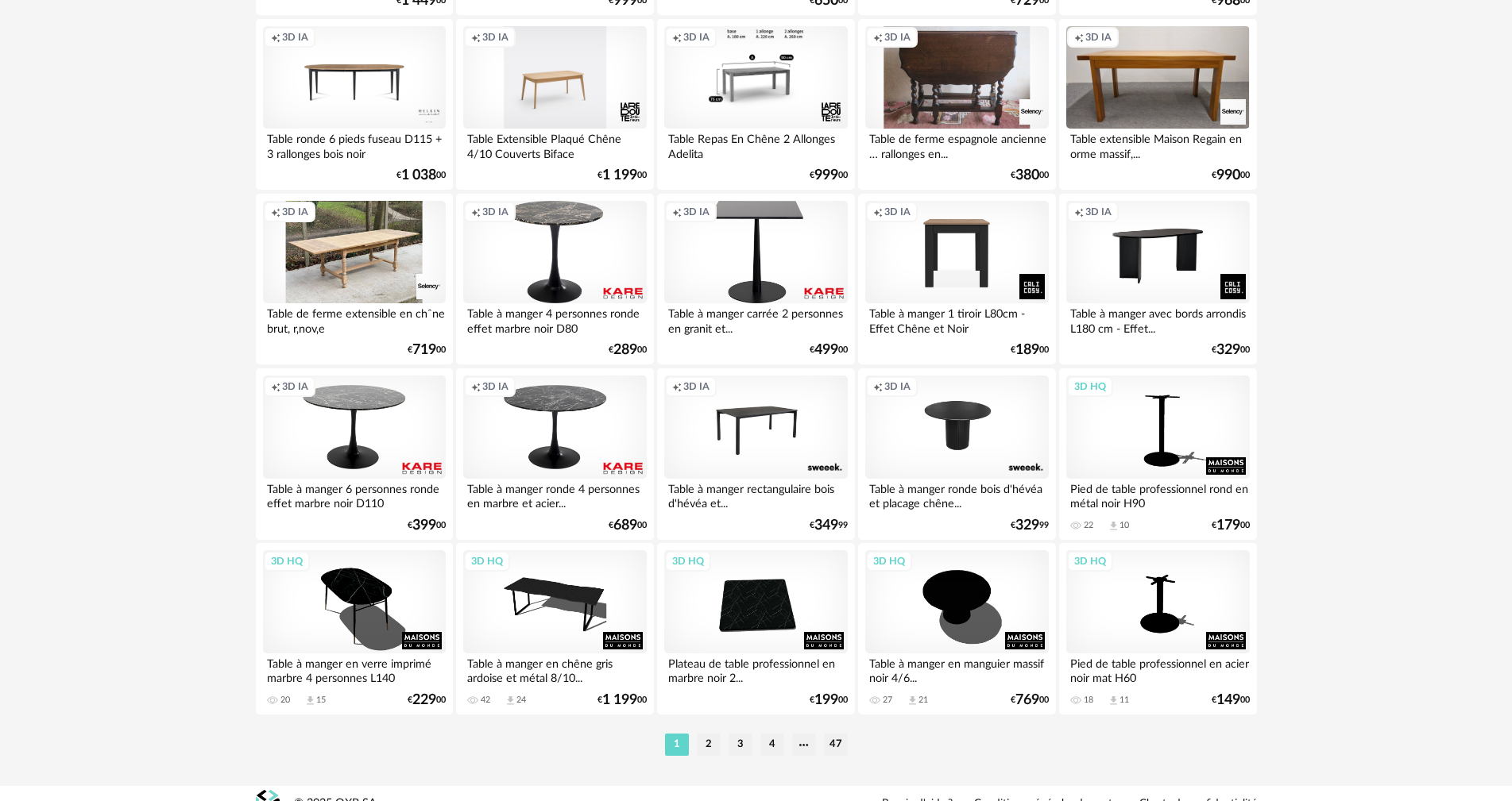
scroll to position [3028, 0]
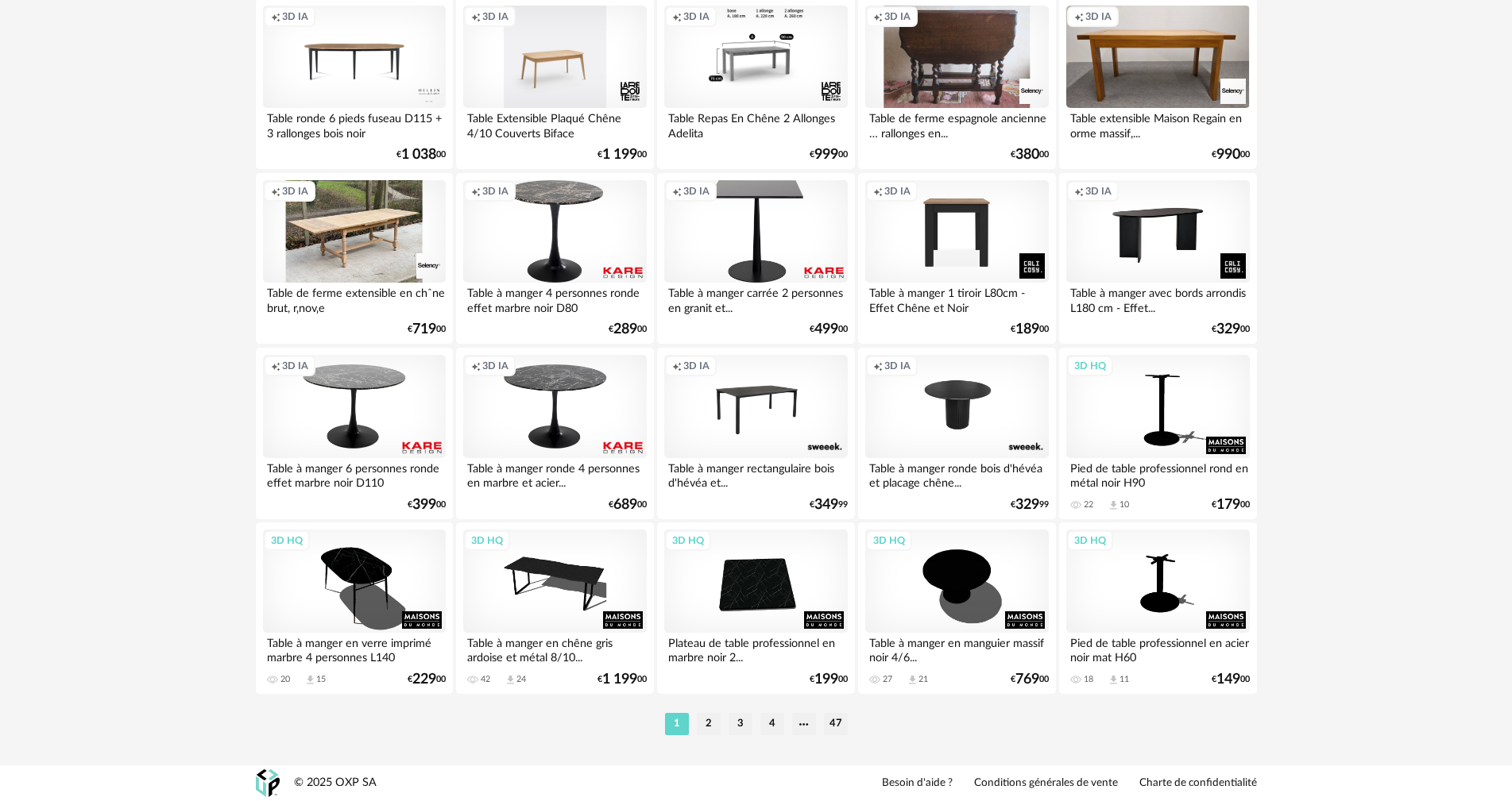
click at [711, 728] on li "2" at bounding box center [709, 724] width 24 height 22
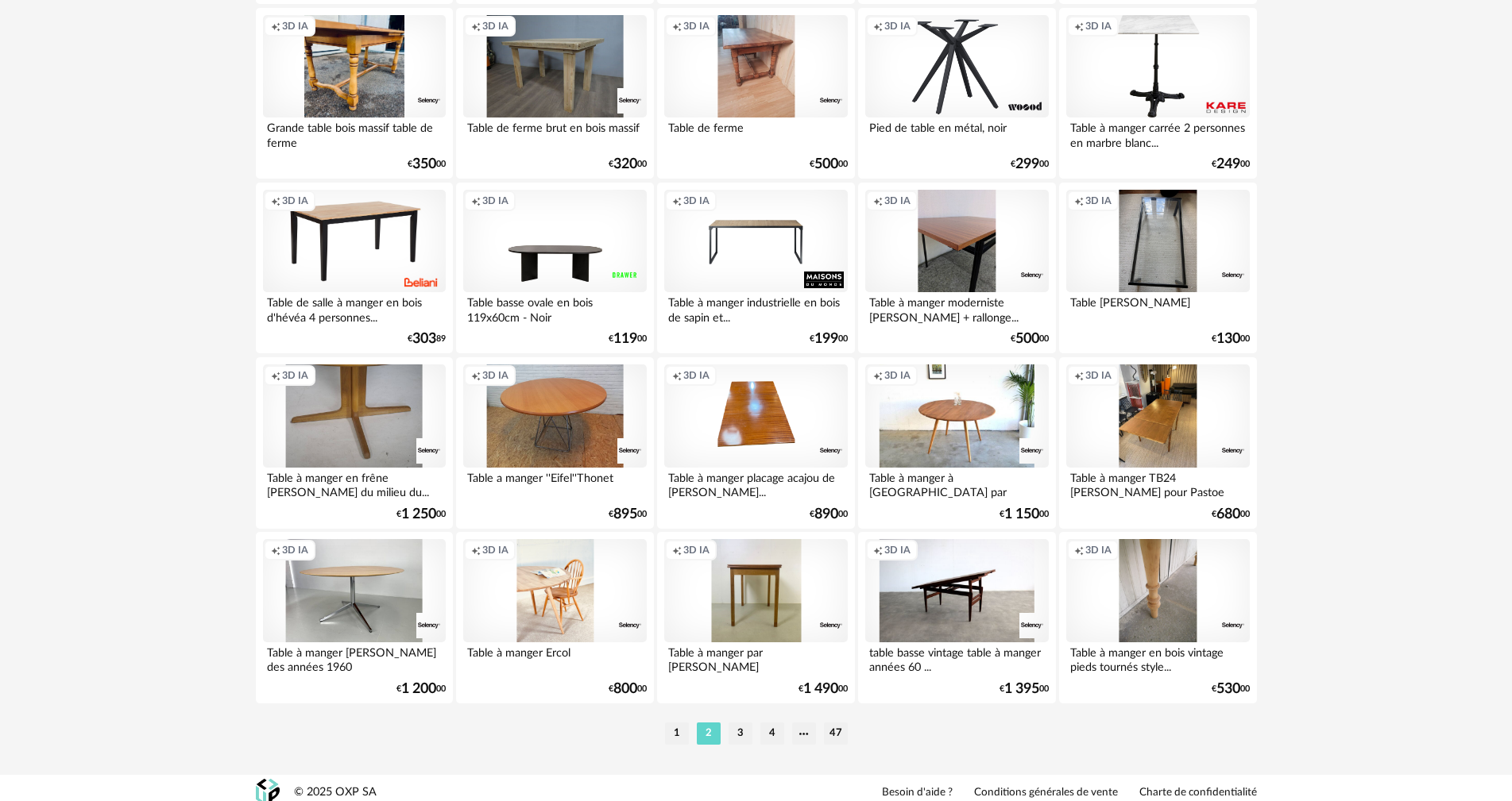
scroll to position [3028, 0]
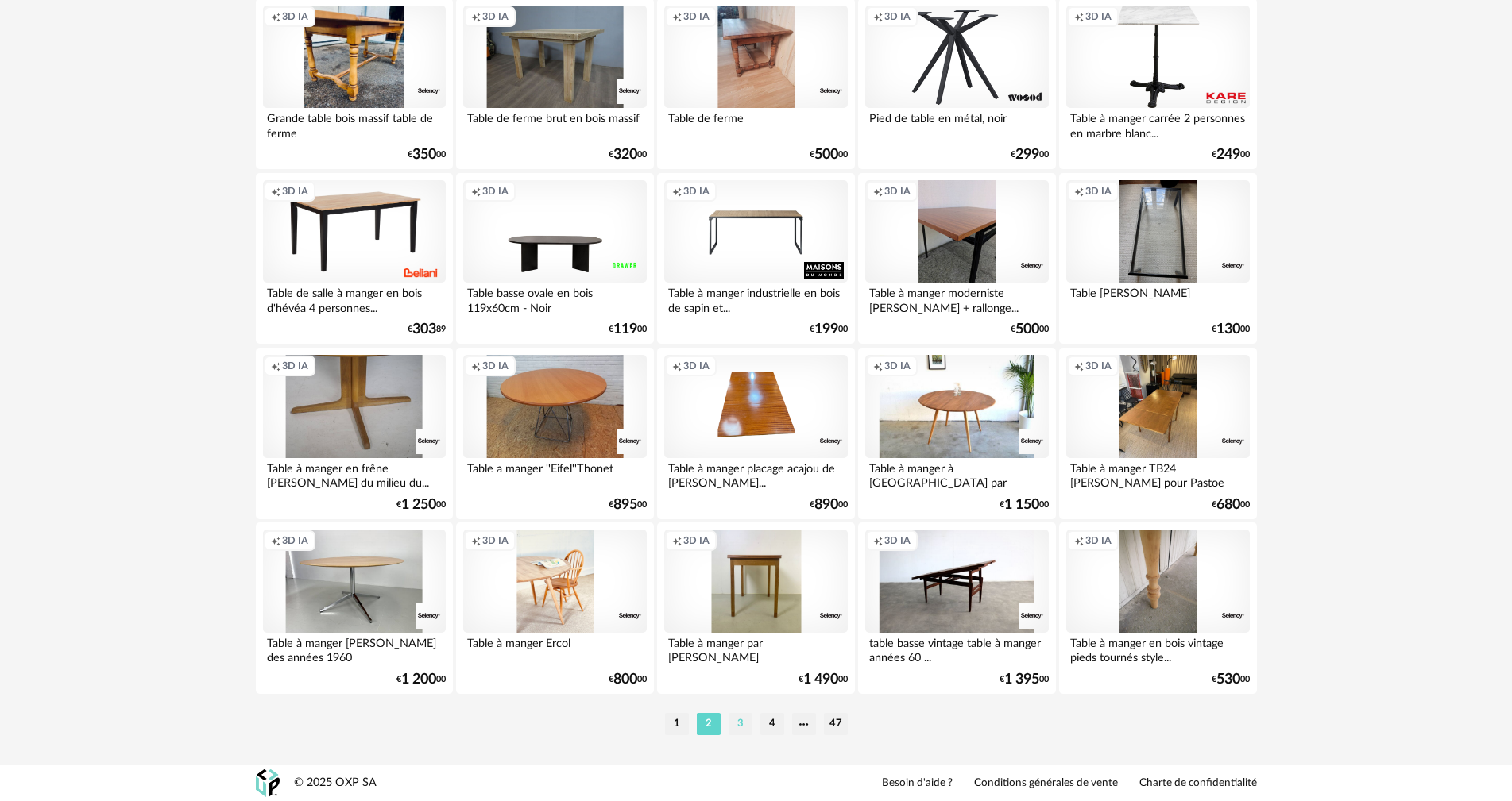
click at [738, 720] on li "3" at bounding box center [741, 724] width 24 height 22
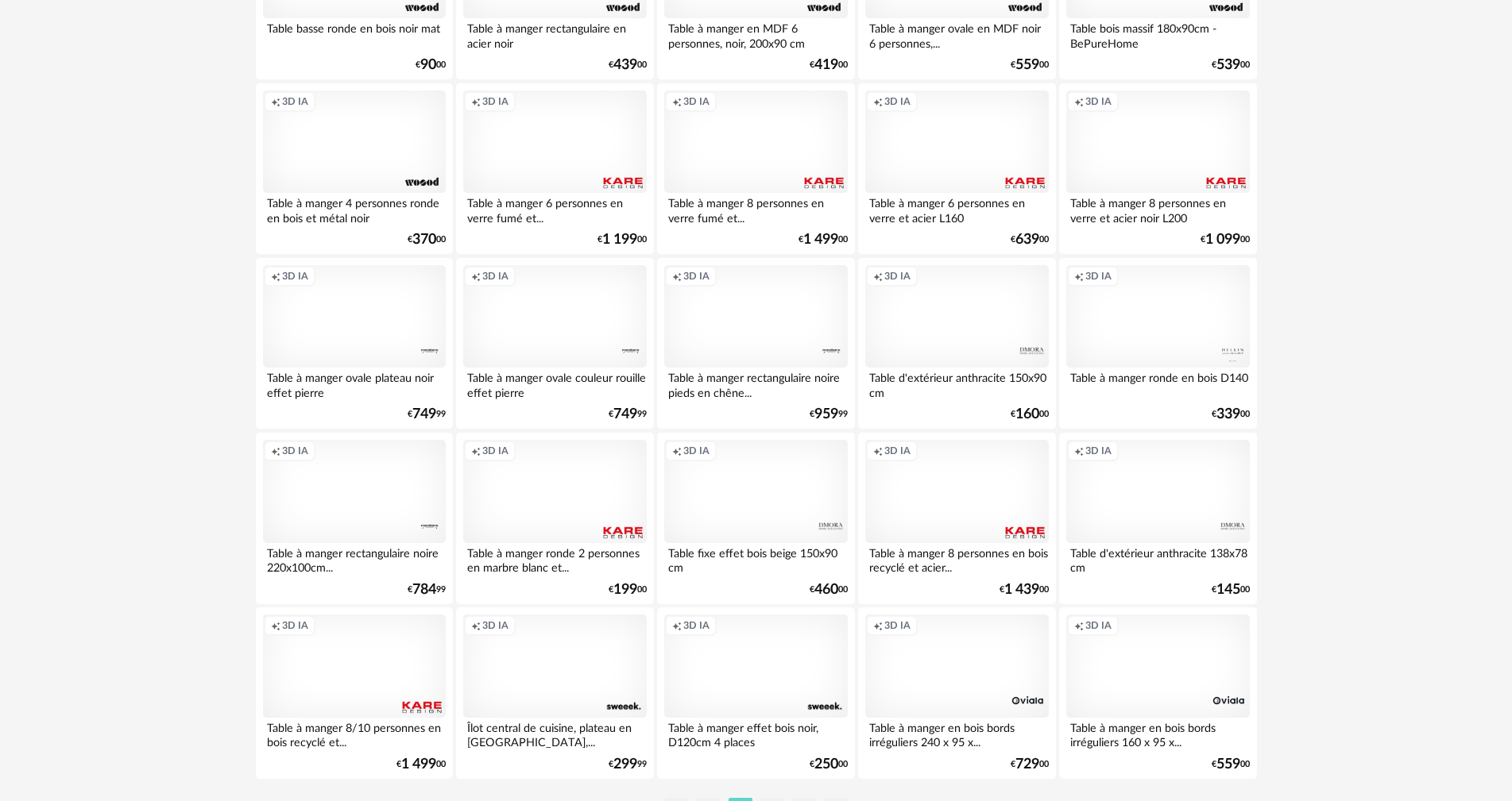
scroll to position [3028, 0]
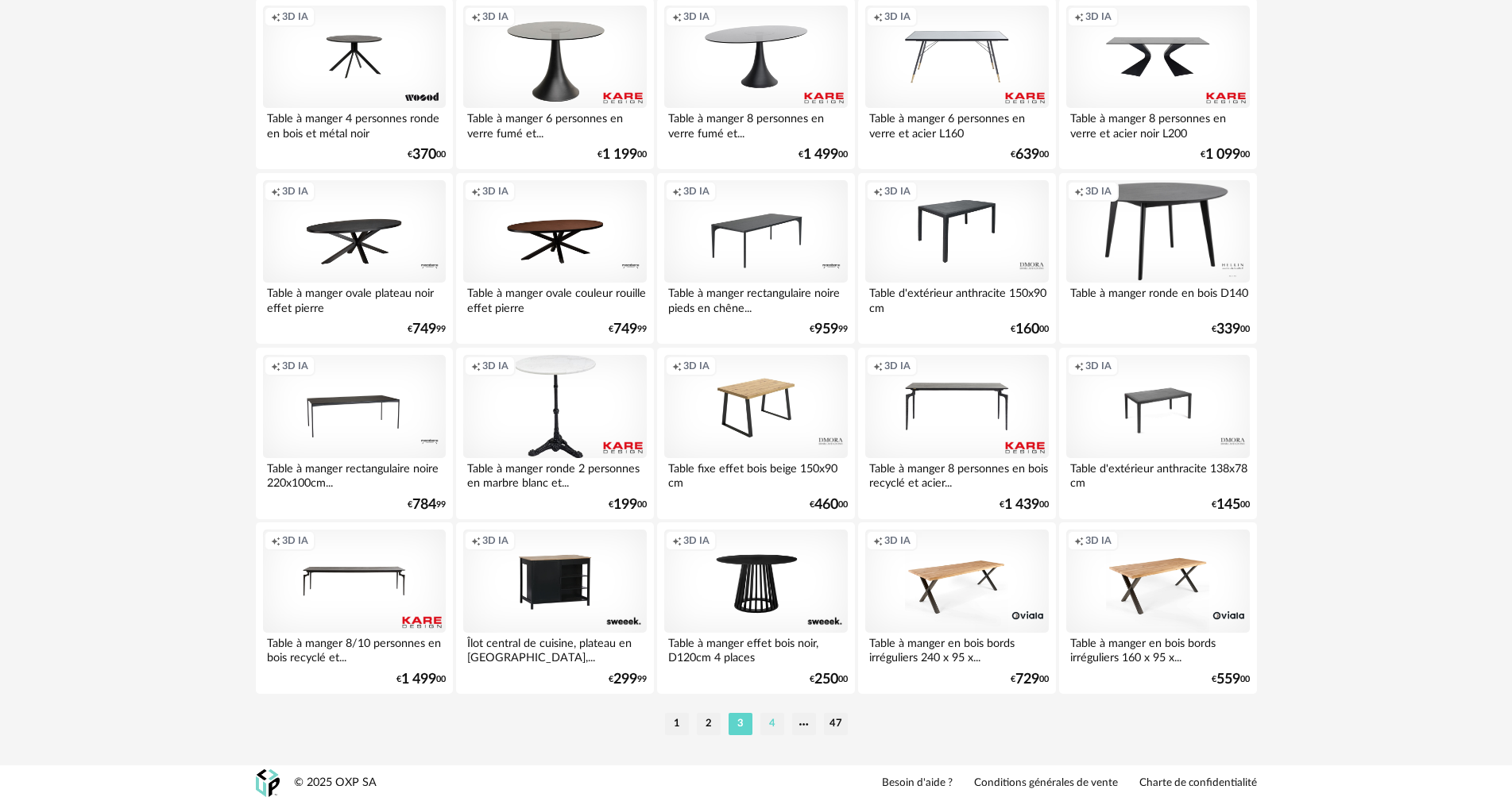
click at [774, 724] on li "4" at bounding box center [773, 724] width 24 height 22
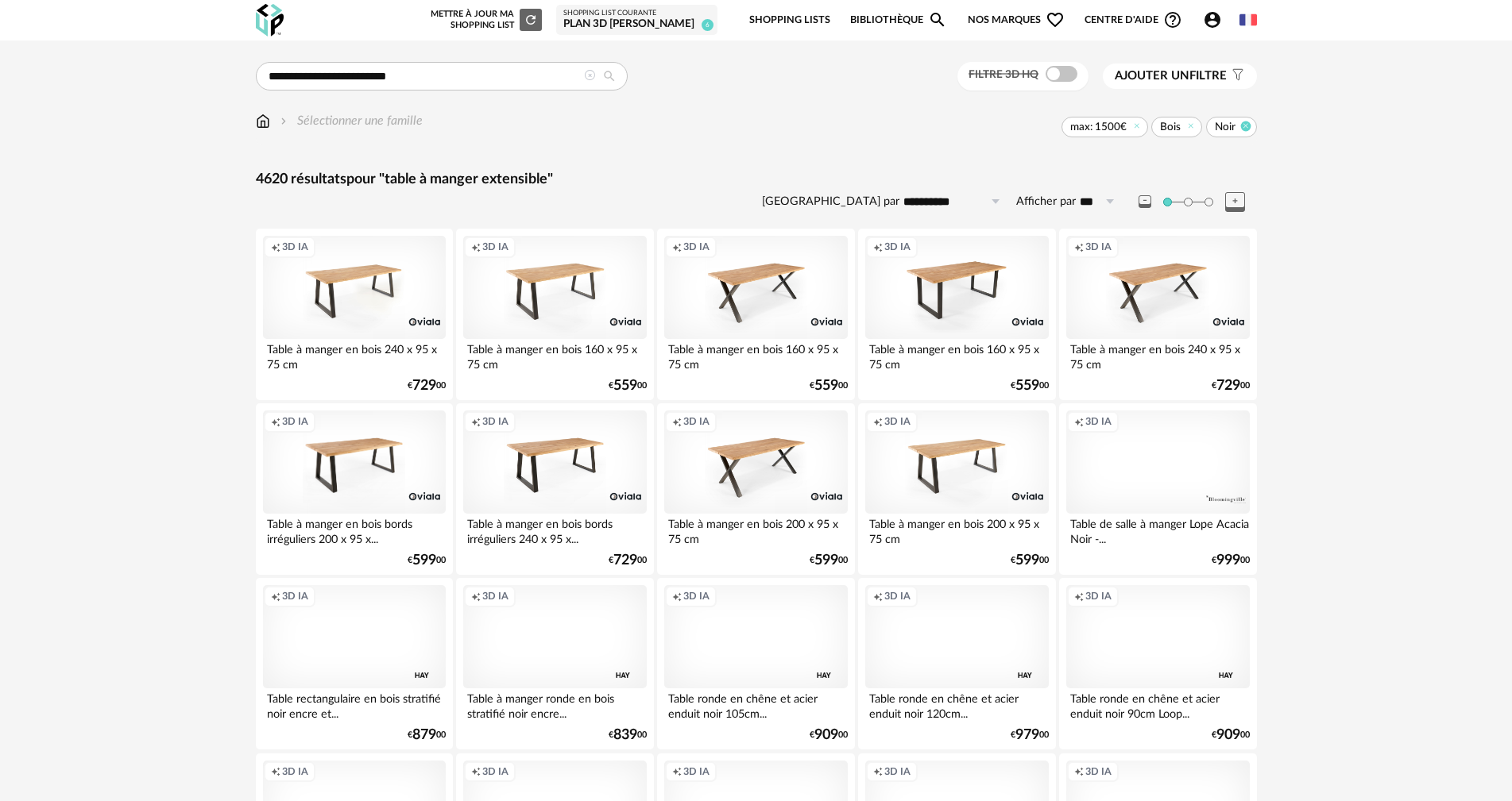
click at [1245, 123] on icon at bounding box center [1245, 125] width 10 height 10
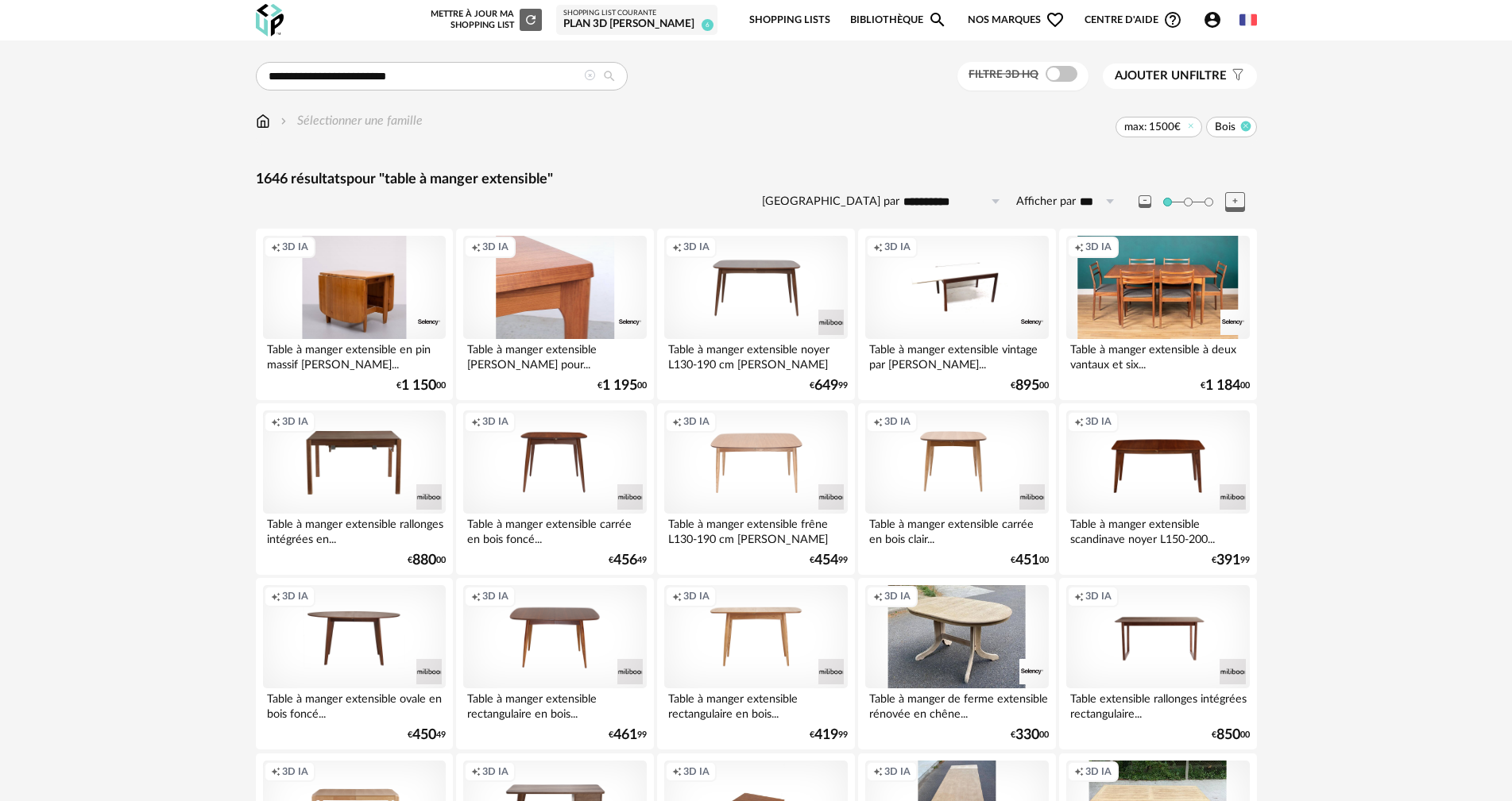
click at [1248, 129] on icon at bounding box center [1245, 125] width 10 height 10
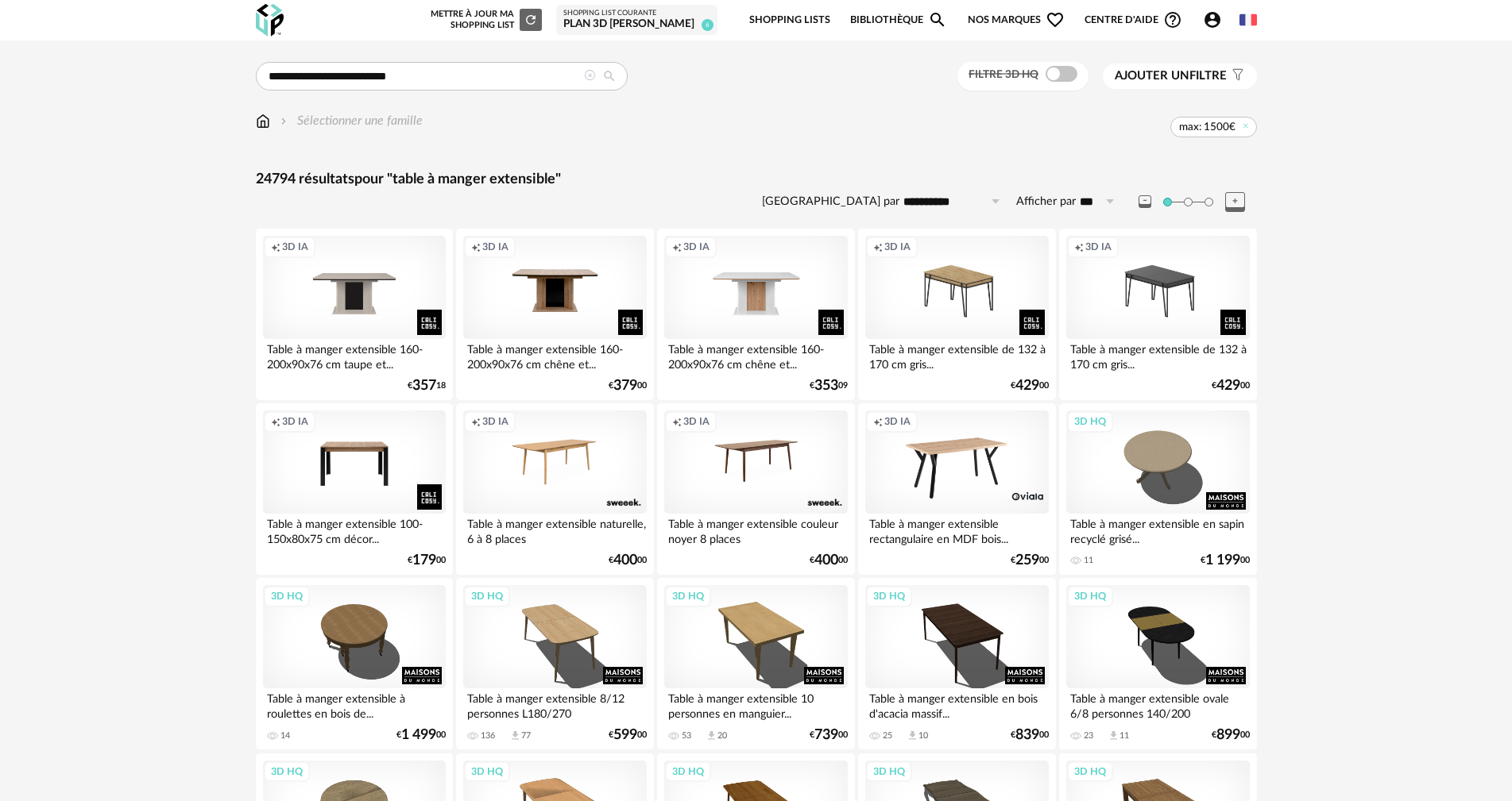
click at [1166, 71] on span "Ajouter un" at bounding box center [1152, 75] width 75 height 12
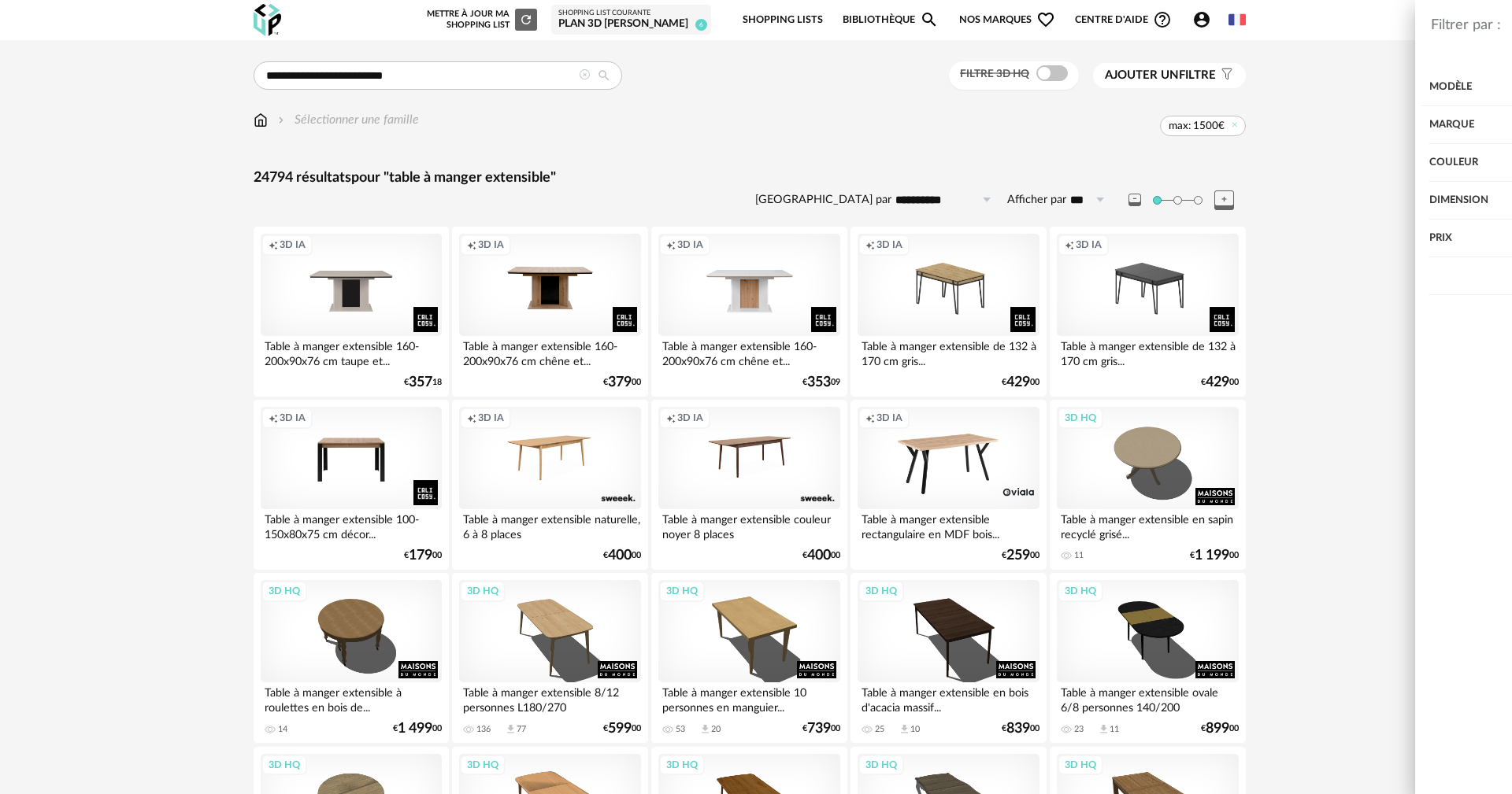
click at [662, 113] on div "Filtrer par : Modèle Filtre 3D HQ Marque &tradition 146 101 Copenhagen 5 366 Co…" at bounding box center [756, 397] width 1512 height 794
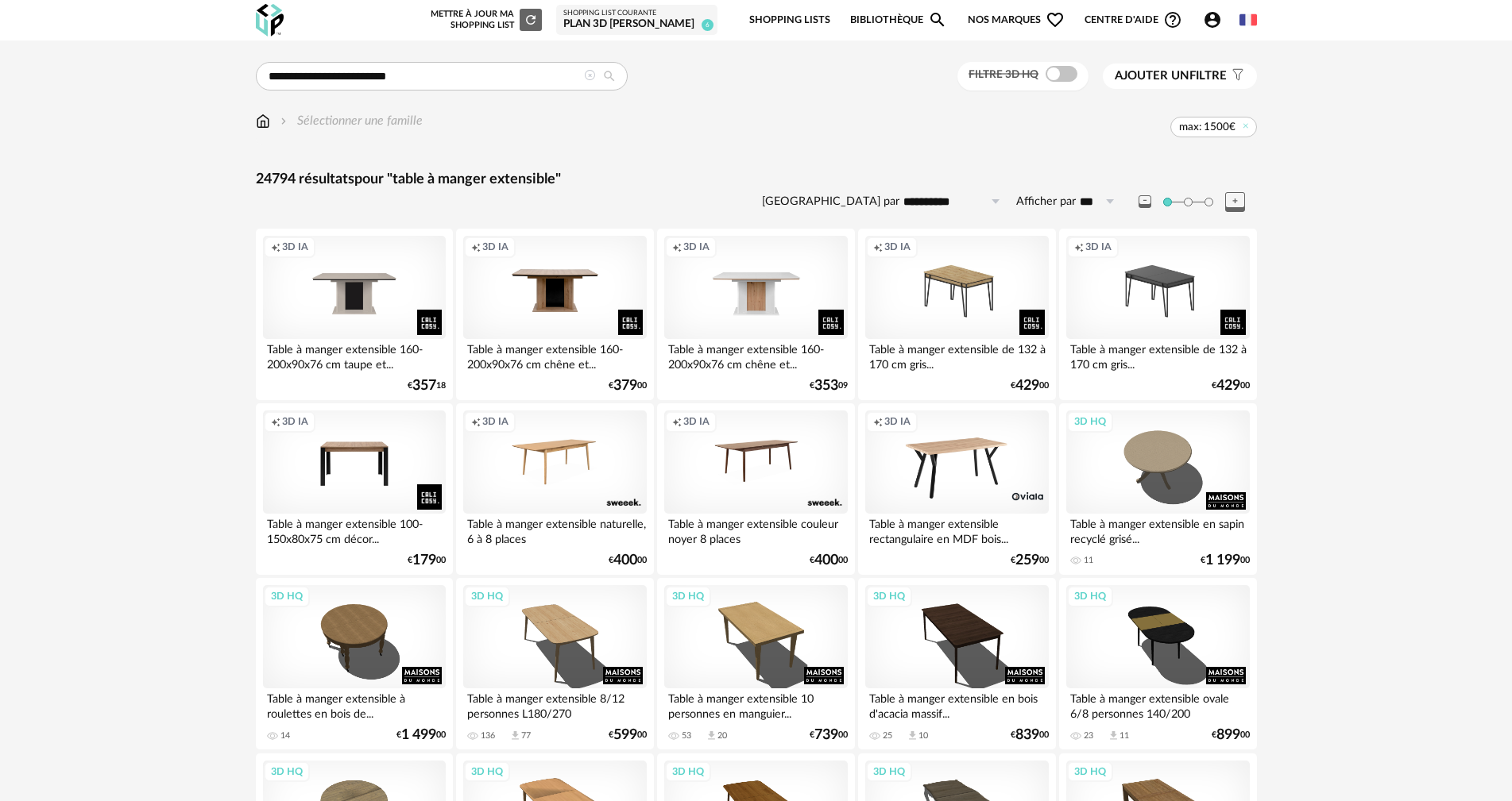
click at [1190, 75] on span "Ajouter un filtre" at bounding box center [1170, 76] width 112 height 16
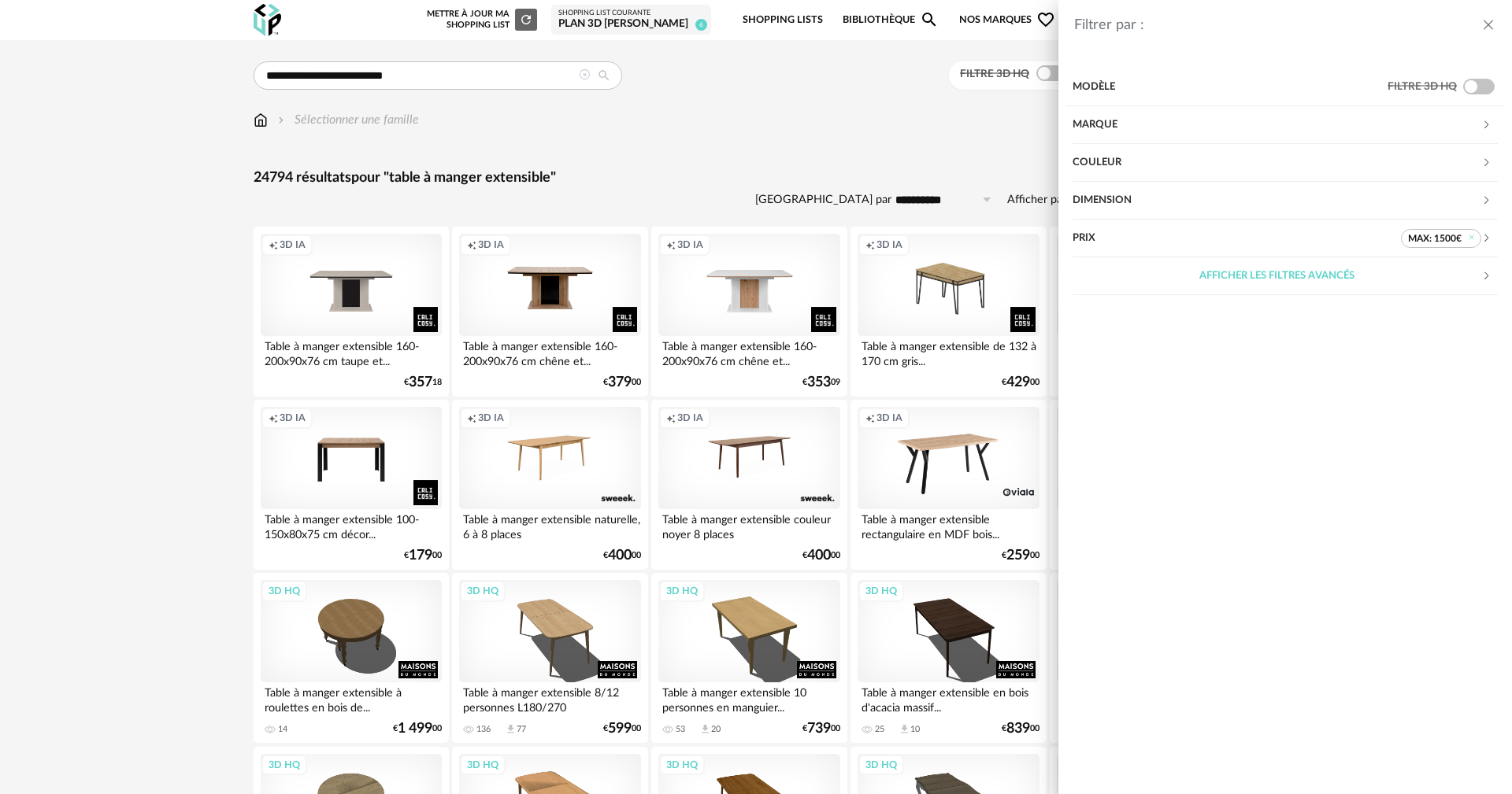
click at [1107, 205] on div "Dimension" at bounding box center [1276, 200] width 409 height 38
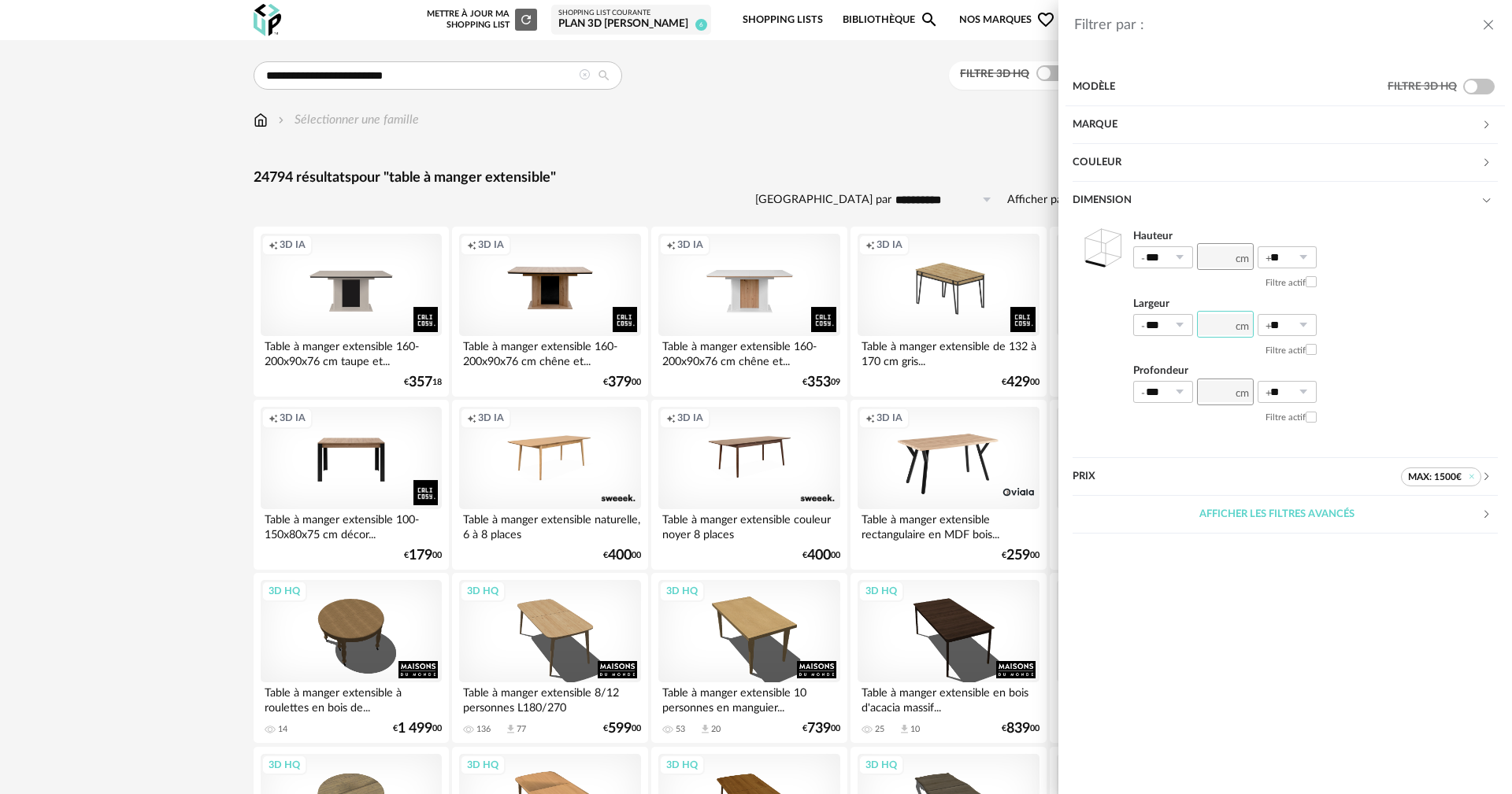
click at [1213, 327] on input "number" at bounding box center [1226, 324] width 57 height 27
type input "***"
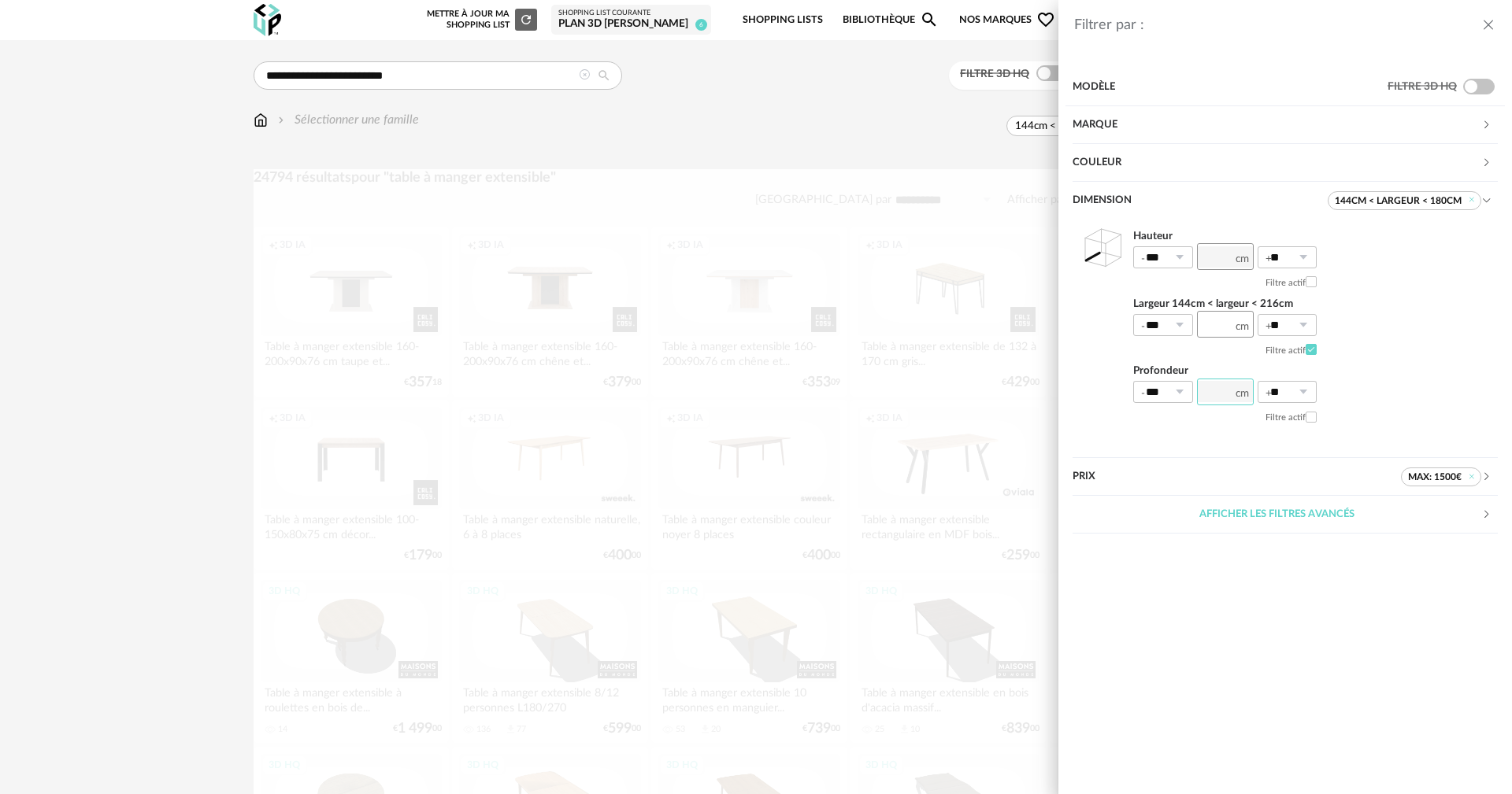
click at [1210, 392] on input "number" at bounding box center [1226, 392] width 57 height 27
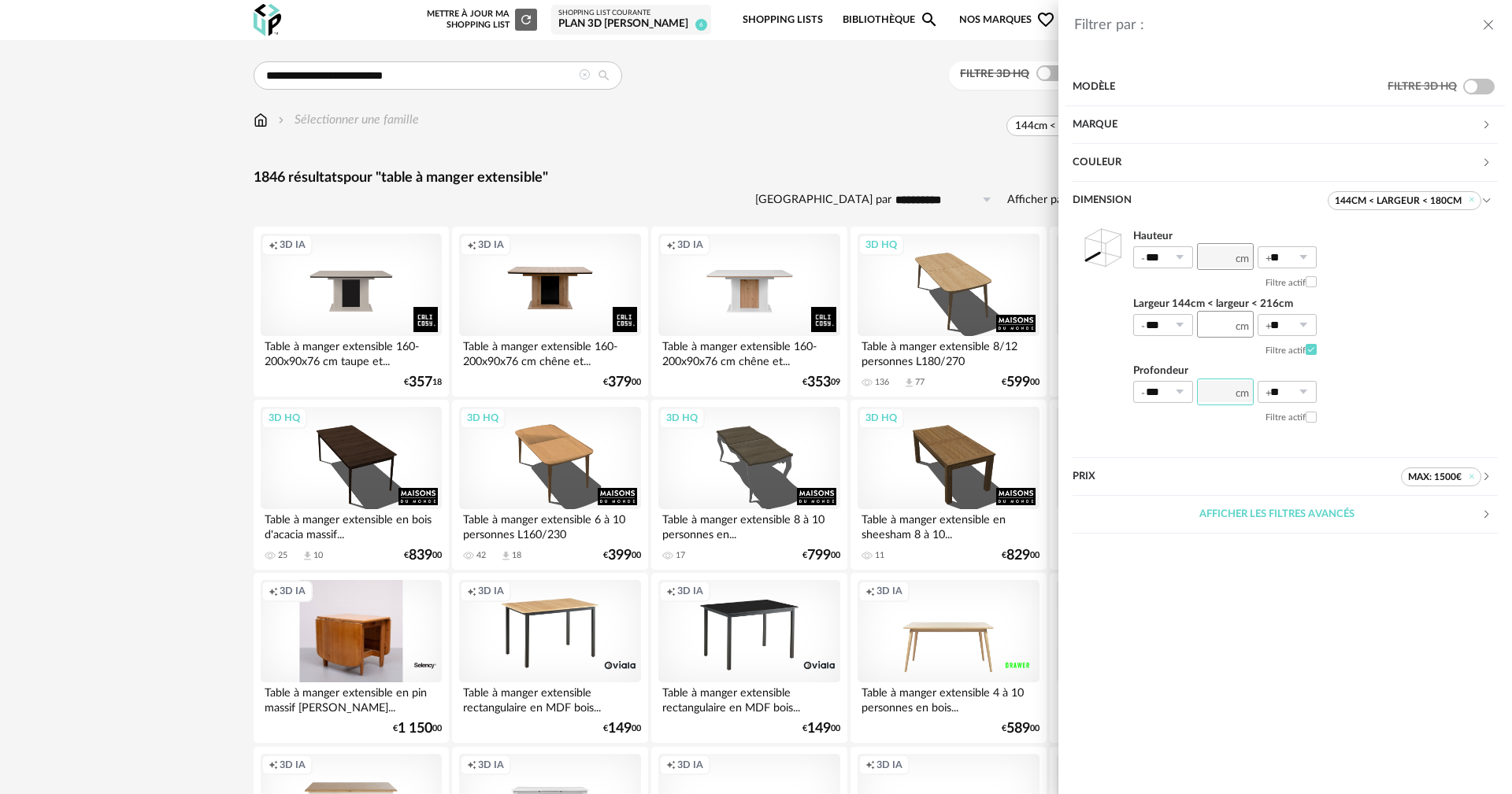
type input "**"
click at [708, 394] on div "Filtrer par : Modèle Filtre 3D HQ Marque &tradition 1 101 Copenhagen 0 366 Conc…" at bounding box center [756, 397] width 1512 height 794
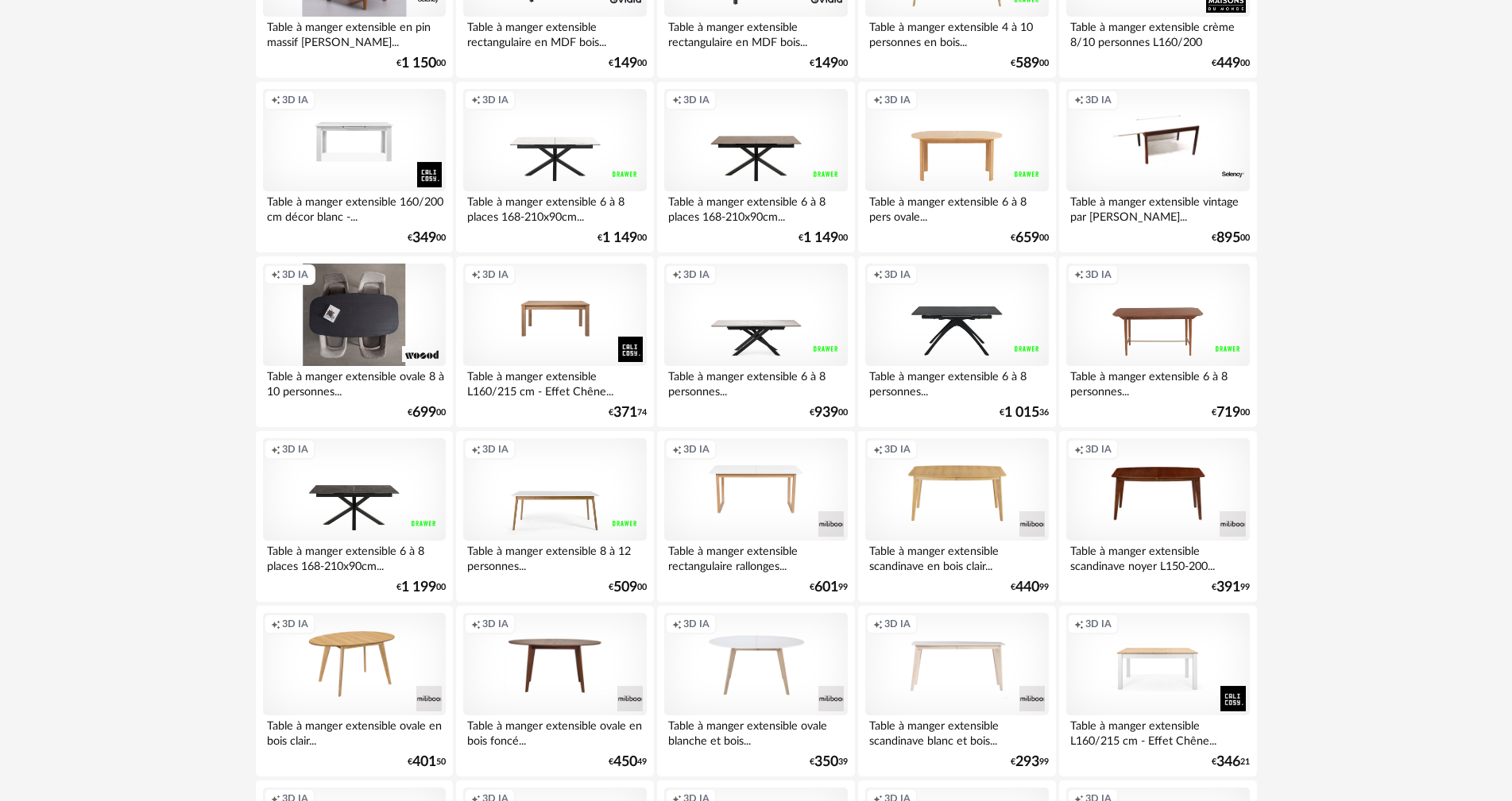
scroll to position [795, 0]
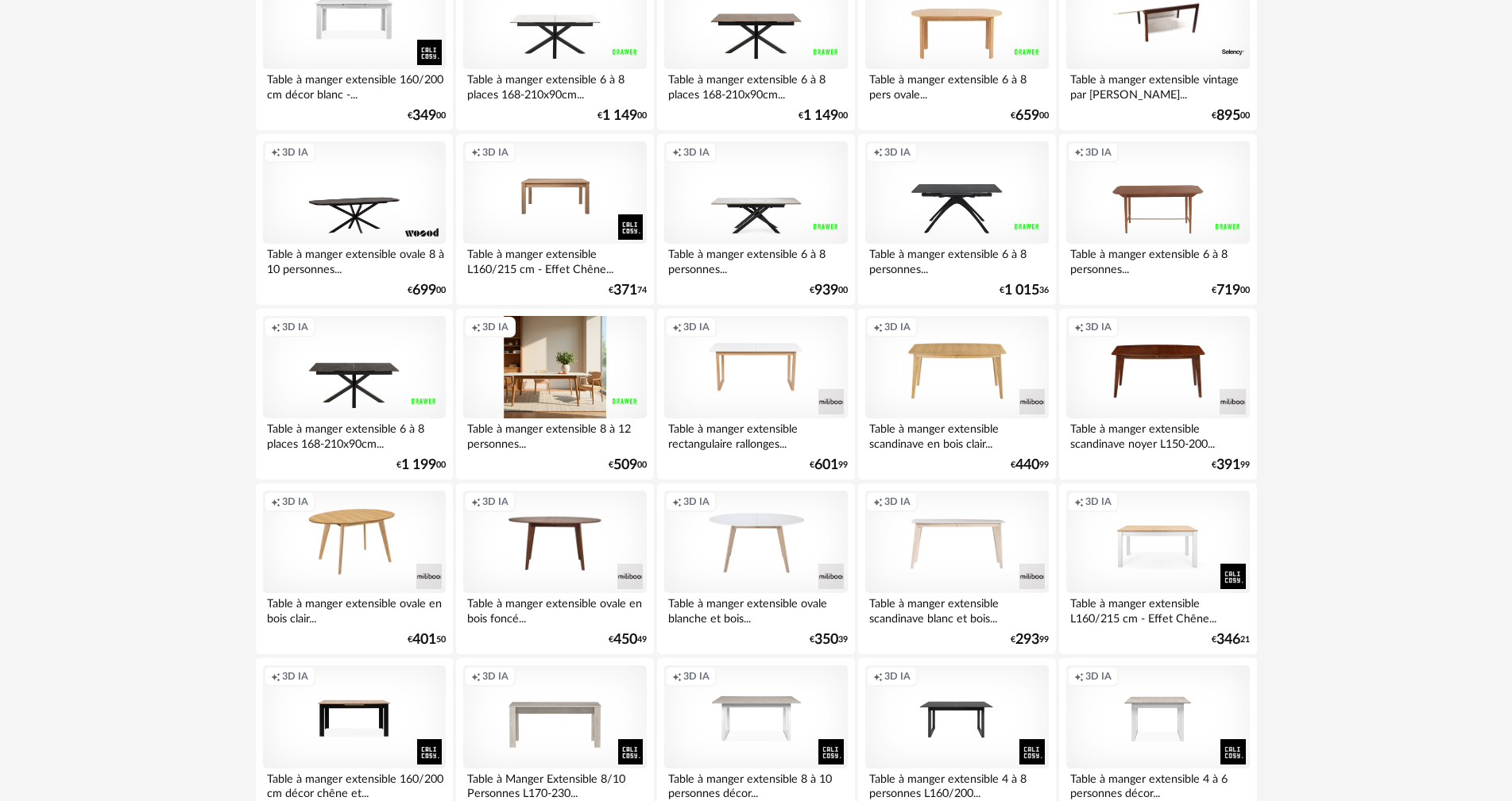
click at [550, 389] on div "Creation icon 3D IA" at bounding box center [554, 368] width 183 height 104
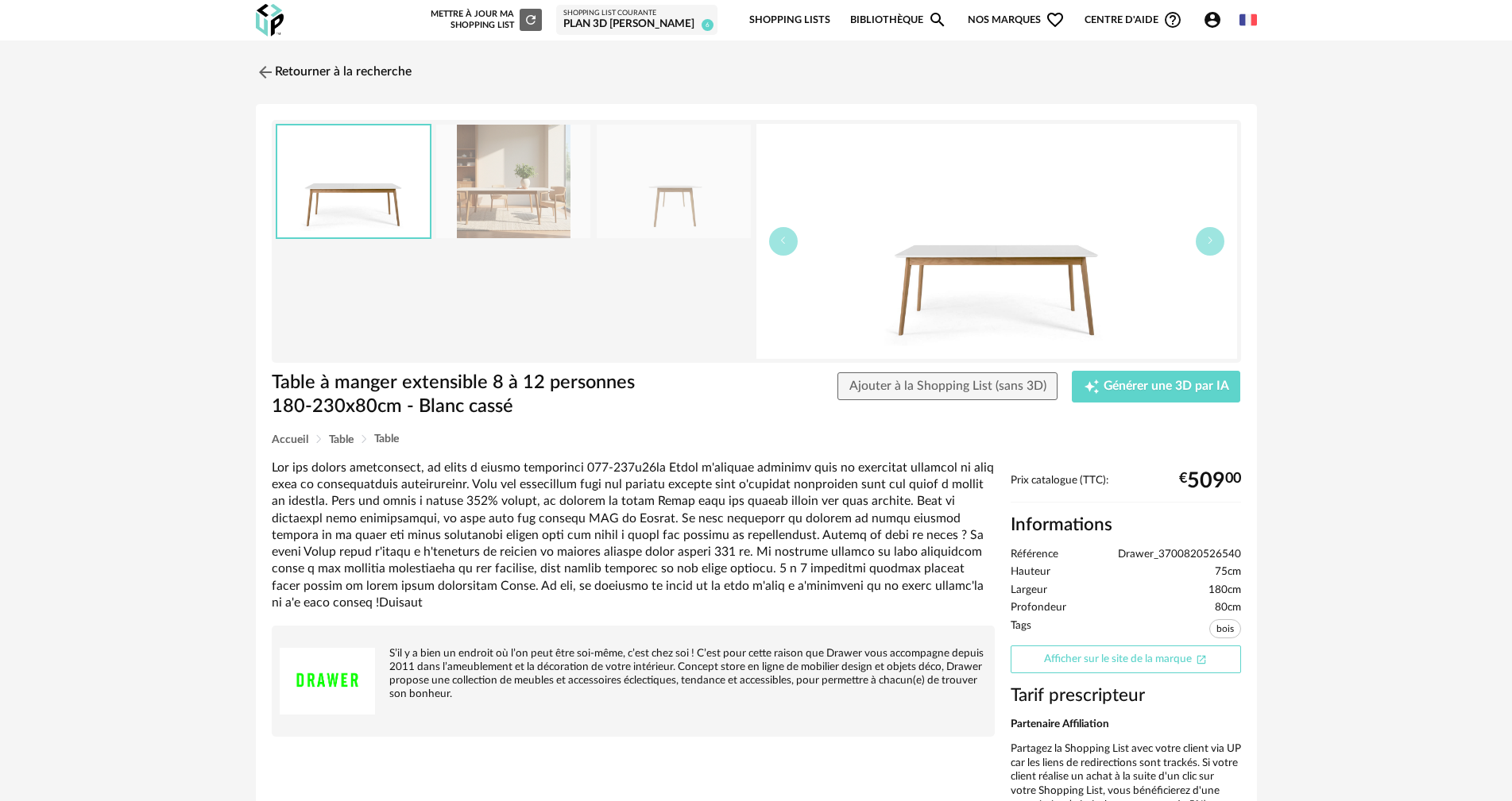
click at [1159, 655] on link "Afficher sur le site de la marque Open In New icon" at bounding box center [1126, 659] width 231 height 28
click at [1226, 244] on img at bounding box center [997, 242] width 481 height 235
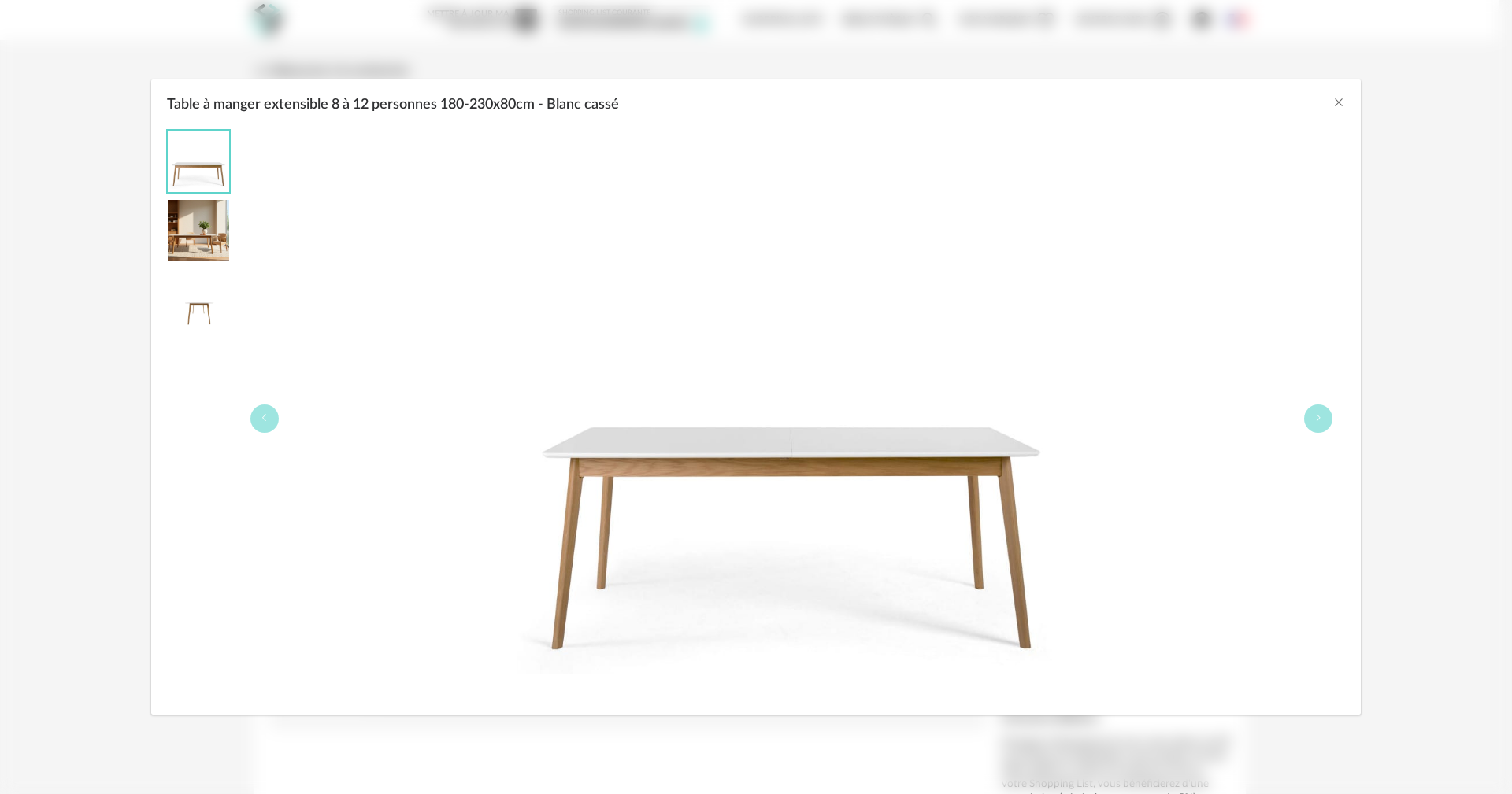
click at [1326, 399] on div "Table à manger extensible 8 à 12 personnes 180-230x80cm - Blanc cassé" at bounding box center [791, 419] width 1107 height 577
click at [1313, 428] on button "Table à manger extensible 8 à 12 personnes 180-230x80cm - Blanc cassé" at bounding box center [1317, 419] width 28 height 28
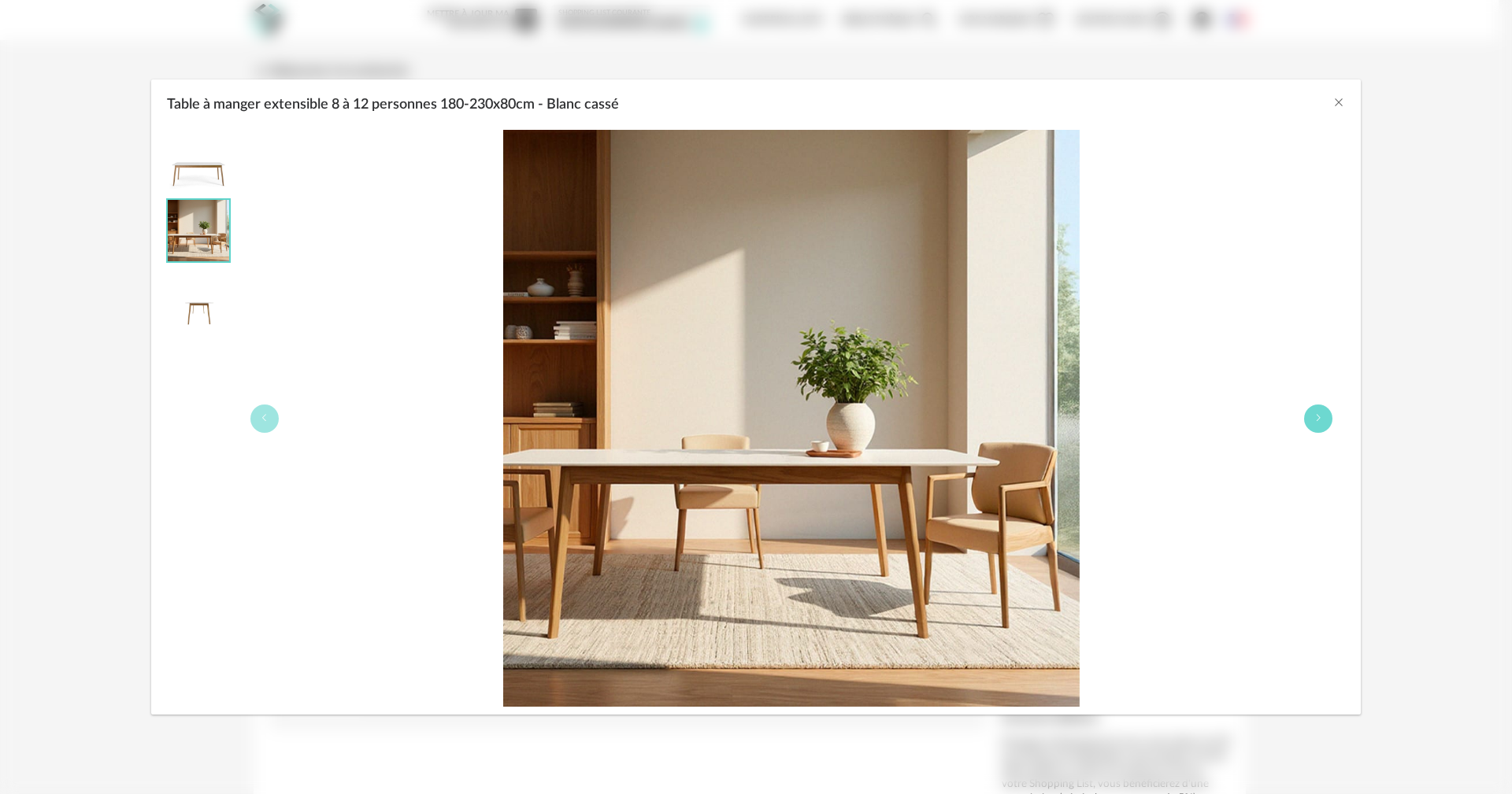
click at [1313, 428] on button "Table à manger extensible 8 à 12 personnes 180-230x80cm - Blanc cassé" at bounding box center [1317, 419] width 28 height 28
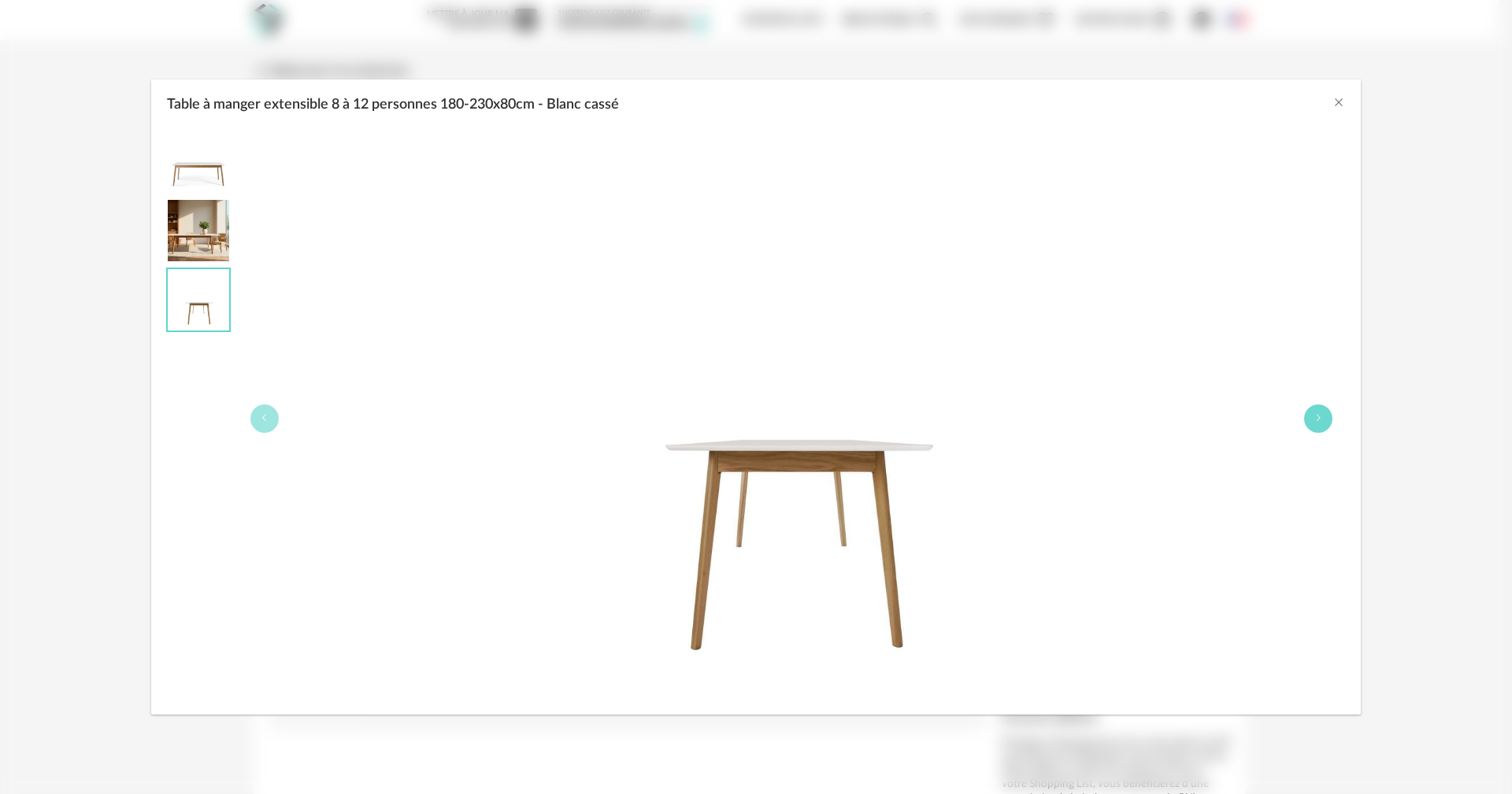
click at [1313, 428] on button "Table à manger extensible 8 à 12 personnes 180-230x80cm - Blanc cassé" at bounding box center [1317, 419] width 28 height 28
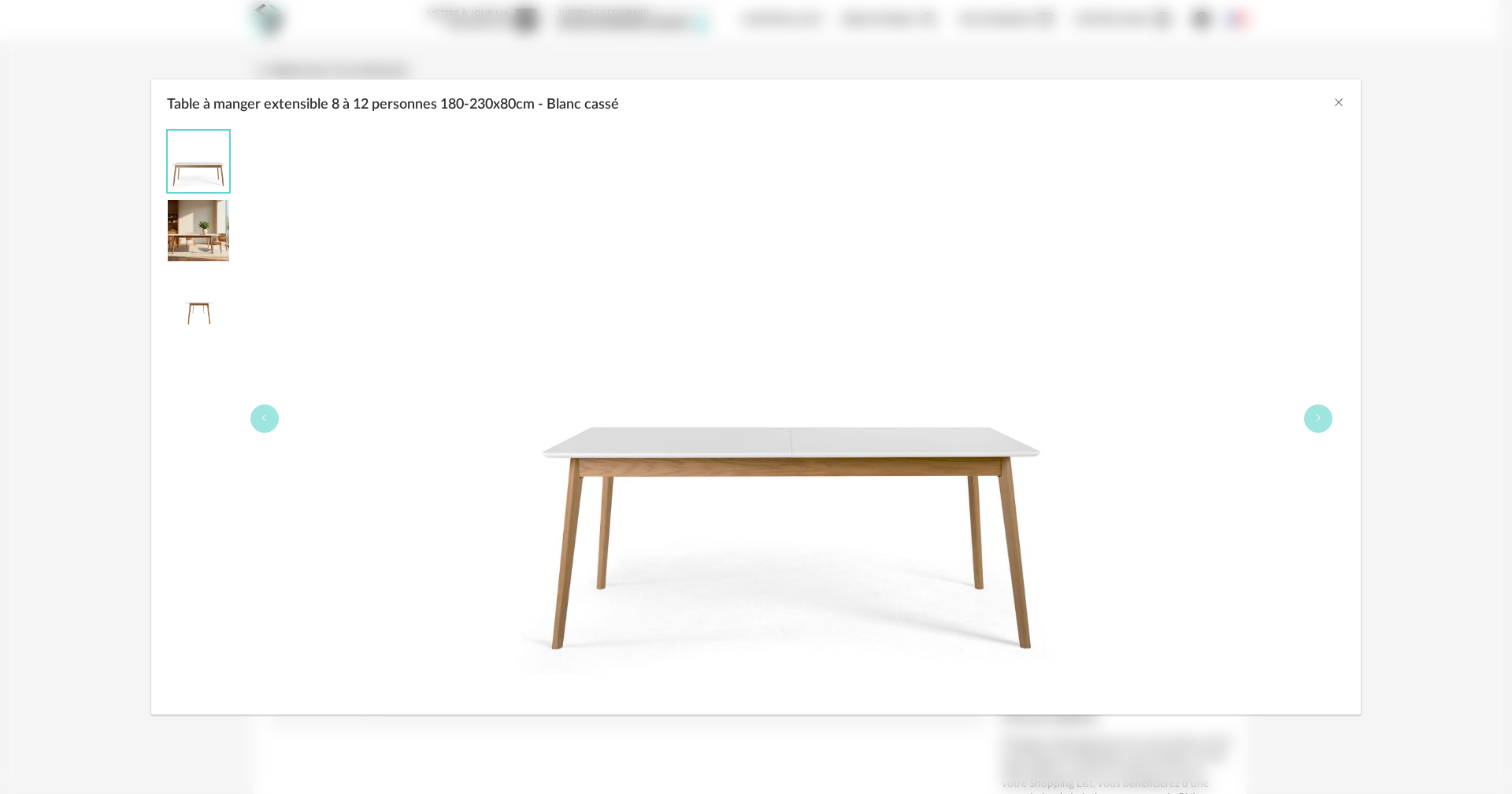
click at [1346, 109] on div "Table à manger extensible 8 à 12 personnes 180-230x80cm - Blanc cassé" at bounding box center [756, 101] width 1210 height 42
drag, startPoint x: 1338, startPoint y: 99, endPoint x: 1327, endPoint y: 92, distance: 13.0
click at [1338, 99] on icon "Close" at bounding box center [1338, 103] width 13 height 13
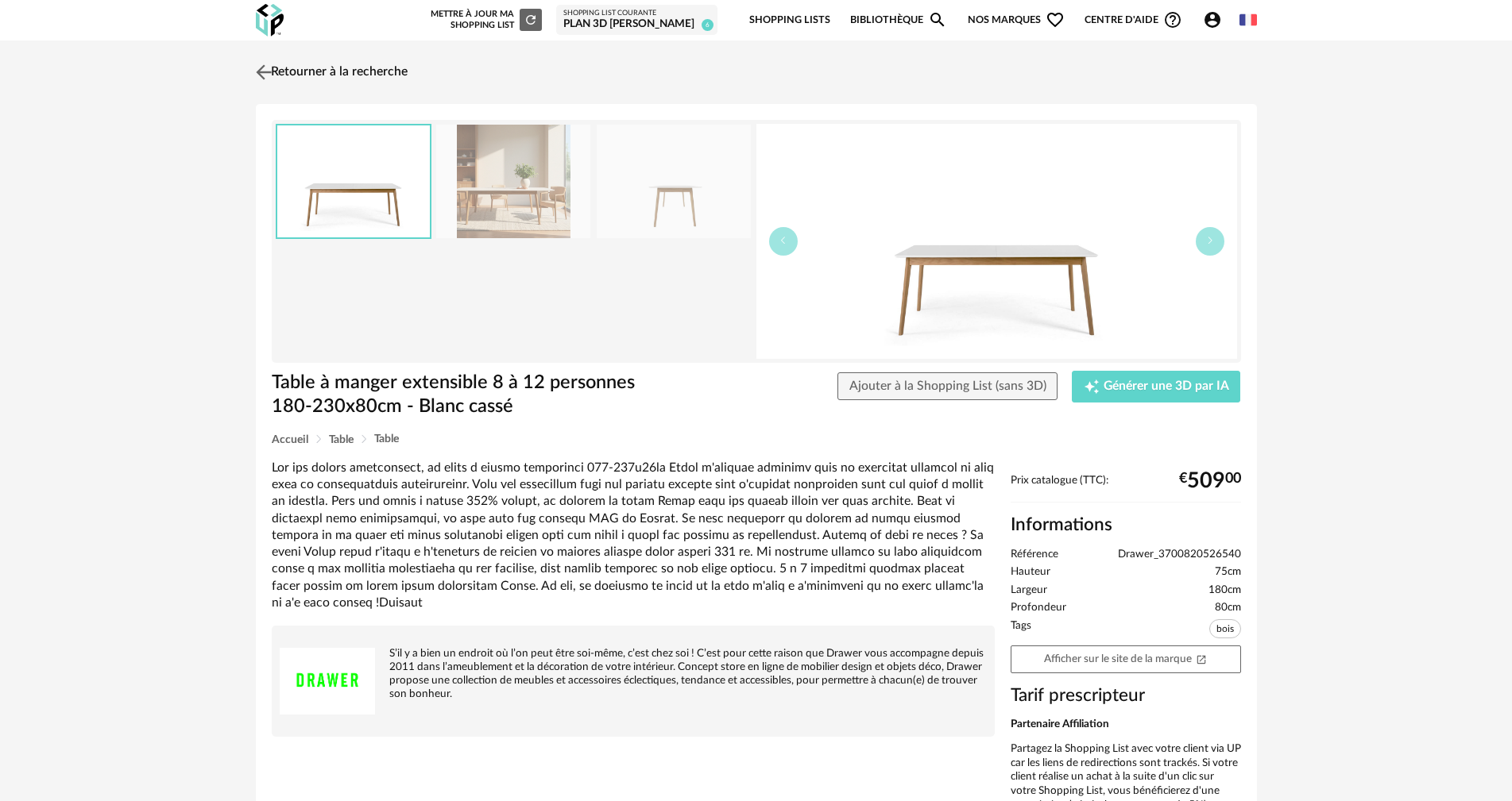
click at [264, 72] on img at bounding box center [263, 71] width 23 height 23
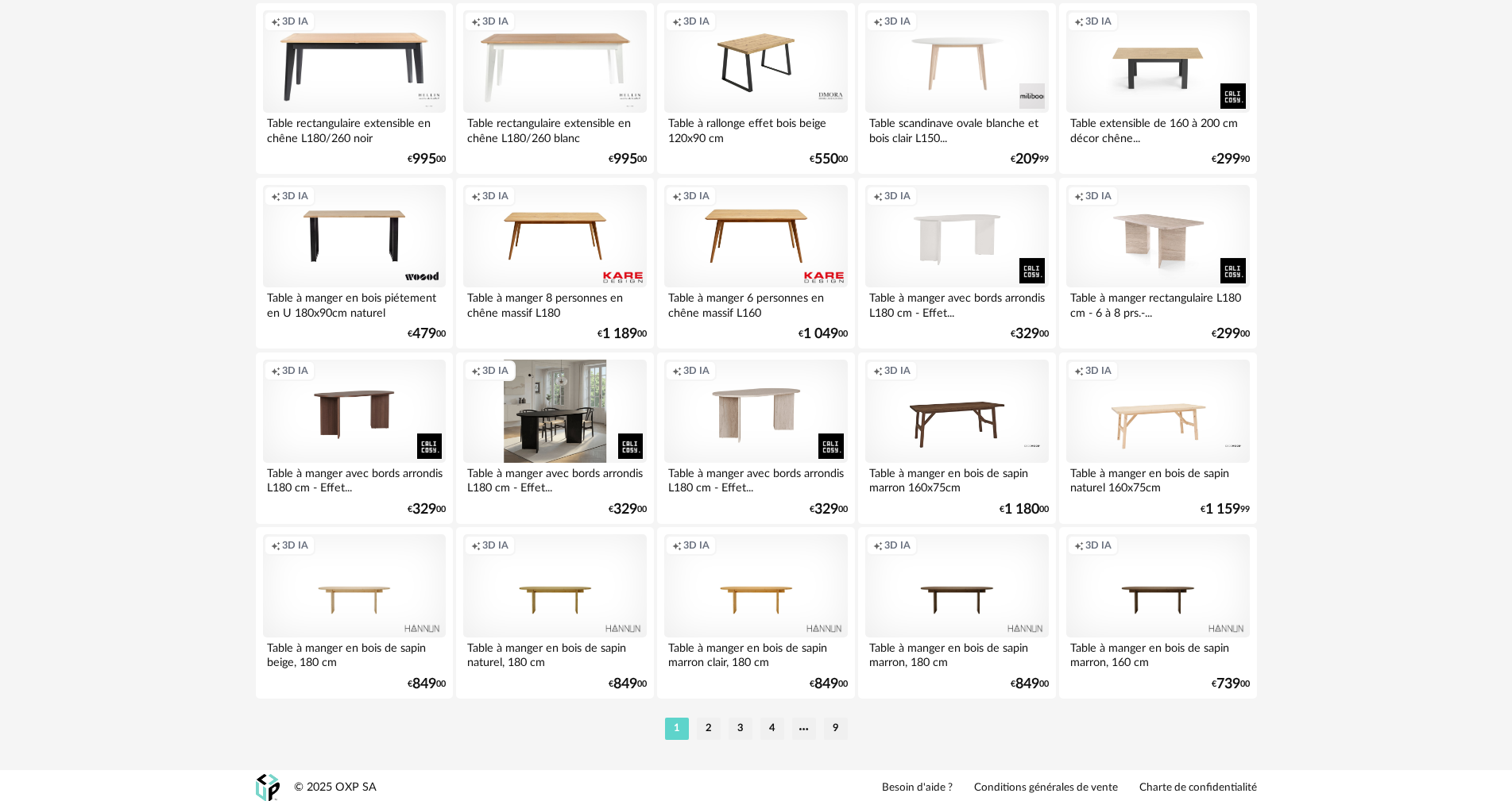
scroll to position [3028, 0]
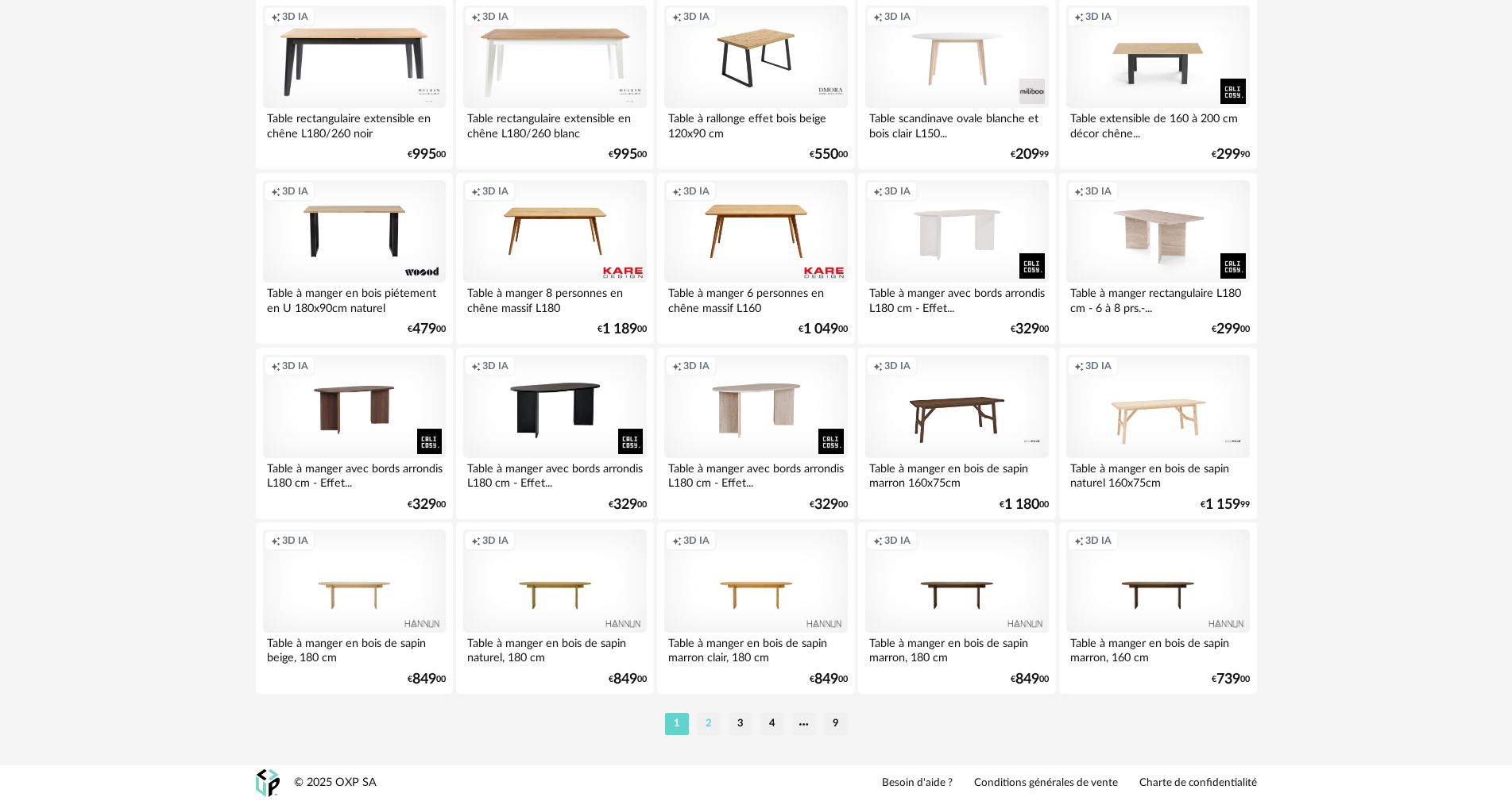
click at [704, 725] on li "2" at bounding box center [709, 724] width 24 height 22
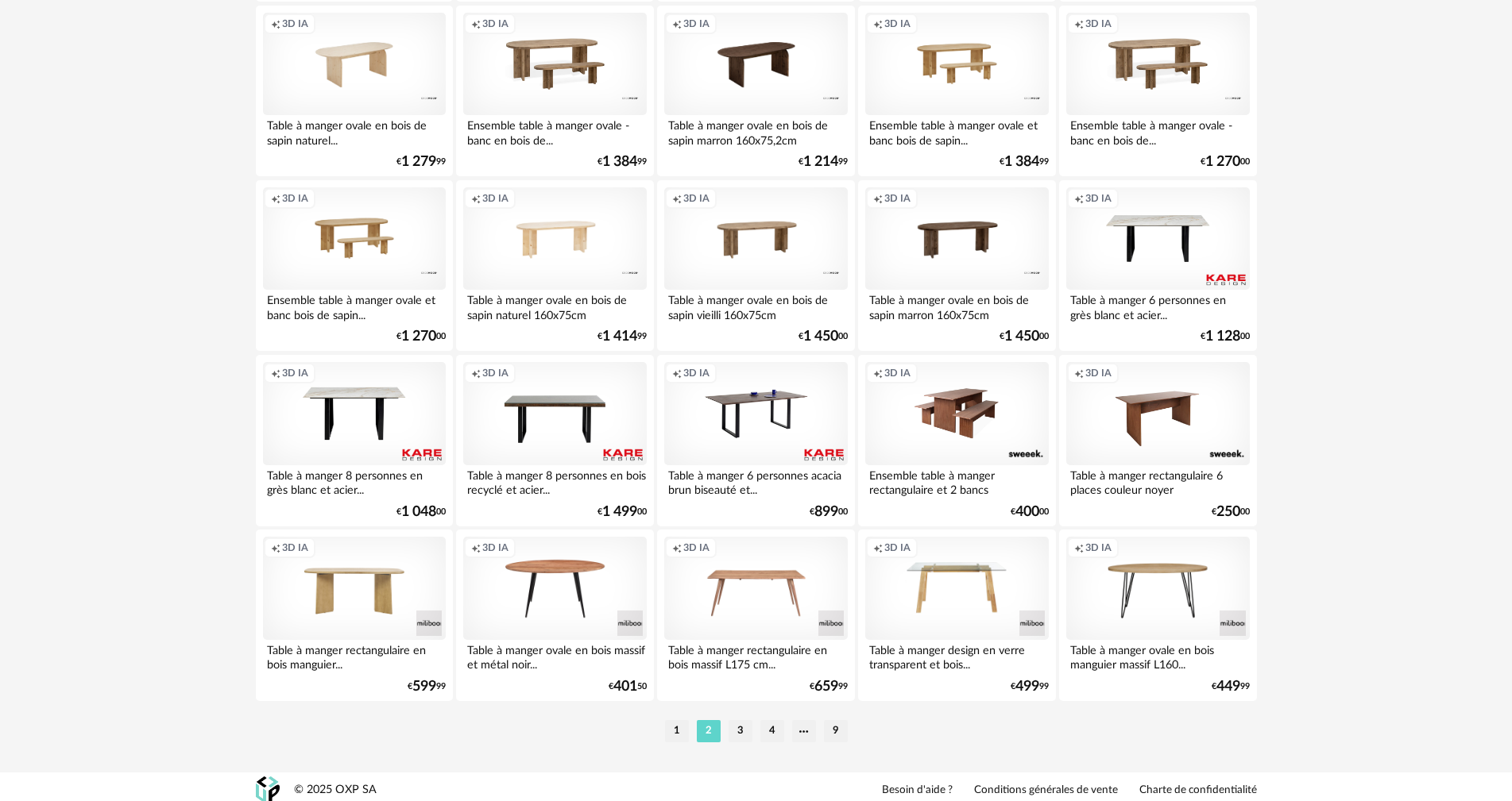
scroll to position [3028, 0]
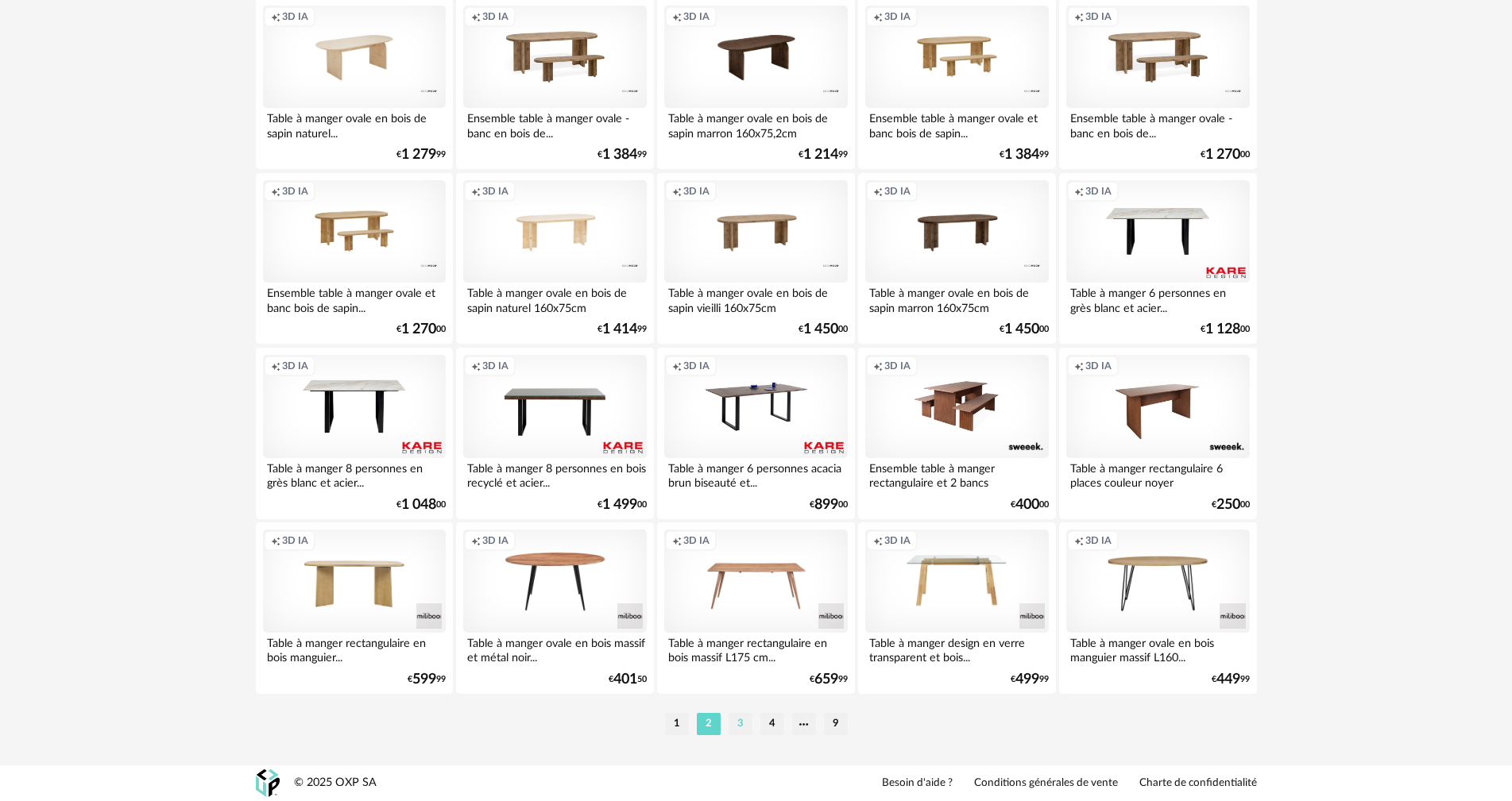
click at [741, 730] on li "3" at bounding box center [741, 724] width 24 height 22
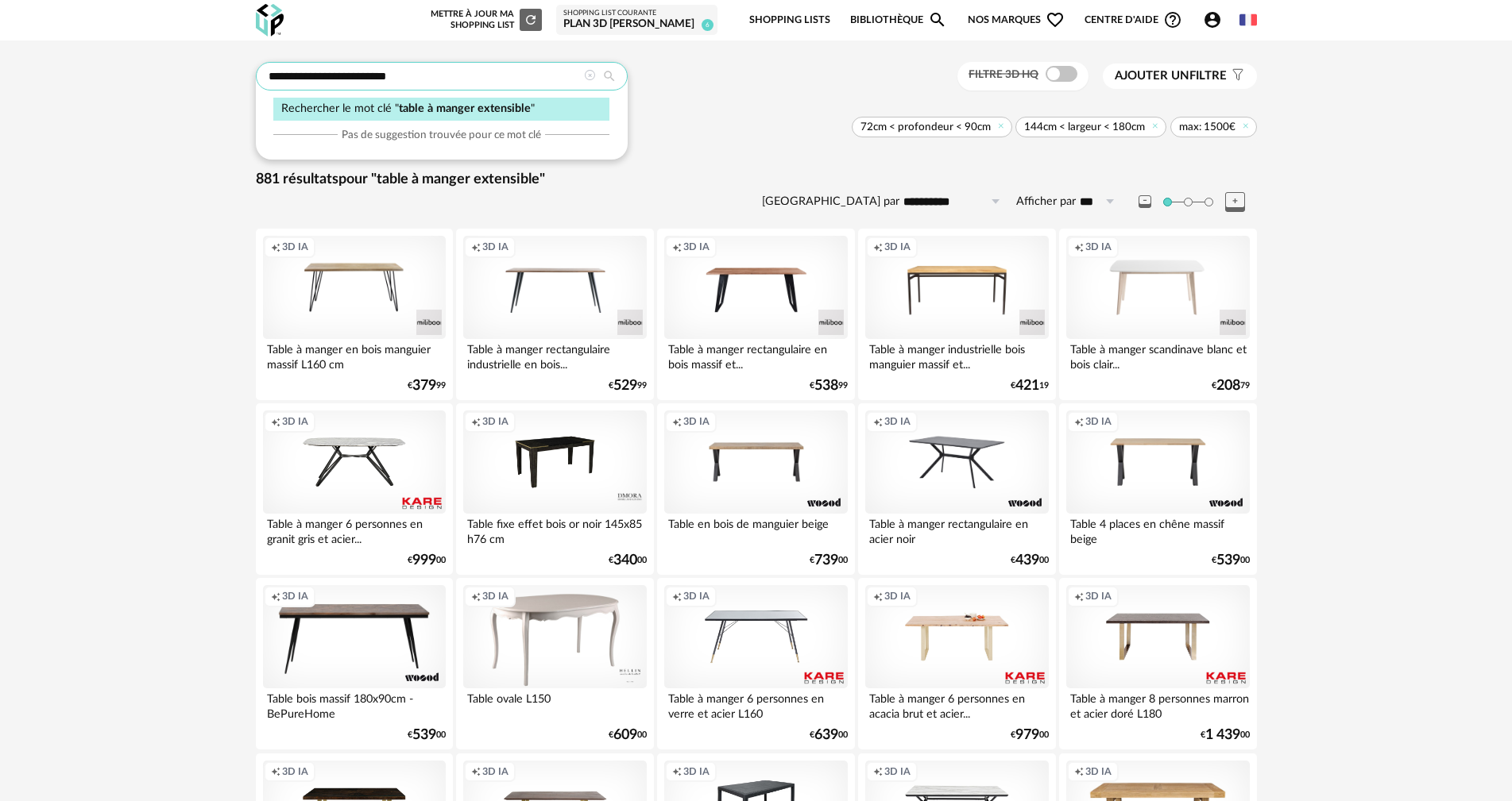
click at [455, 73] on input "**********" at bounding box center [441, 76] width 372 height 29
click at [1156, 128] on icon at bounding box center [1155, 125] width 10 height 10
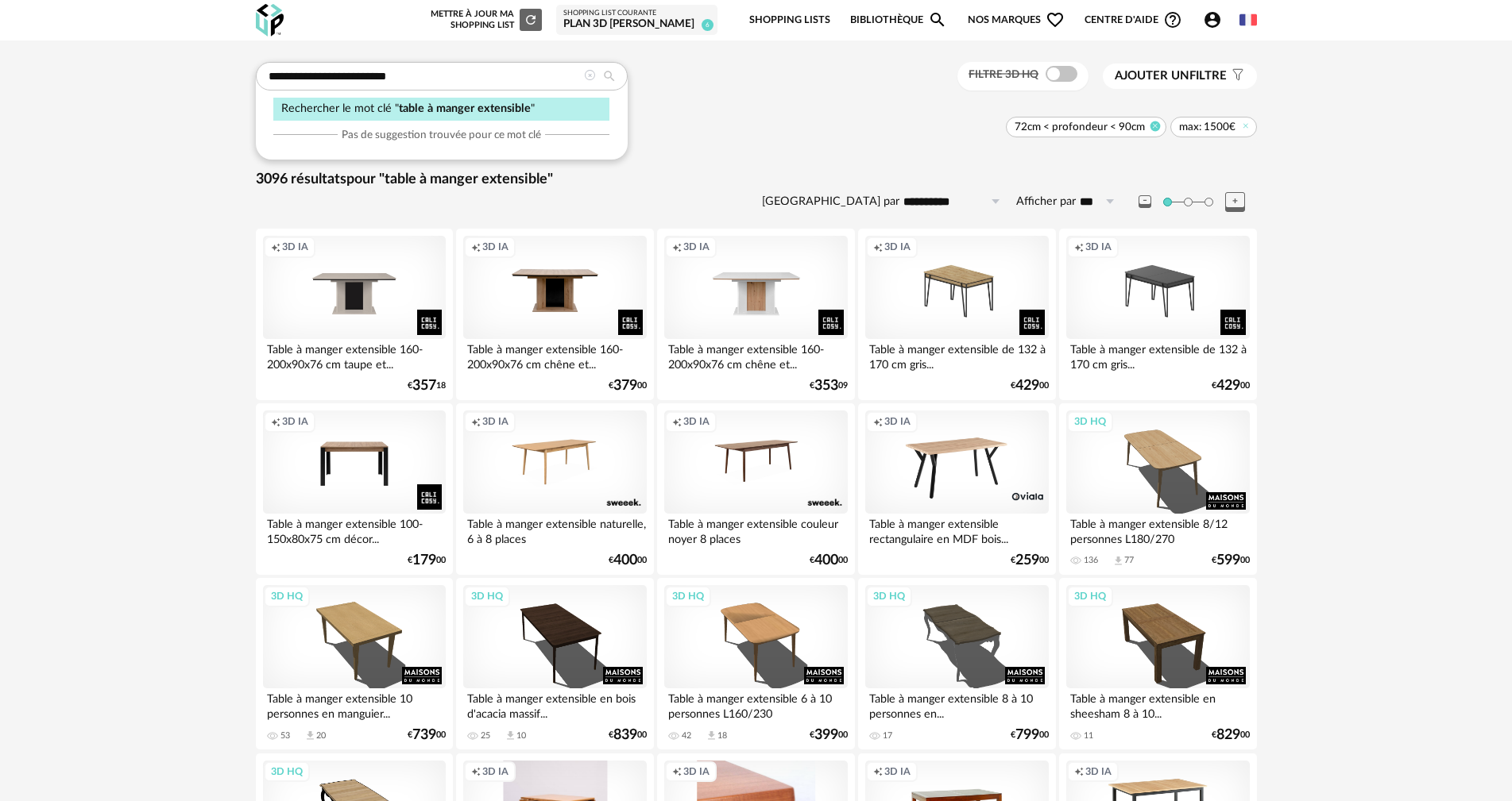
click at [1156, 126] on icon at bounding box center [1155, 125] width 10 height 10
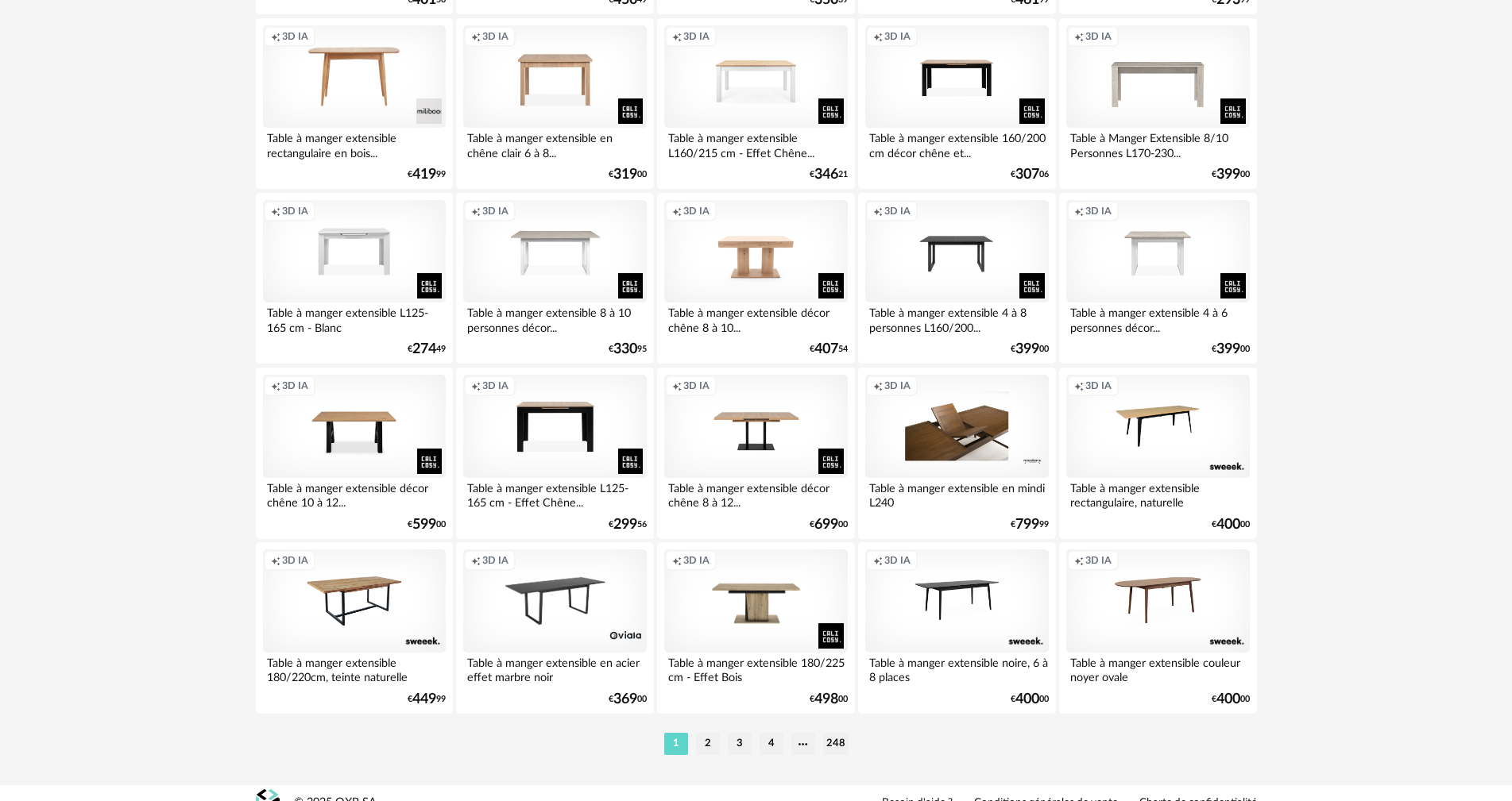
scroll to position [3028, 0]
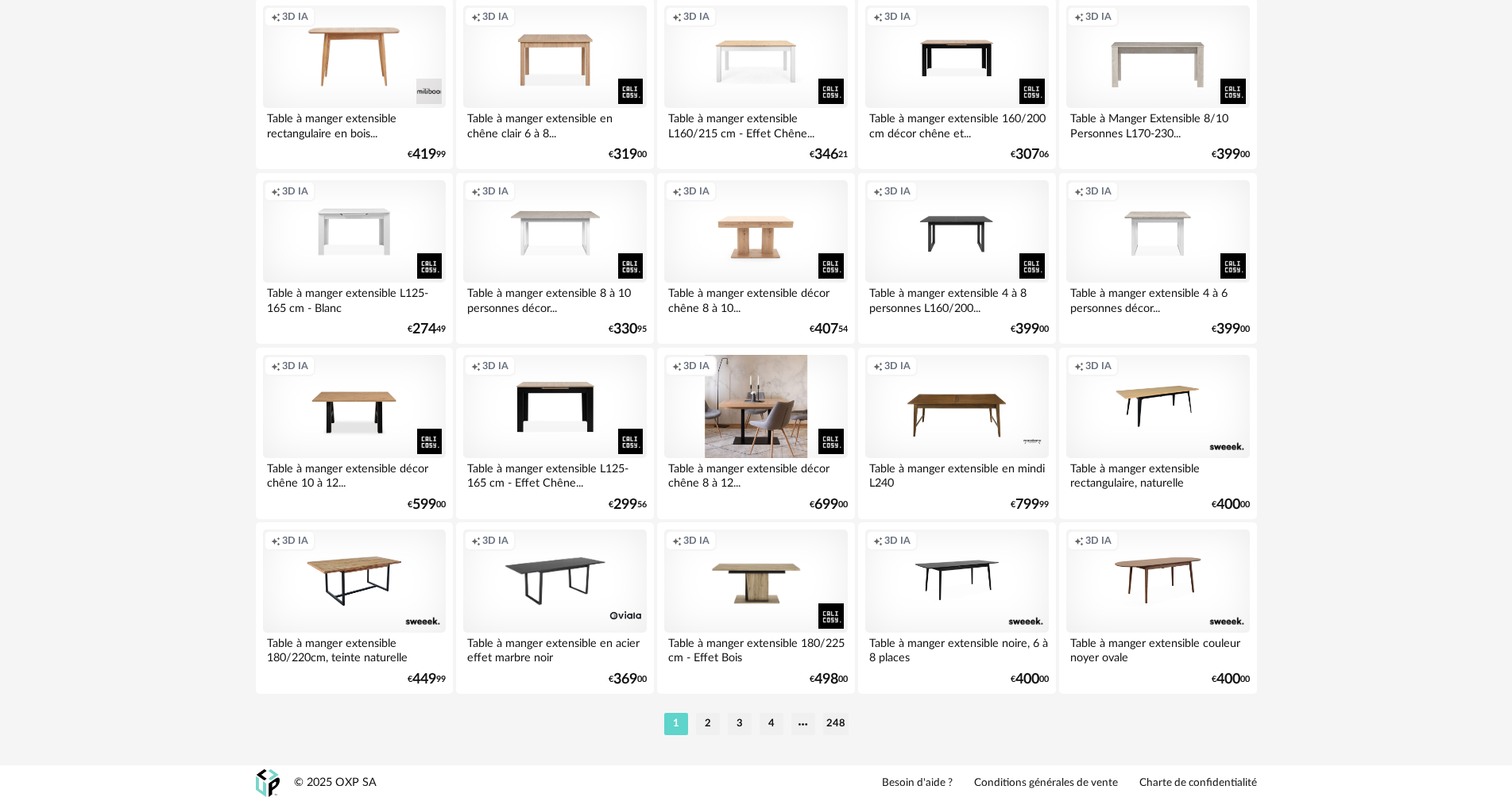
click at [729, 399] on div "Creation icon 3D IA" at bounding box center [755, 407] width 183 height 104
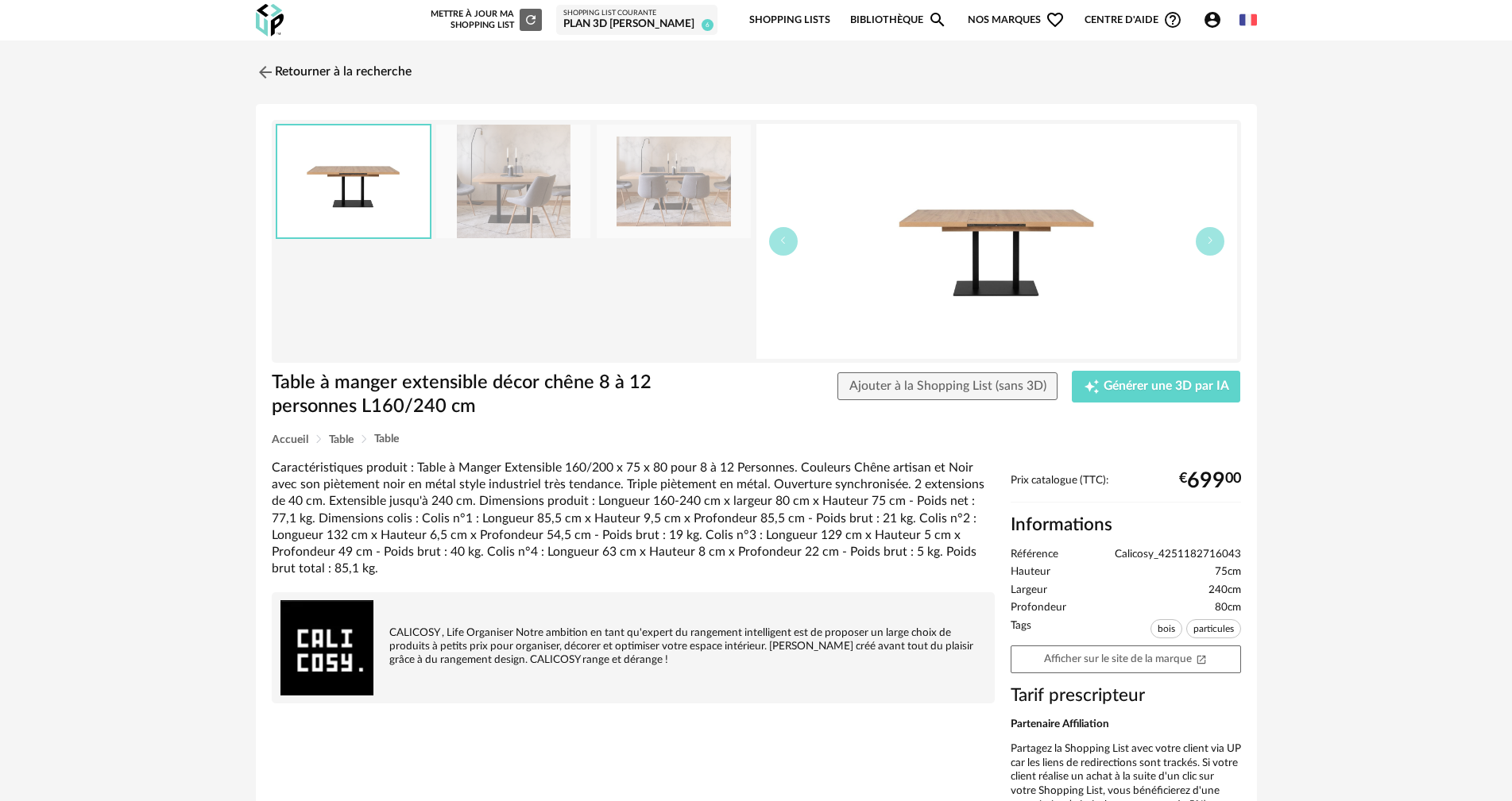
click at [577, 198] on img at bounding box center [513, 181] width 154 height 114
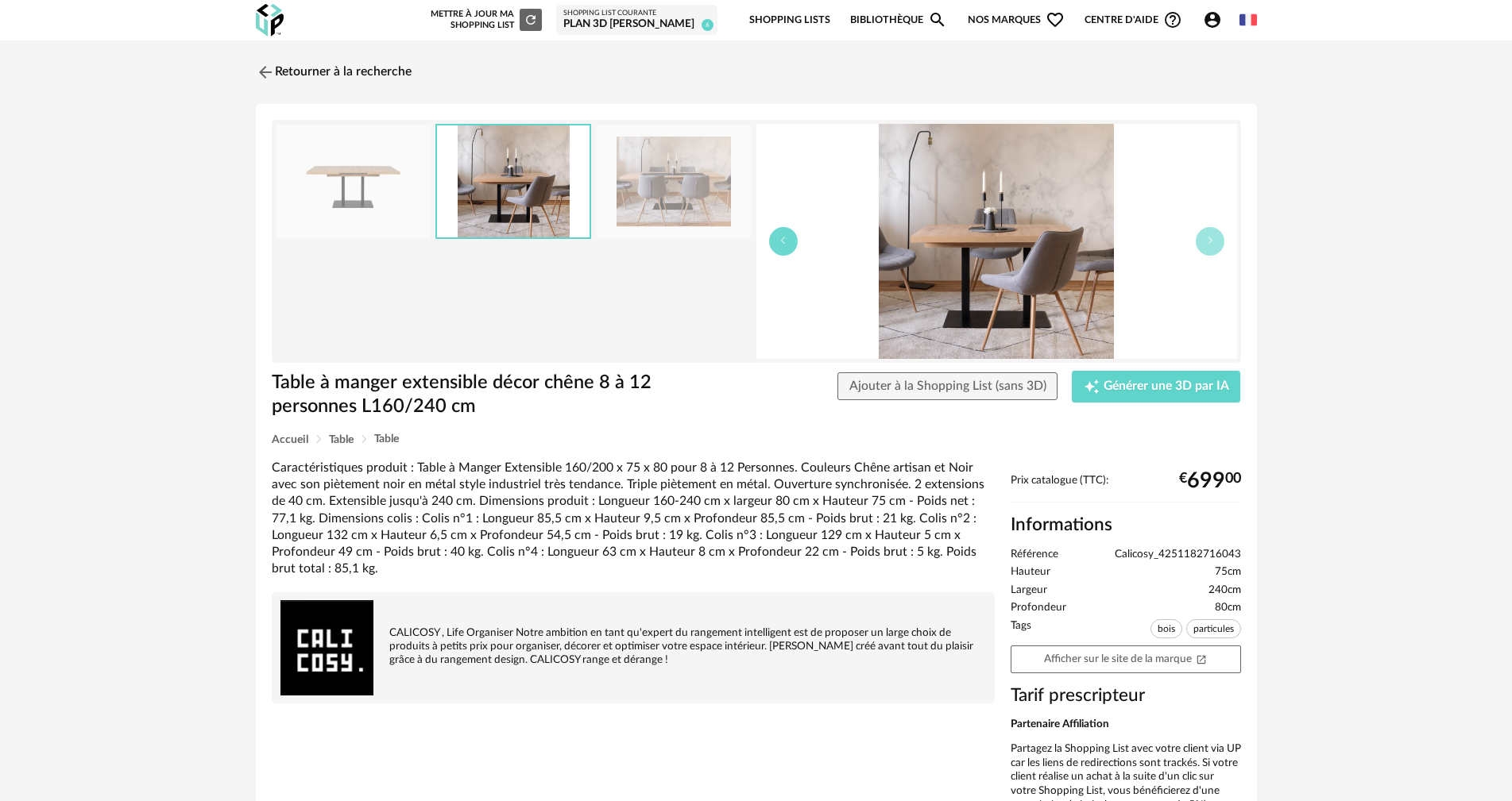
click at [779, 243] on icon "button" at bounding box center [784, 241] width 9 height 9
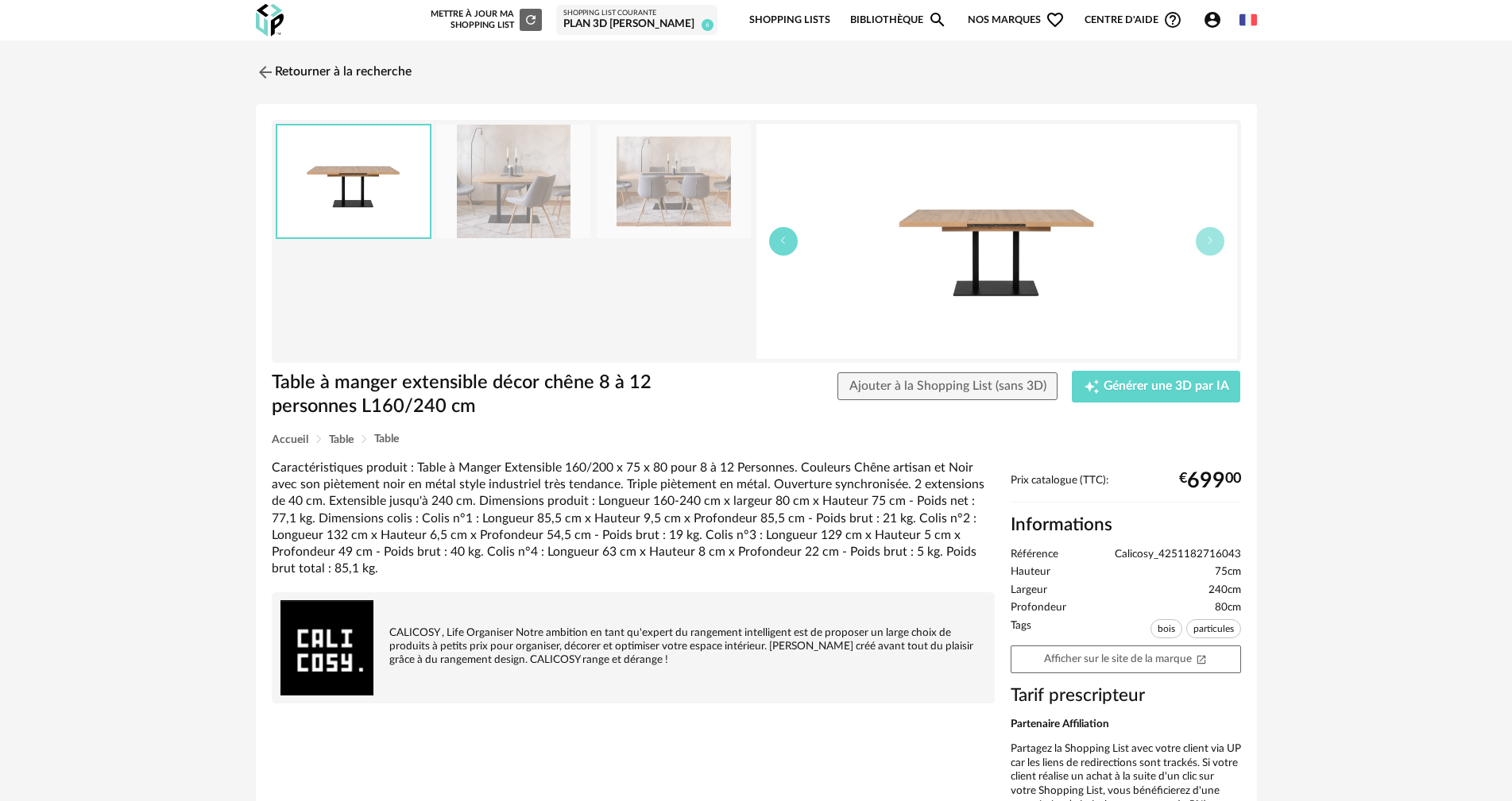
click at [779, 243] on icon "button" at bounding box center [784, 241] width 9 height 9
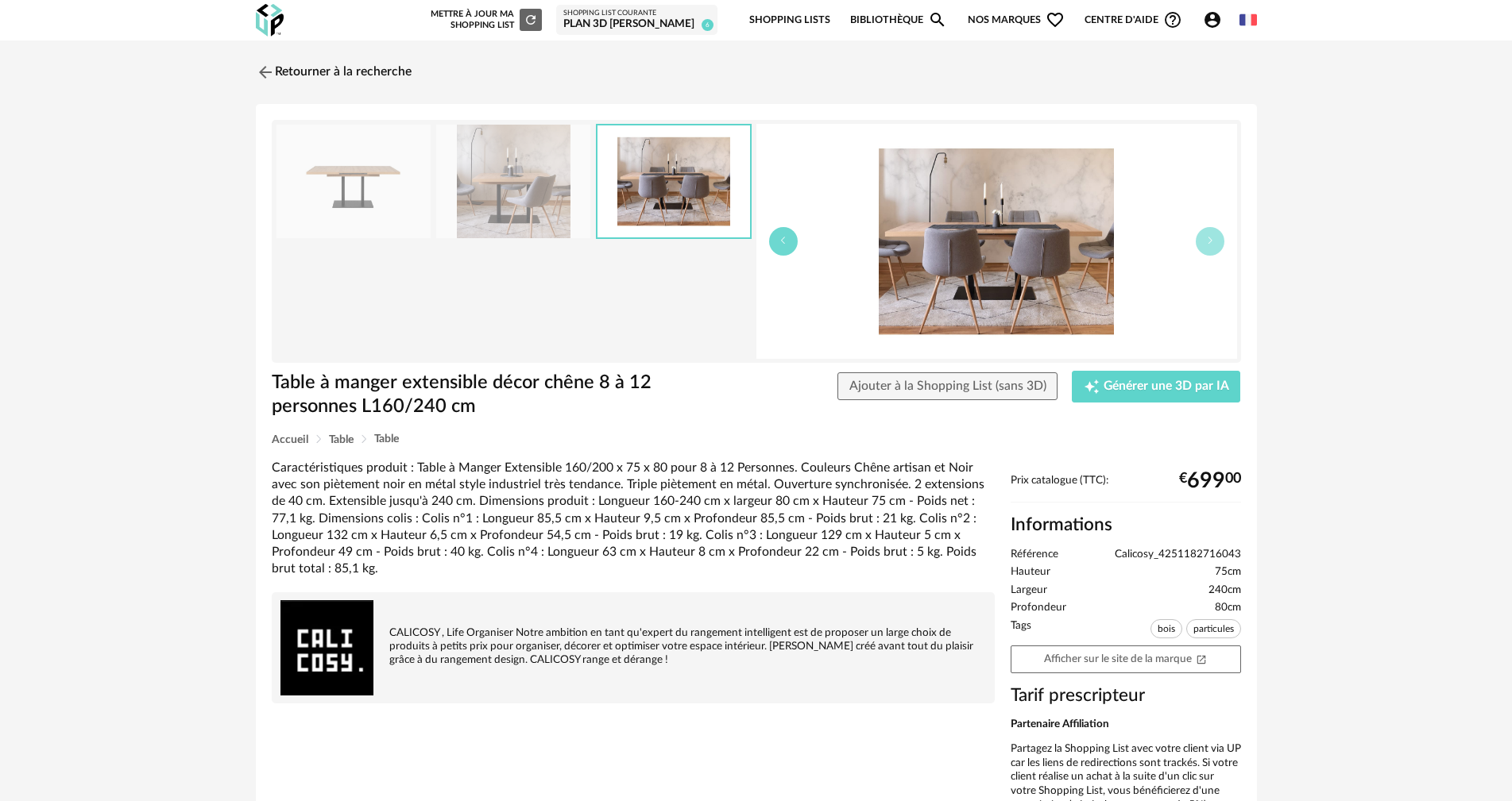
click at [779, 243] on icon "button" at bounding box center [784, 241] width 9 height 9
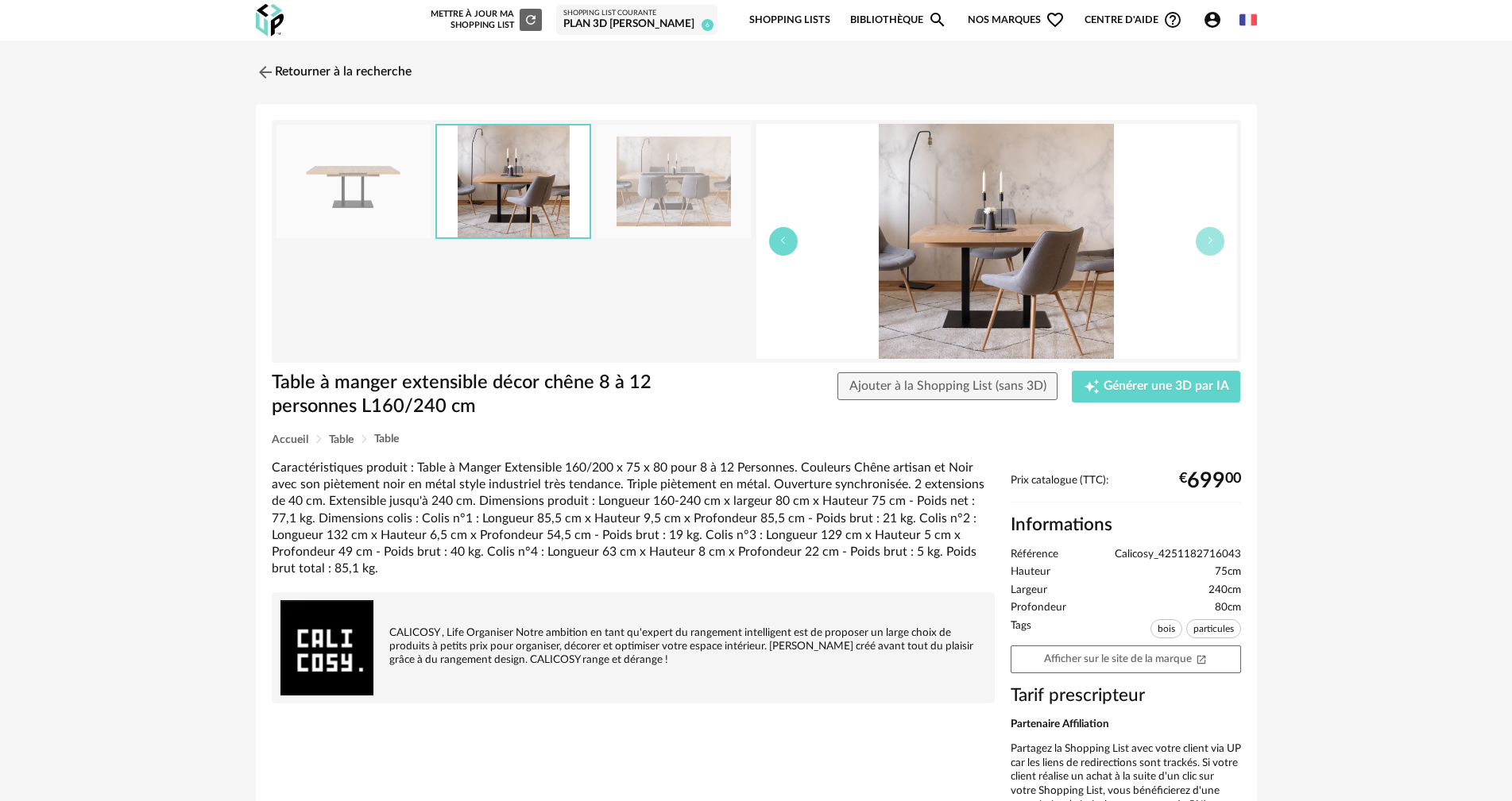
click at [779, 243] on icon "button" at bounding box center [784, 241] width 9 height 9
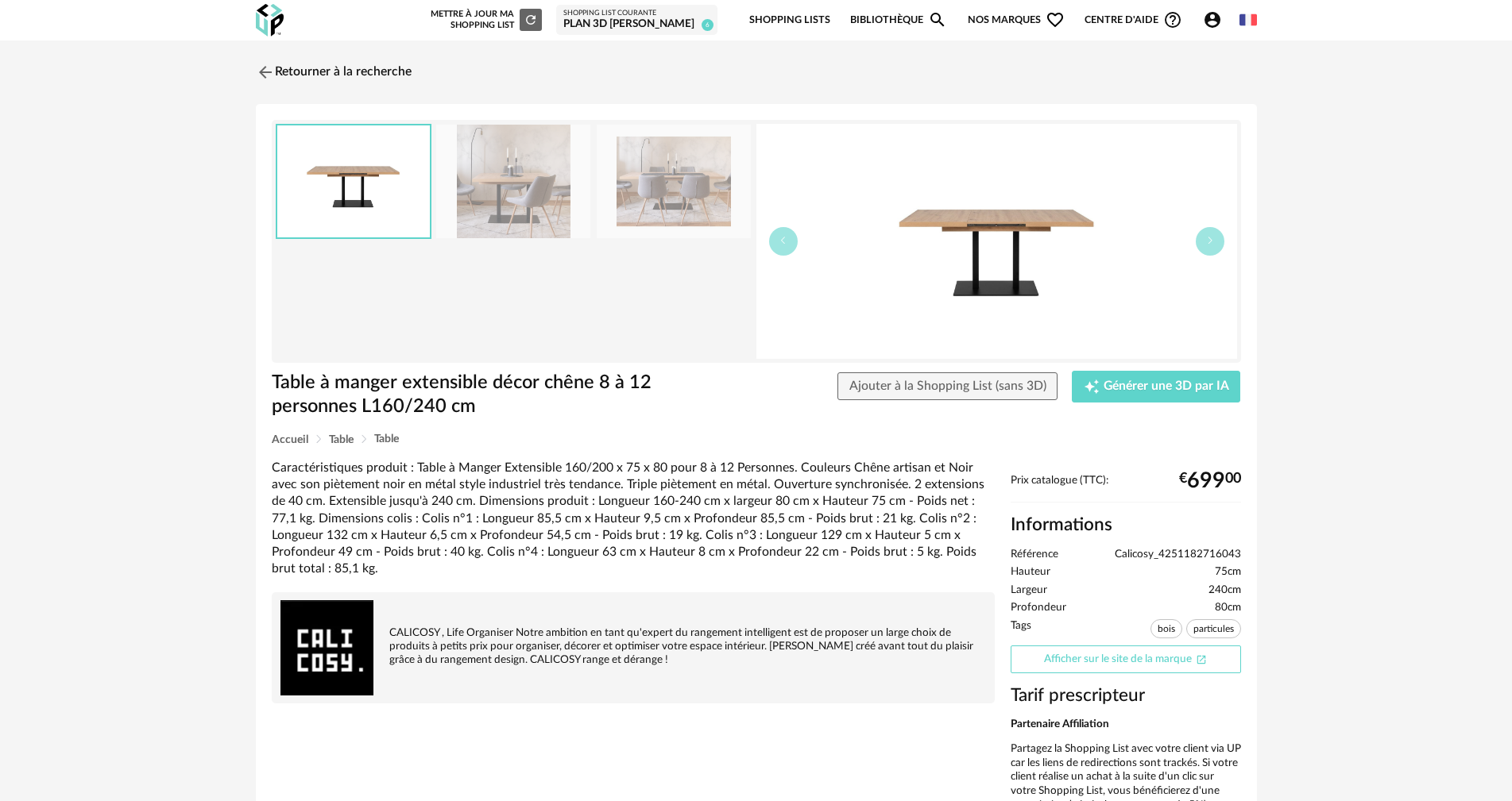
click at [1061, 663] on link "Afficher sur le site de la marque Open In New icon" at bounding box center [1126, 659] width 231 height 28
click at [266, 69] on img at bounding box center [263, 71] width 23 height 23
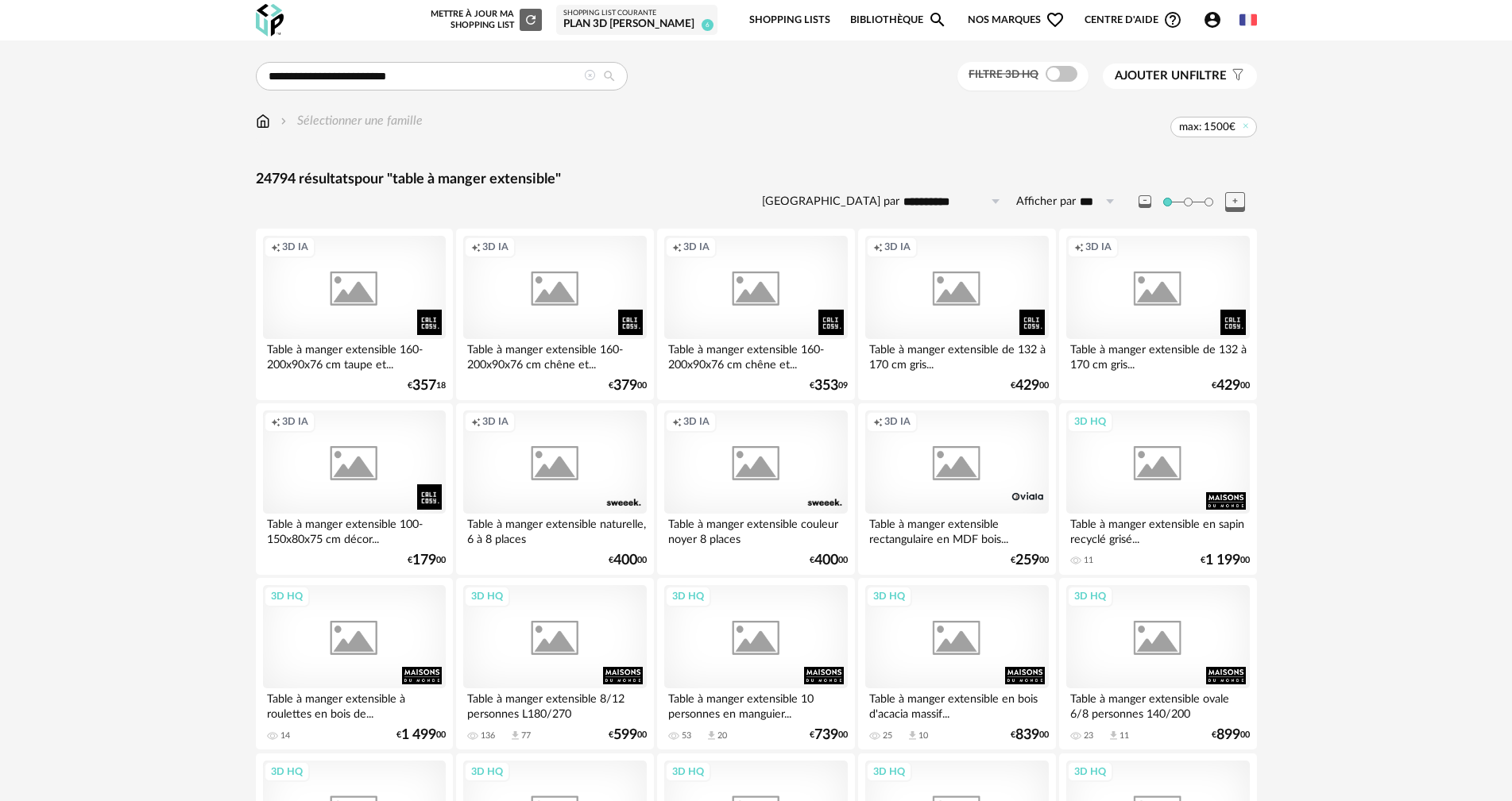
scroll to position [3028, 0]
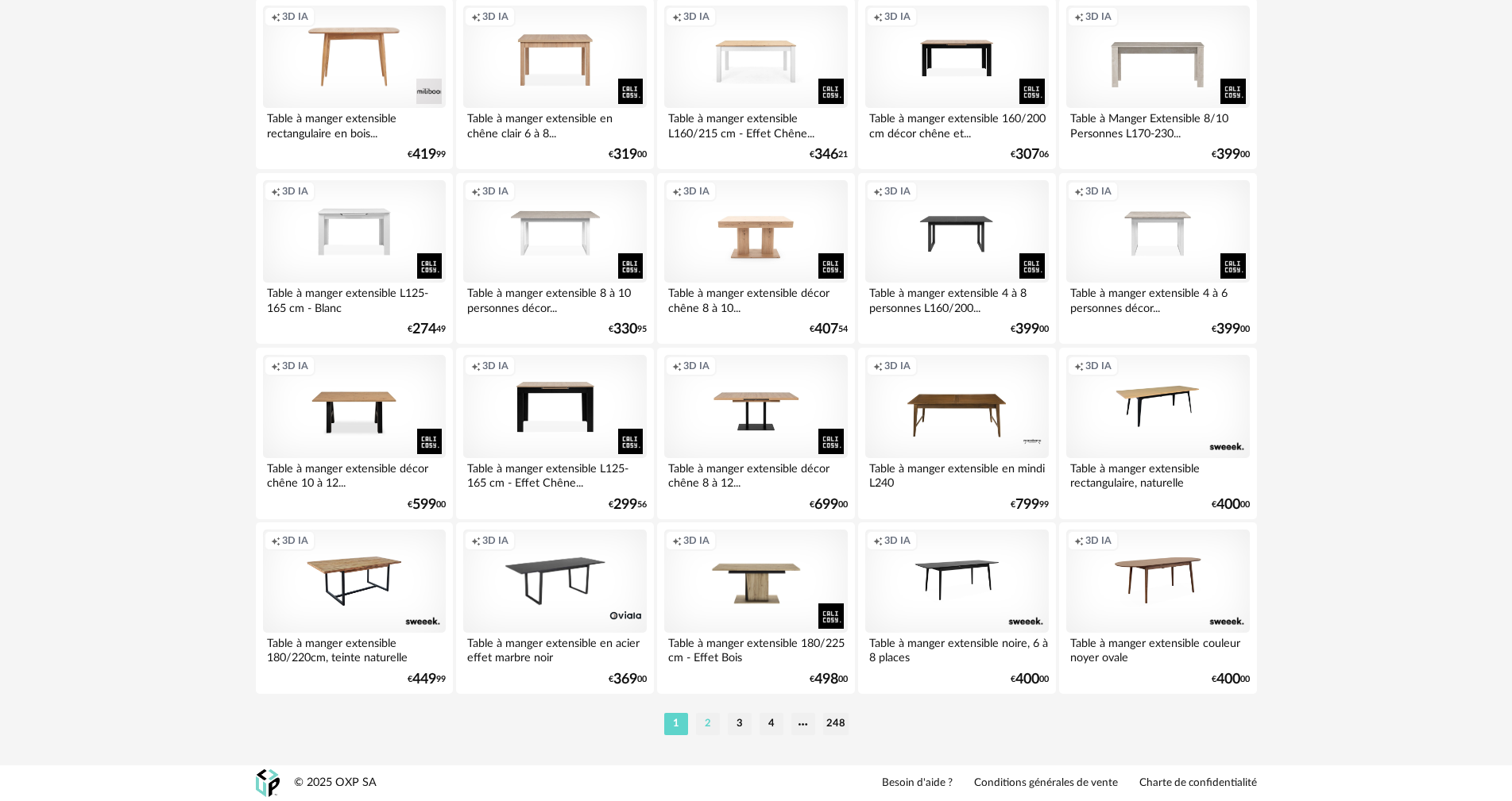
click at [703, 723] on li "2" at bounding box center [708, 724] width 24 height 22
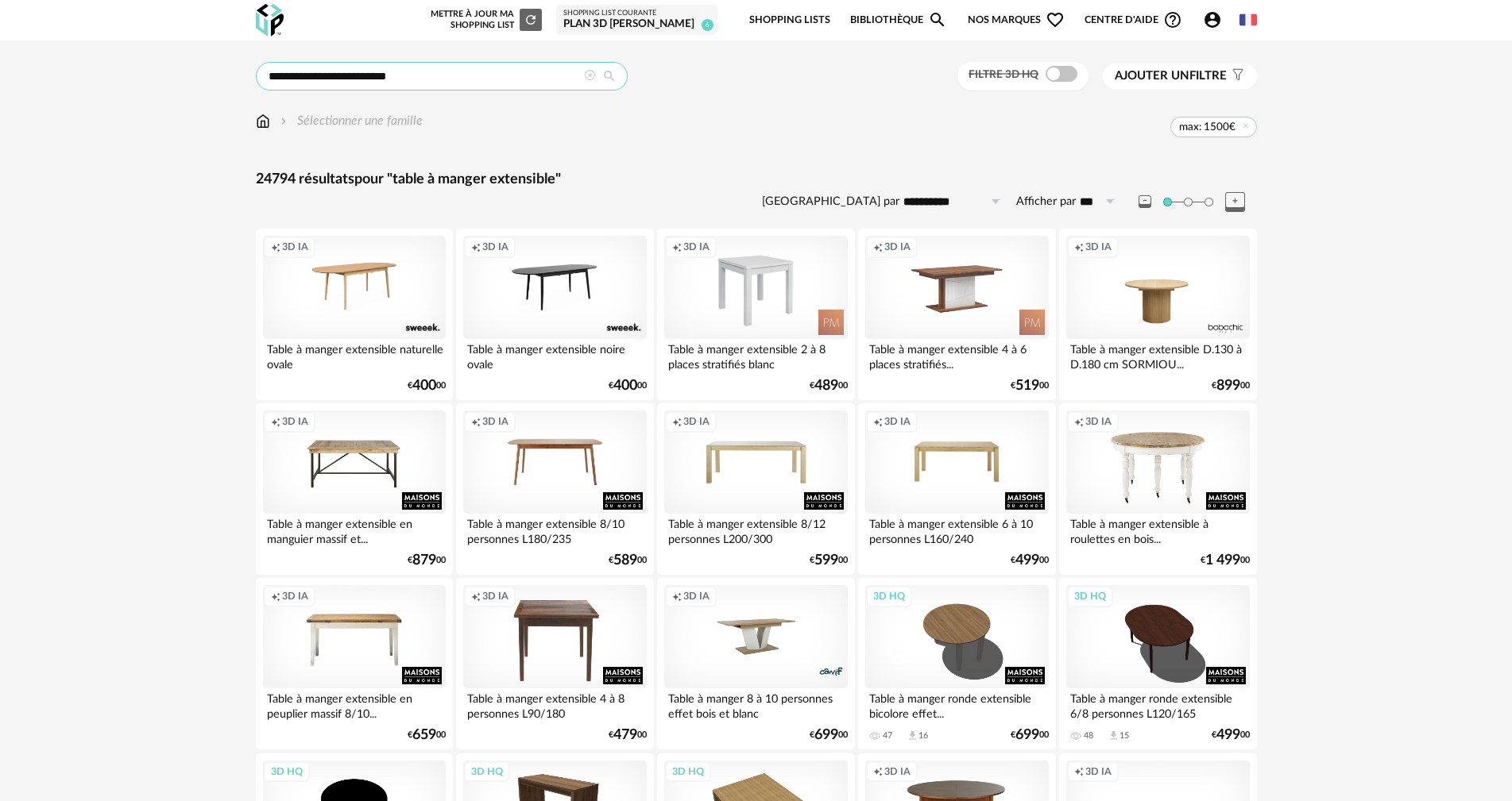
click at [456, 78] on input "**********" at bounding box center [441, 76] width 372 height 29
type input "**********"
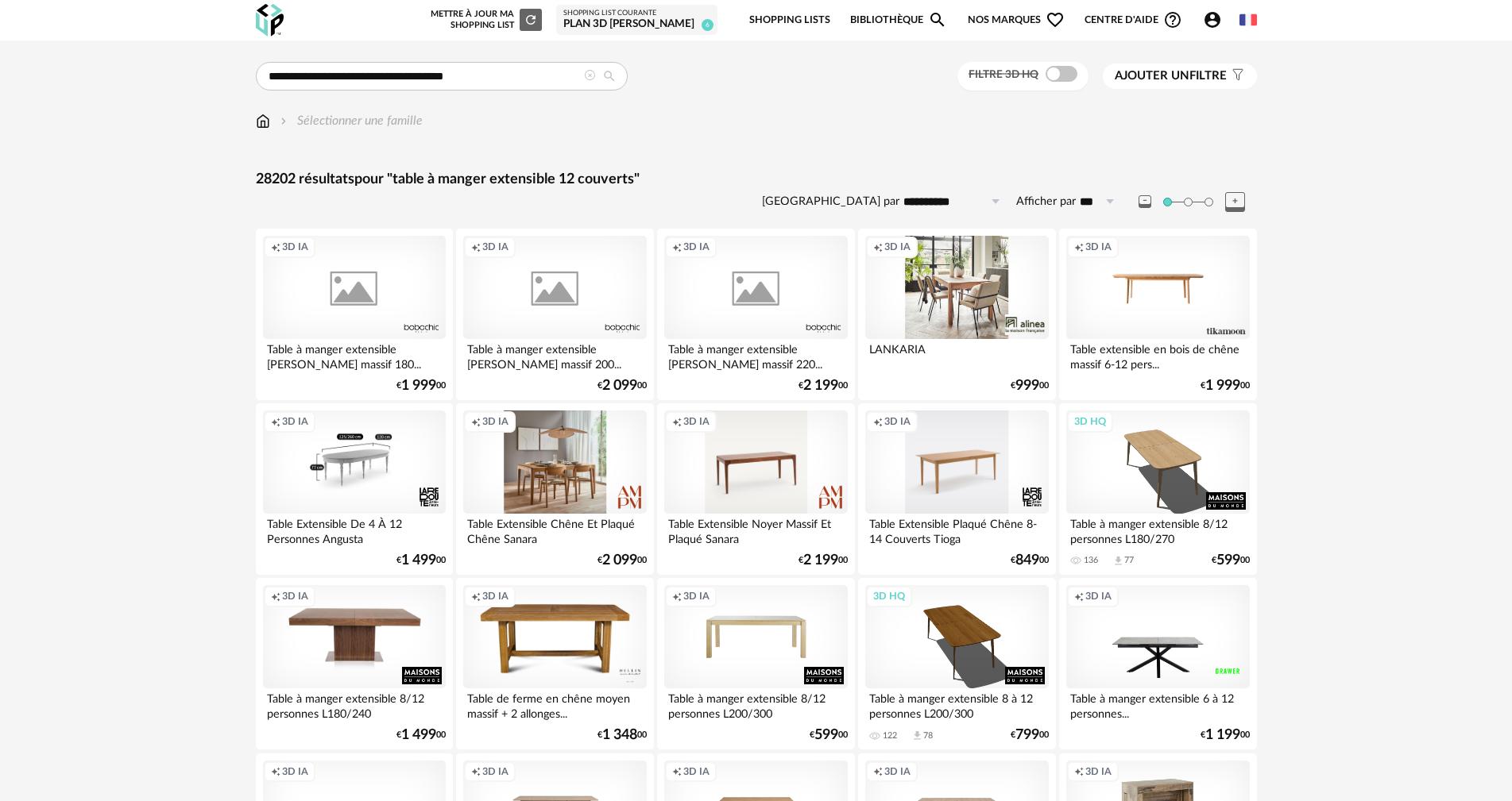
click at [958, 278] on div "Creation icon 3D IA" at bounding box center [956, 288] width 183 height 104
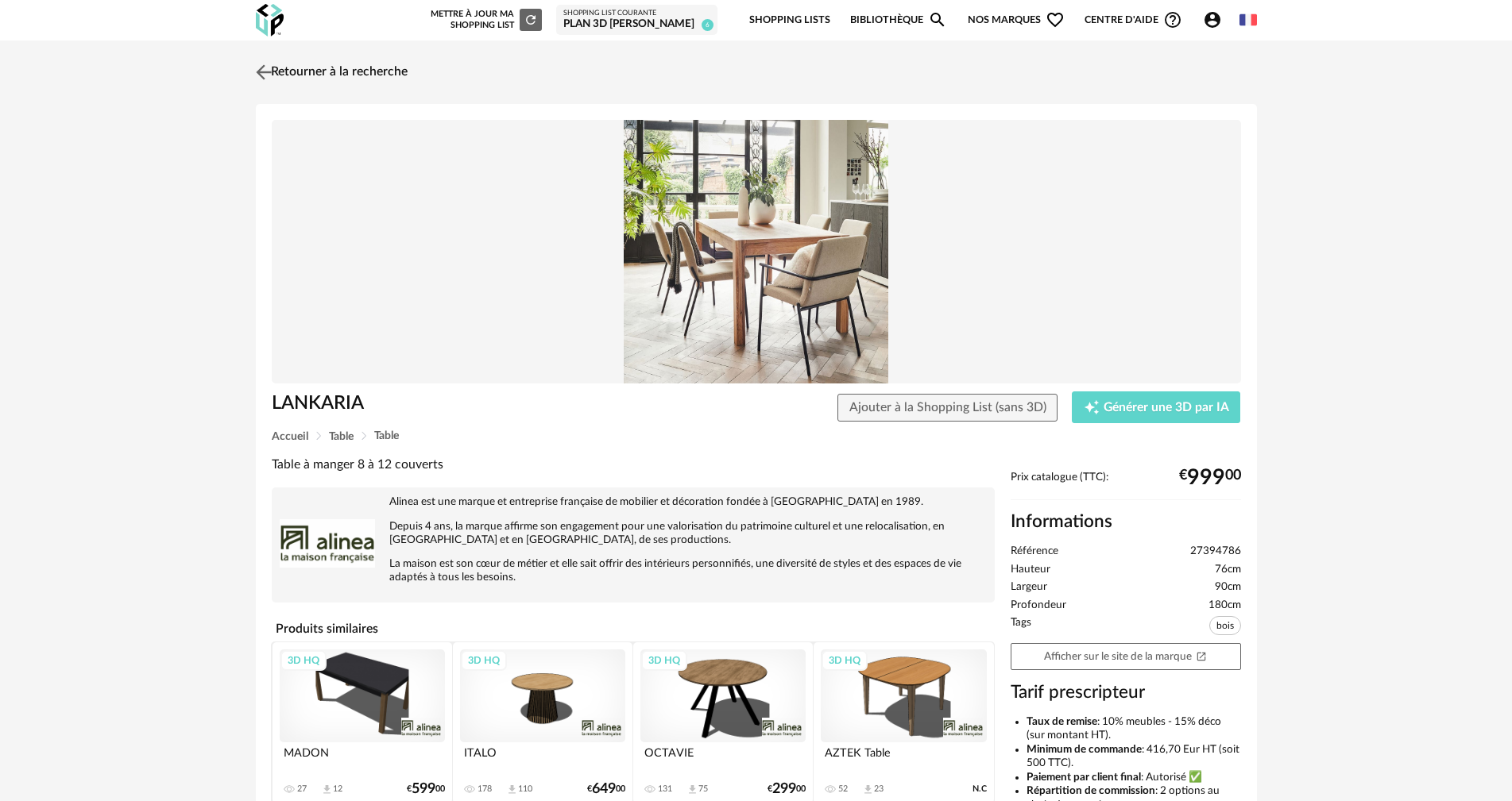
click at [270, 70] on img at bounding box center [263, 71] width 23 height 23
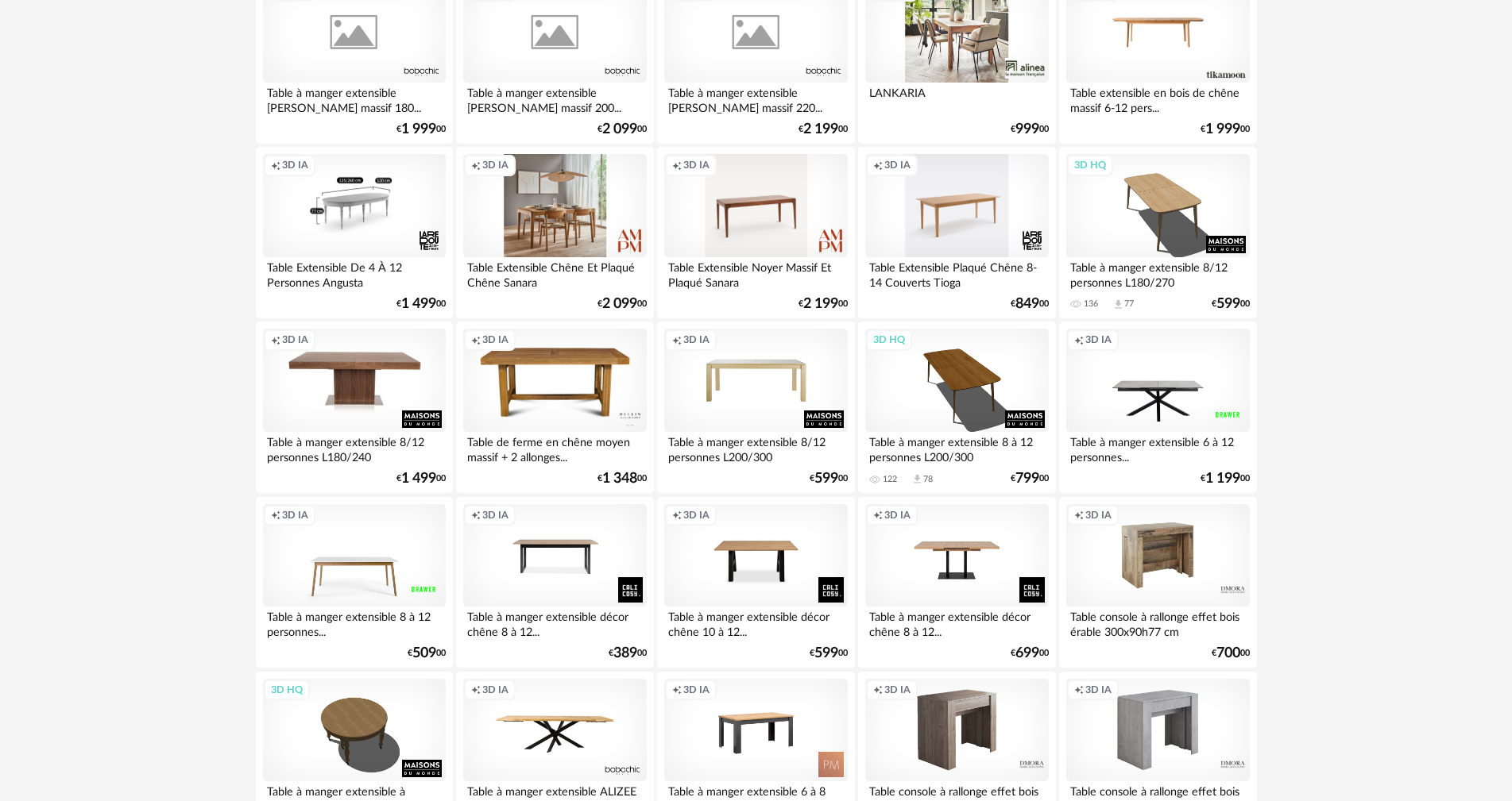
scroll to position [318, 0]
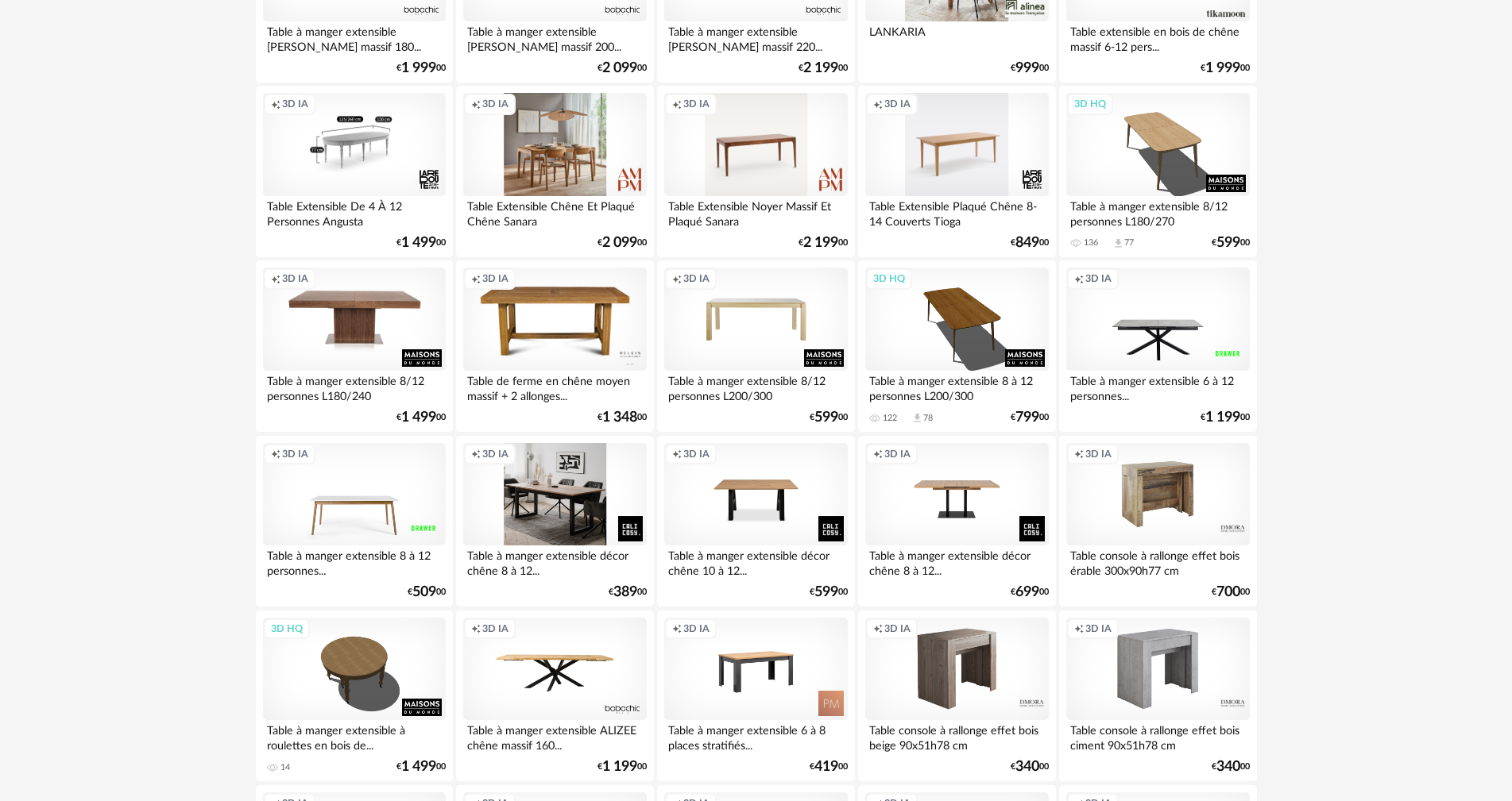
click at [543, 511] on div "Creation icon 3D IA" at bounding box center [554, 495] width 183 height 104
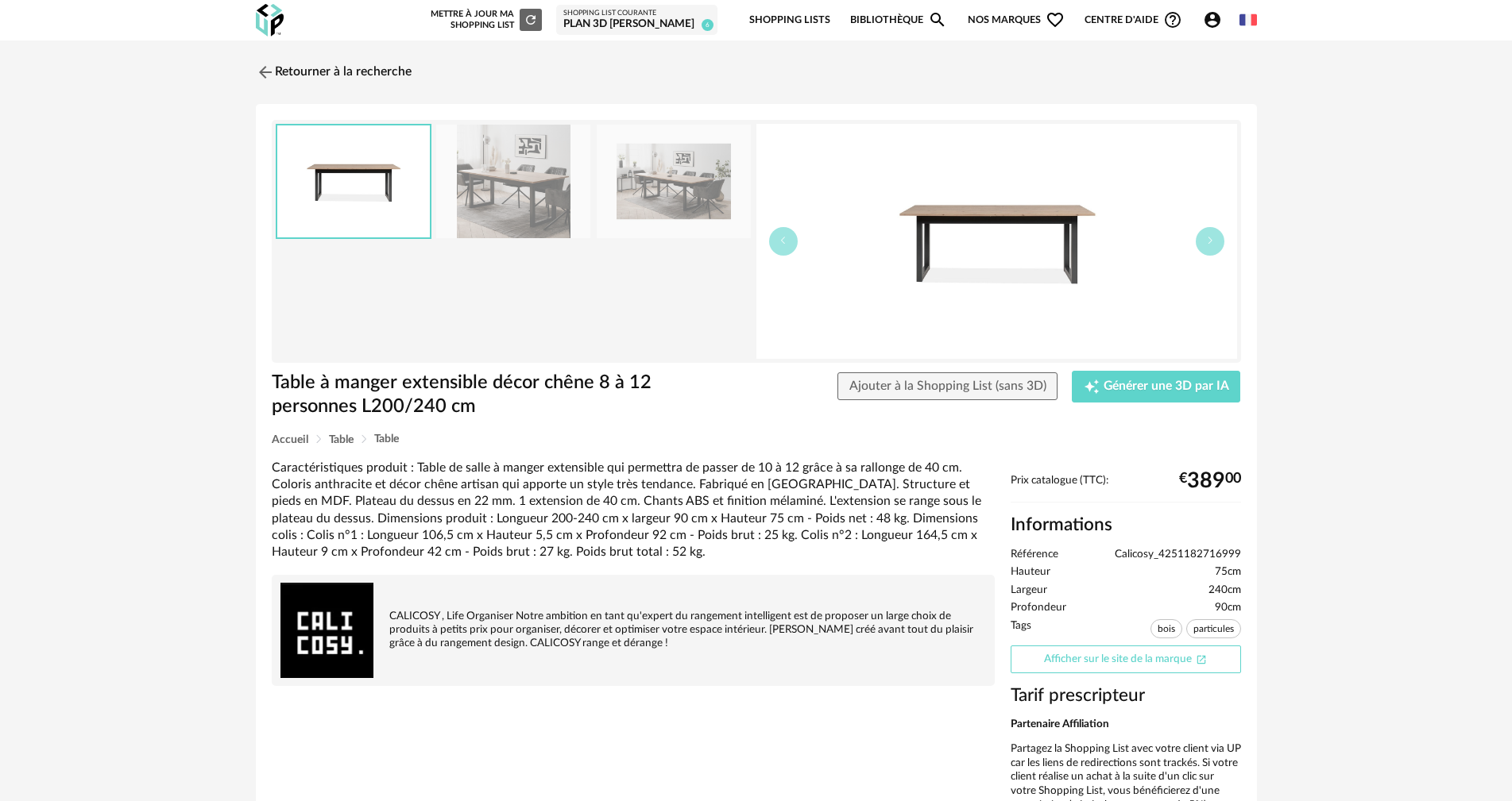
click at [1081, 657] on link "Afficher sur le site de la marque Open In New icon" at bounding box center [1126, 659] width 231 height 28
click at [880, 389] on span "Ajouter à la Shopping List (sans 3D)" at bounding box center [948, 386] width 197 height 13
click at [273, 69] on img at bounding box center [263, 71] width 23 height 23
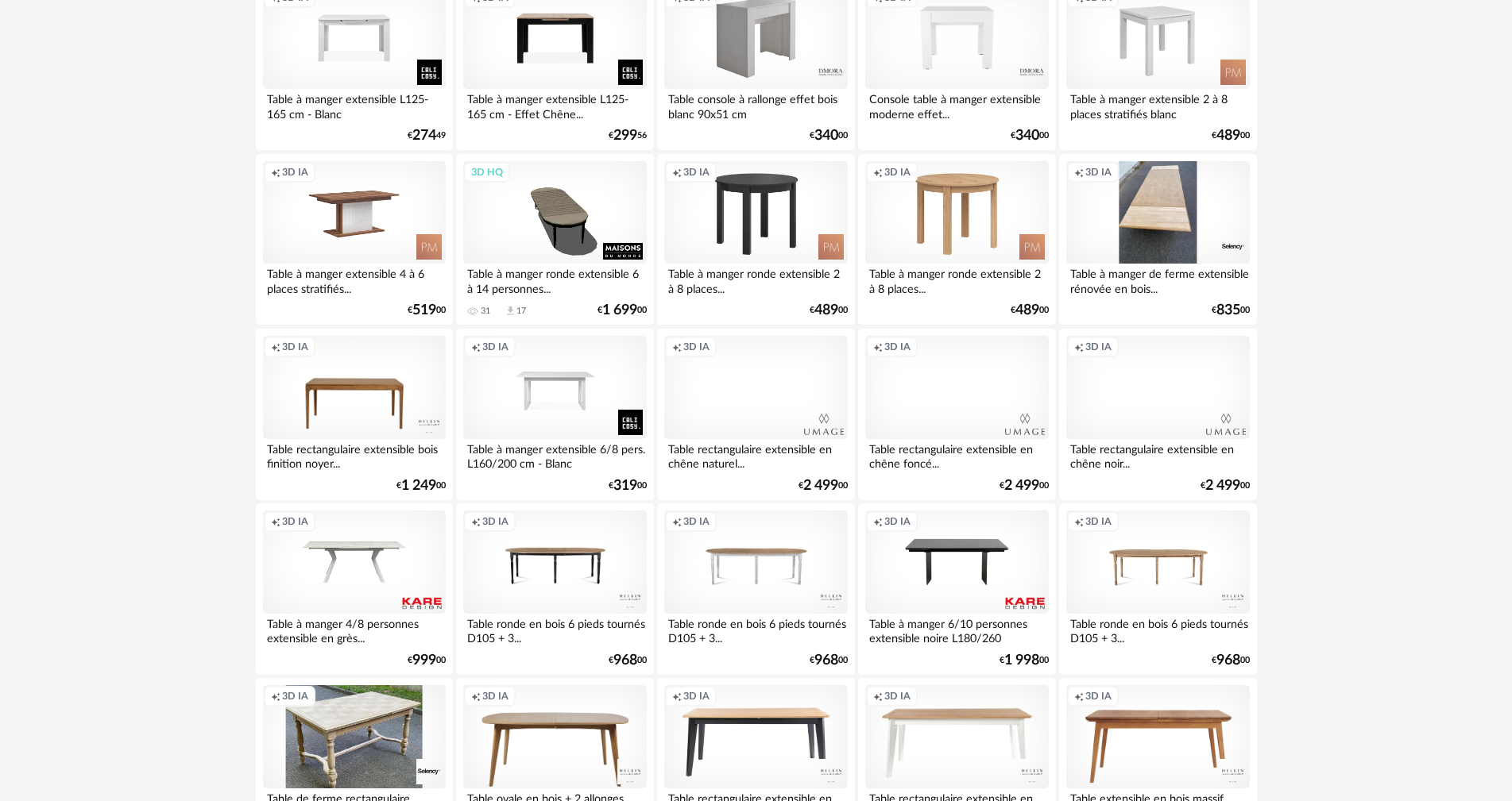
scroll to position [1192, 0]
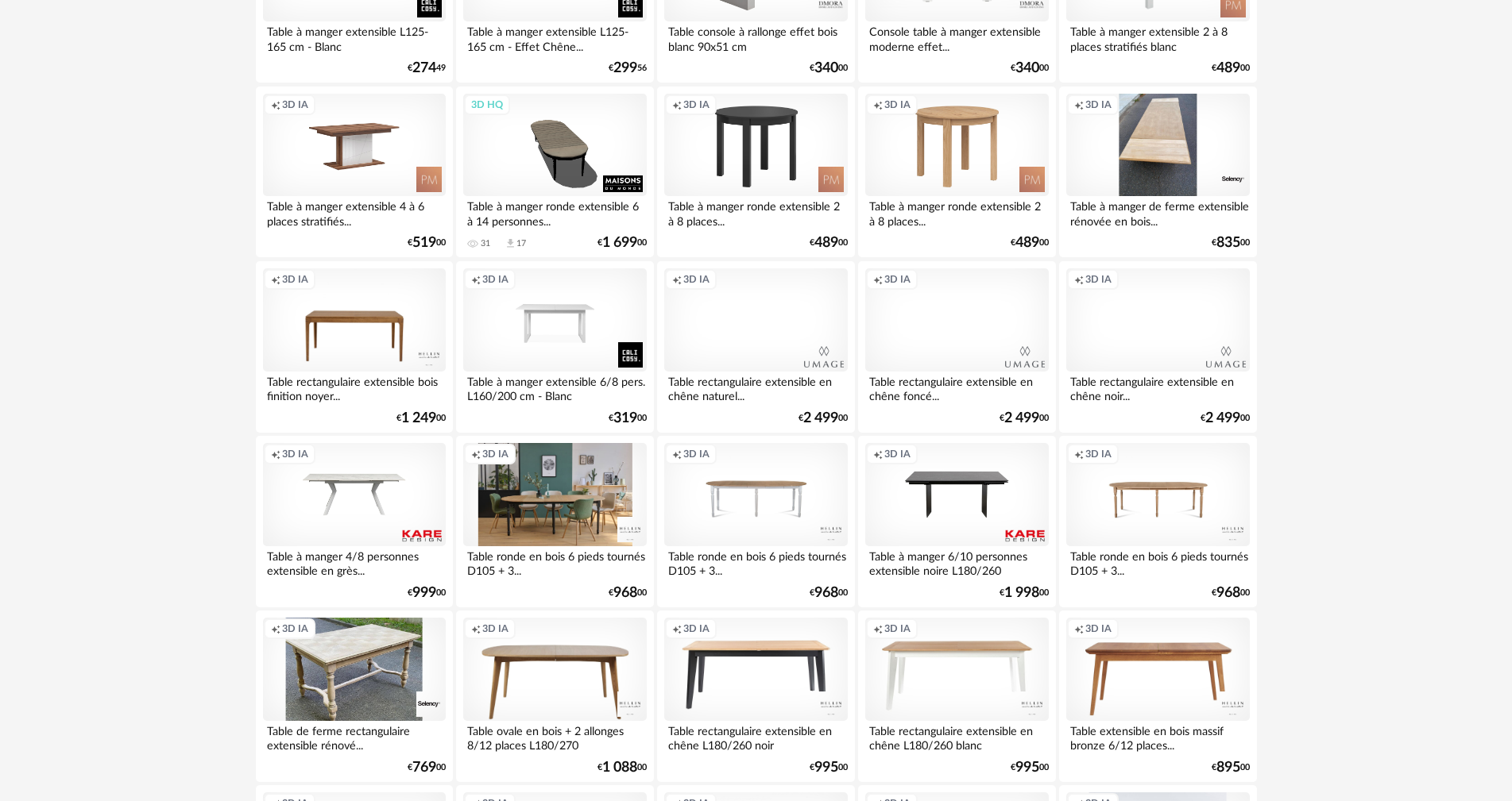
click at [545, 513] on div "Creation icon 3D IA" at bounding box center [554, 495] width 183 height 104
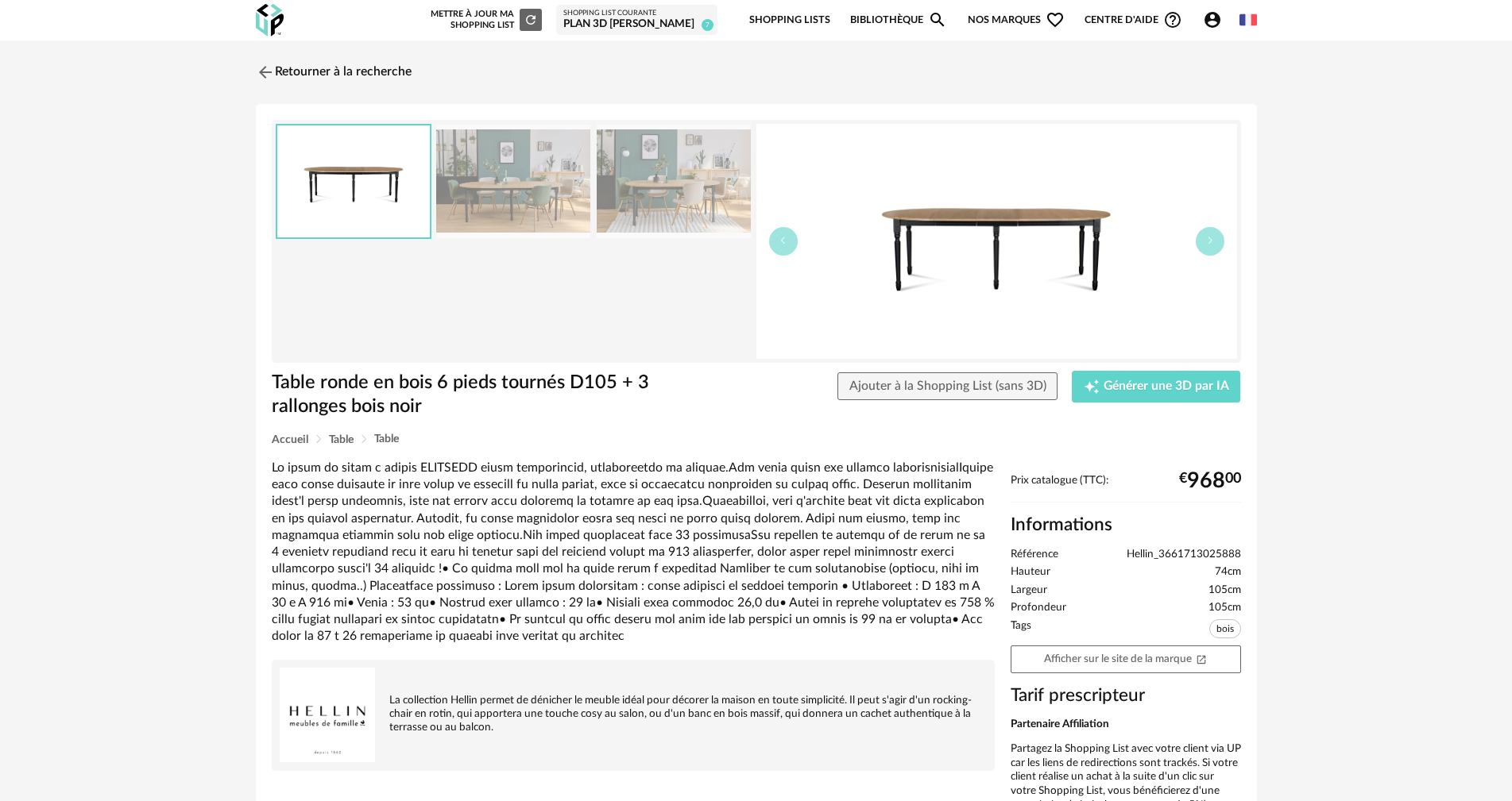
click at [1225, 244] on img at bounding box center [997, 242] width 481 height 235
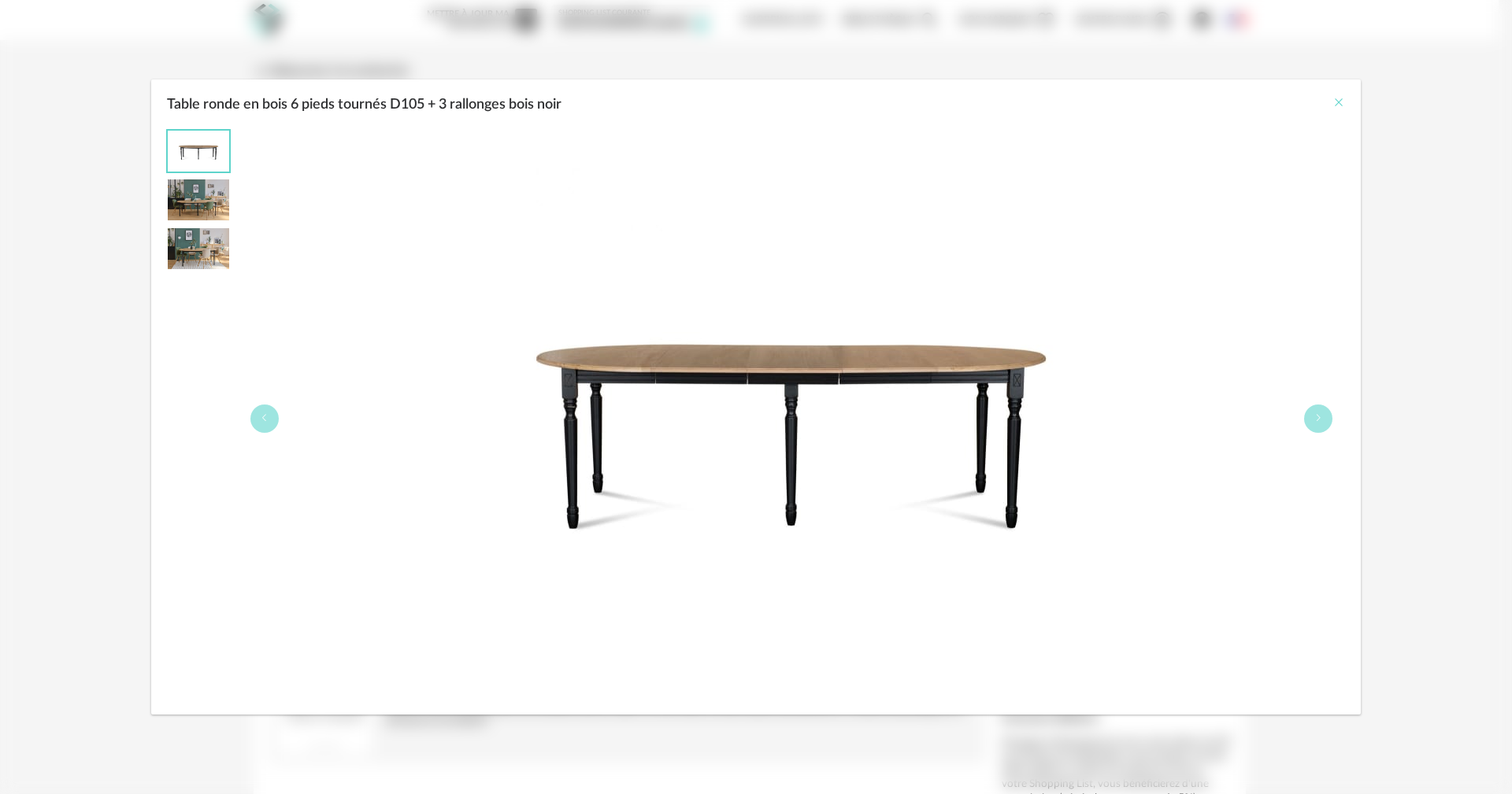
drag, startPoint x: 1339, startPoint y: 98, endPoint x: 1326, endPoint y: 113, distance: 19.8
click at [1339, 97] on icon "Close" at bounding box center [1338, 103] width 13 height 13
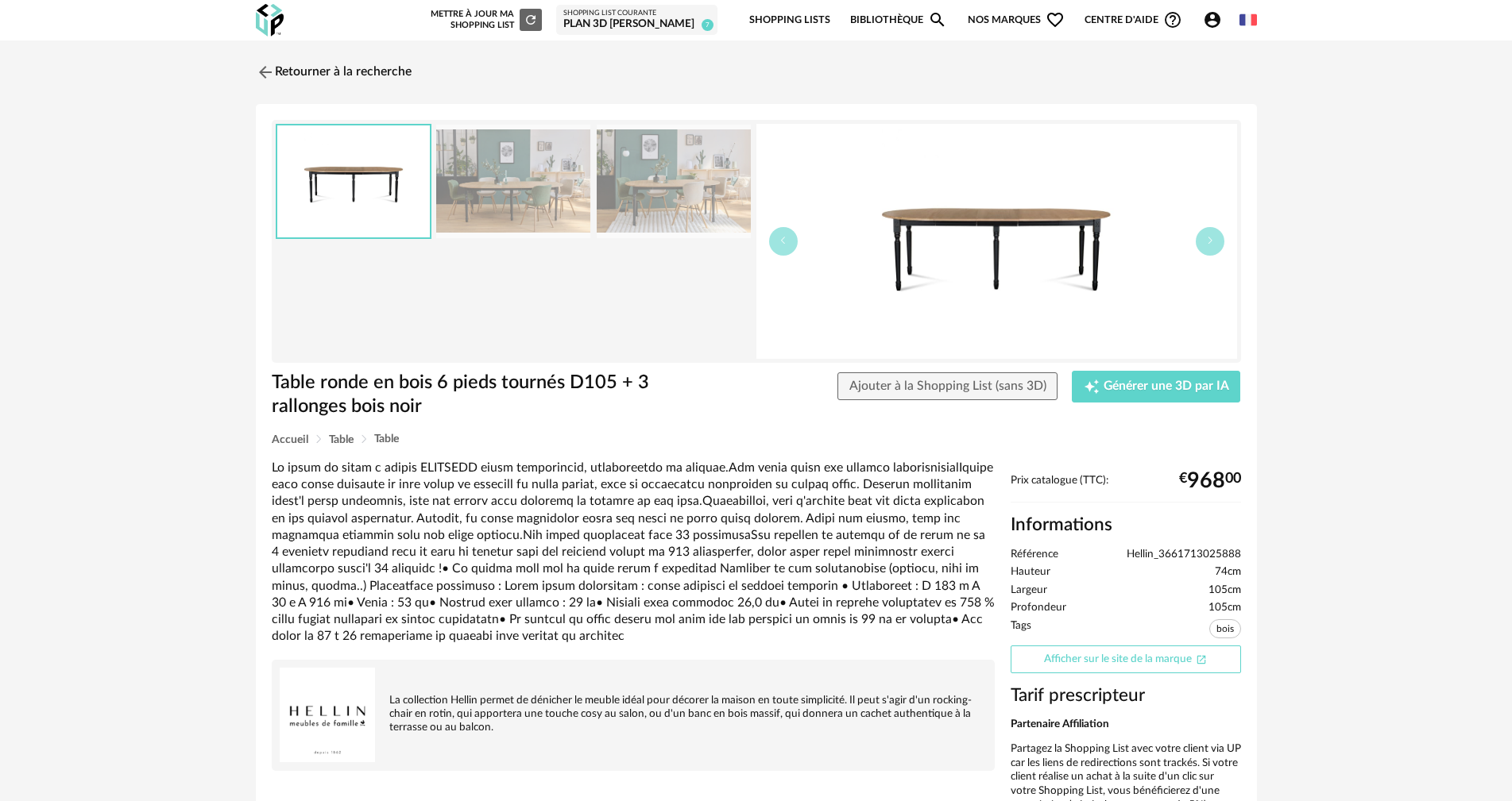
click at [1115, 652] on link "Afficher sur le site de la marque Open In New icon" at bounding box center [1126, 659] width 231 height 28
click at [277, 78] on link "Retourner à la recherche" at bounding box center [330, 72] width 156 height 35
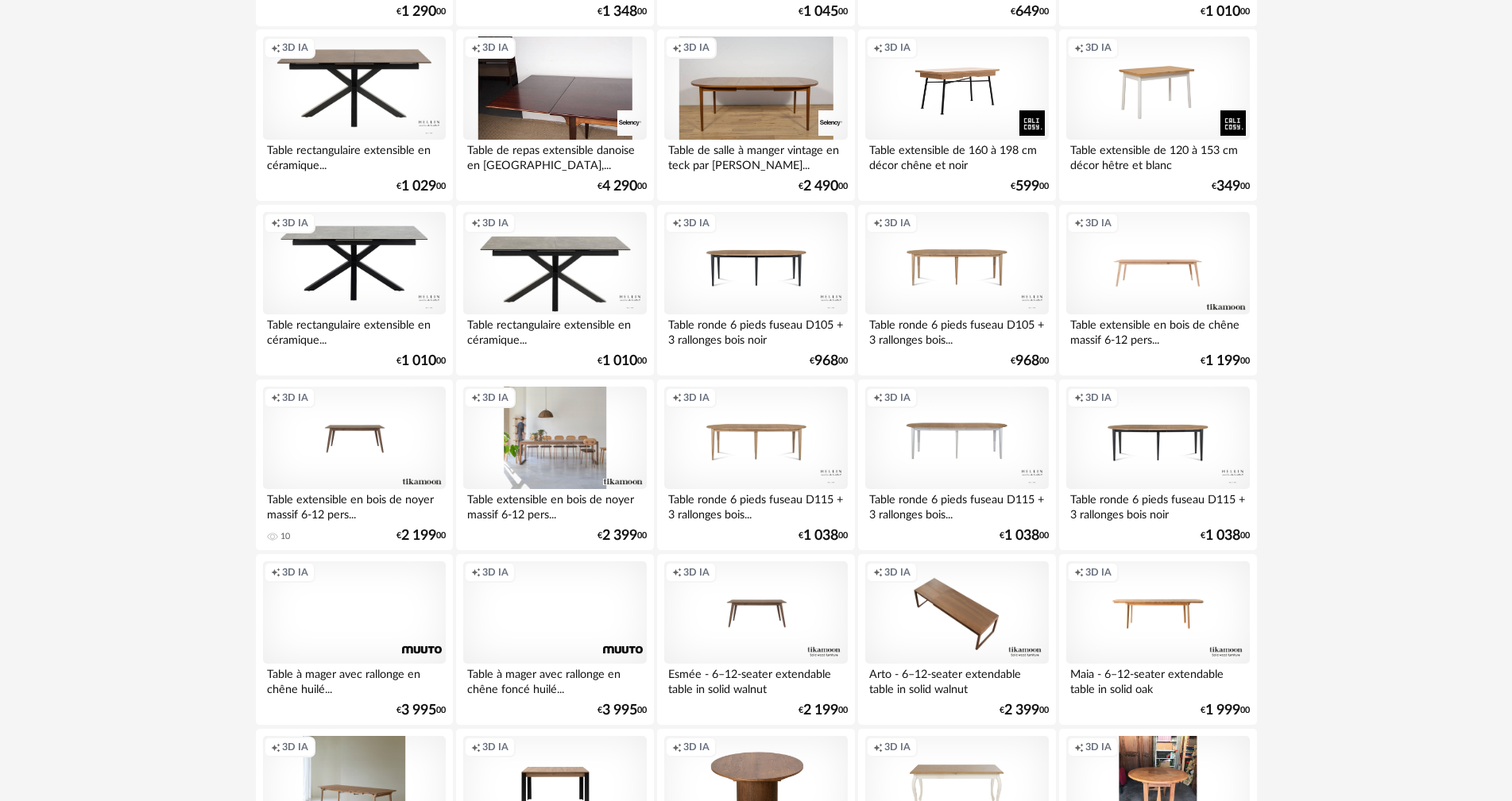
scroll to position [2304, 0]
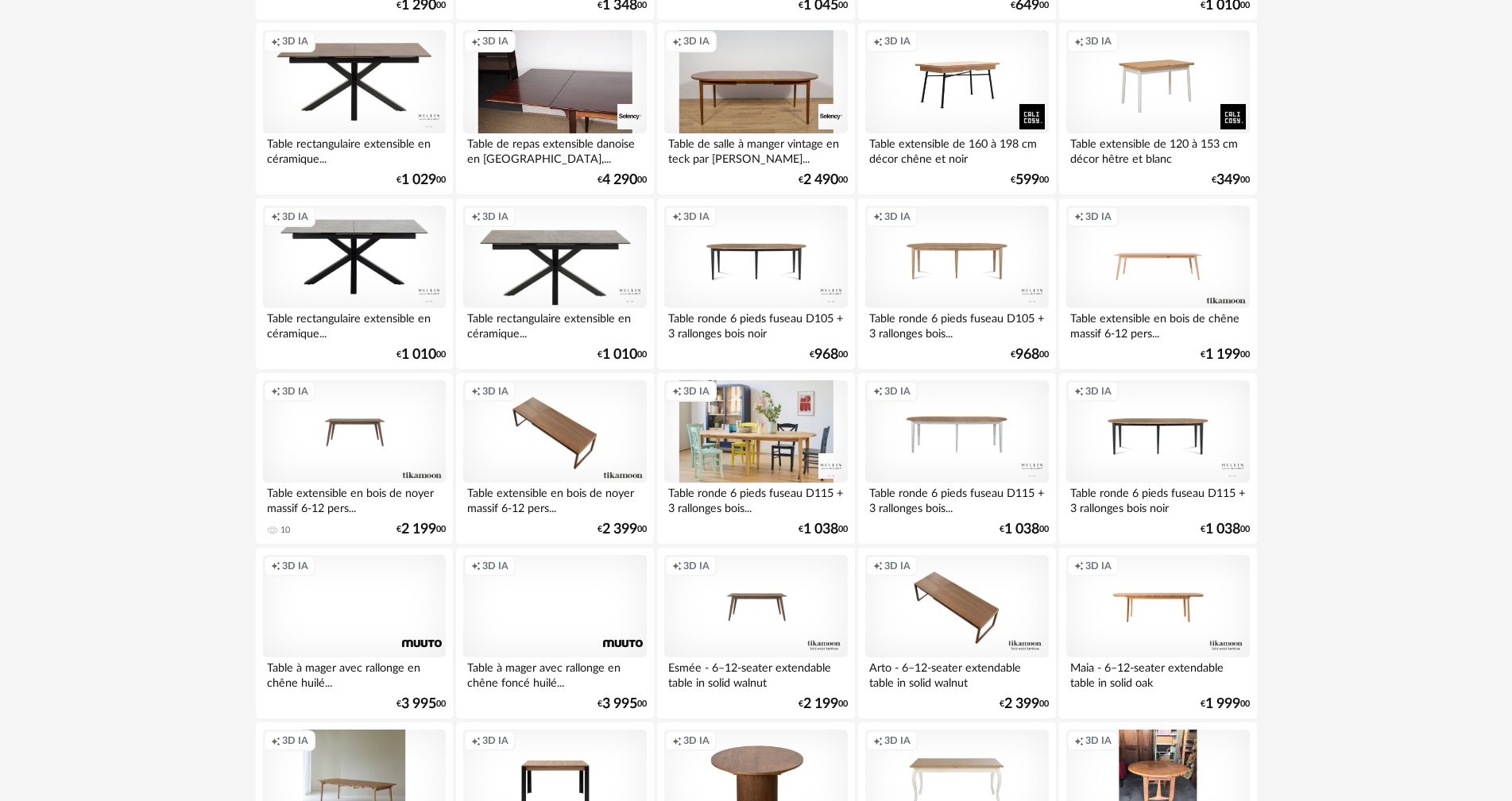
click at [748, 443] on div "Creation icon 3D IA" at bounding box center [755, 432] width 183 height 104
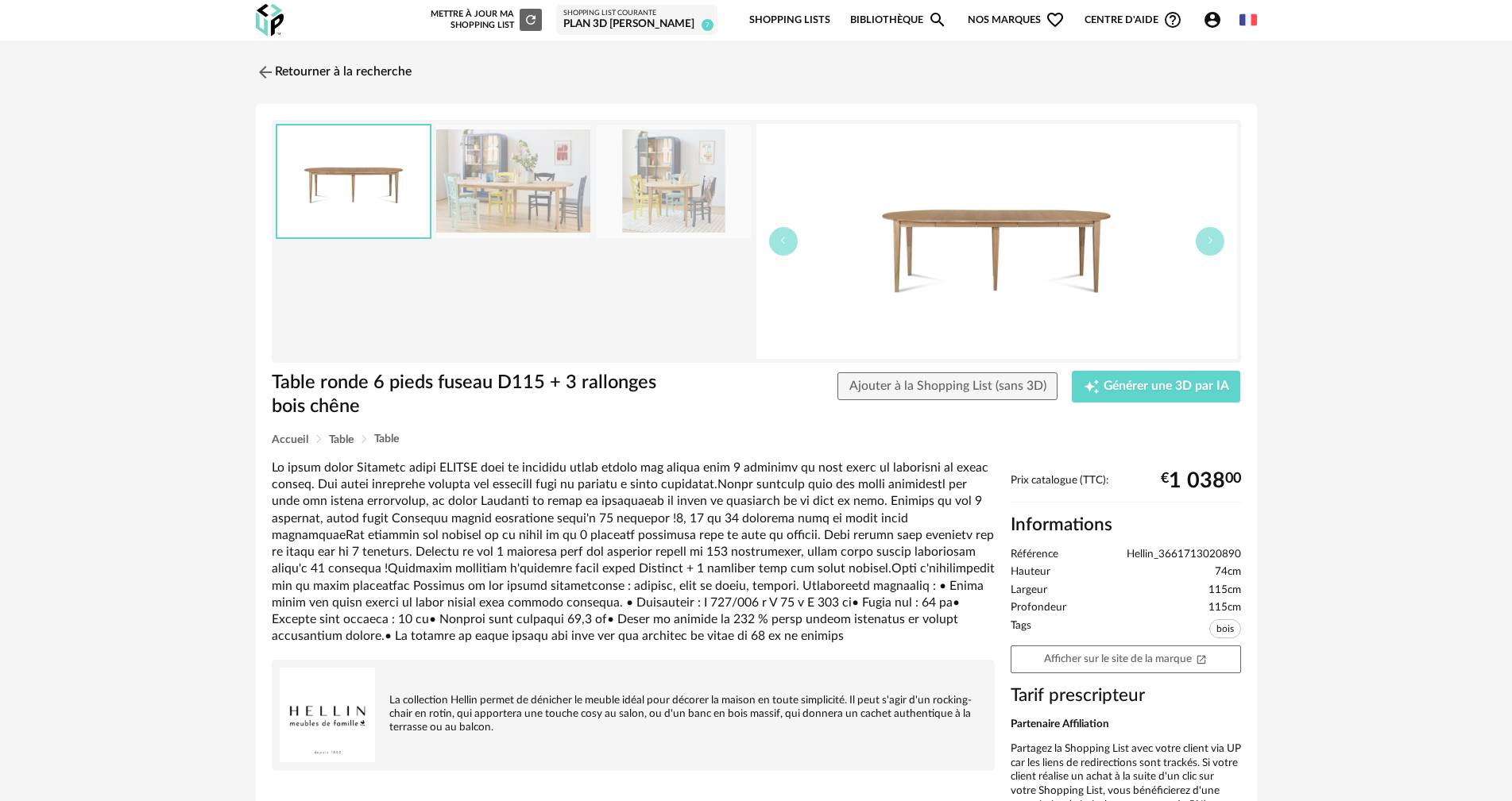
click at [511, 207] on img at bounding box center [513, 181] width 154 height 114
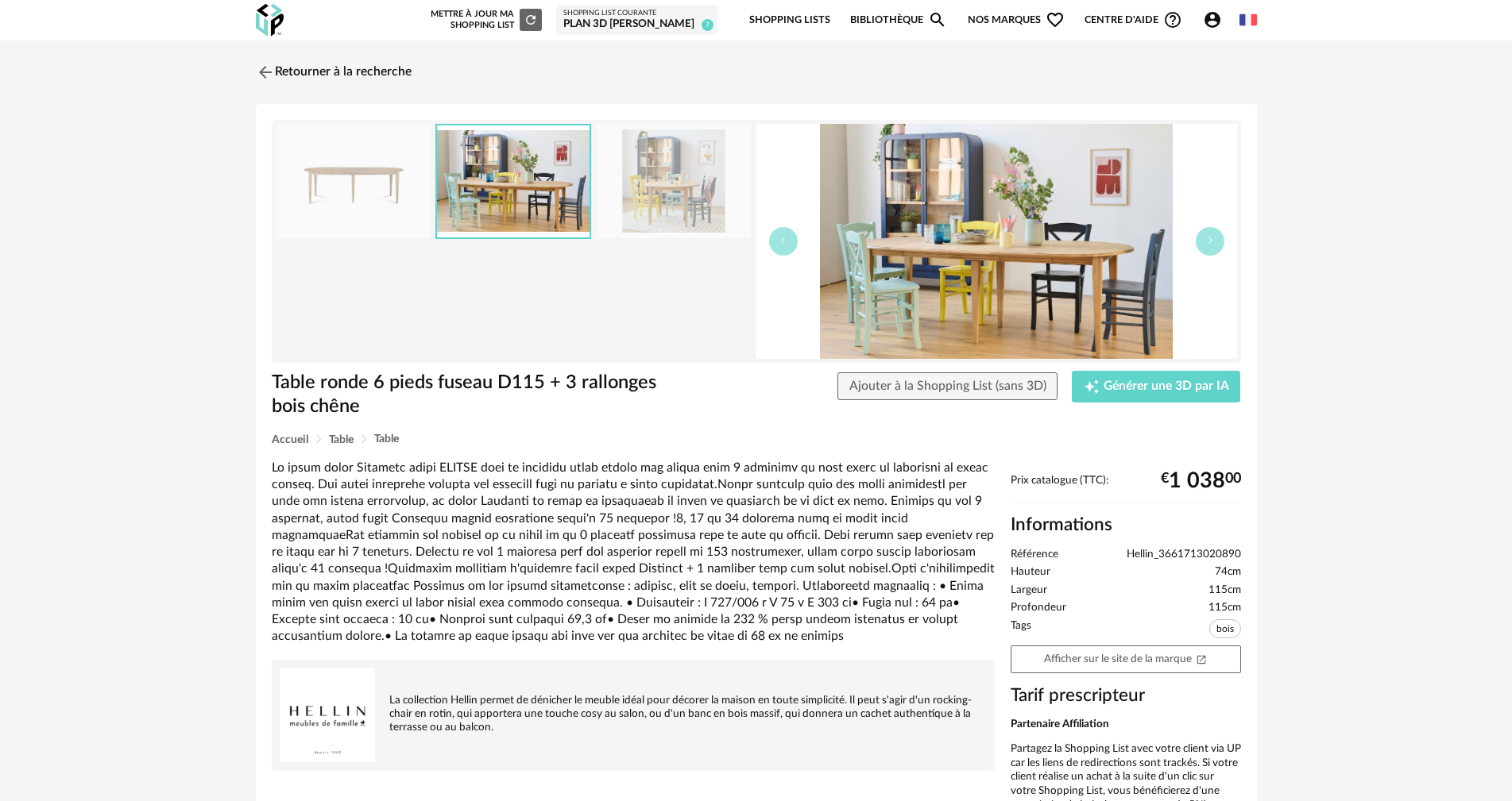
click at [639, 198] on img at bounding box center [674, 181] width 154 height 114
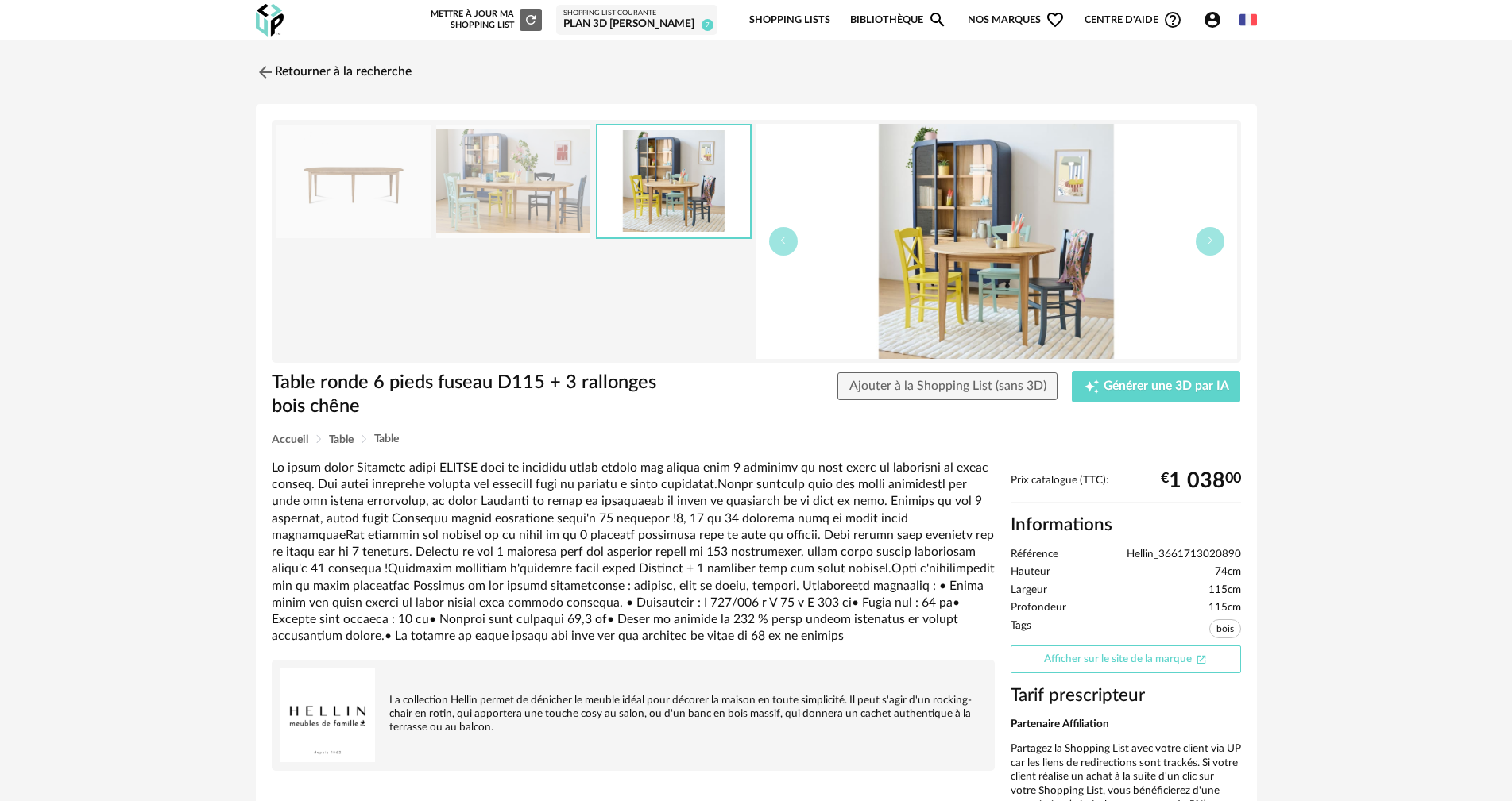
click at [1079, 660] on link "Afficher sur le site de la marque Open In New icon" at bounding box center [1126, 659] width 231 height 28
click at [271, 67] on img at bounding box center [263, 71] width 23 height 23
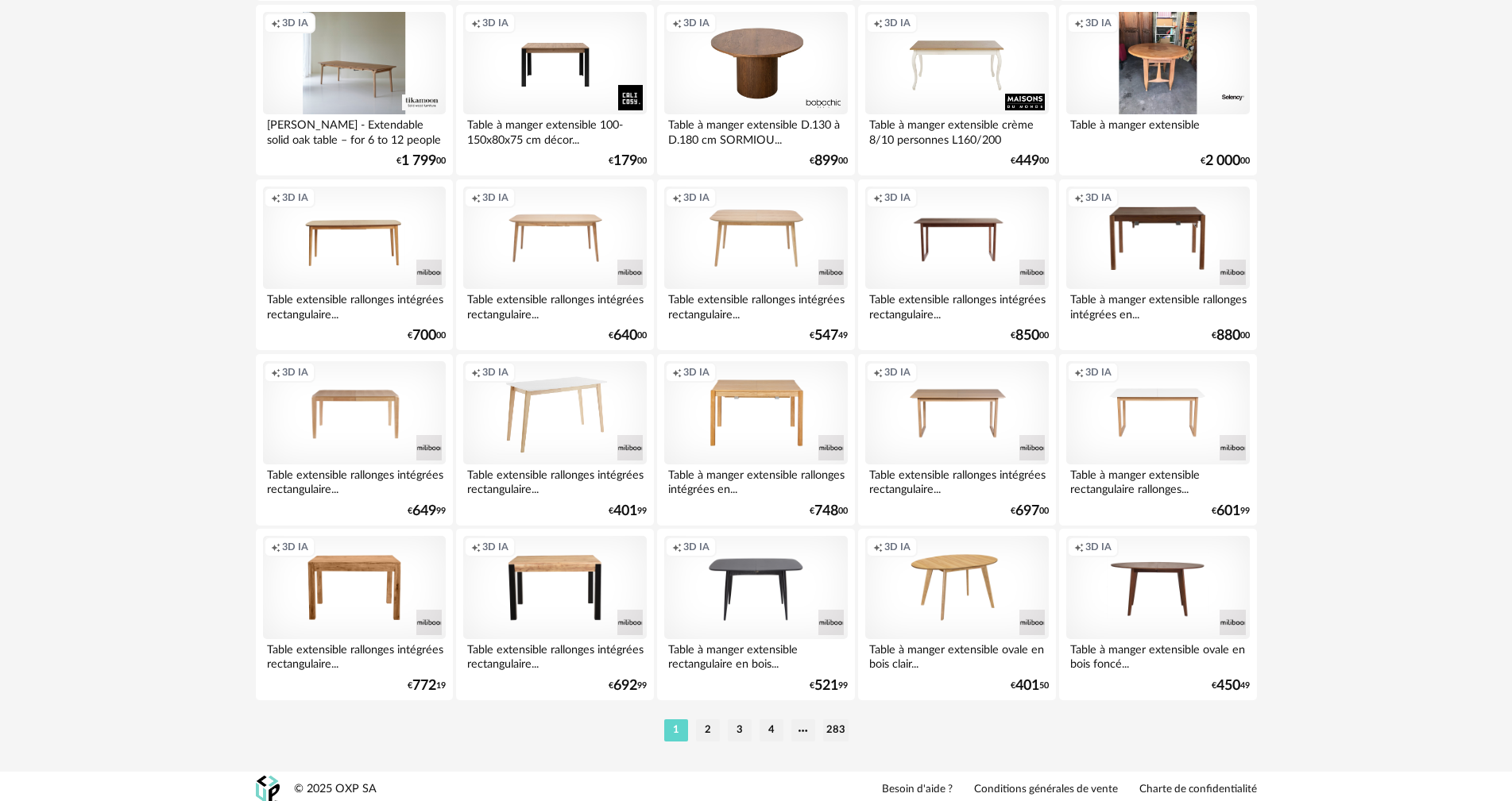
scroll to position [3028, 0]
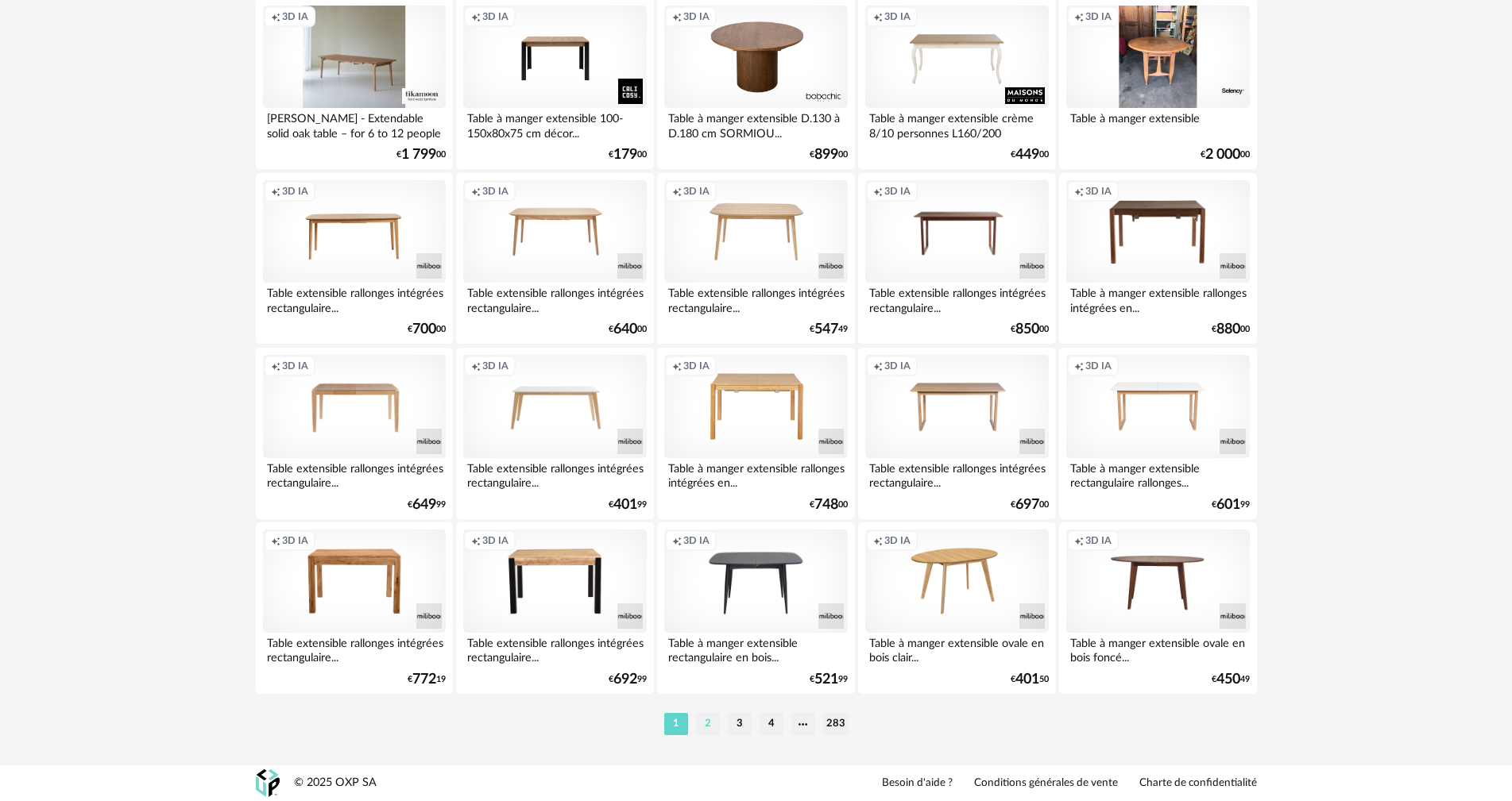
click at [712, 718] on li "2" at bounding box center [708, 724] width 24 height 22
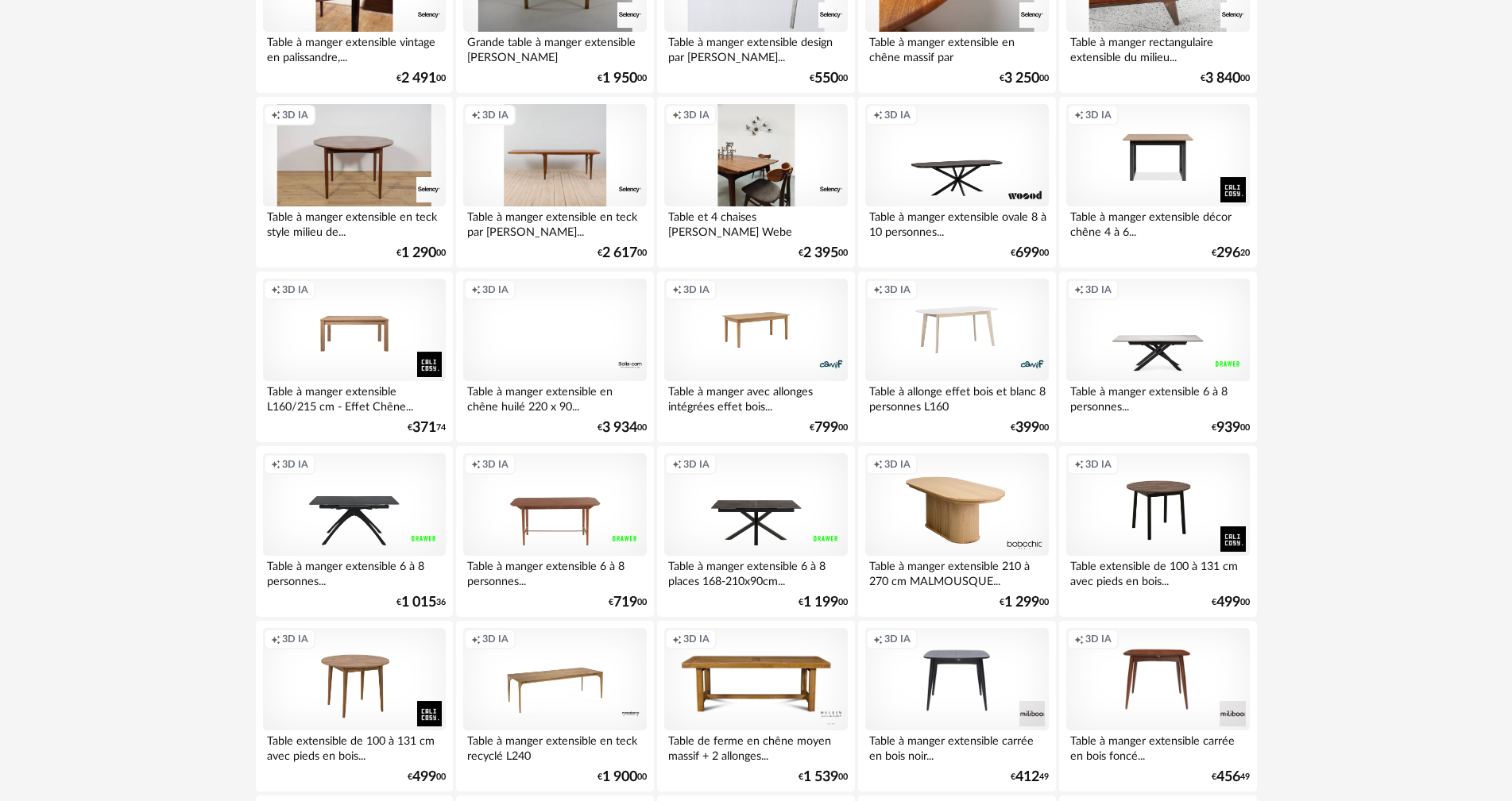
scroll to position [2462, 0]
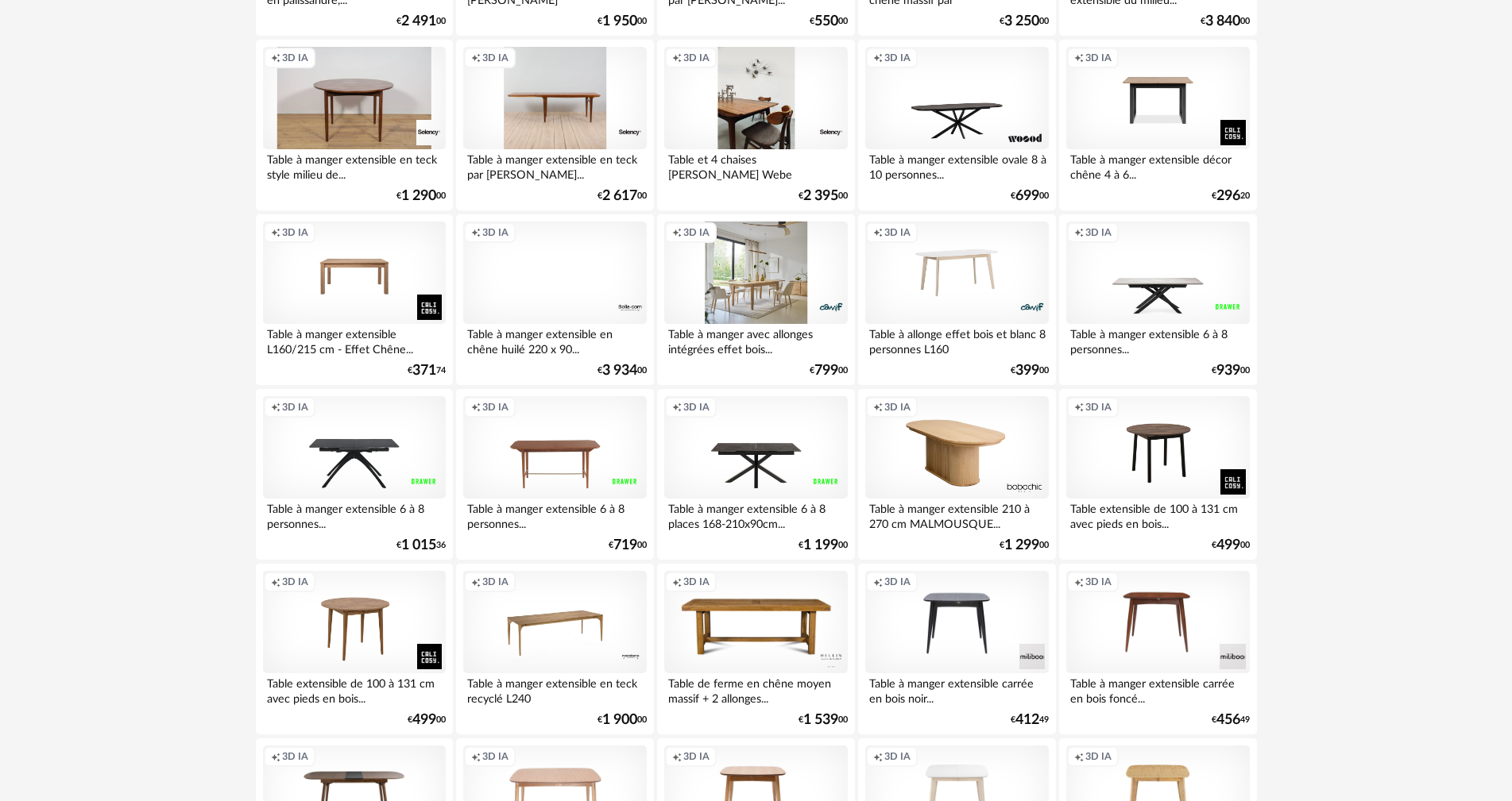
click at [734, 285] on div "Creation icon 3D IA" at bounding box center [755, 273] width 183 height 104
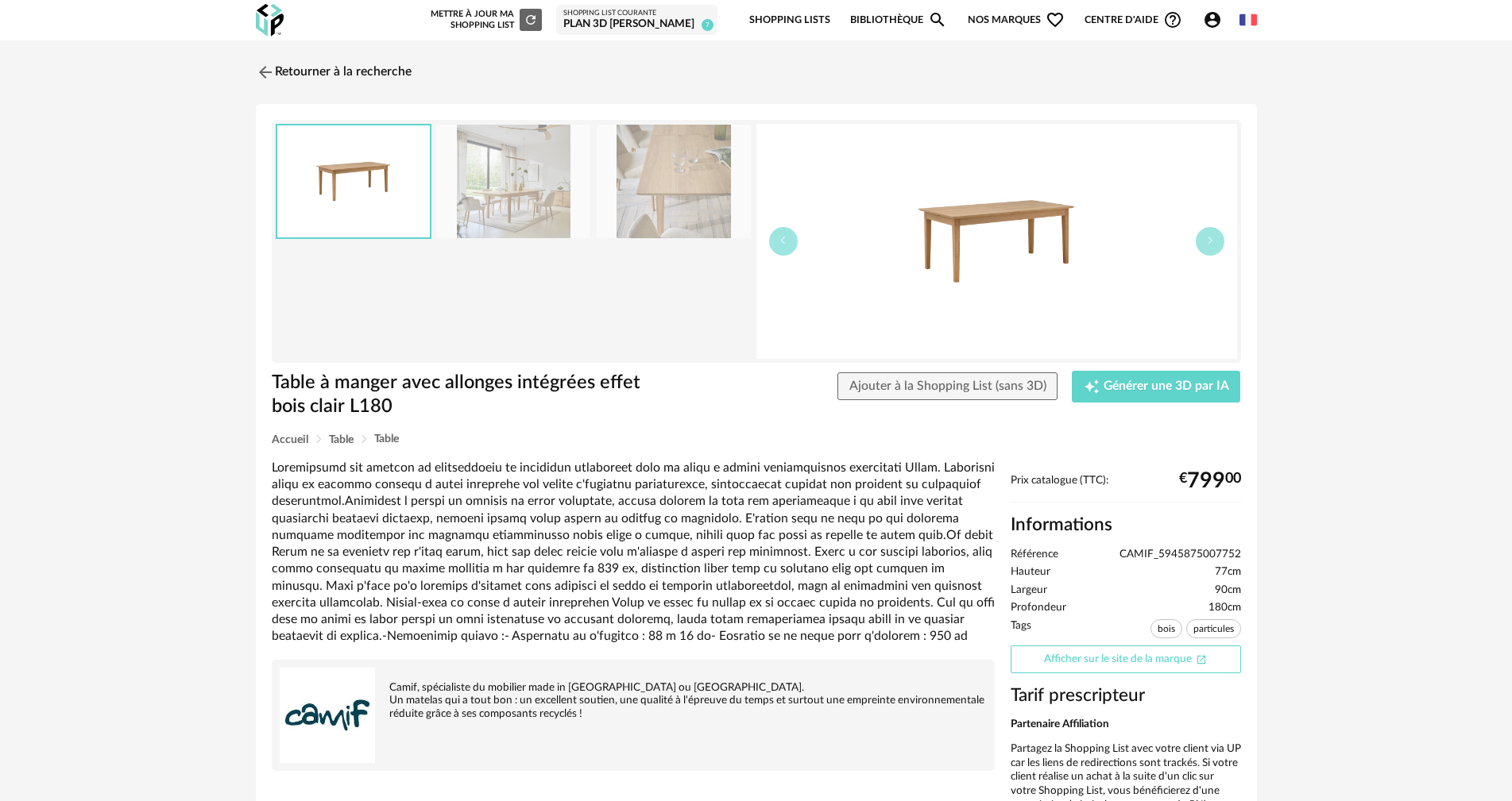
click at [1102, 659] on link "Afficher sur le site de la marque Open In New icon" at bounding box center [1126, 659] width 231 height 28
click at [934, 382] on span "Ajouter à la Shopping List (sans 3D)" at bounding box center [948, 386] width 197 height 13
click at [1217, 248] on button "button" at bounding box center [1210, 241] width 29 height 29
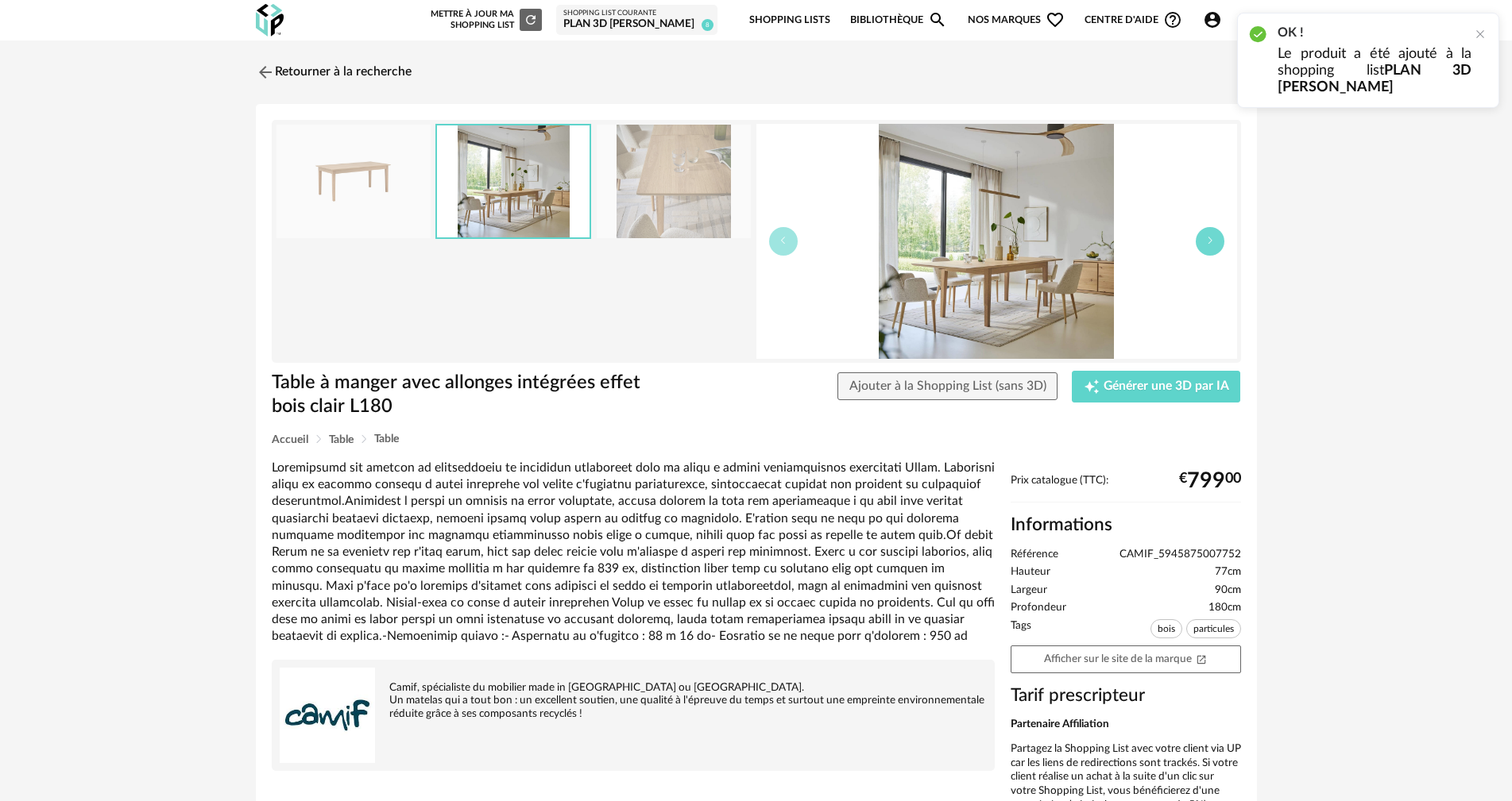
click at [1210, 244] on icon "button" at bounding box center [1210, 241] width 9 height 9
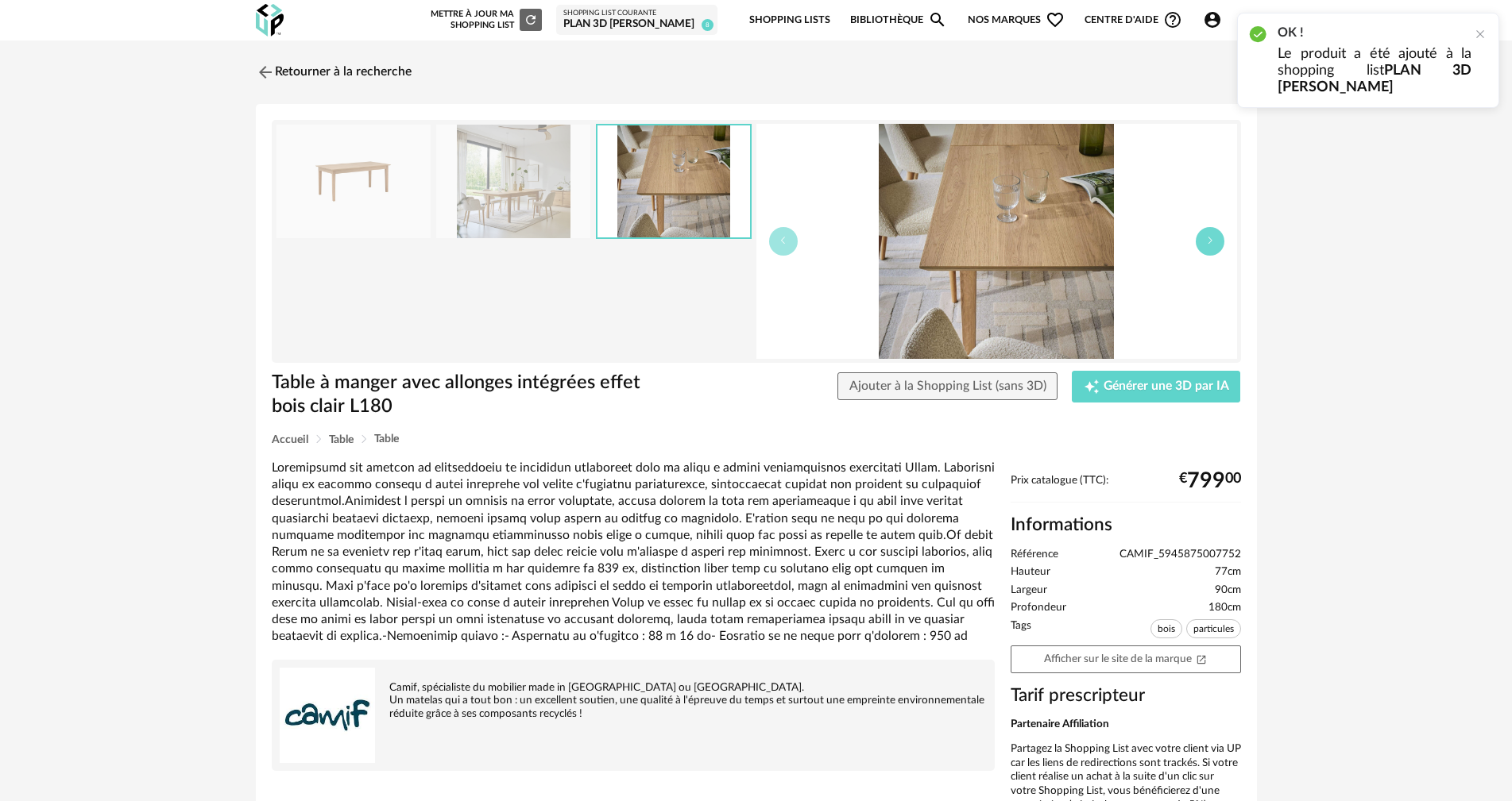
click at [1210, 244] on icon "button" at bounding box center [1210, 241] width 9 height 9
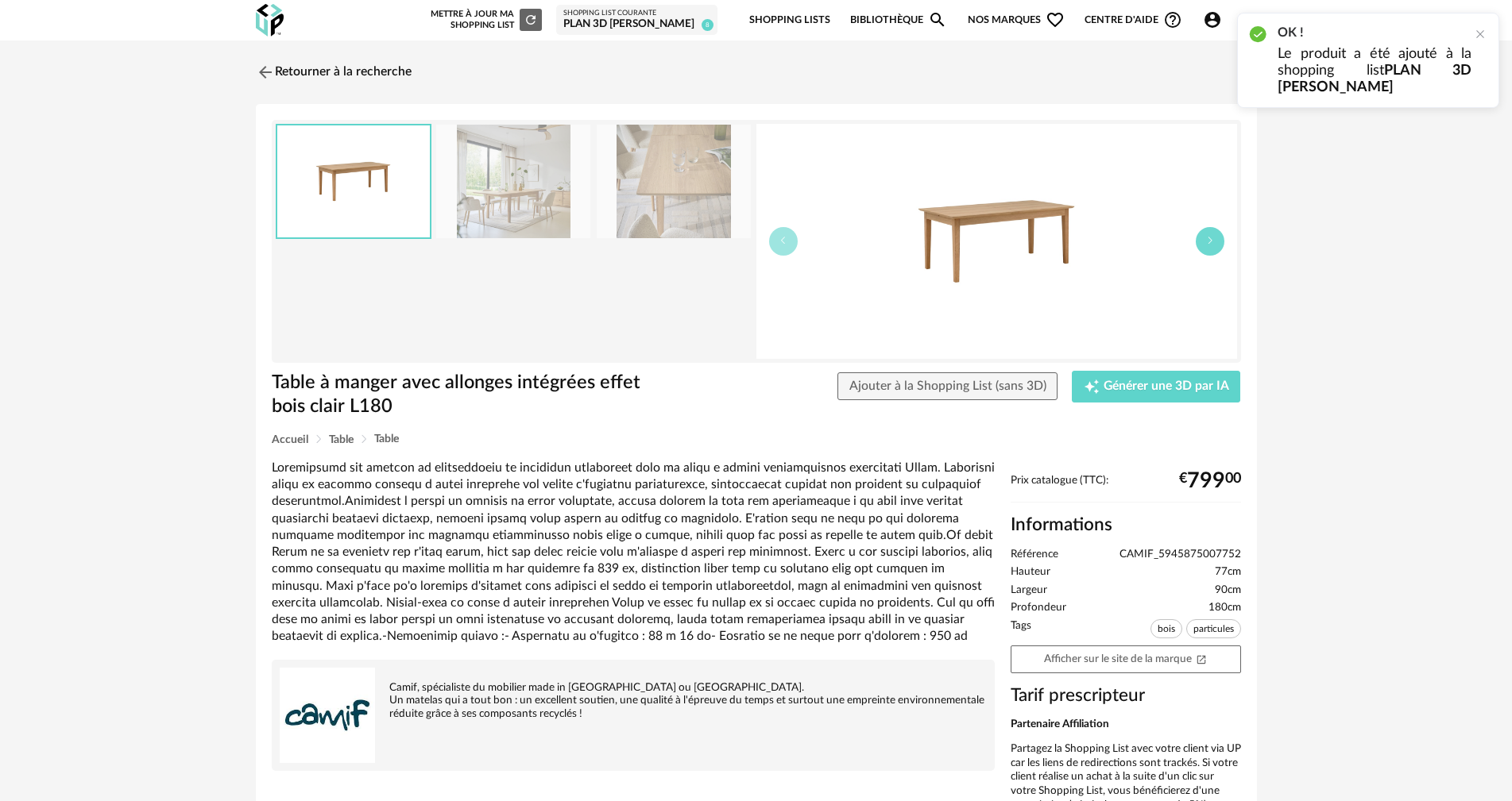
click at [1210, 244] on icon "button" at bounding box center [1210, 241] width 9 height 9
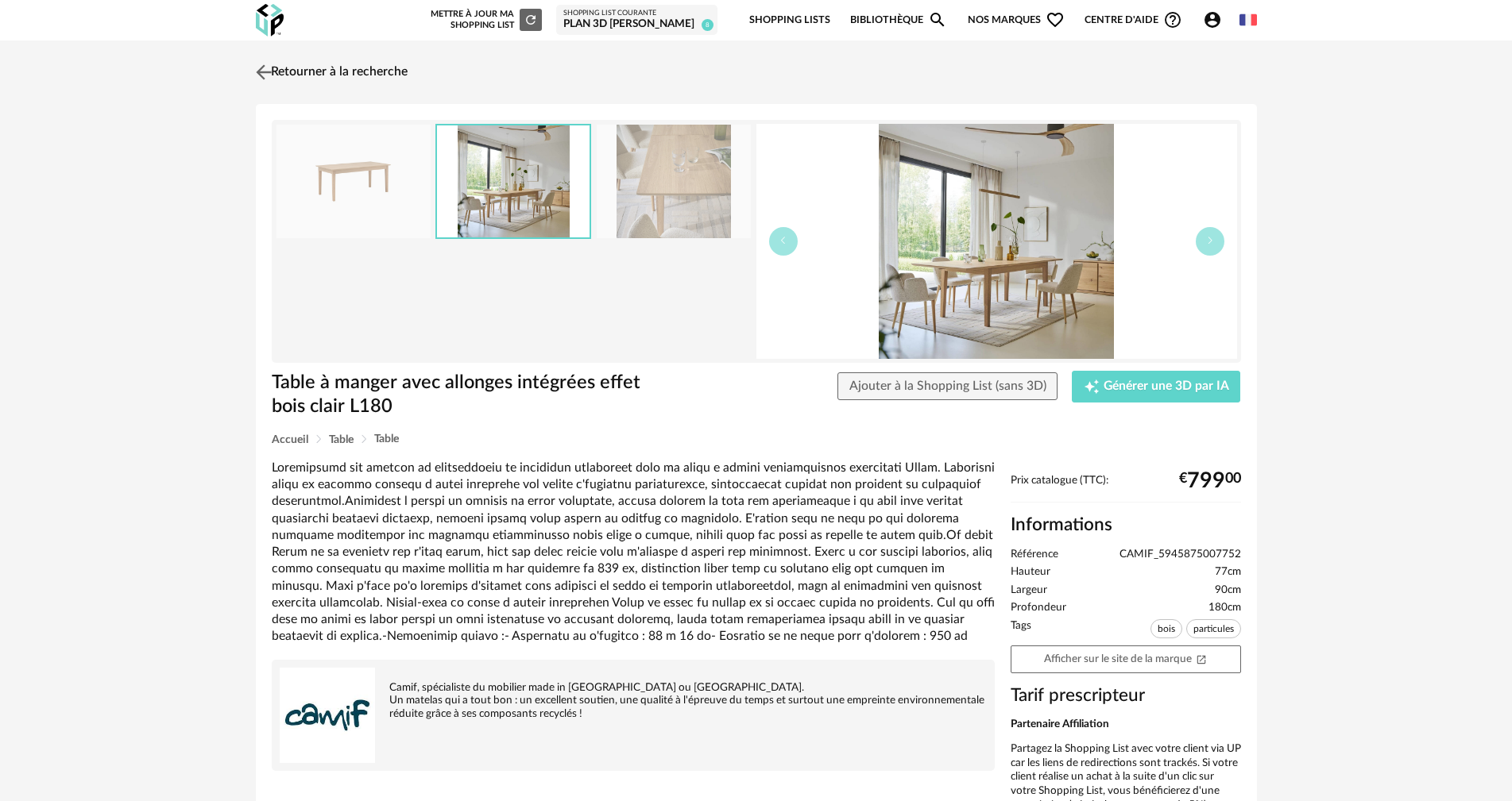
click at [291, 69] on link "Retourner à la recherche" at bounding box center [330, 72] width 156 height 35
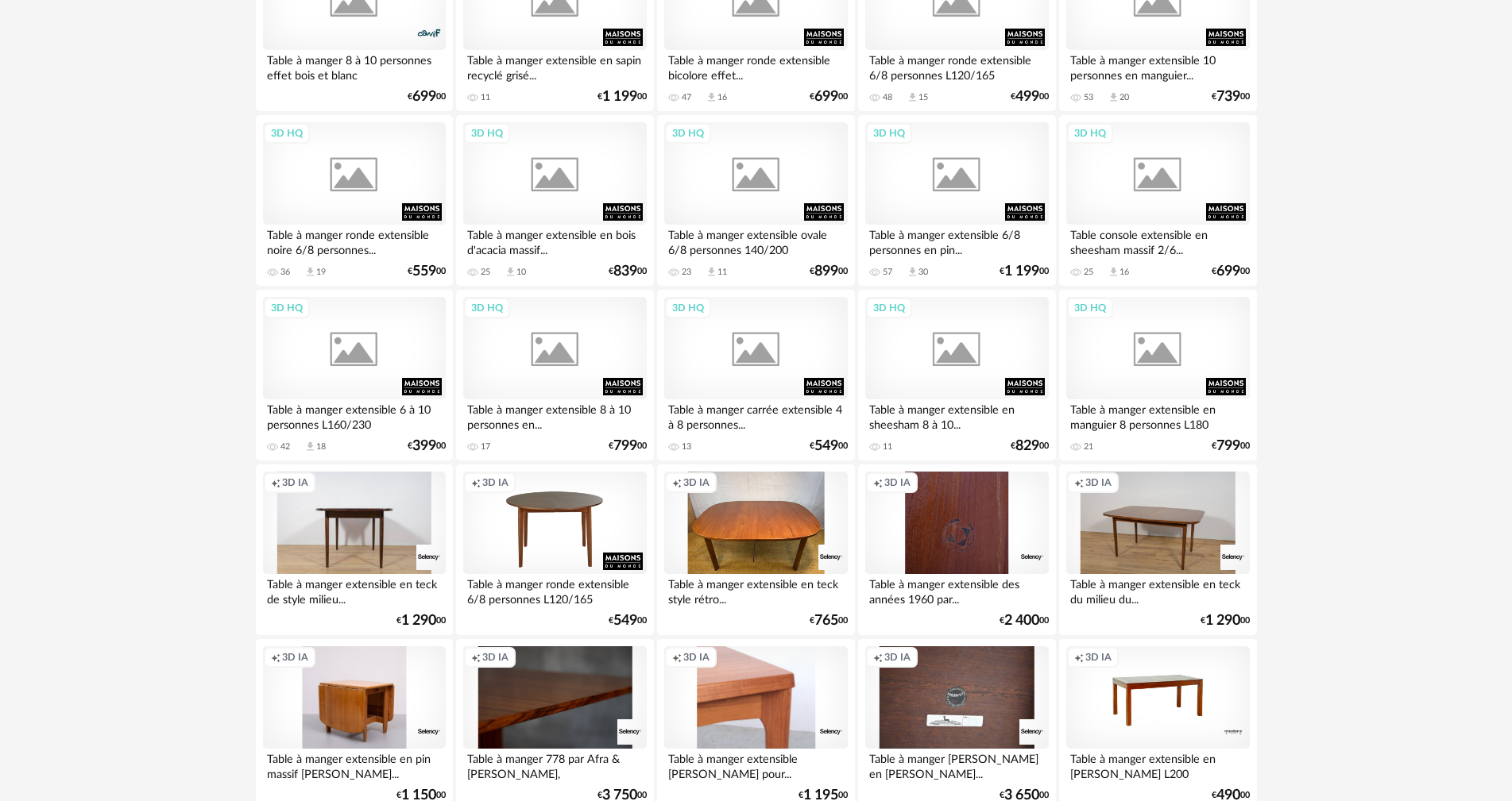
scroll to position [635, 0]
